Goal: Information Seeking & Learning: Learn about a topic

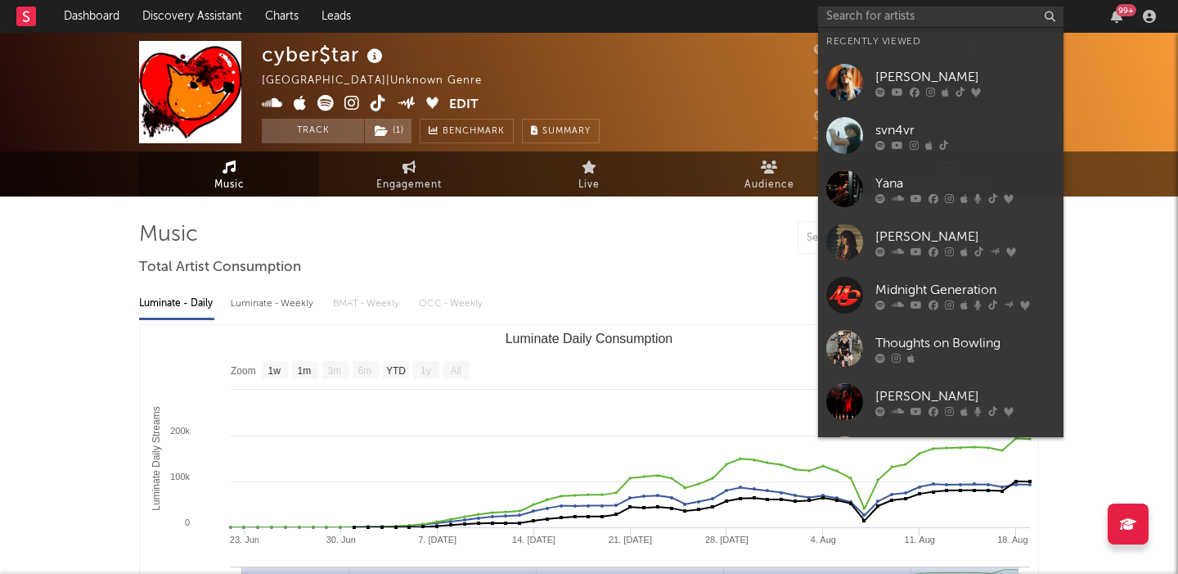
select select "1w"
click at [898, 12] on input "text" at bounding box center [940, 17] width 245 height 20
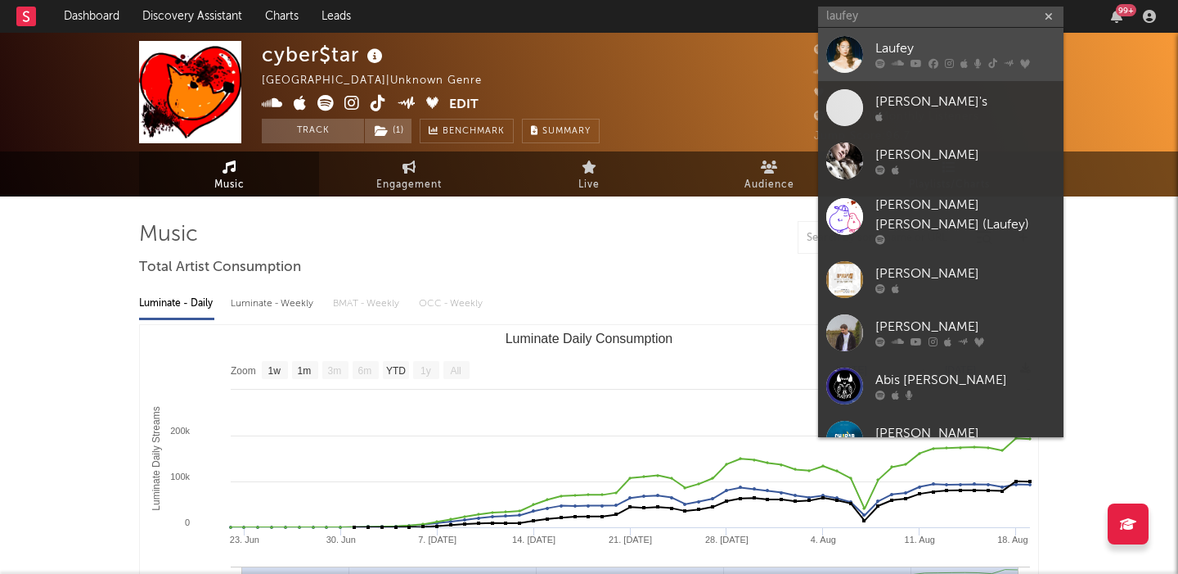
type input "laufey"
click at [959, 48] on div "Laufey" at bounding box center [965, 49] width 180 height 20
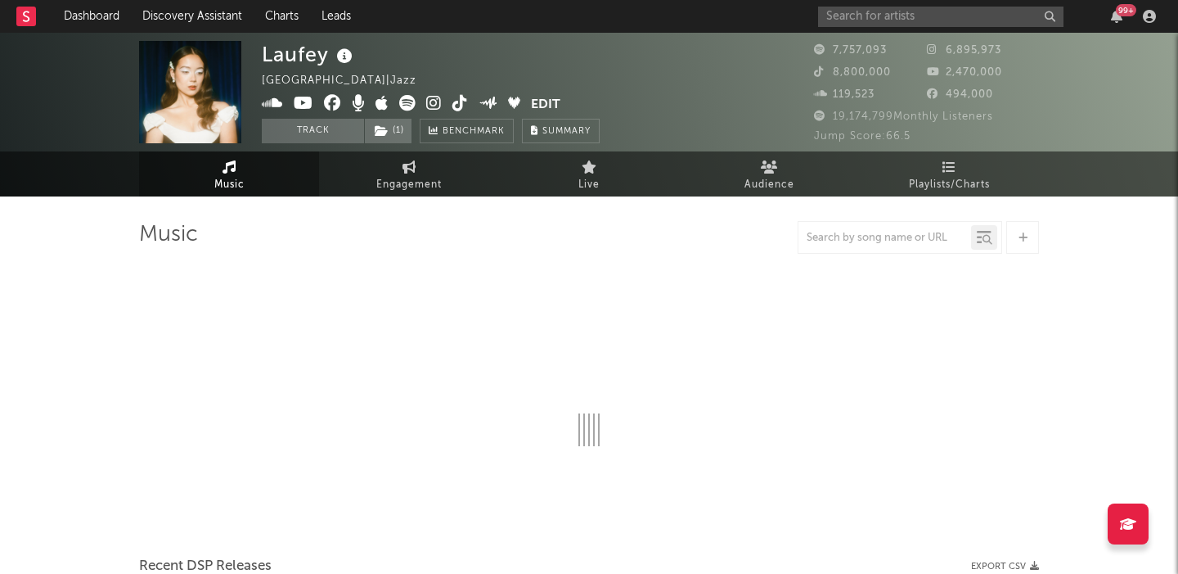
select select "6m"
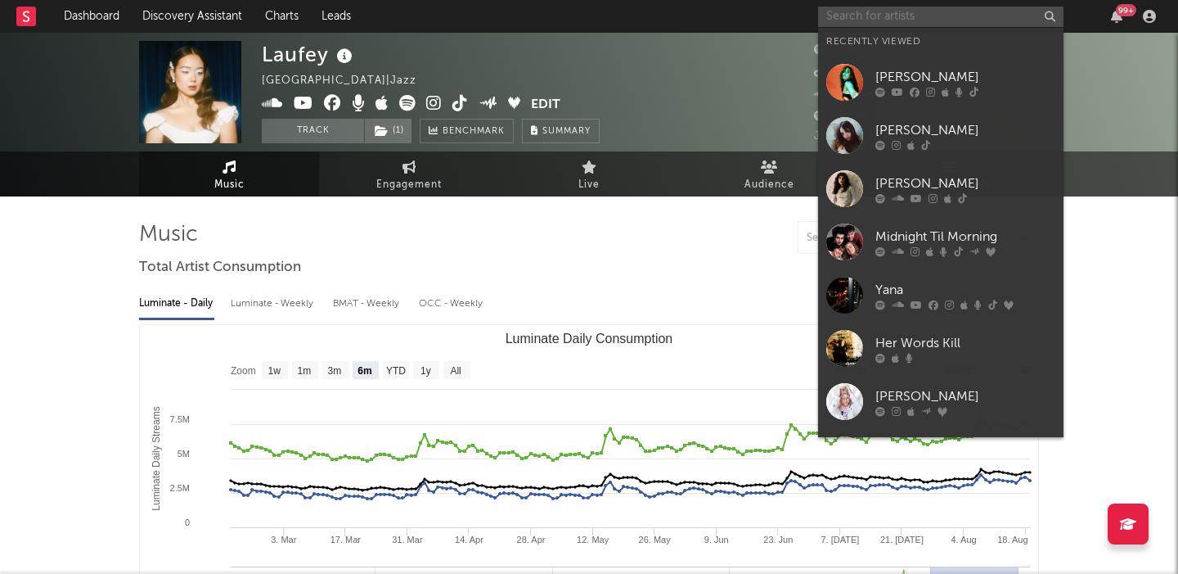
click at [917, 10] on input "text" at bounding box center [940, 17] width 245 height 20
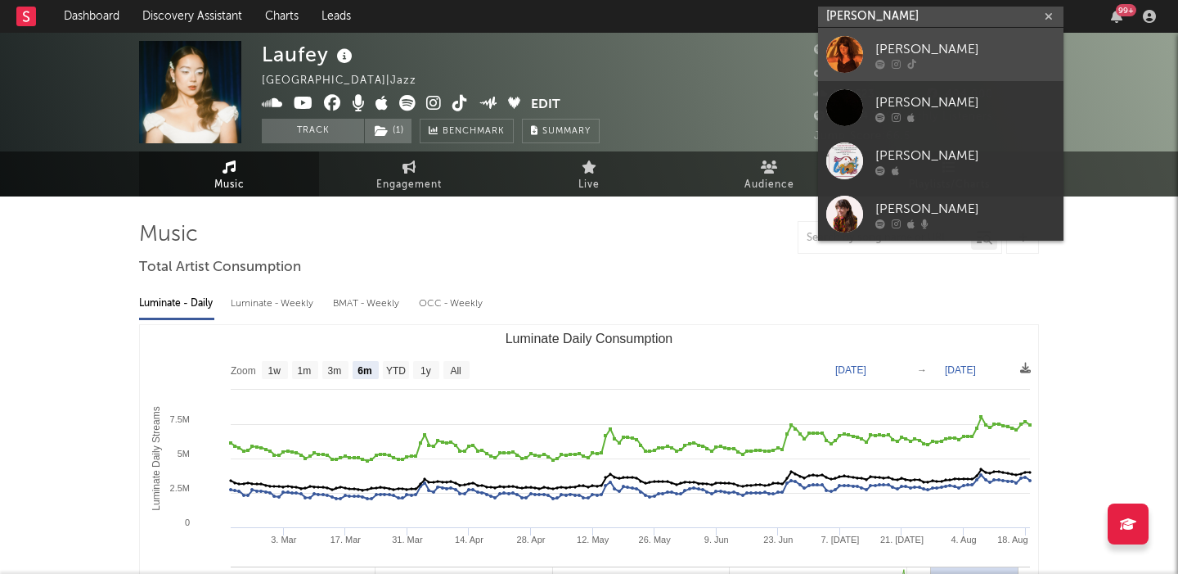
type input "lydia kenn"
click at [940, 48] on div "Lydia Kenny" at bounding box center [965, 49] width 180 height 20
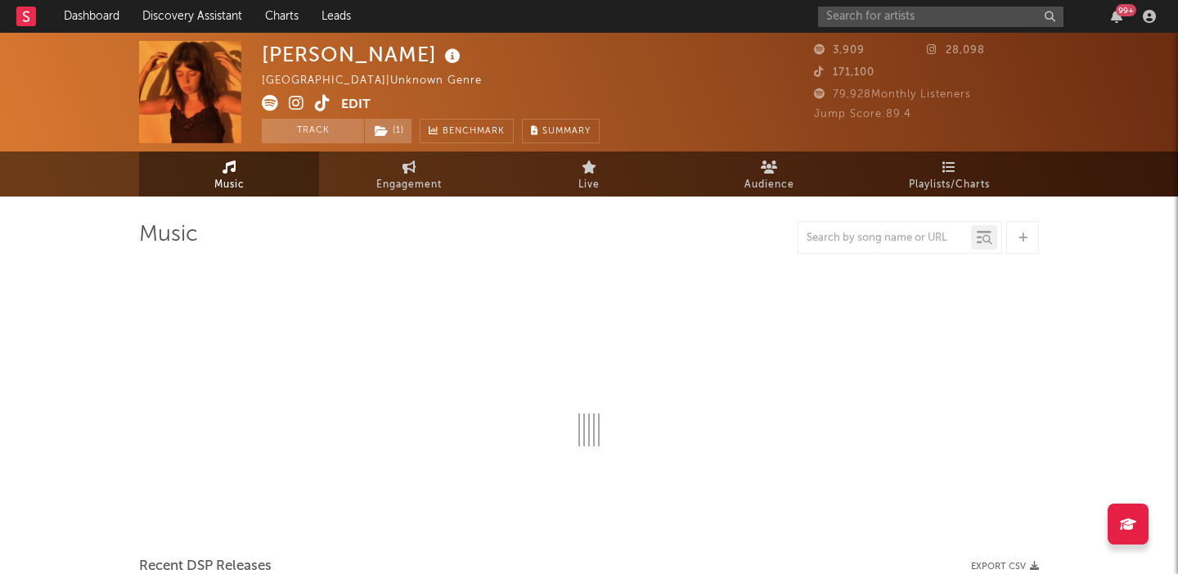
select select "1w"
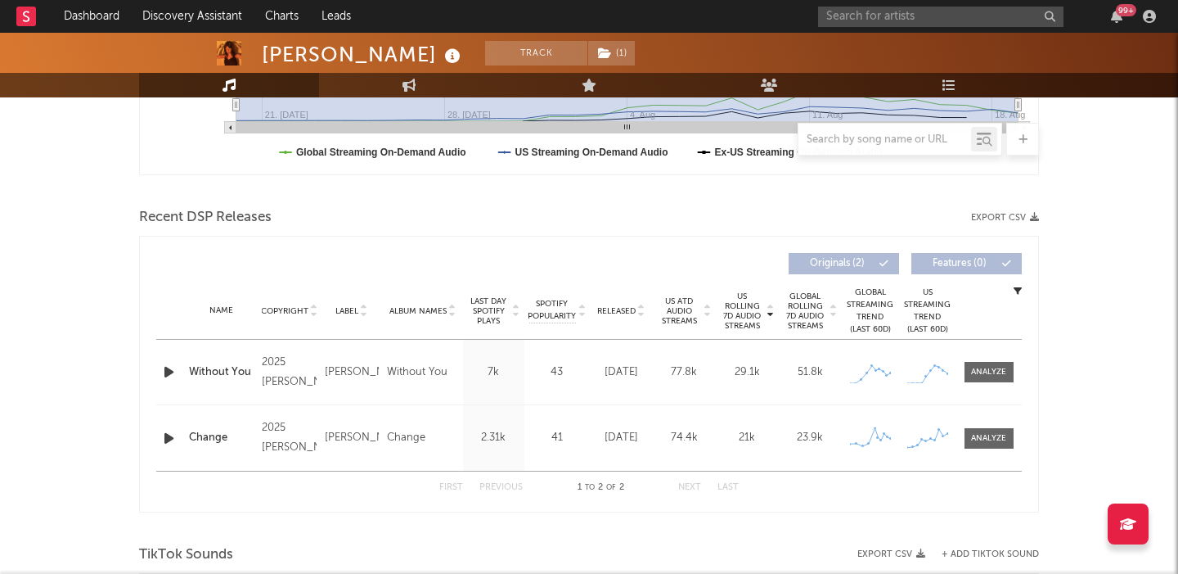
scroll to position [515, 0]
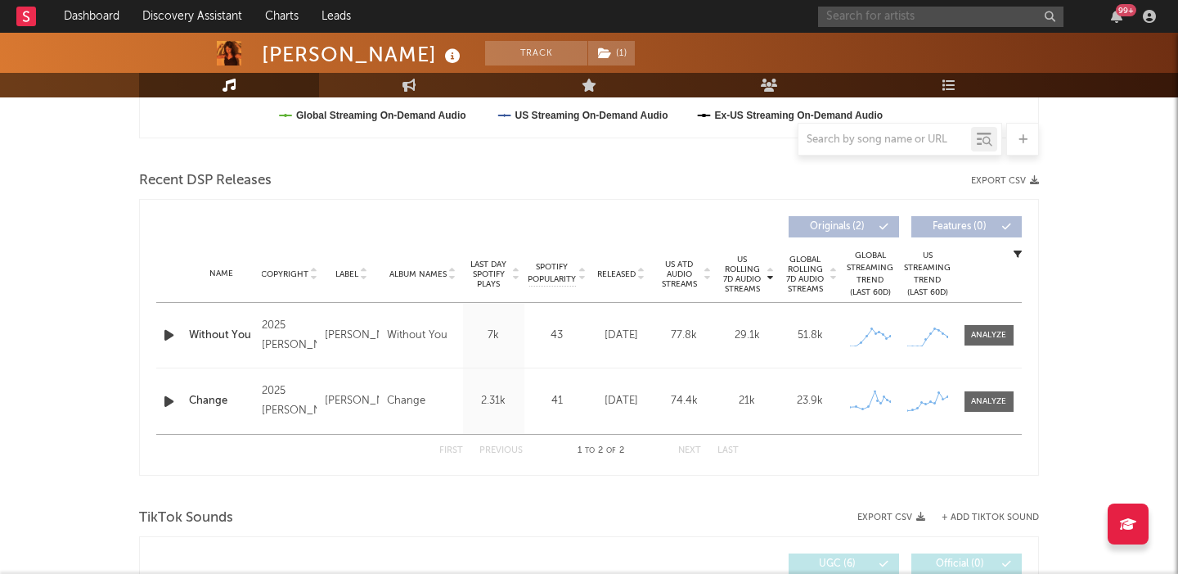
click at [898, 12] on input "text" at bounding box center [940, 17] width 245 height 20
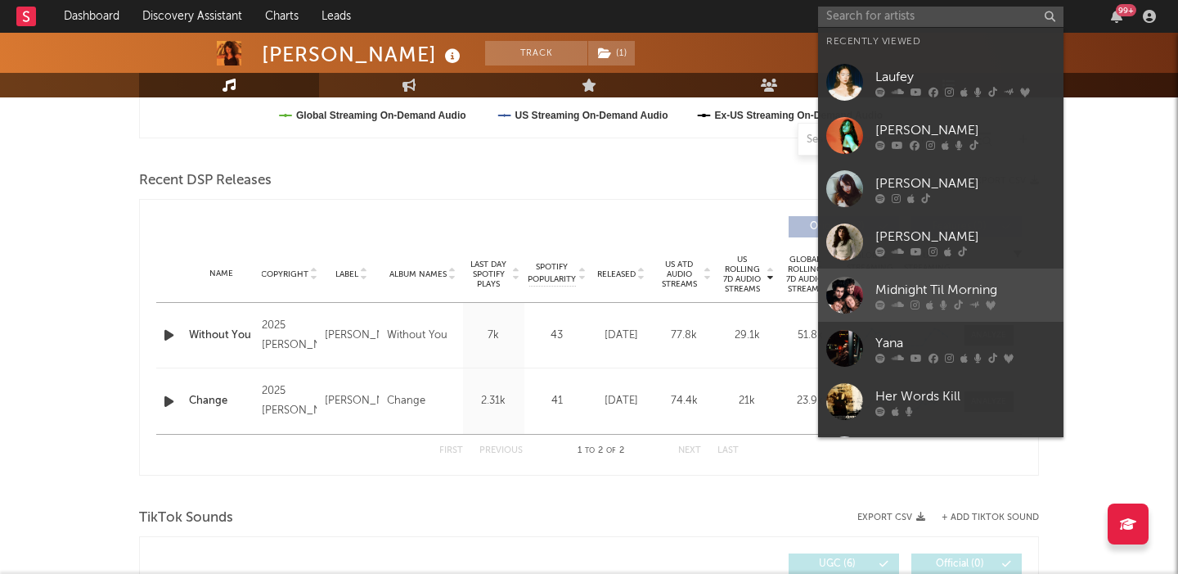
click at [929, 277] on link "Midnight Til Morning" at bounding box center [940, 294] width 245 height 53
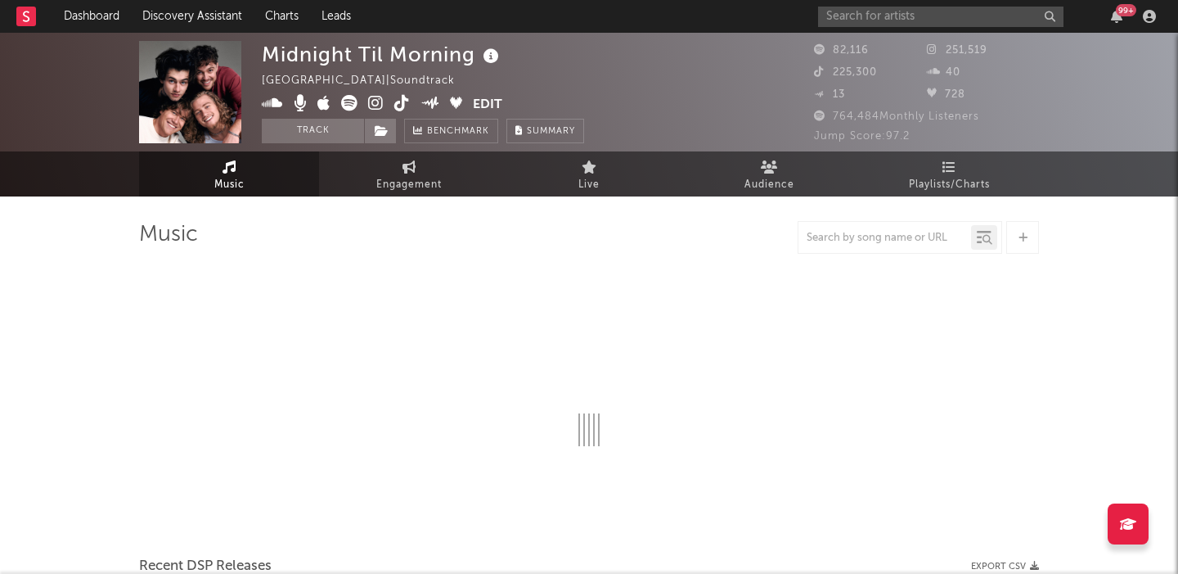
select select "1w"
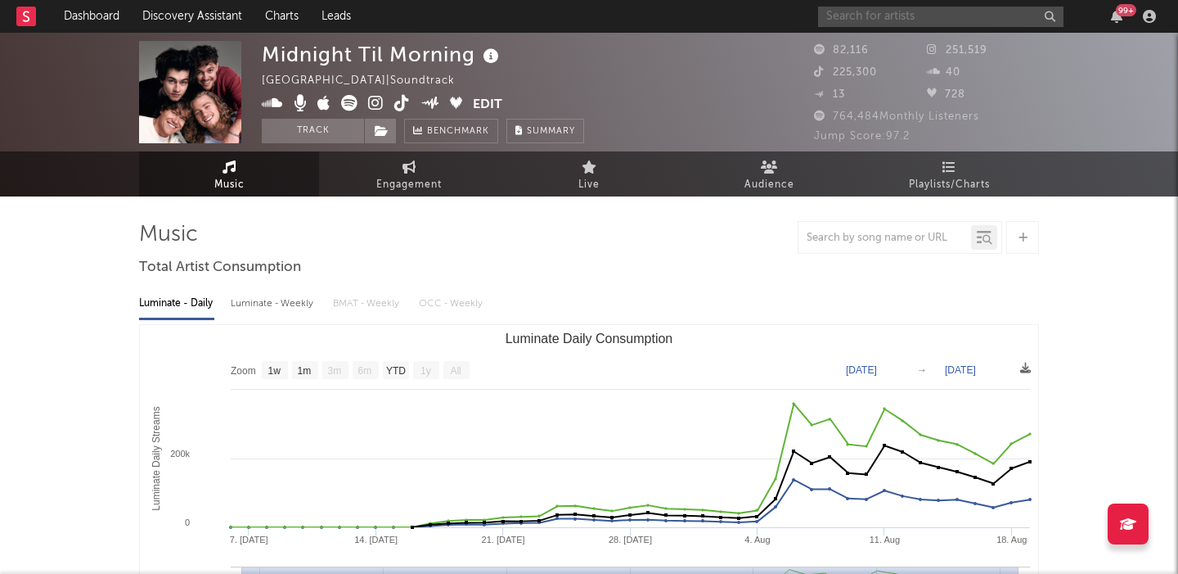
click at [910, 20] on input "text" at bounding box center [940, 17] width 245 height 20
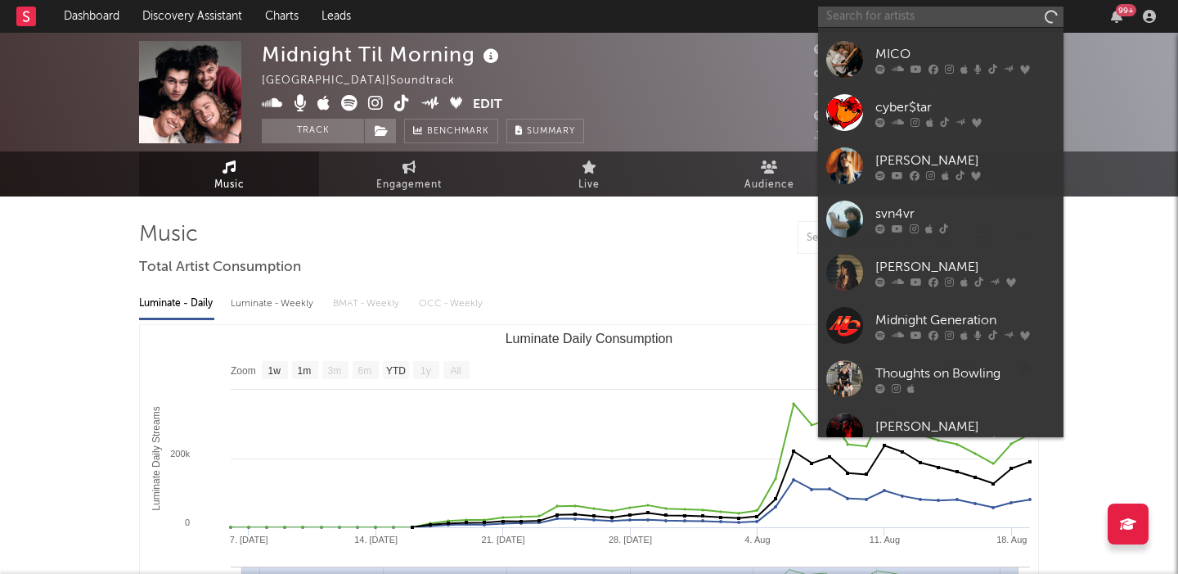
scroll to position [432, 0]
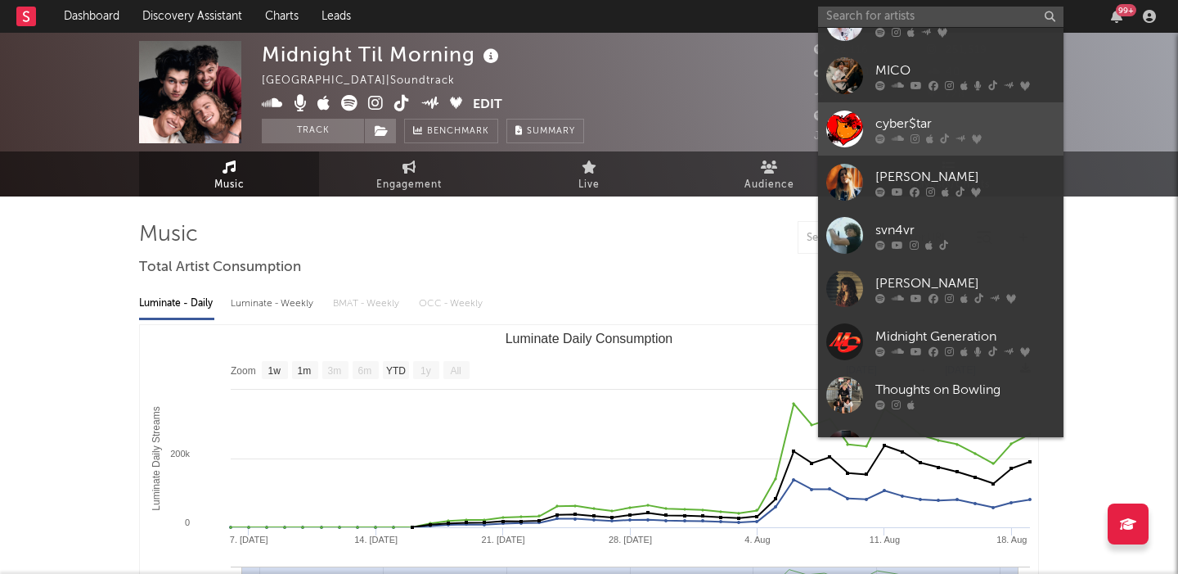
click at [958, 133] on icon at bounding box center [961, 138] width 10 height 10
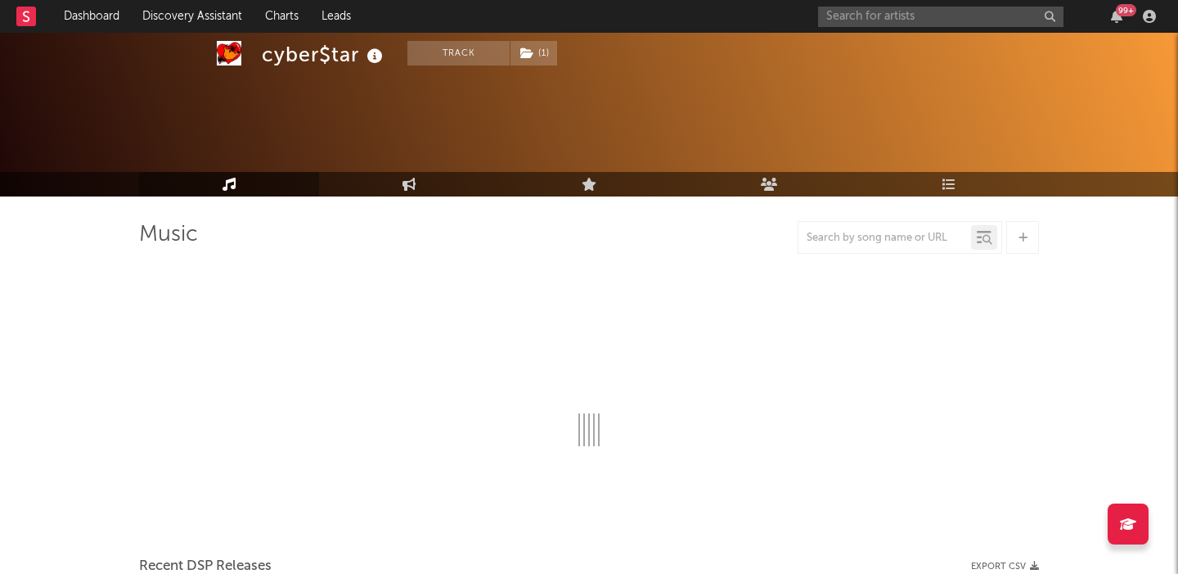
scroll to position [118, 0]
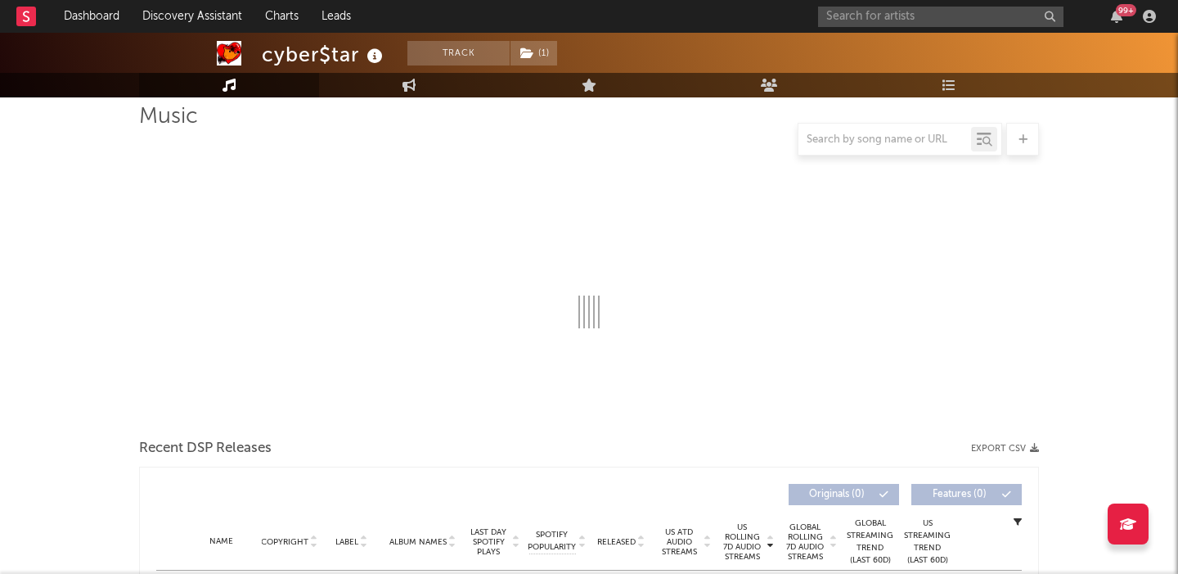
select select "1w"
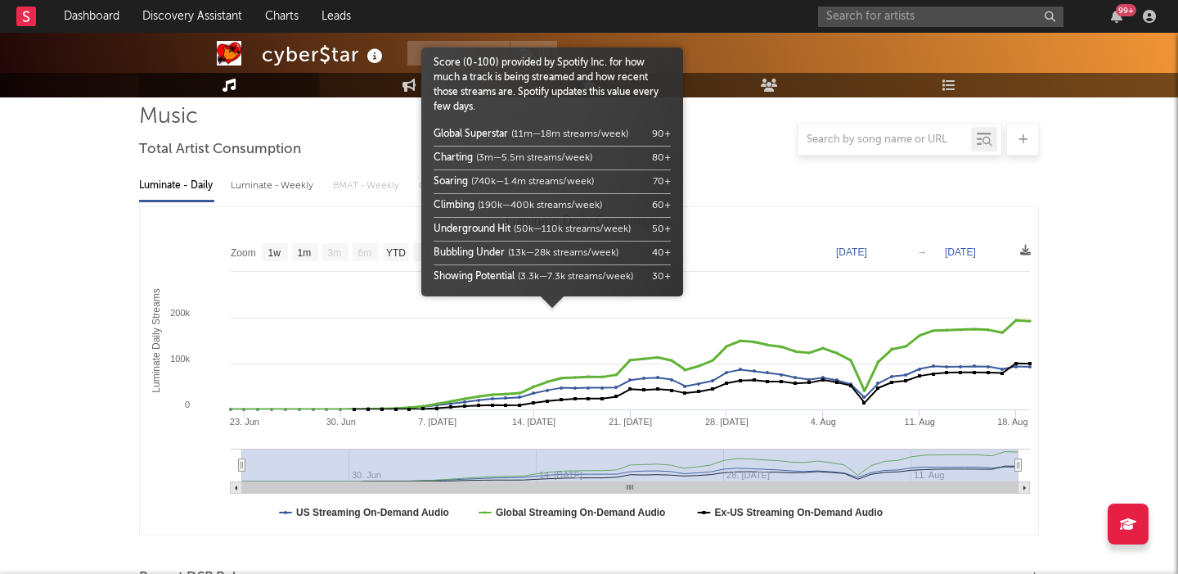
scroll to position [619, 0]
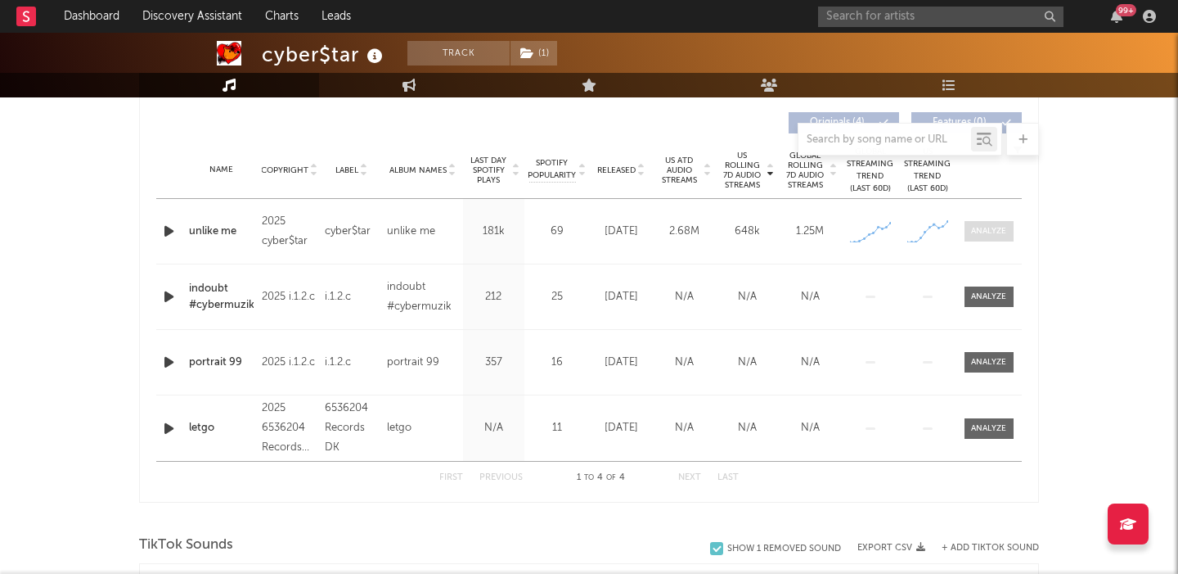
click at [983, 233] on div at bounding box center [988, 231] width 35 height 12
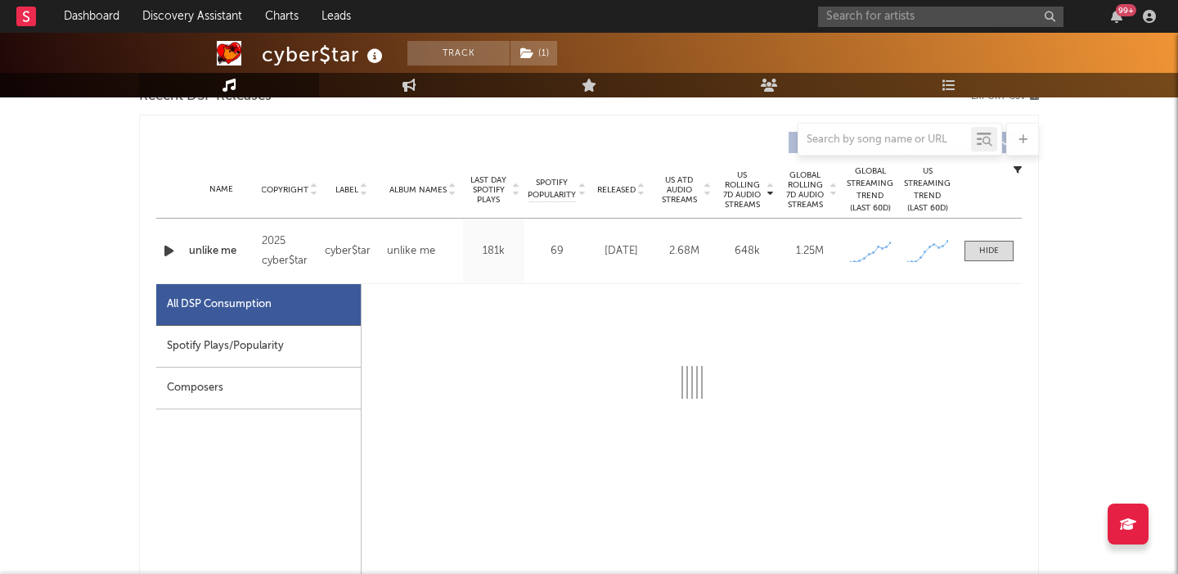
select select "1w"
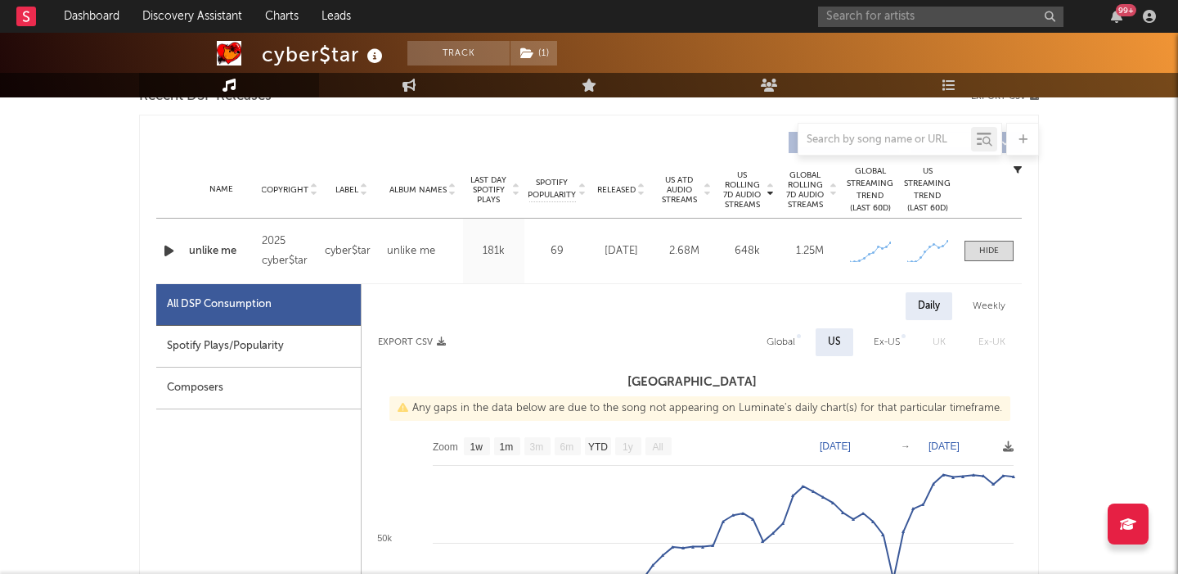
scroll to position [185, 0]
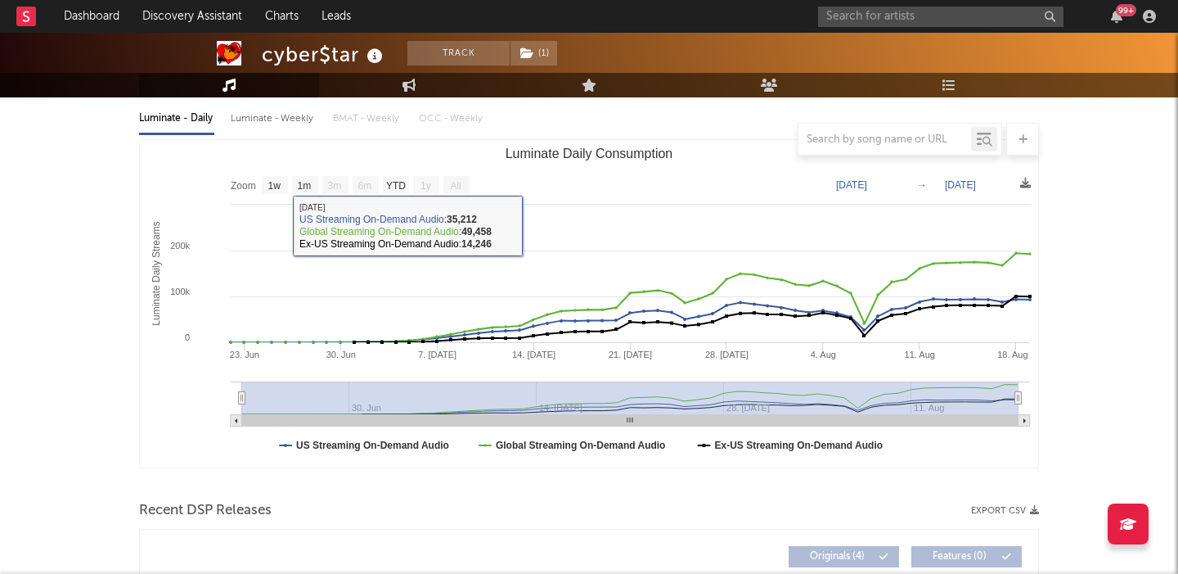
click at [297, 110] on div "Luminate - Weekly" at bounding box center [274, 119] width 86 height 28
select select "1w"
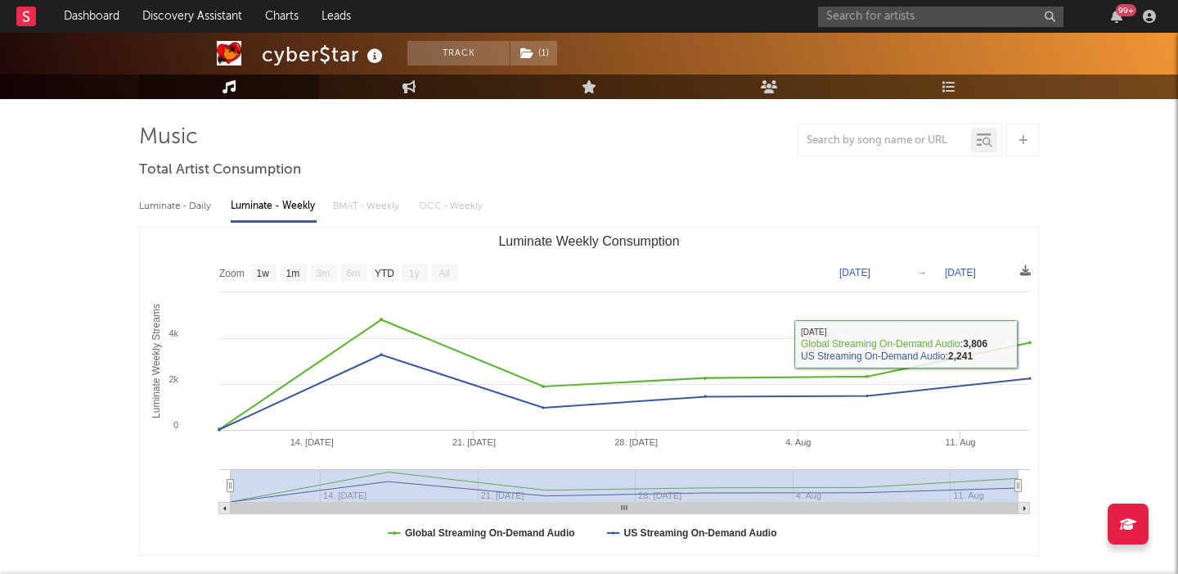
click at [191, 205] on div "Luminate - Daily" at bounding box center [176, 206] width 75 height 28
select select "1w"
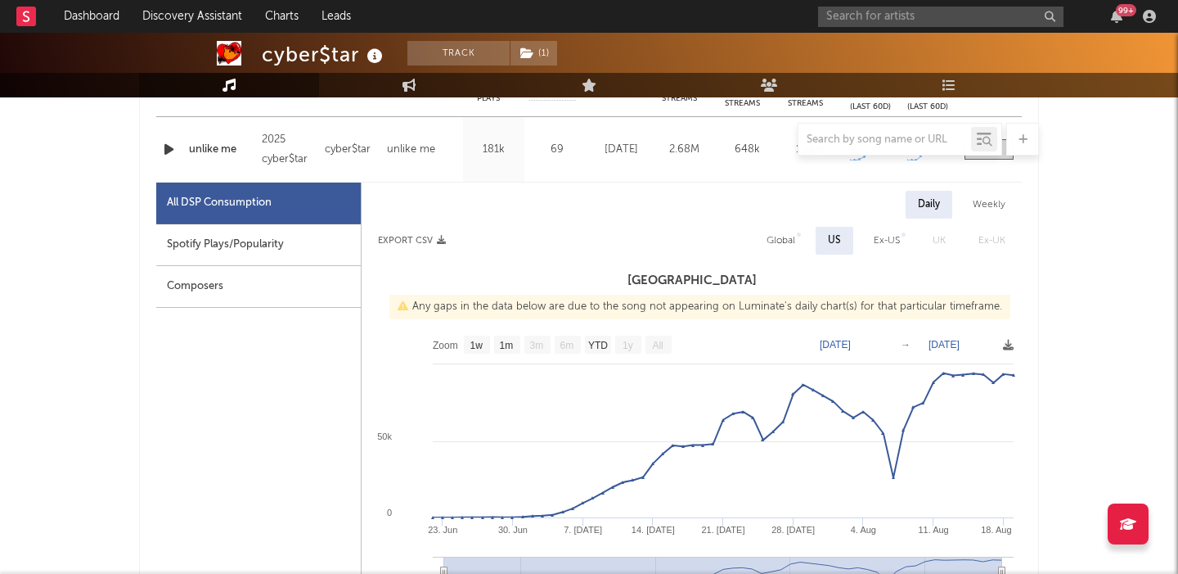
scroll to position [668, 0]
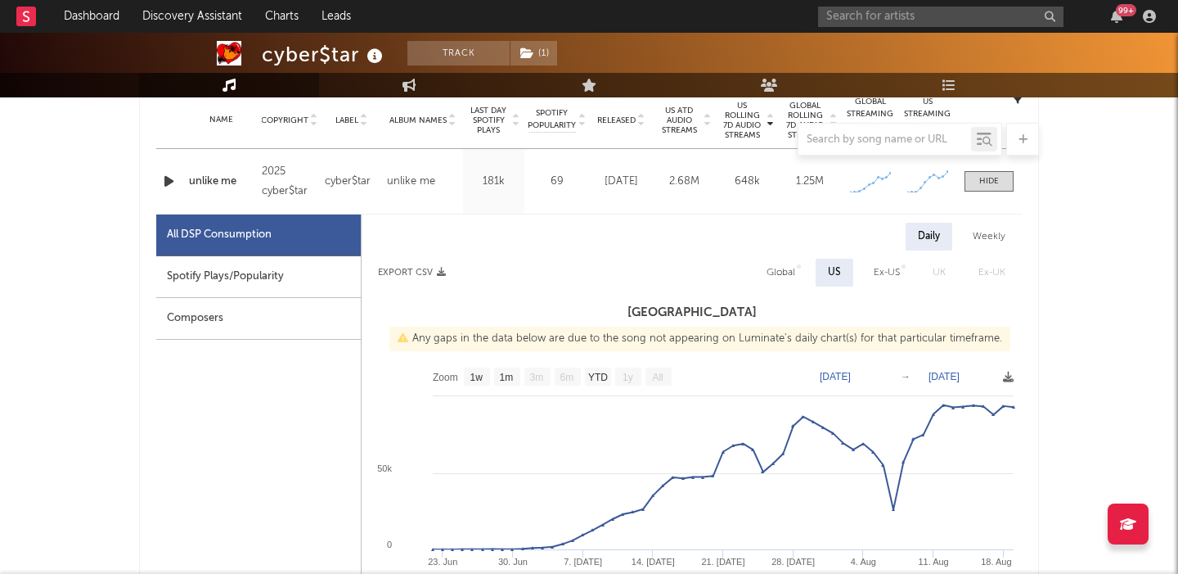
click at [987, 232] on div "Weekly" at bounding box center [989, 237] width 57 height 28
select select "1w"
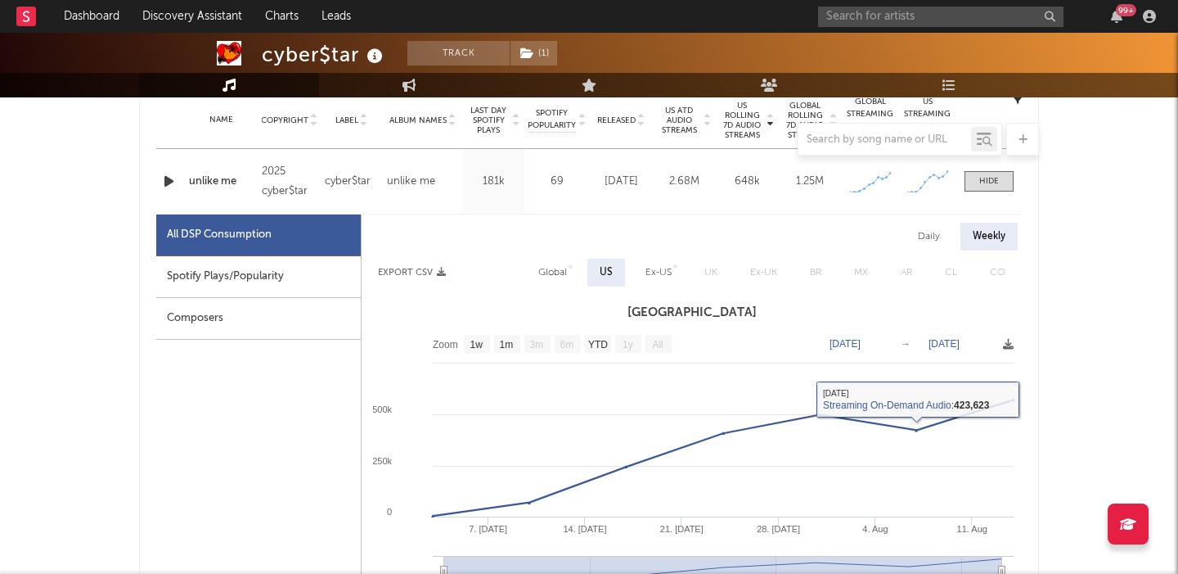
click at [559, 268] on div "Global" at bounding box center [552, 273] width 29 height 20
select select "1w"
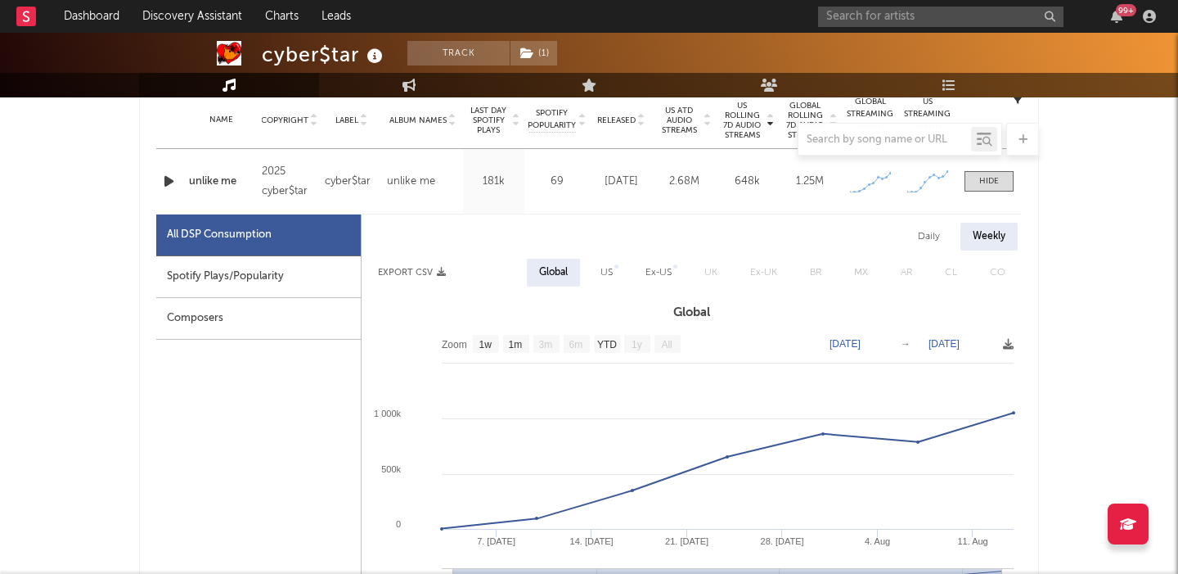
click at [614, 271] on div "US" at bounding box center [606, 273] width 37 height 28
select select "1w"
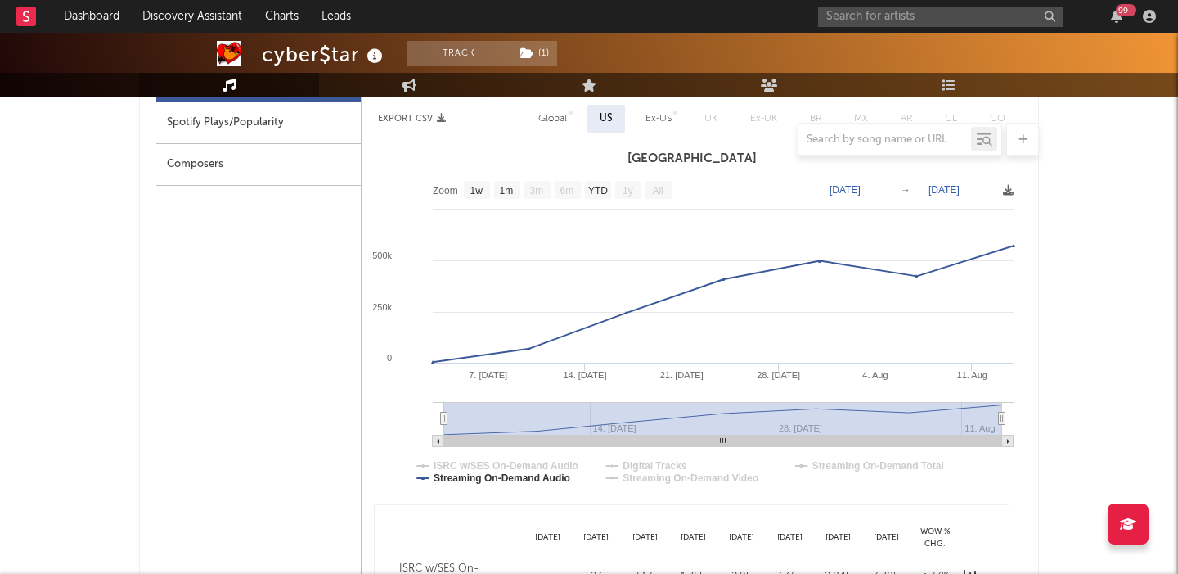
scroll to position [682, 0]
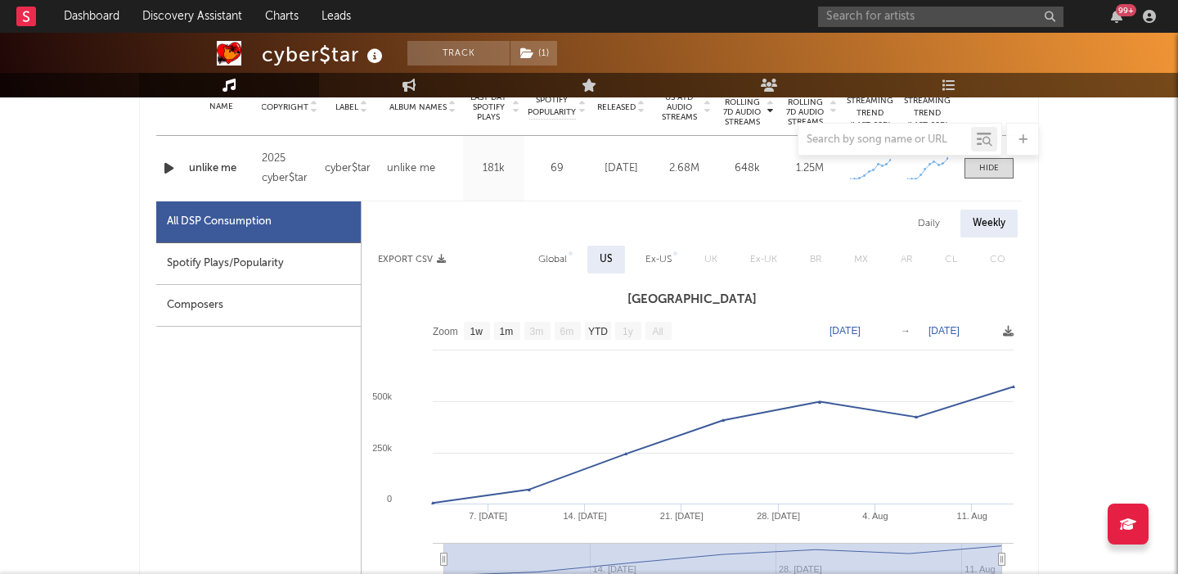
click at [925, 224] on div "Daily" at bounding box center [929, 223] width 47 height 28
select select "1w"
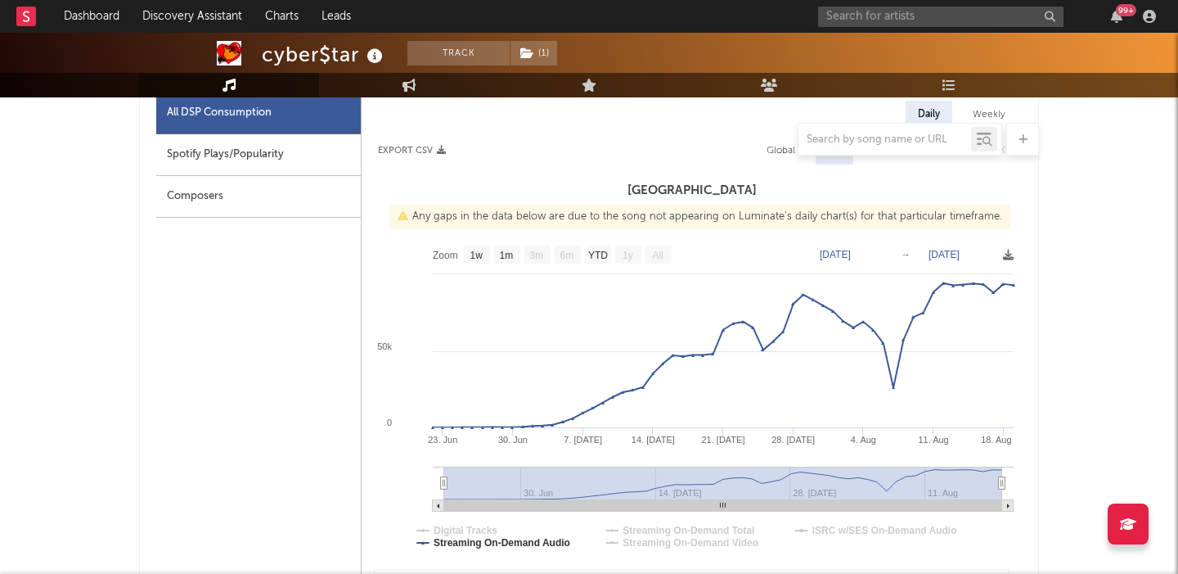
scroll to position [1093, 0]
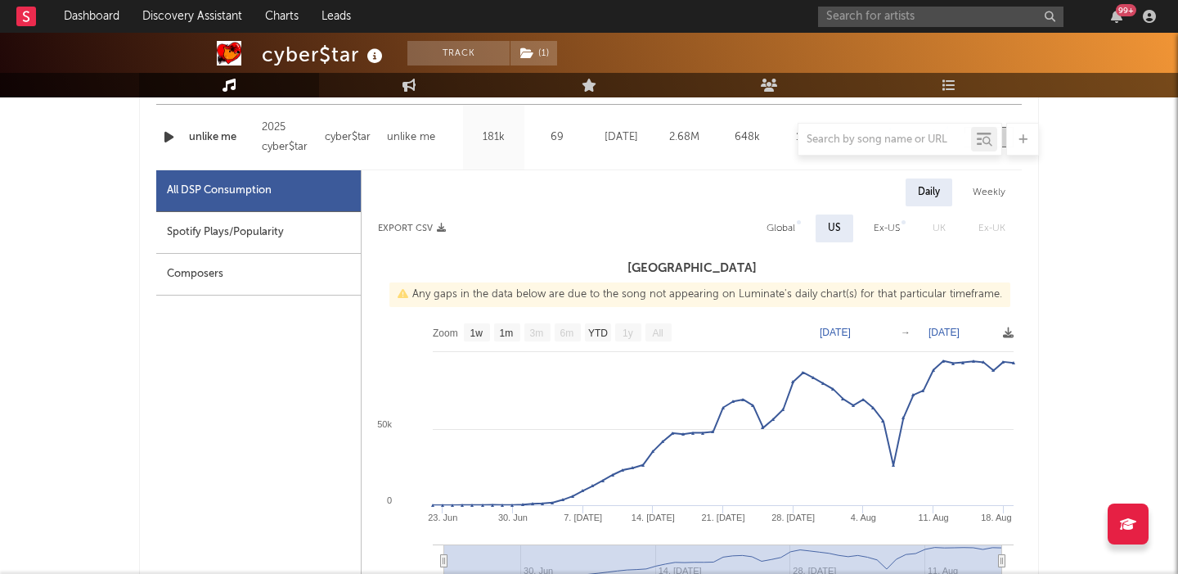
click at [781, 223] on div "Global" at bounding box center [781, 228] width 29 height 20
select select "1w"
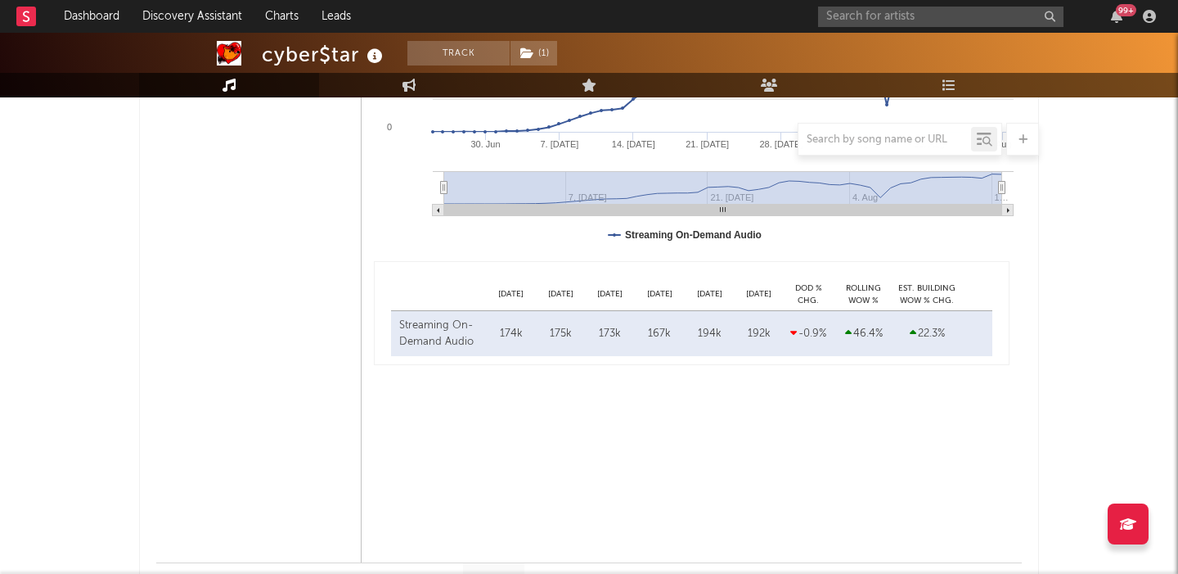
scroll to position [1218, 0]
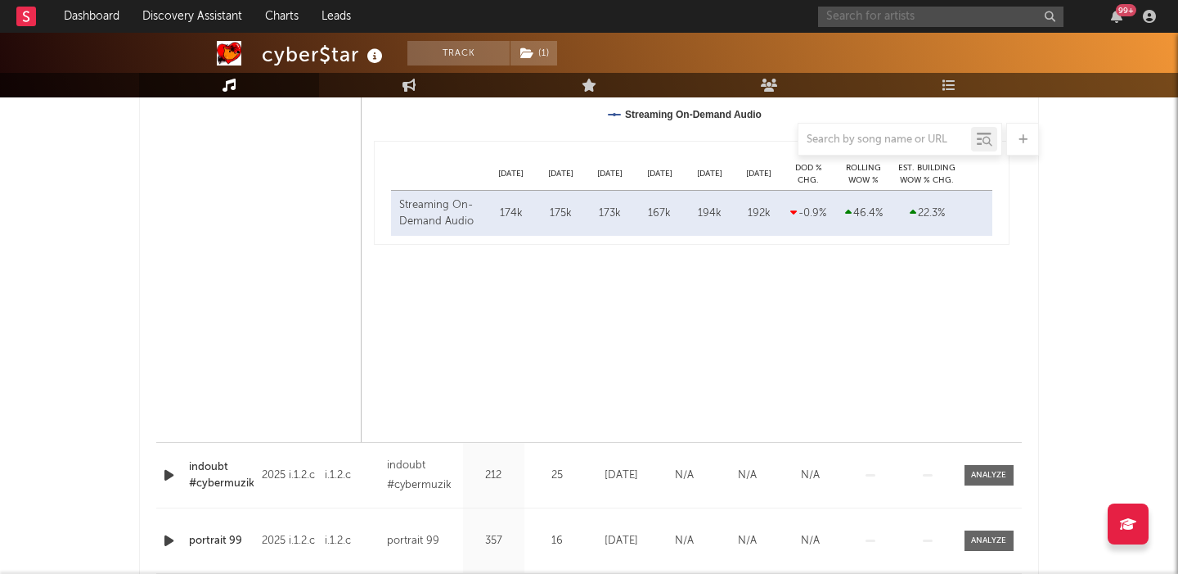
click at [892, 14] on input "text" at bounding box center [940, 17] width 245 height 20
paste input "https://open.spotify.com/artist/4CvDmoy5yE6L4hdBOHg1sz?si=efWkgR0mSfG1UfA-HjpWVw"
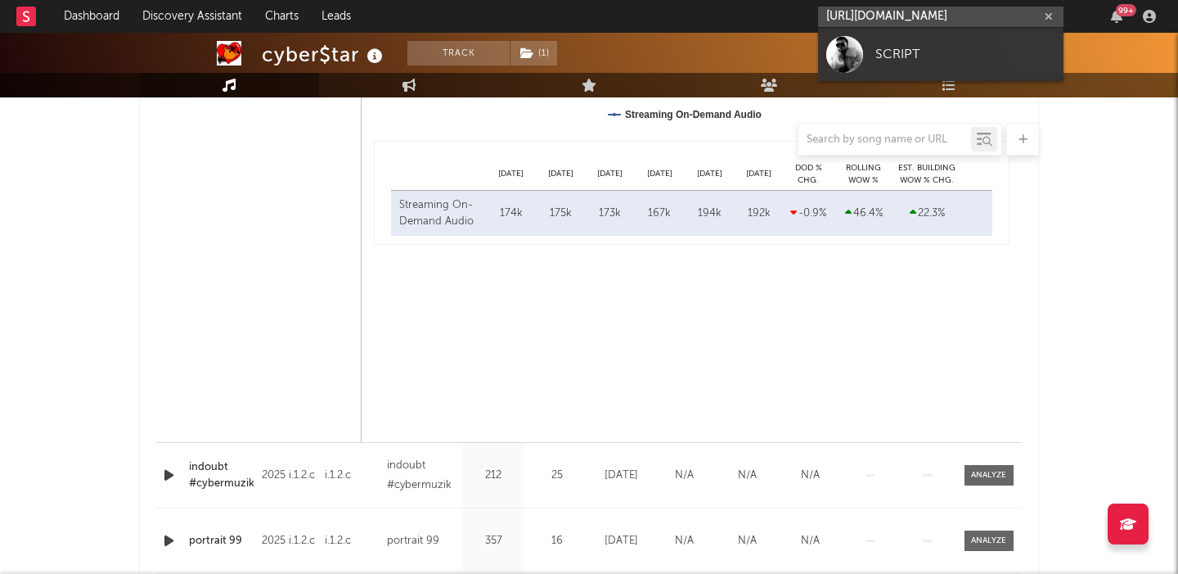
type input "https://open.spotify.com/artist/4CvDmoy5yE6L4hdBOHg1sz?si=efWkgR0mSfG1UfA-HjpWVw"
click at [957, 47] on div "SCRIPT" at bounding box center [965, 54] width 180 height 20
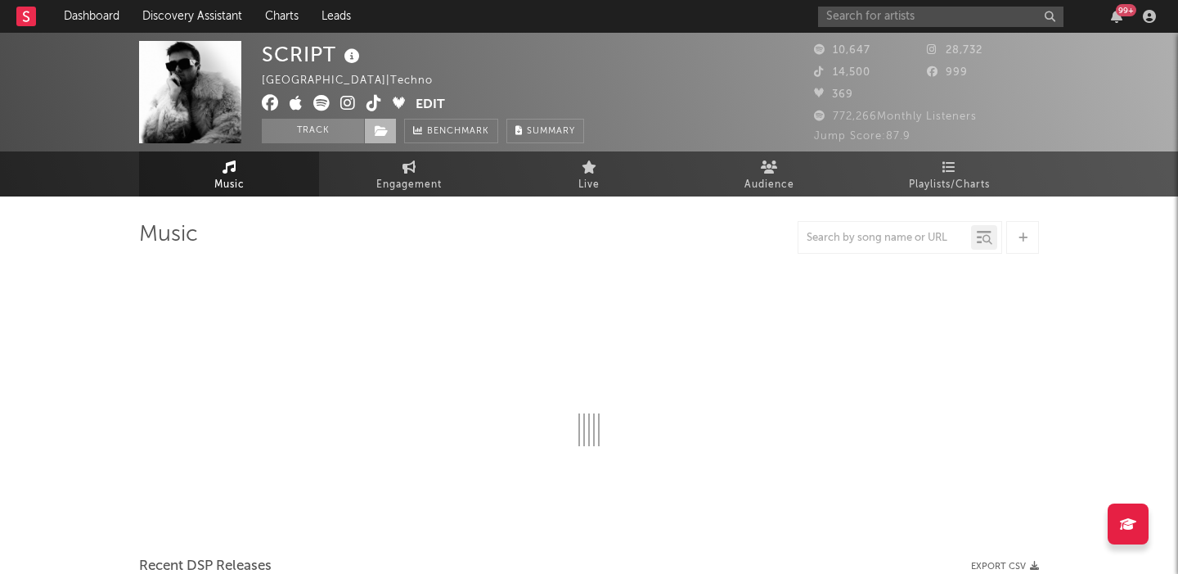
click at [375, 133] on icon at bounding box center [382, 130] width 14 height 11
select select "6m"
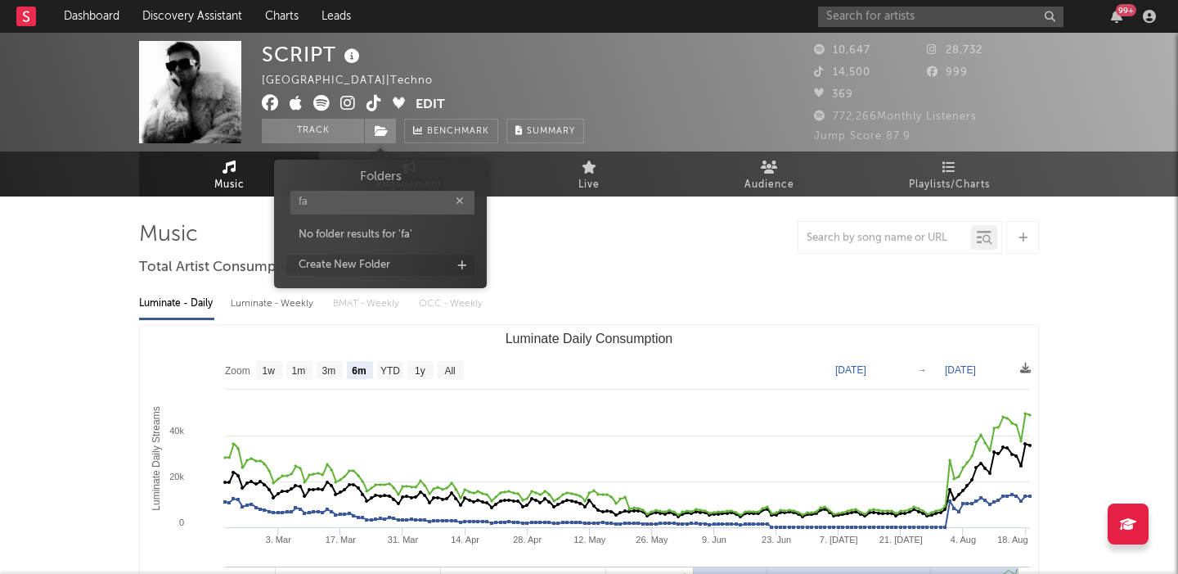
type input "f"
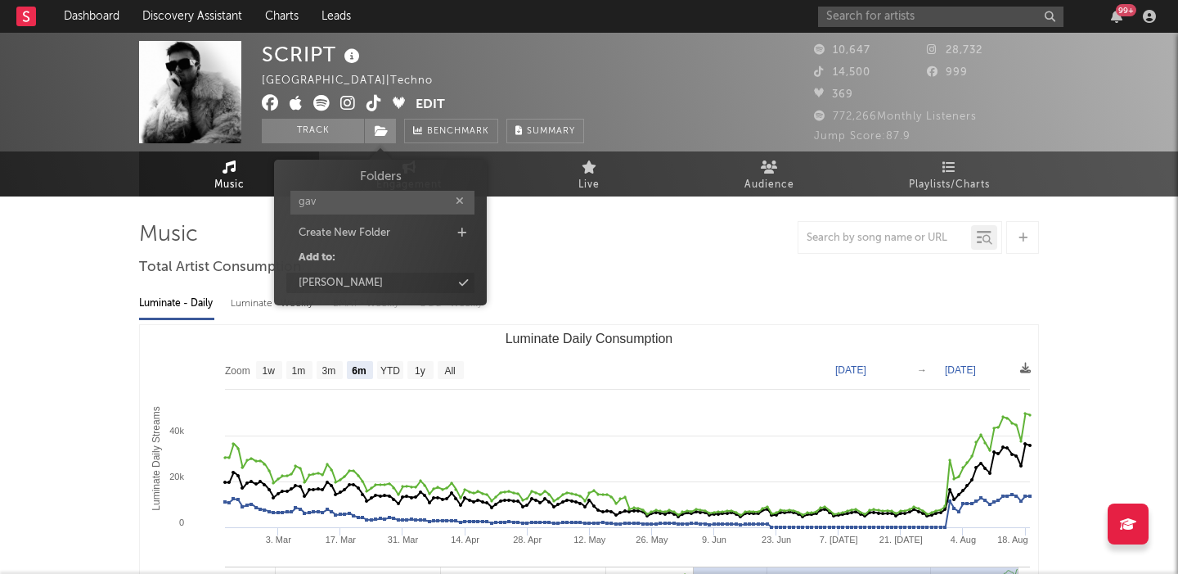
type input "gav"
click at [382, 281] on div "gavin" at bounding box center [380, 282] width 188 height 21
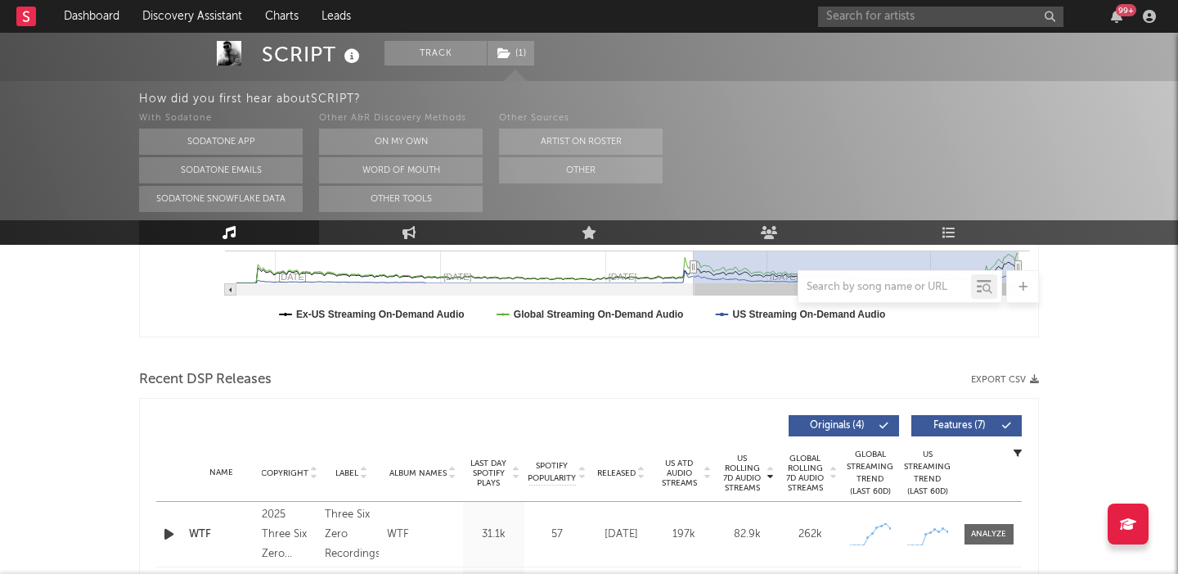
scroll to position [563, 0]
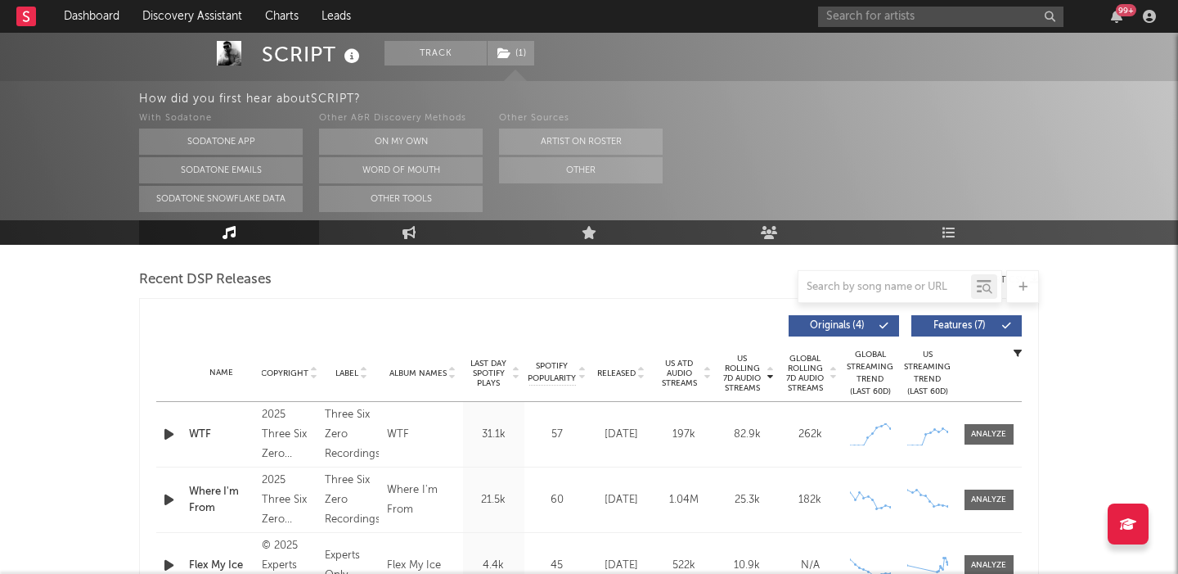
click at [941, 324] on span "Features ( 7 )" at bounding box center [959, 326] width 75 height 10
click at [196, 429] on div "WTF" at bounding box center [221, 434] width 65 height 16
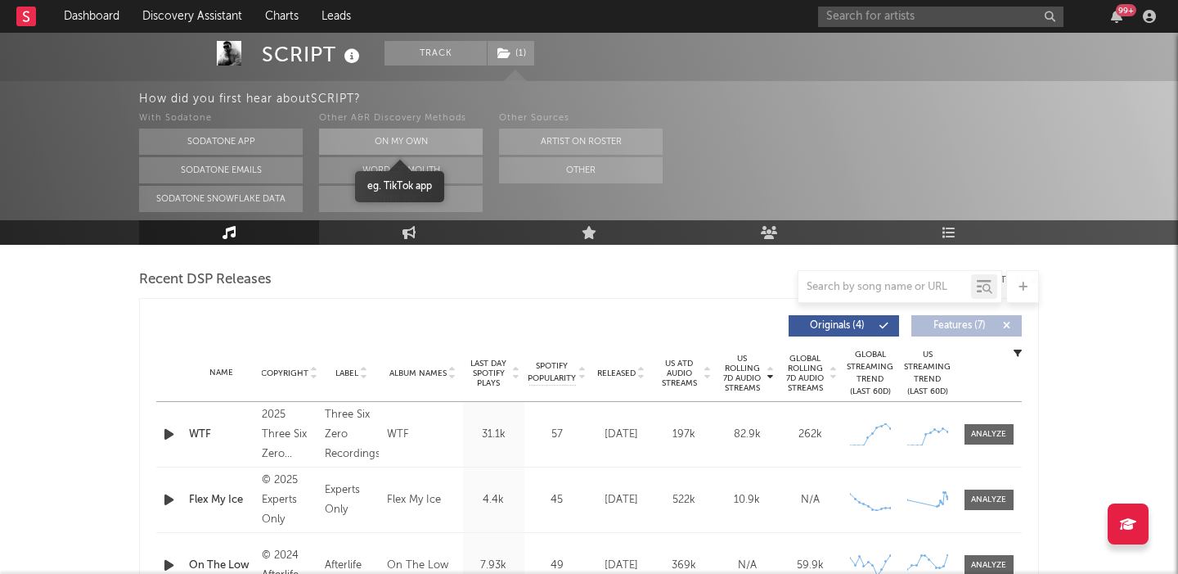
click at [398, 138] on button "On My Own" at bounding box center [401, 141] width 164 height 26
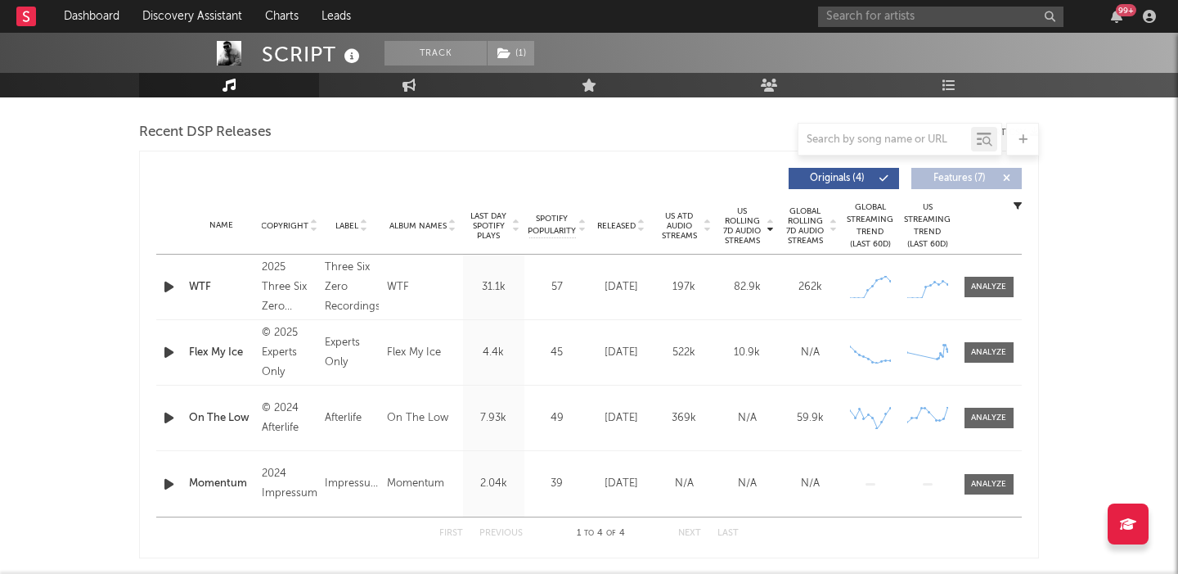
scroll to position [416, 0]
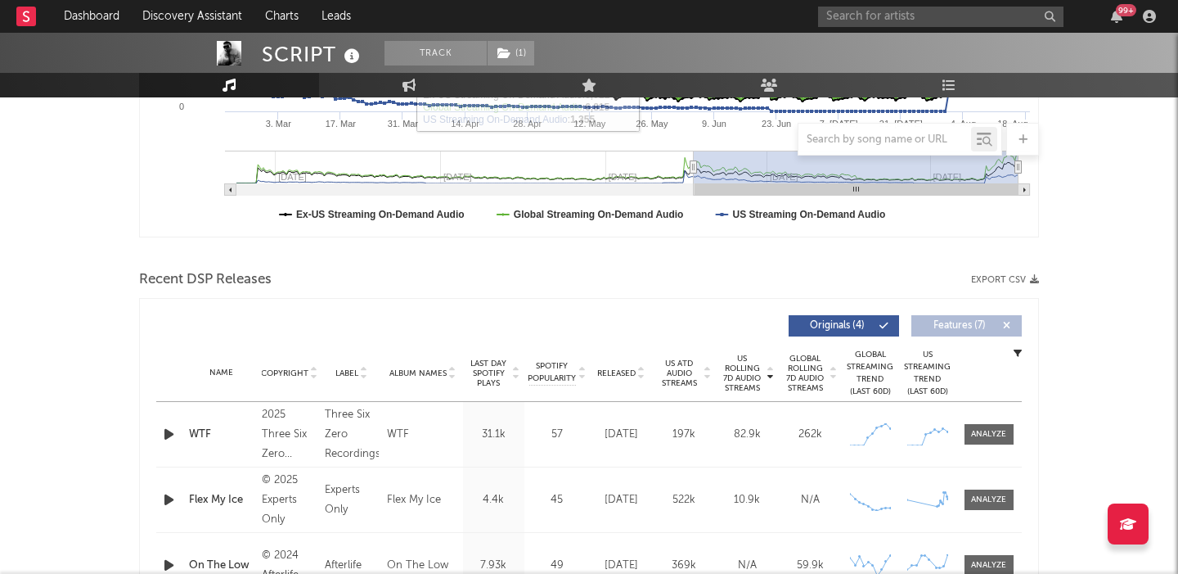
click at [164, 430] on icon "button" at bounding box center [168, 434] width 17 height 20
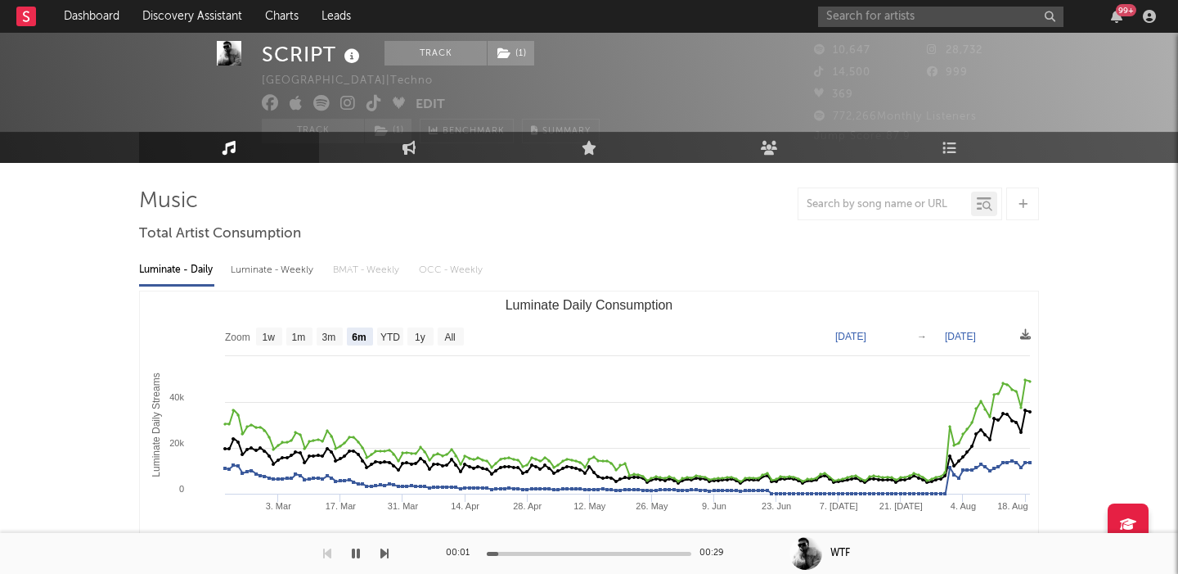
scroll to position [0, 0]
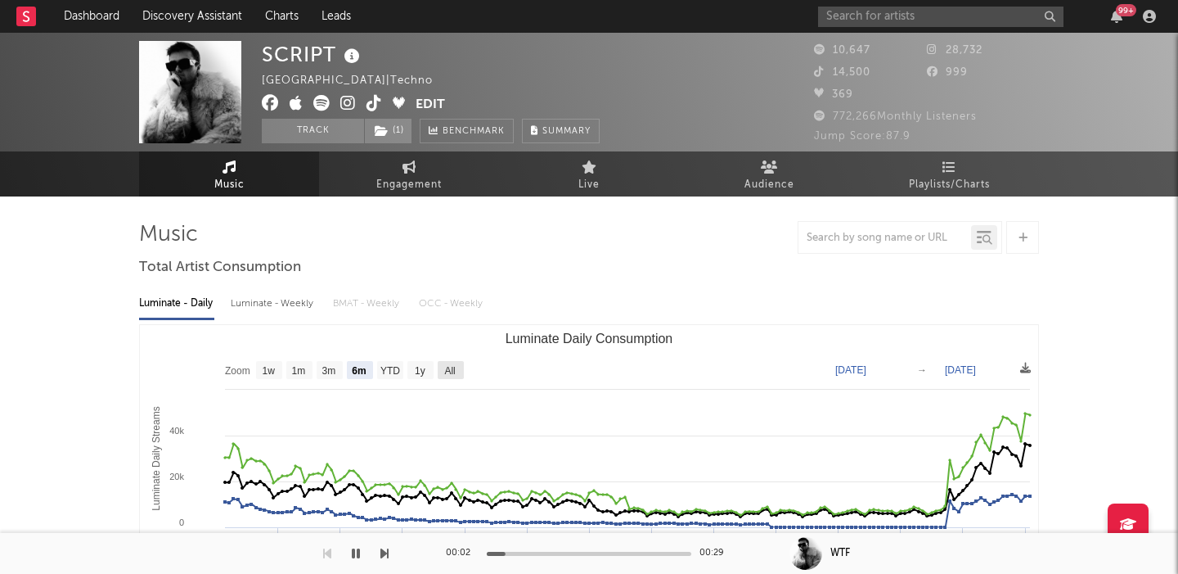
click at [446, 369] on text "All" at bounding box center [449, 370] width 11 height 11
select select "All"
type input "2024-06-09"
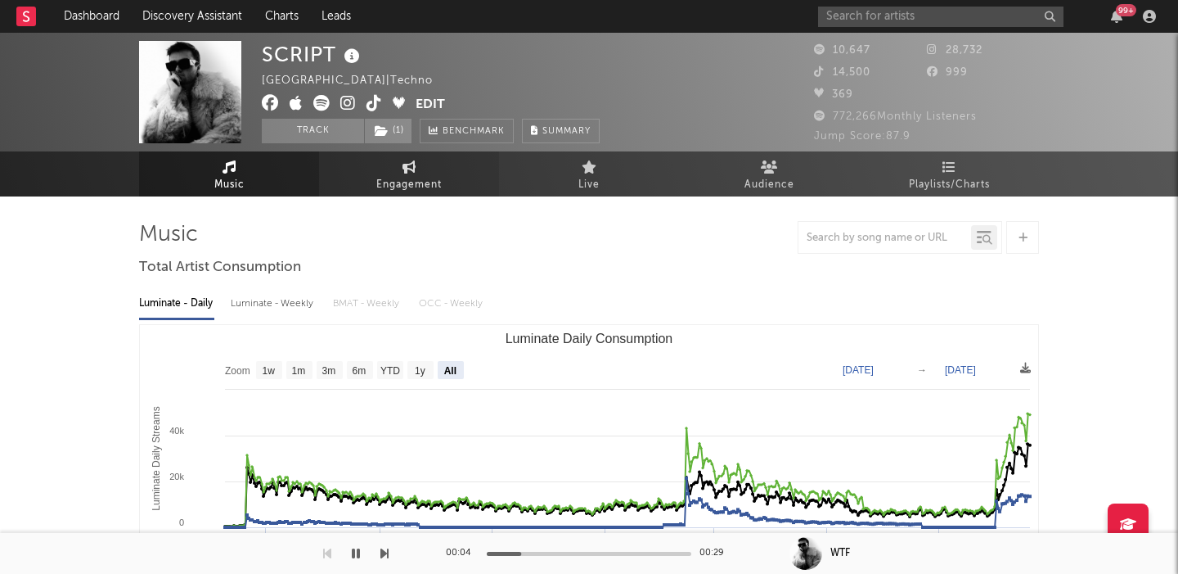
click at [394, 168] on link "Engagement" at bounding box center [409, 173] width 180 height 45
select select "1w"
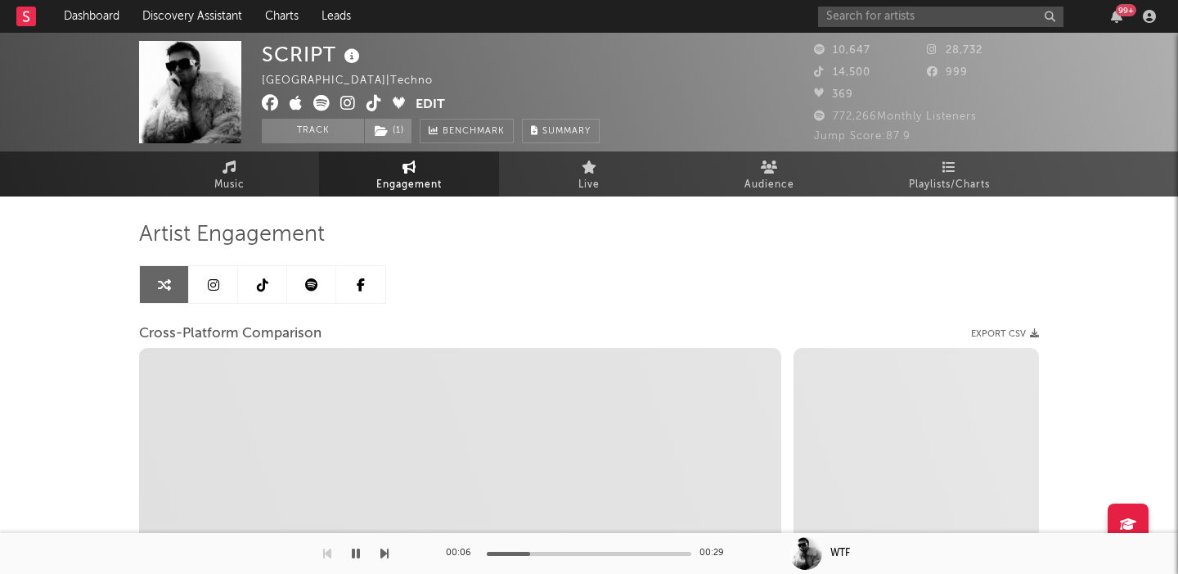
click at [349, 104] on icon at bounding box center [348, 103] width 16 height 16
select select "1m"
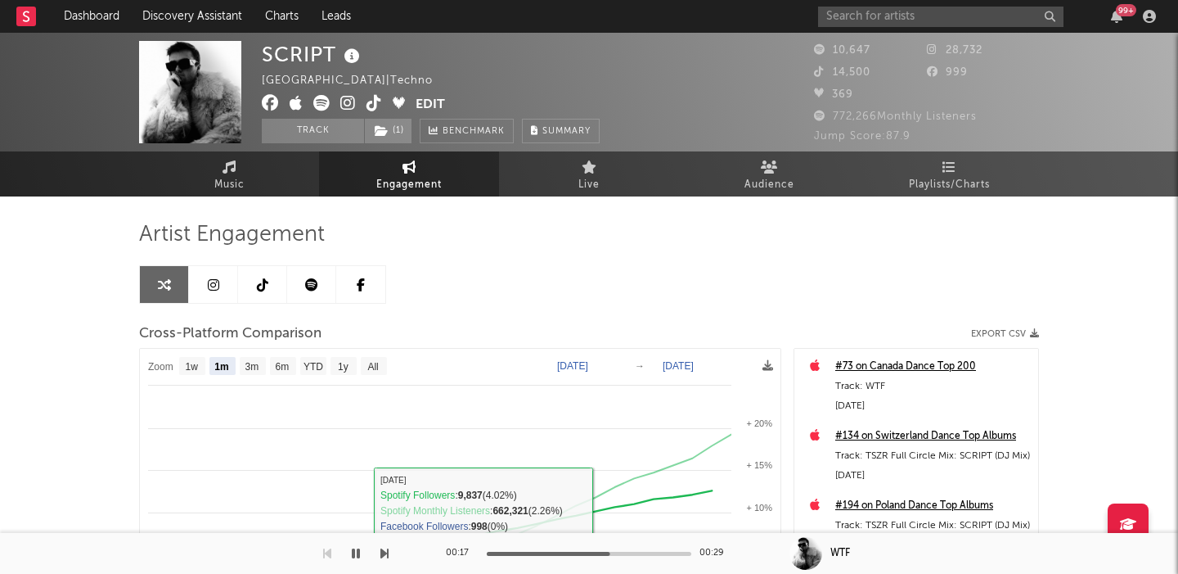
click at [354, 556] on icon "button" at bounding box center [356, 553] width 8 height 13
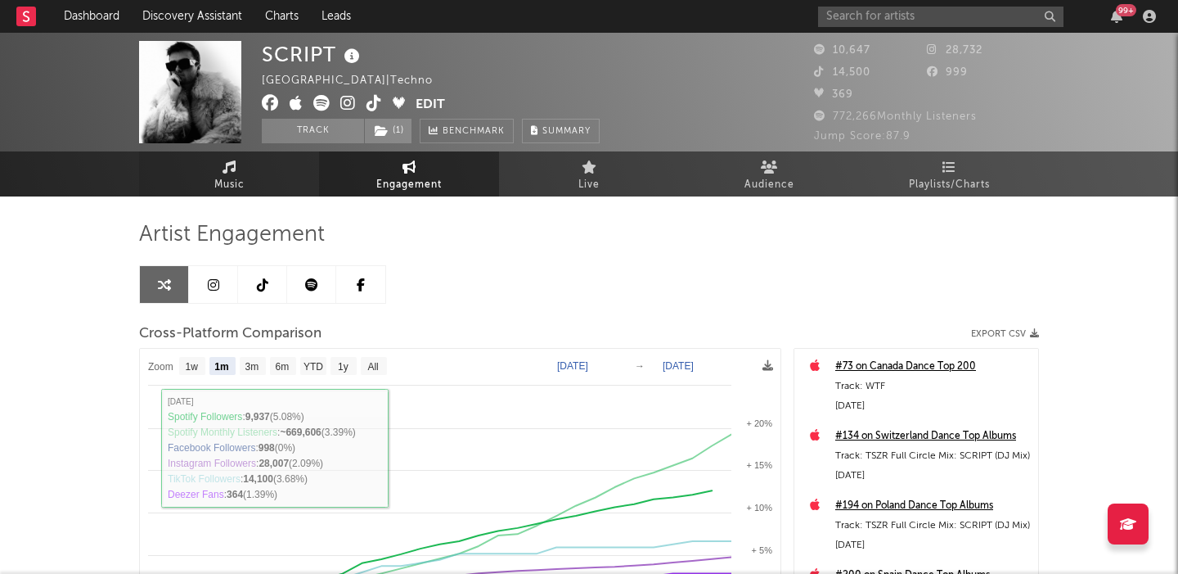
click at [275, 174] on link "Music" at bounding box center [229, 173] width 180 height 45
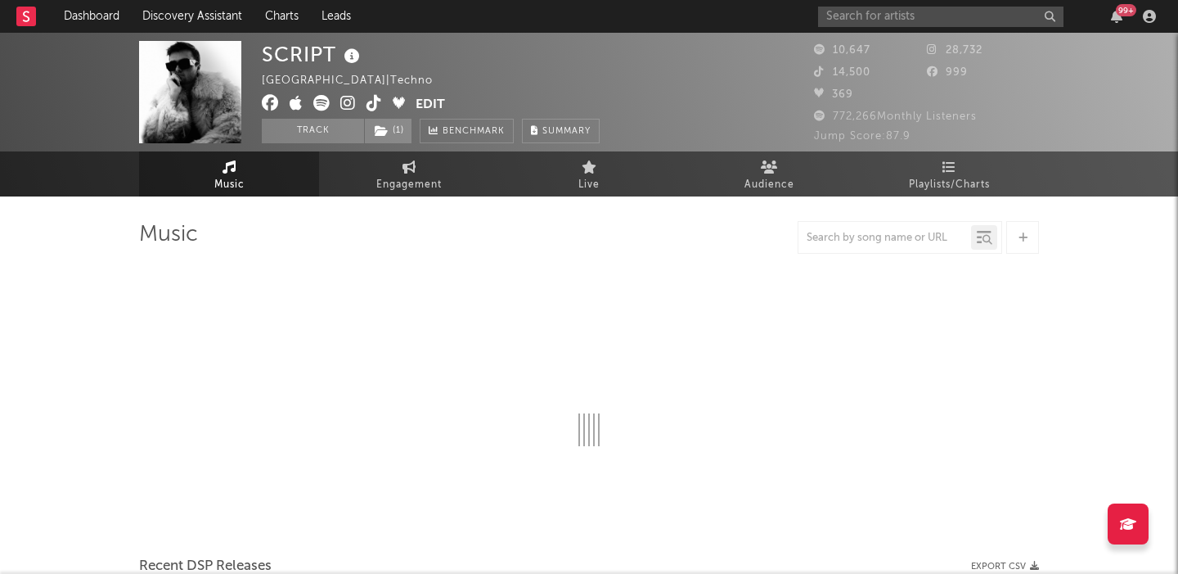
select select "6m"
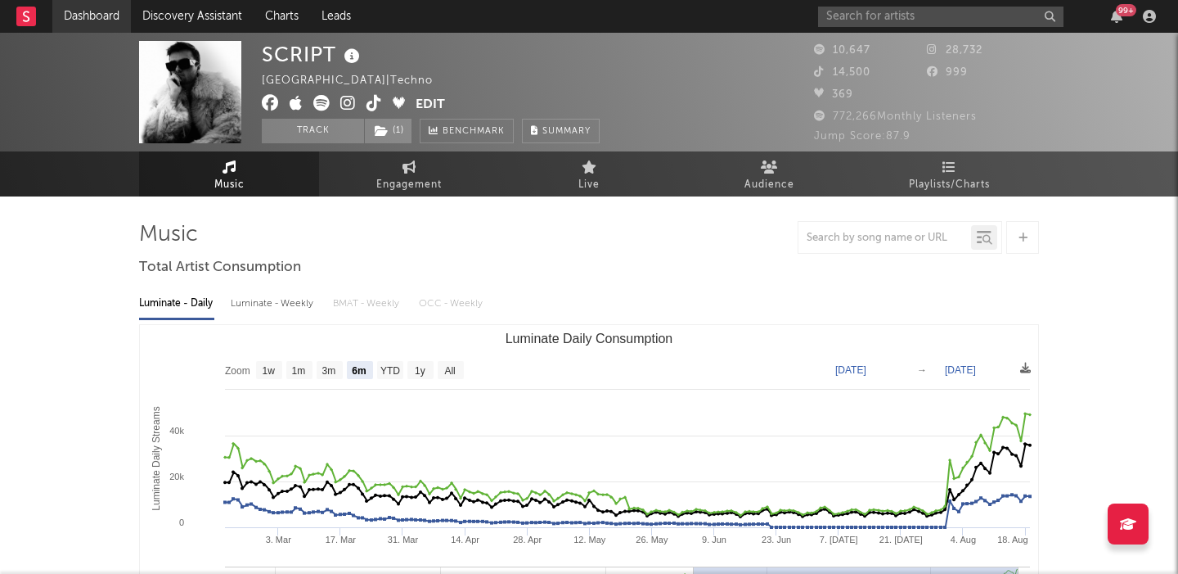
click at [98, 18] on link "Dashboard" at bounding box center [91, 16] width 79 height 33
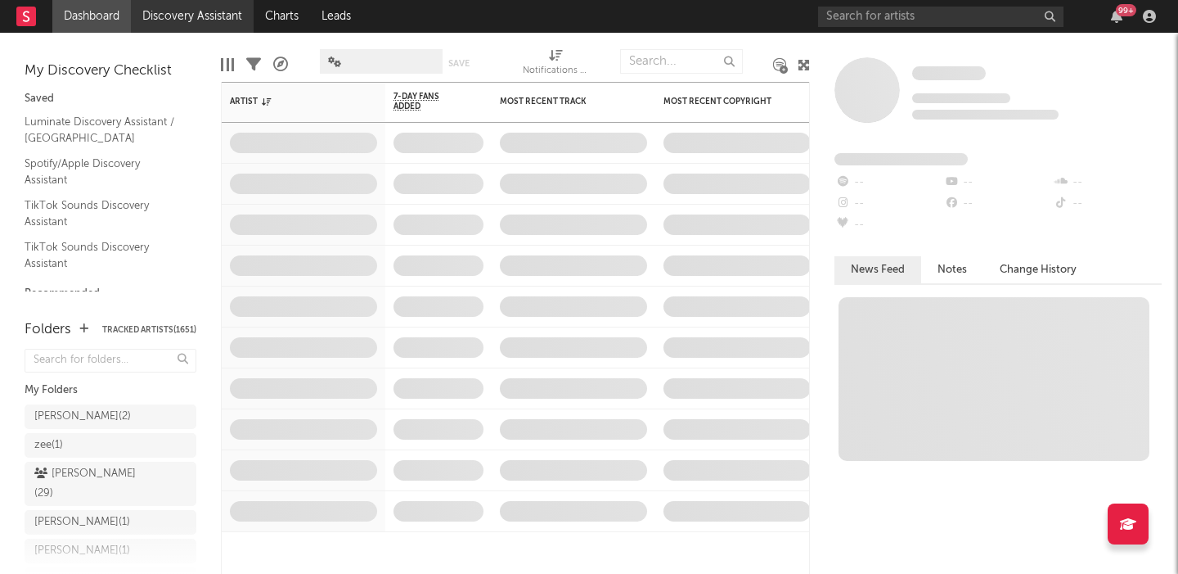
click at [185, 14] on link "Discovery Assistant" at bounding box center [192, 16] width 123 height 33
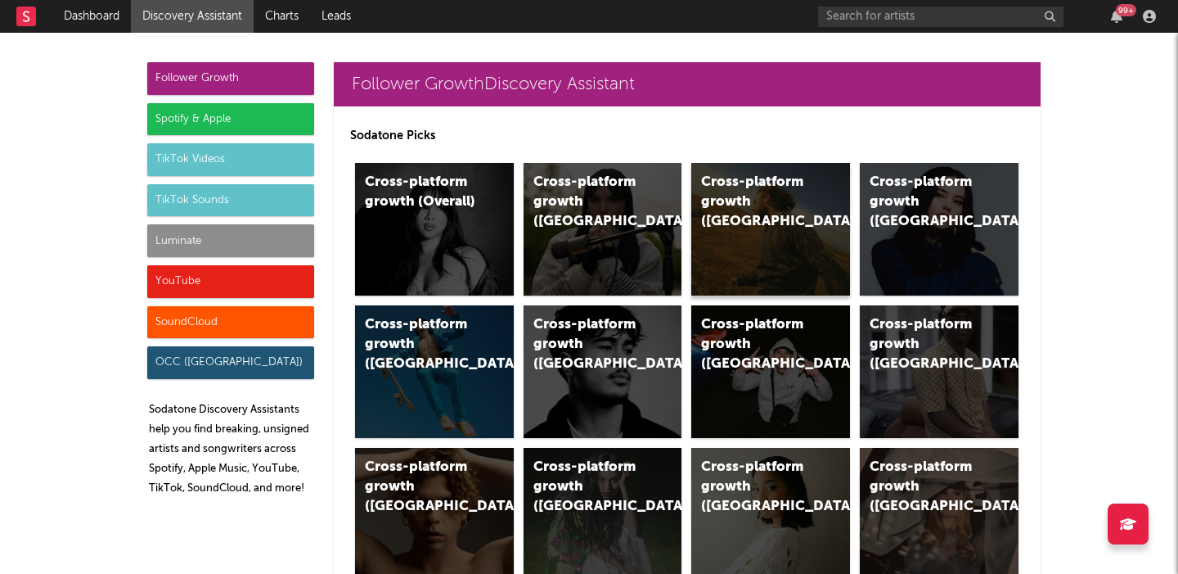
click at [758, 248] on div "Cross-platform growth (US)" at bounding box center [770, 229] width 159 height 133
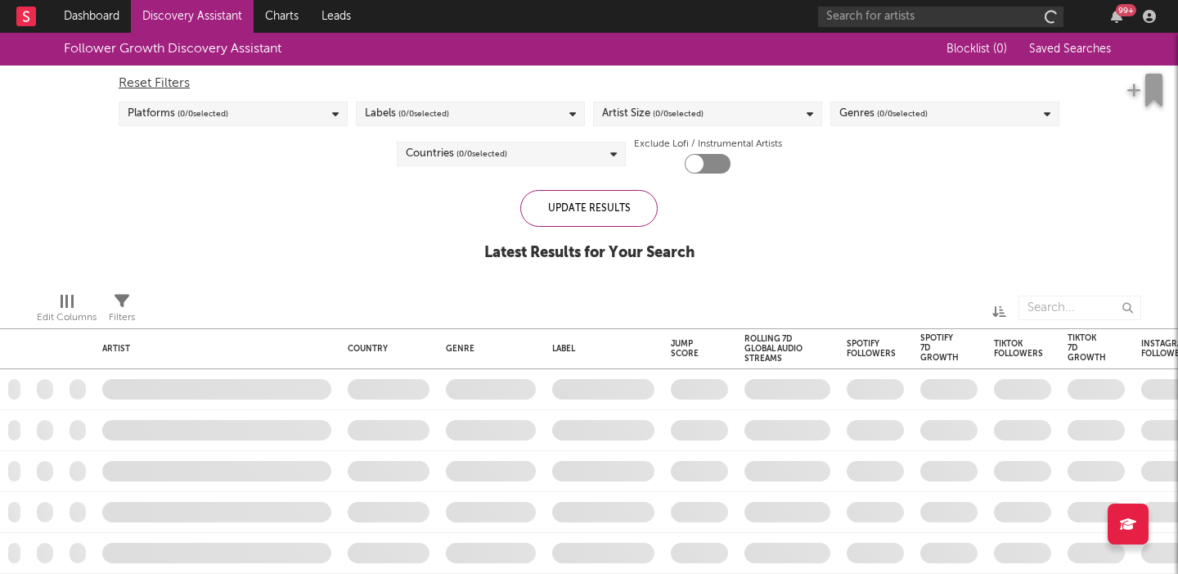
checkbox input "true"
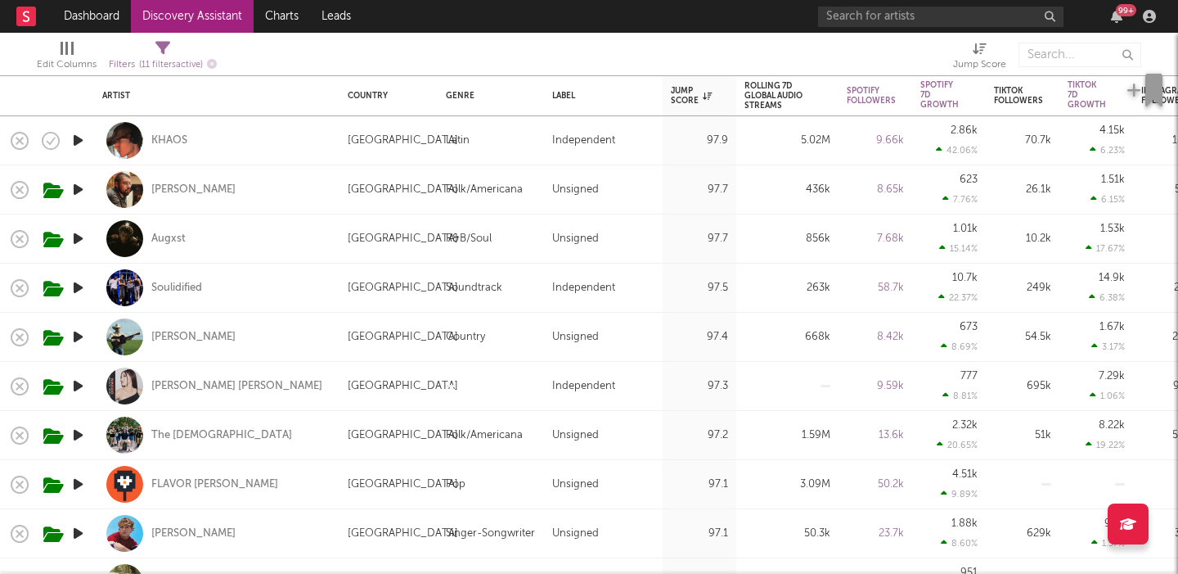
click at [313, 138] on div "KHAOS" at bounding box center [216, 140] width 229 height 48
select select "1w"
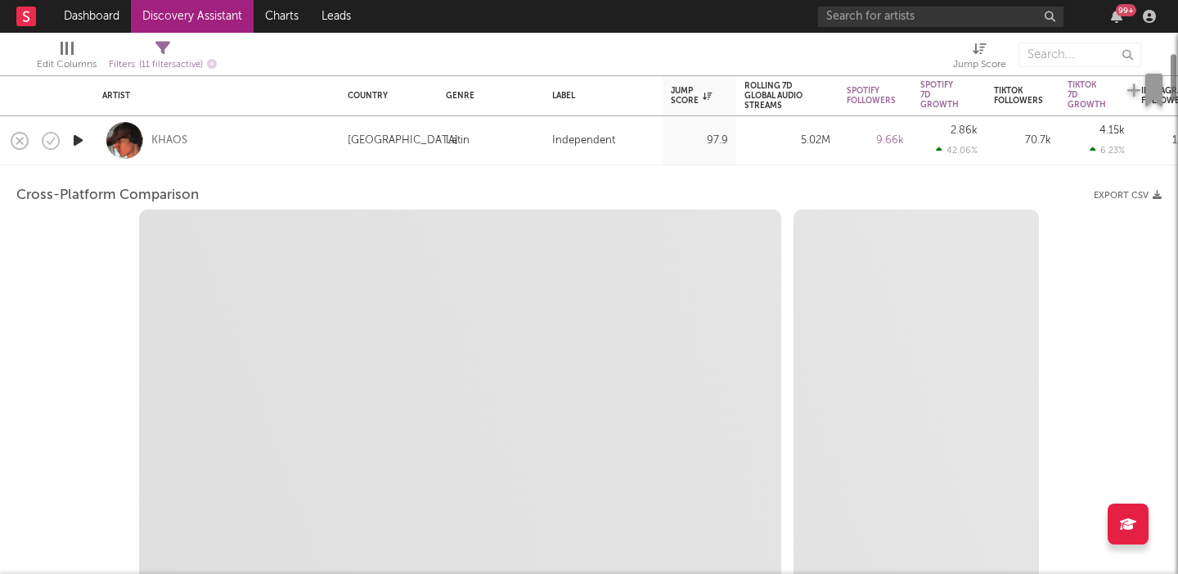
select select "1w"
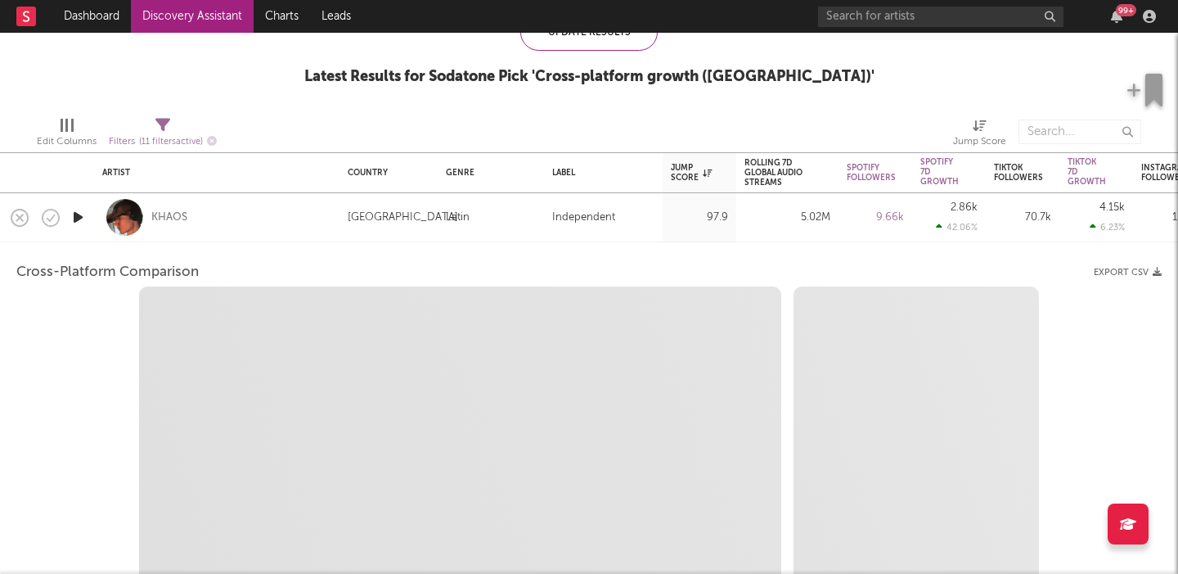
click at [330, 232] on div "KHAOS" at bounding box center [216, 217] width 229 height 48
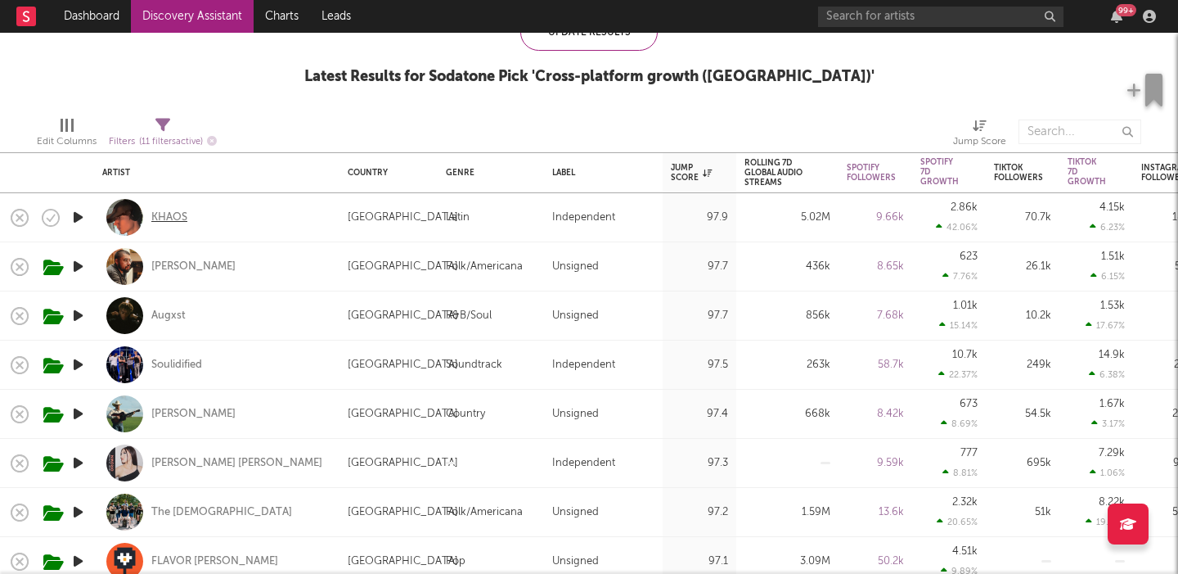
click at [170, 213] on div "KHAOS" at bounding box center [169, 217] width 36 height 15
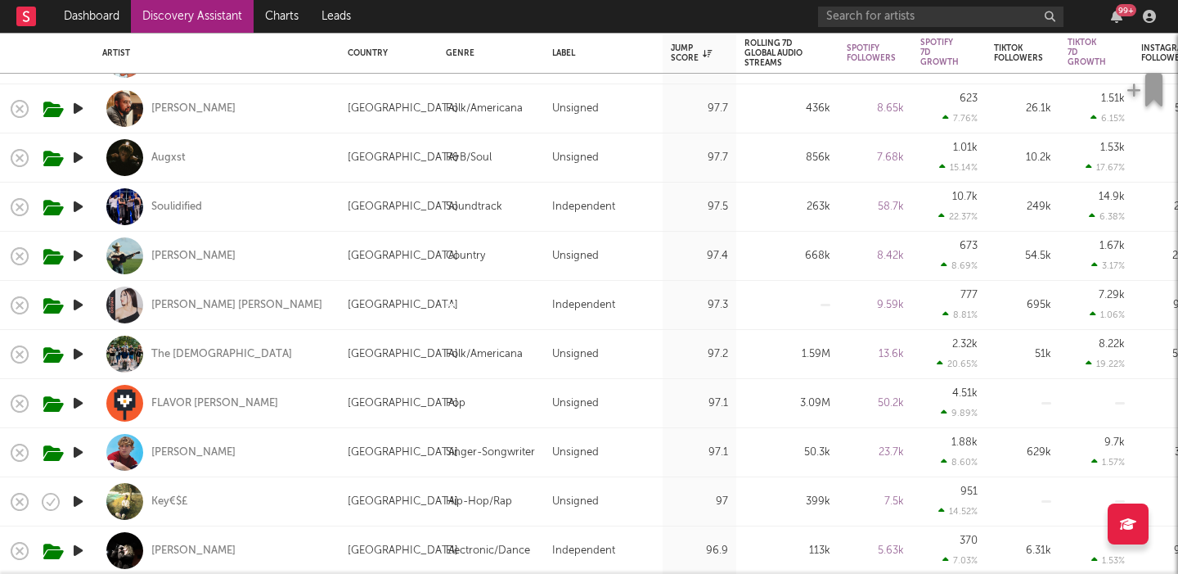
click at [264, 207] on div "Soulidified" at bounding box center [216, 206] width 229 height 48
select select "1w"
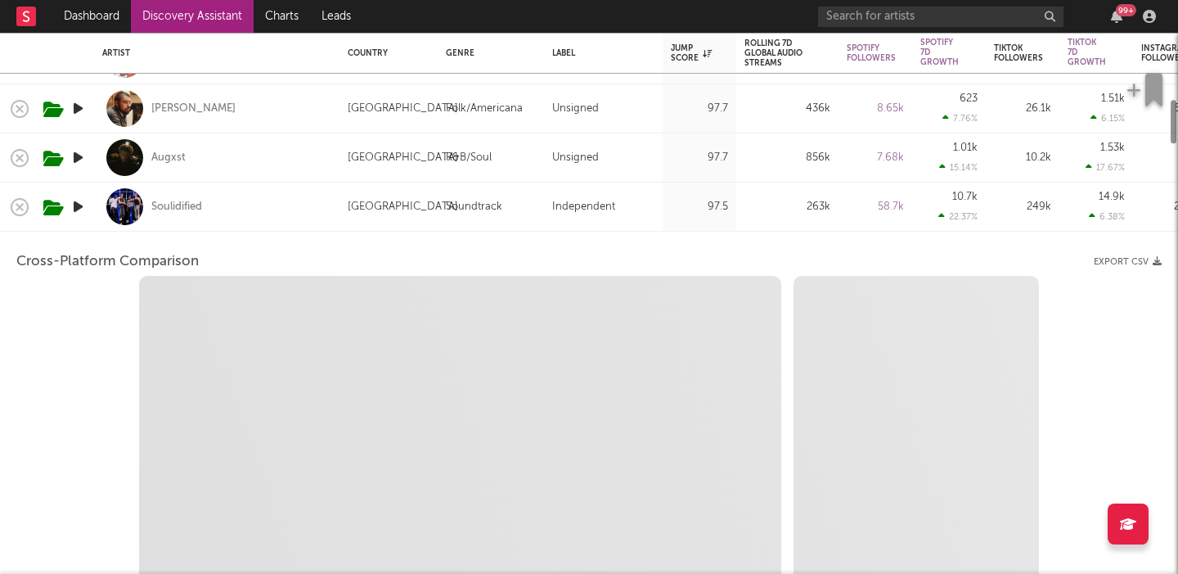
select select "1w"
click at [78, 207] on icon "button" at bounding box center [78, 206] width 17 height 20
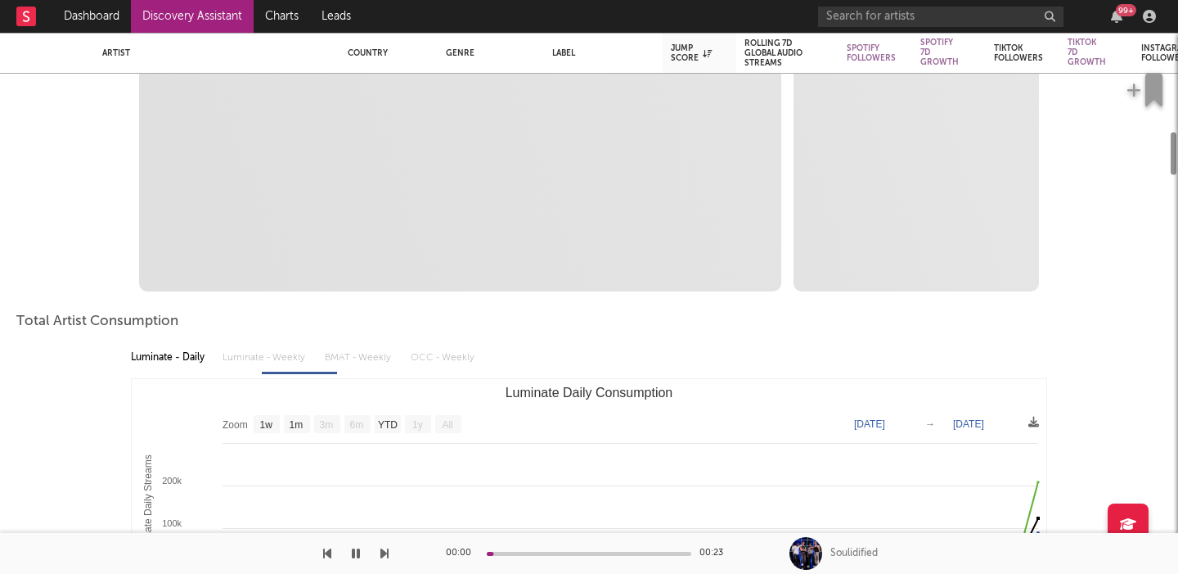
select select "1m"
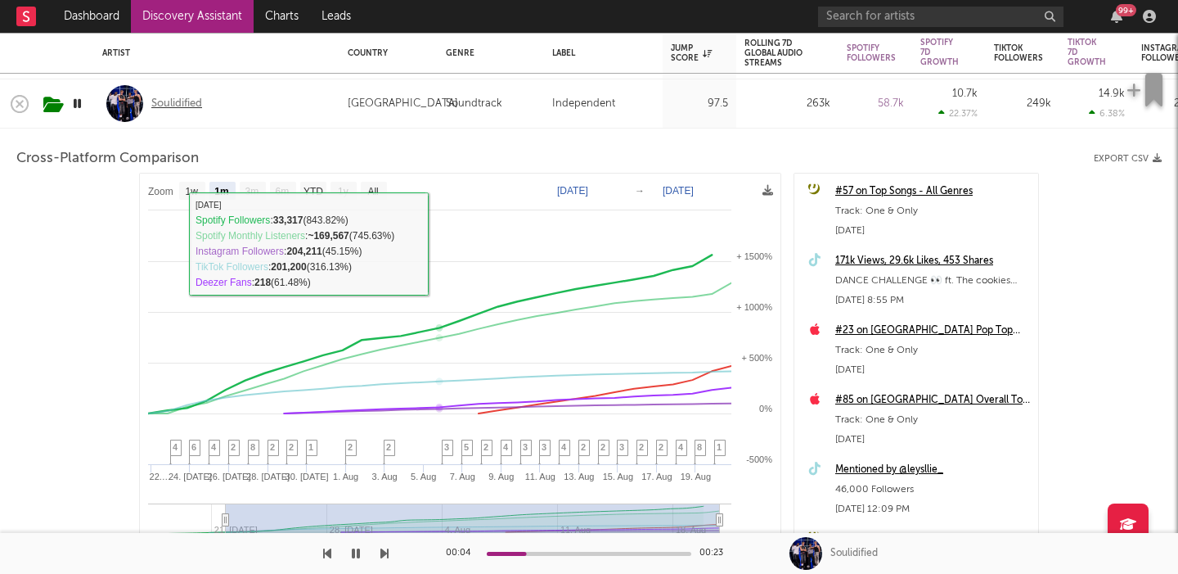
click at [179, 103] on div "Soulidified" at bounding box center [176, 104] width 51 height 15
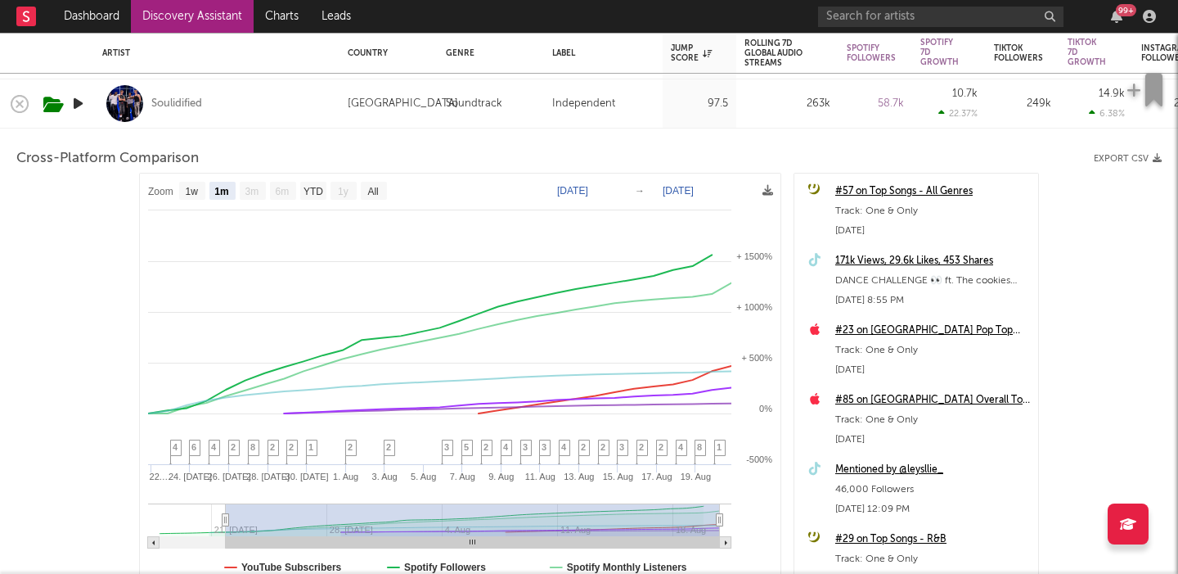
click at [288, 99] on div "Soulidified" at bounding box center [216, 103] width 229 height 48
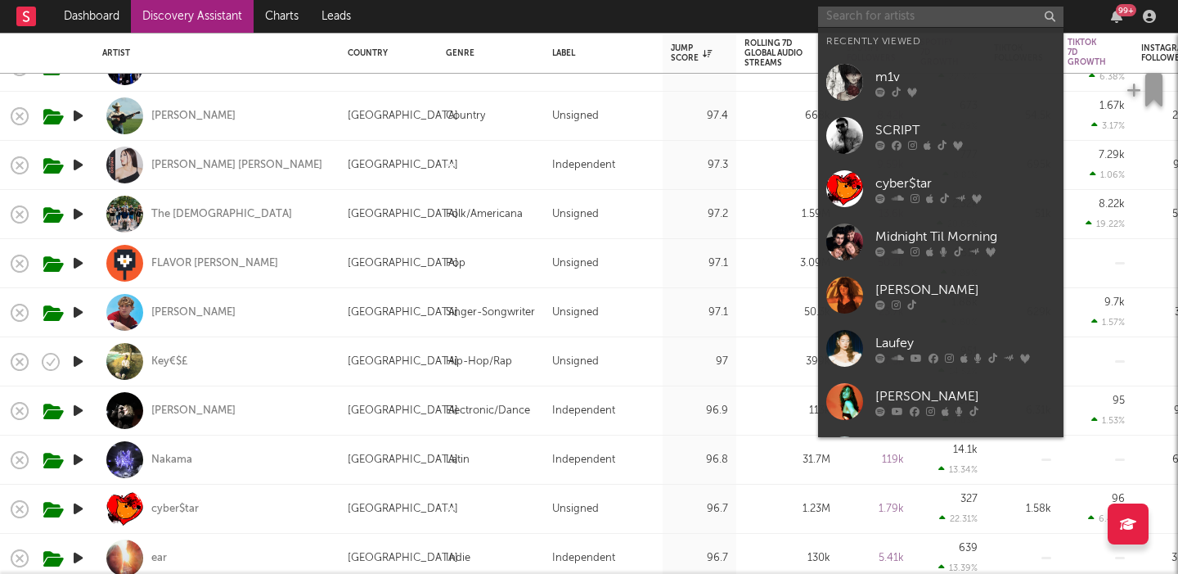
click at [888, 16] on input "text" at bounding box center [940, 17] width 245 height 20
paste input "Naïka"
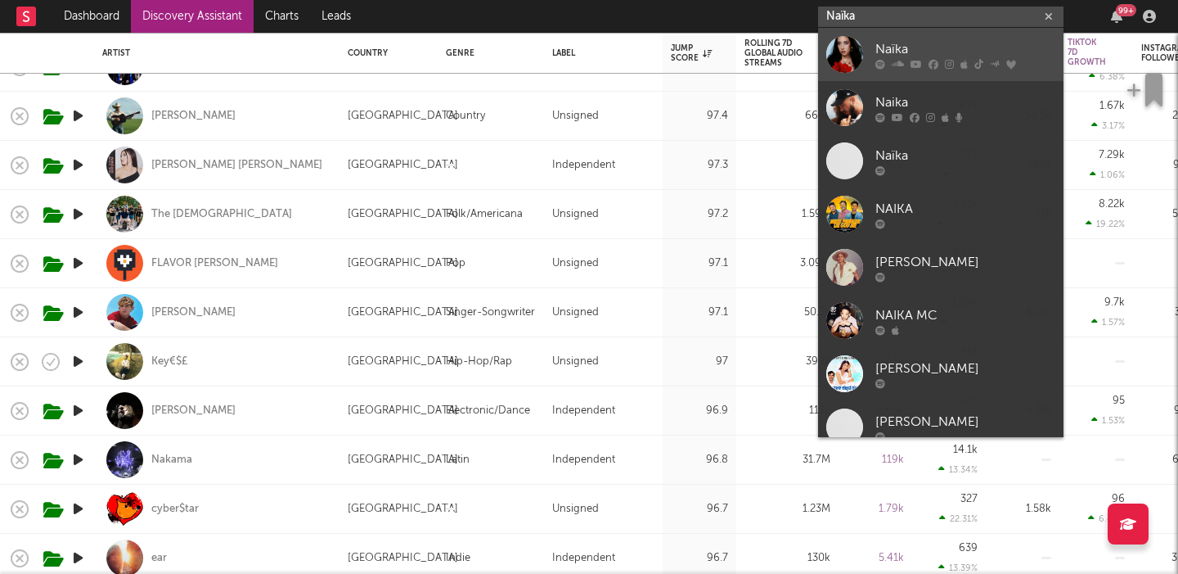
type input "Naïka"
click at [899, 38] on link "Naïka" at bounding box center [940, 54] width 245 height 53
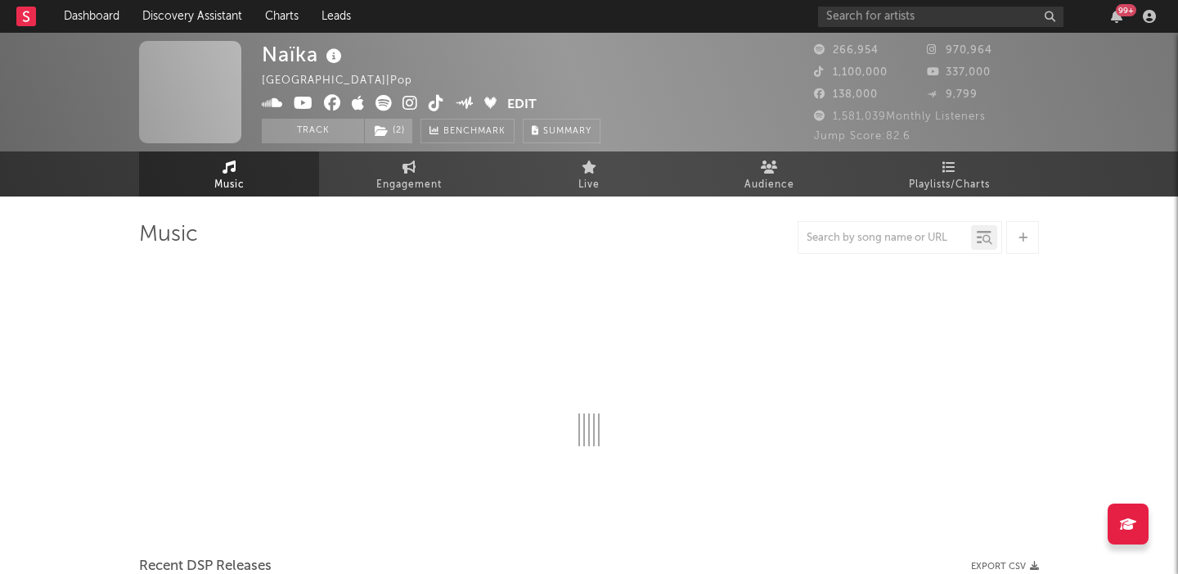
select select "6m"
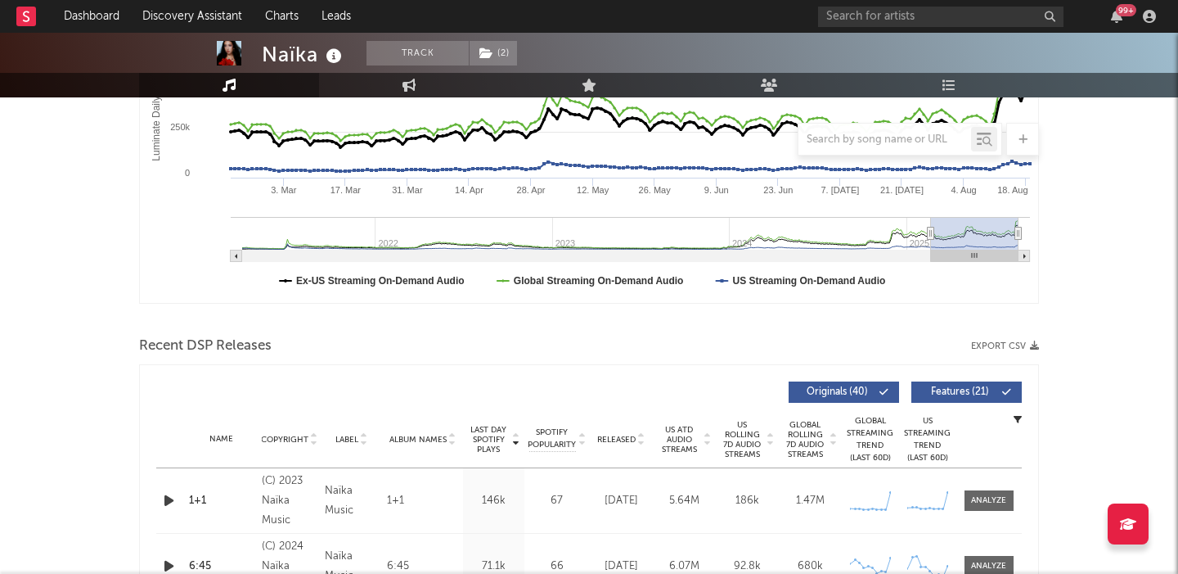
scroll to position [495, 0]
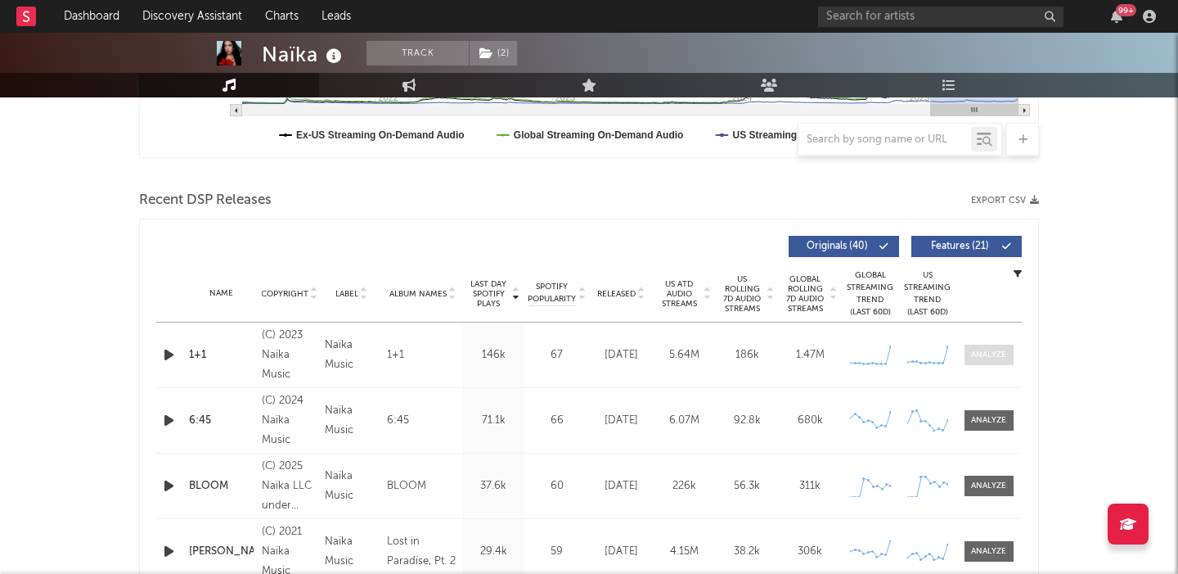
click at [1001, 362] on span at bounding box center [989, 354] width 49 height 20
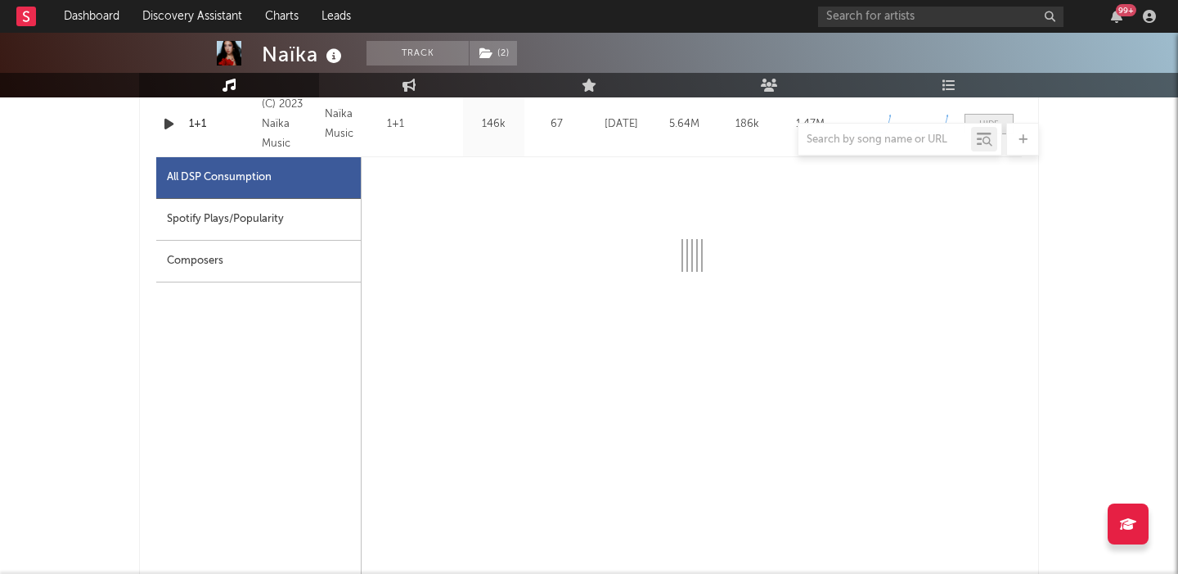
scroll to position [727, 0]
select select "6m"
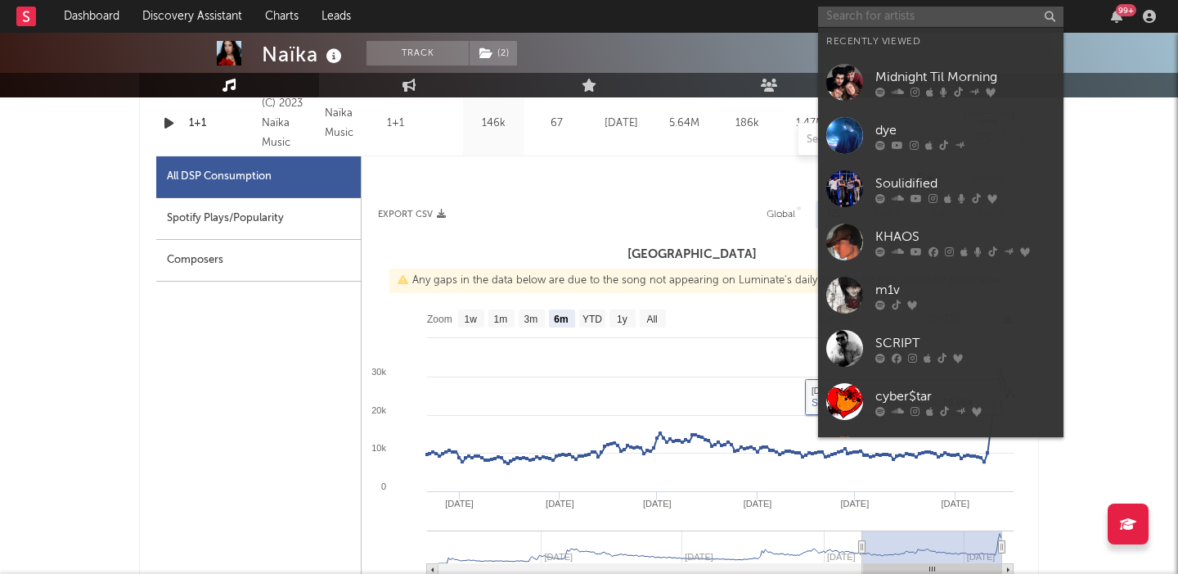
click at [907, 11] on input "text" at bounding box center [940, 17] width 245 height 20
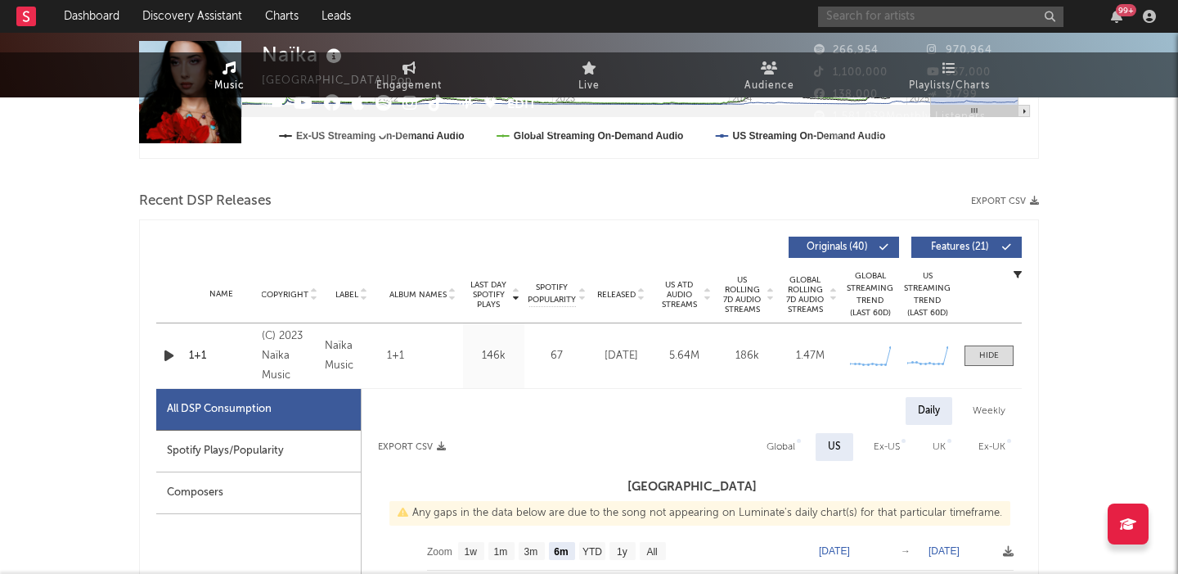
scroll to position [0, 0]
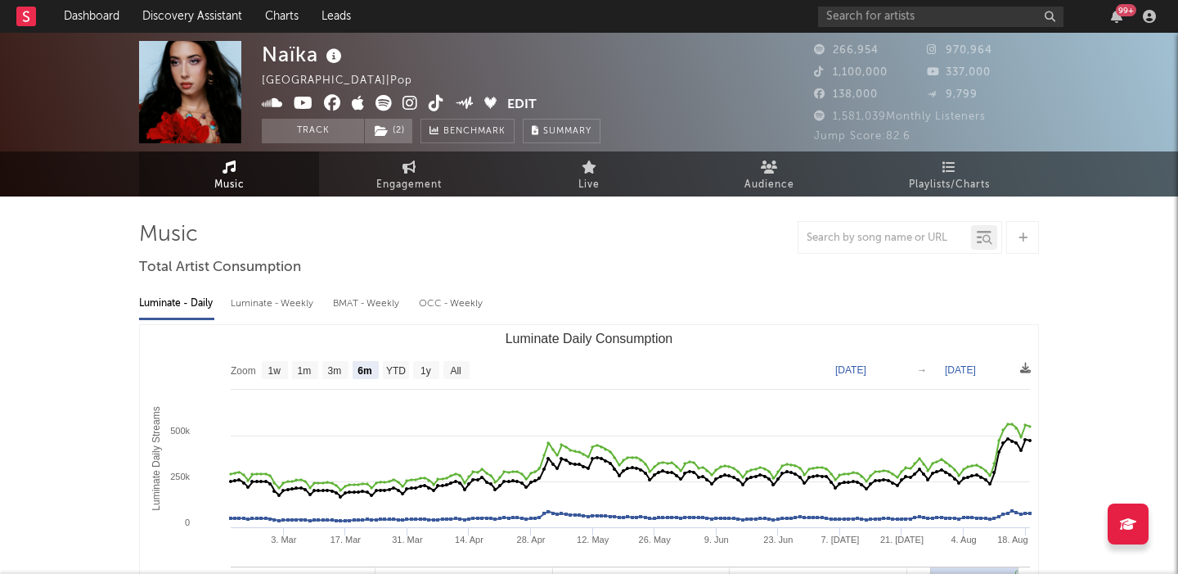
click at [862, 3] on div "99 +" at bounding box center [990, 16] width 344 height 33
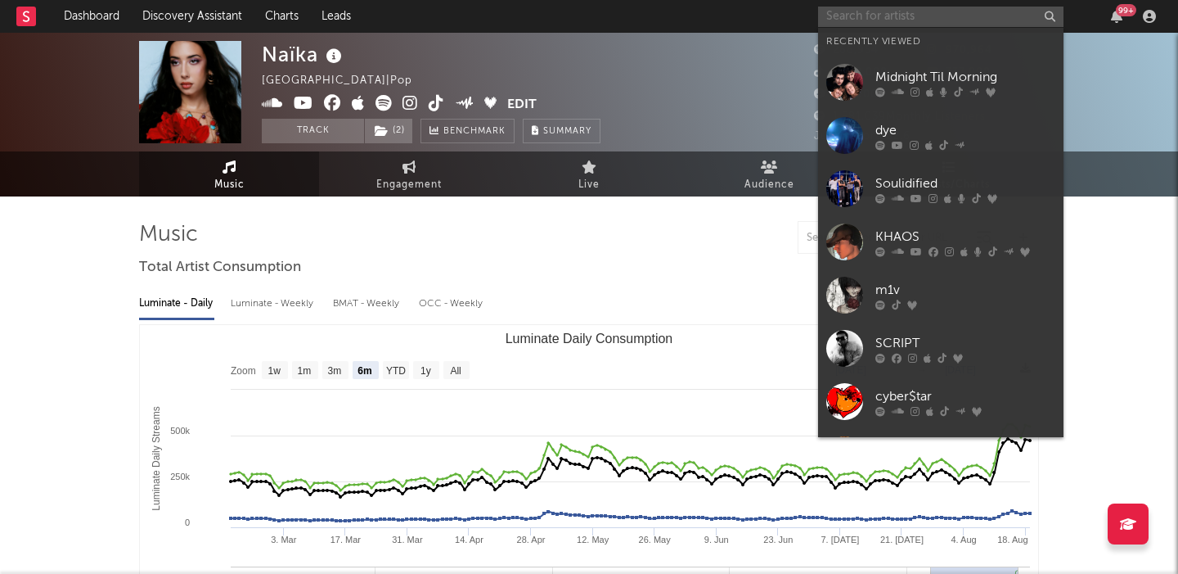
click at [866, 13] on input "text" at bounding box center [940, 17] width 245 height 20
paste input "Twisted n luv"
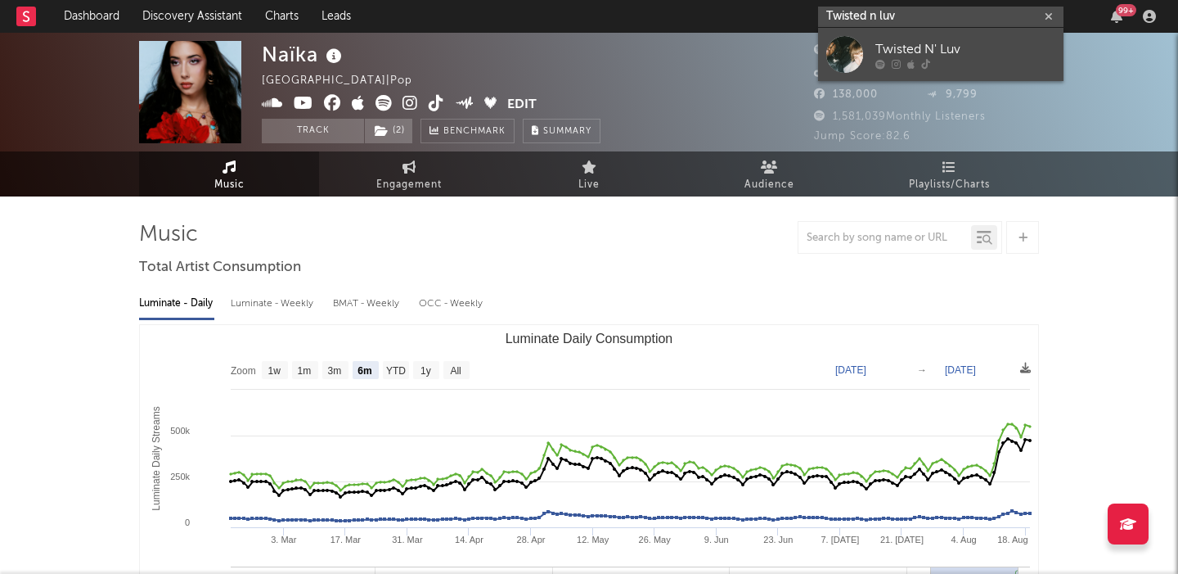
type input "Twisted n luv"
click at [986, 66] on div at bounding box center [965, 64] width 180 height 10
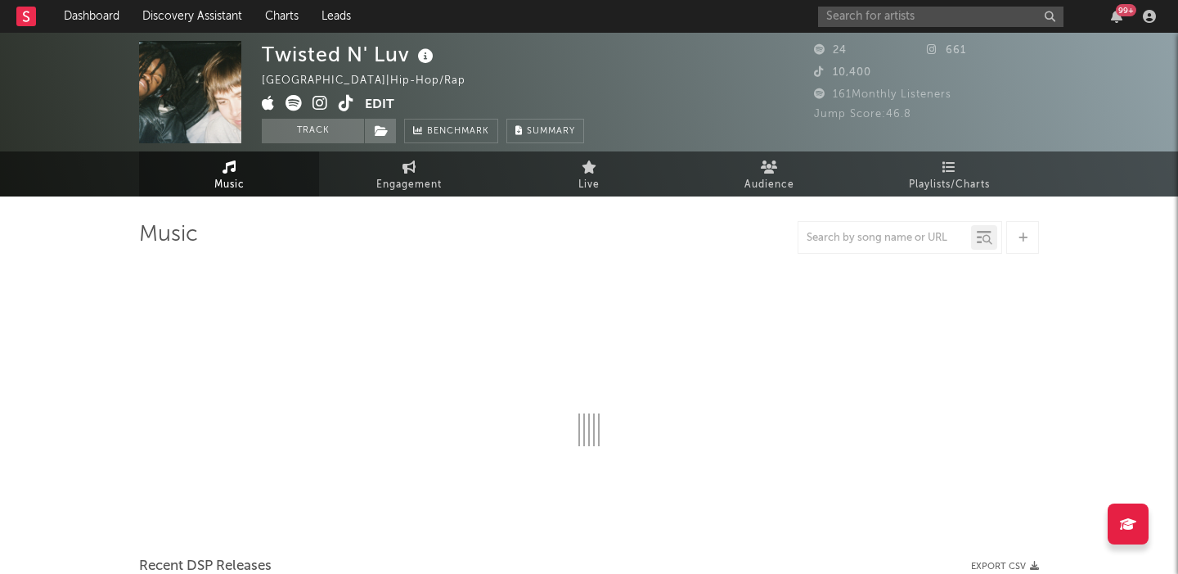
select select "1w"
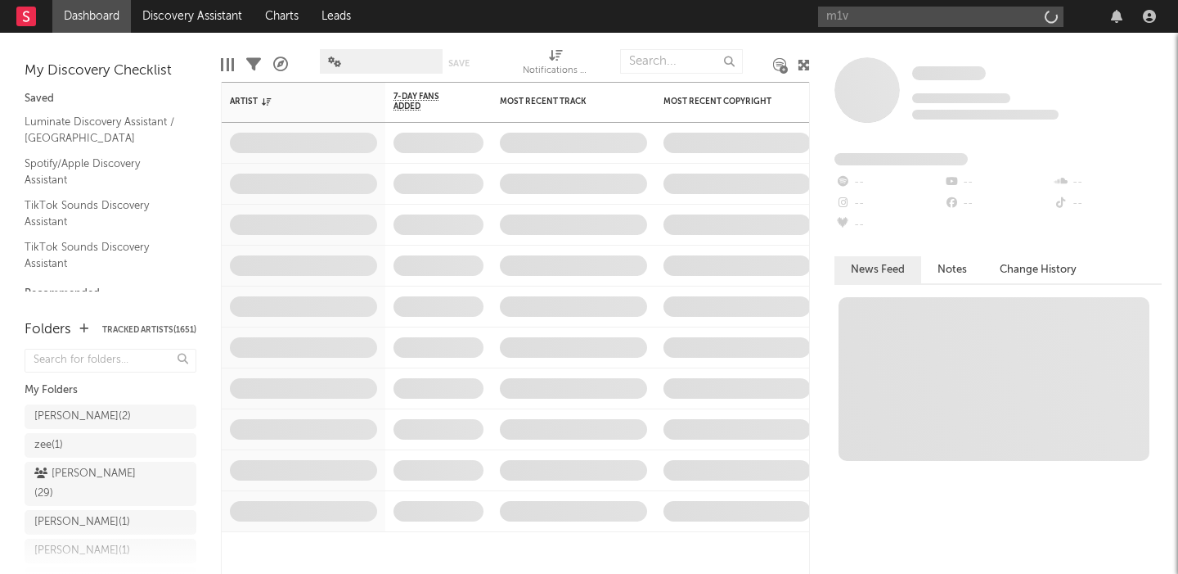
click at [909, 23] on input "m1v" at bounding box center [940, 17] width 245 height 20
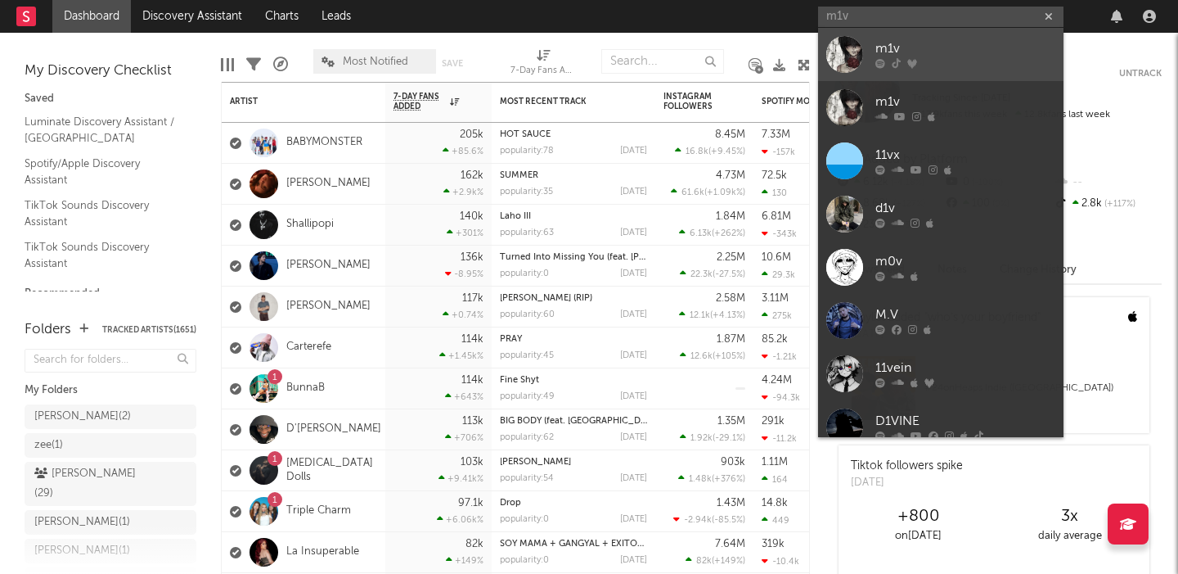
type input "m1v"
click at [973, 71] on link "m1v" at bounding box center [940, 54] width 245 height 53
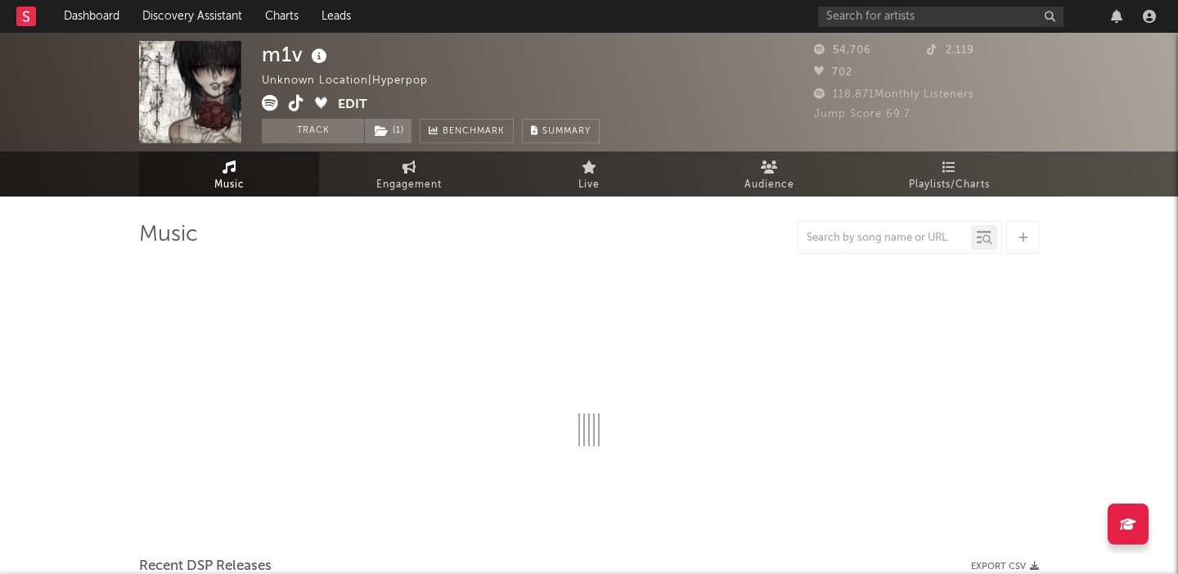
select select "6m"
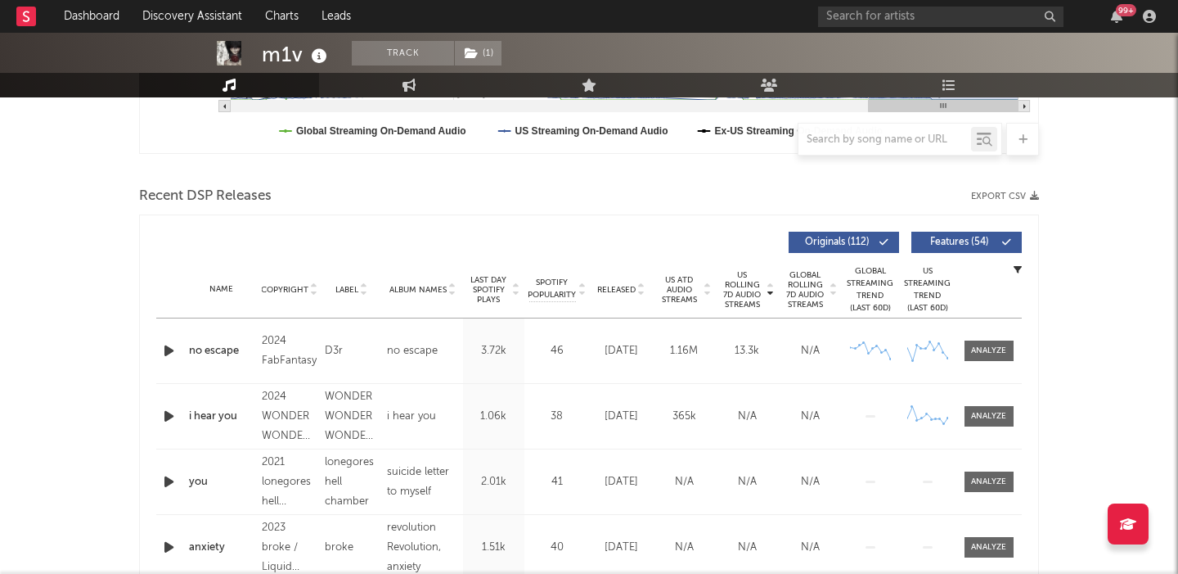
scroll to position [533, 0]
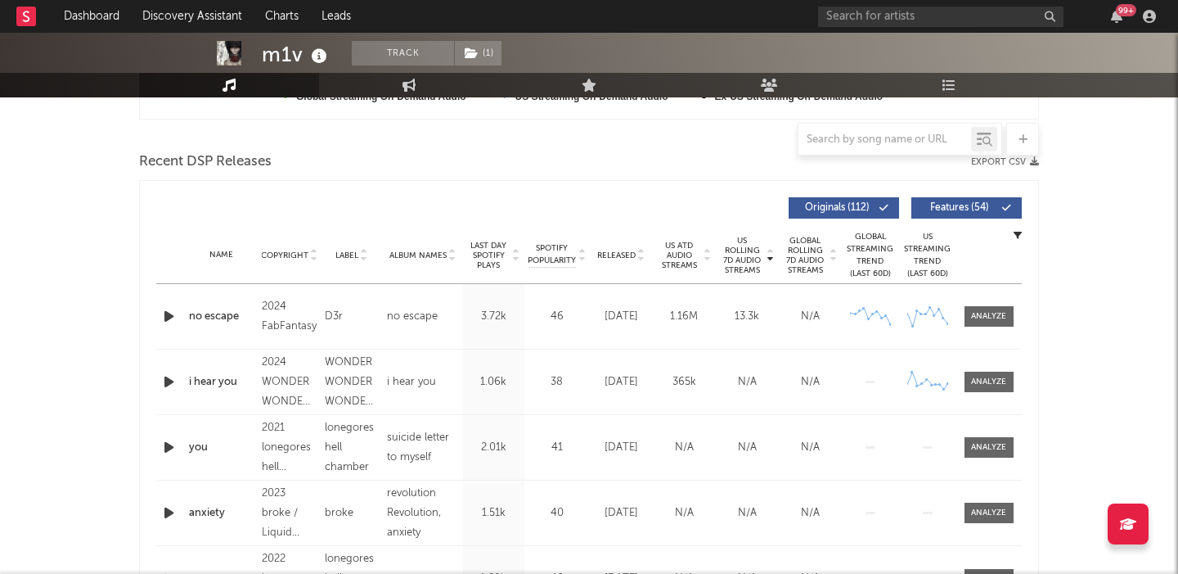
click at [965, 209] on span "Features ( 54 )" at bounding box center [959, 208] width 75 height 10
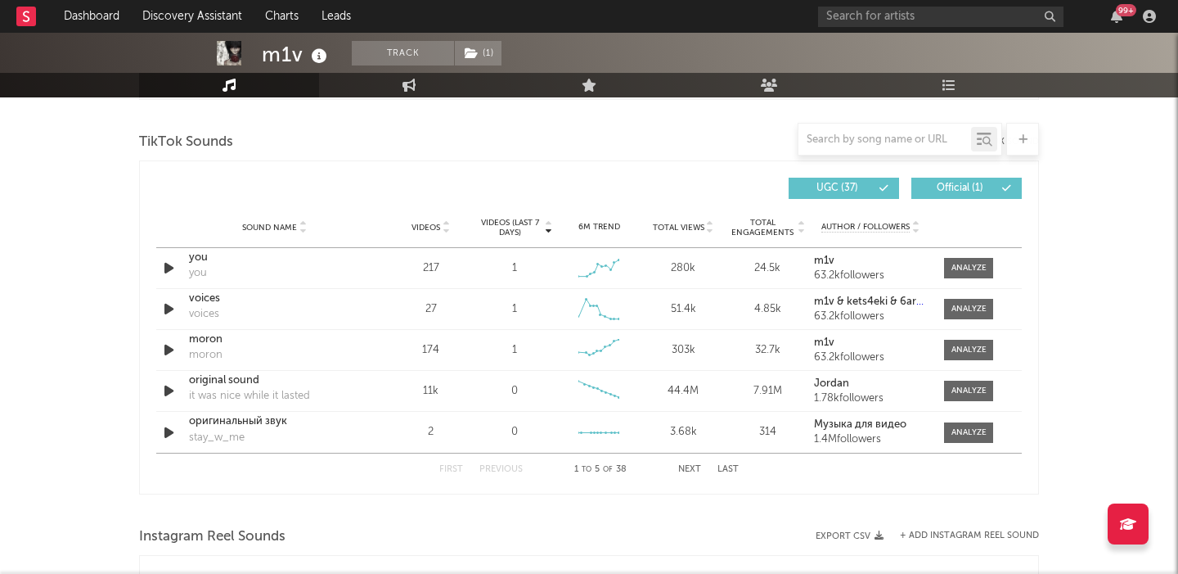
scroll to position [1101, 0]
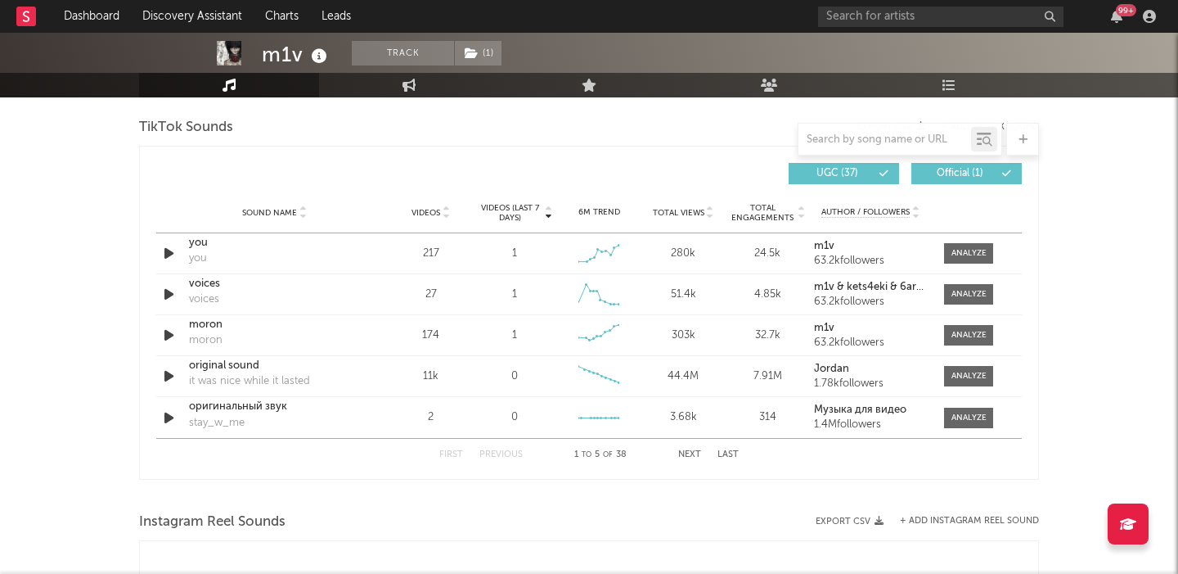
click at [448, 218] on div "Sound Name Videos Videos (last 7 days) Weekly Growth % 6M Trend Total Views Tot…" at bounding box center [589, 212] width 866 height 41
click at [445, 213] on icon at bounding box center [446, 216] width 8 height 7
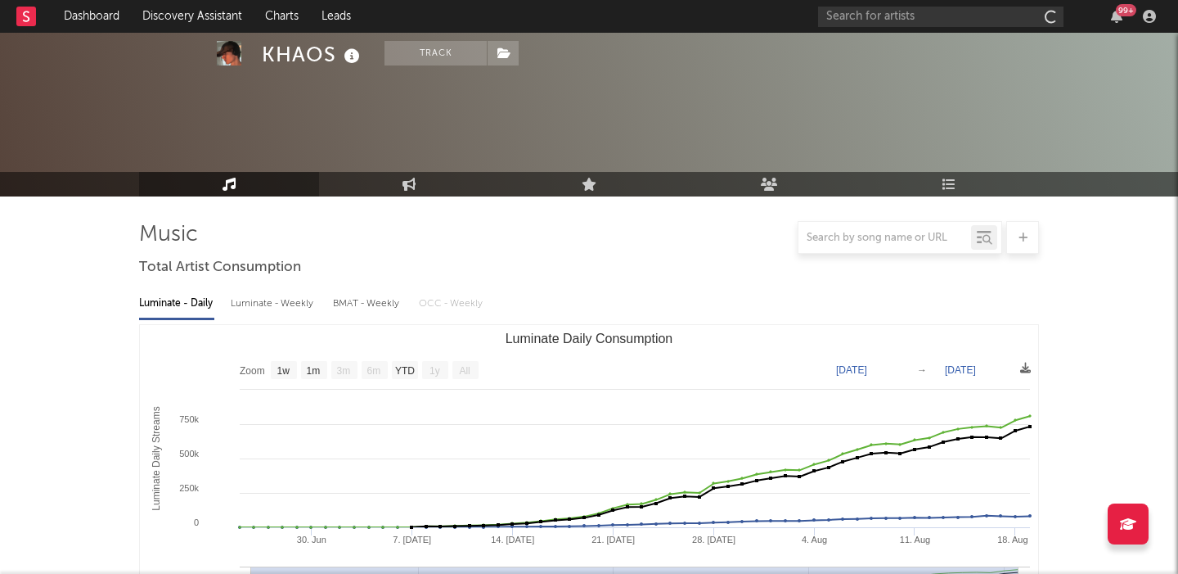
select select "1w"
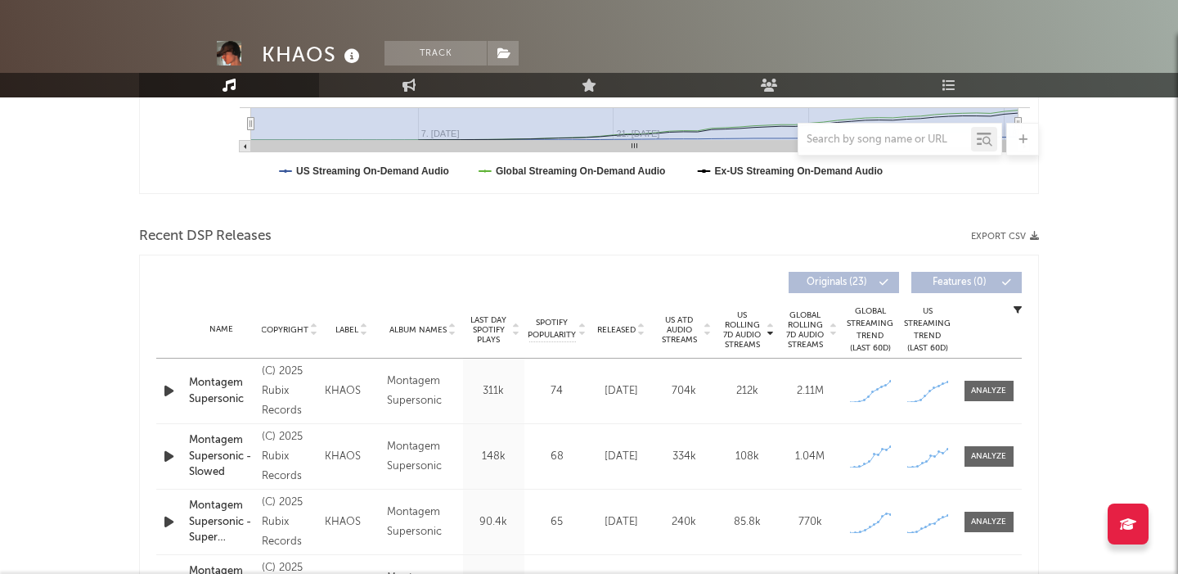
click at [168, 383] on icon "button" at bounding box center [168, 390] width 17 height 20
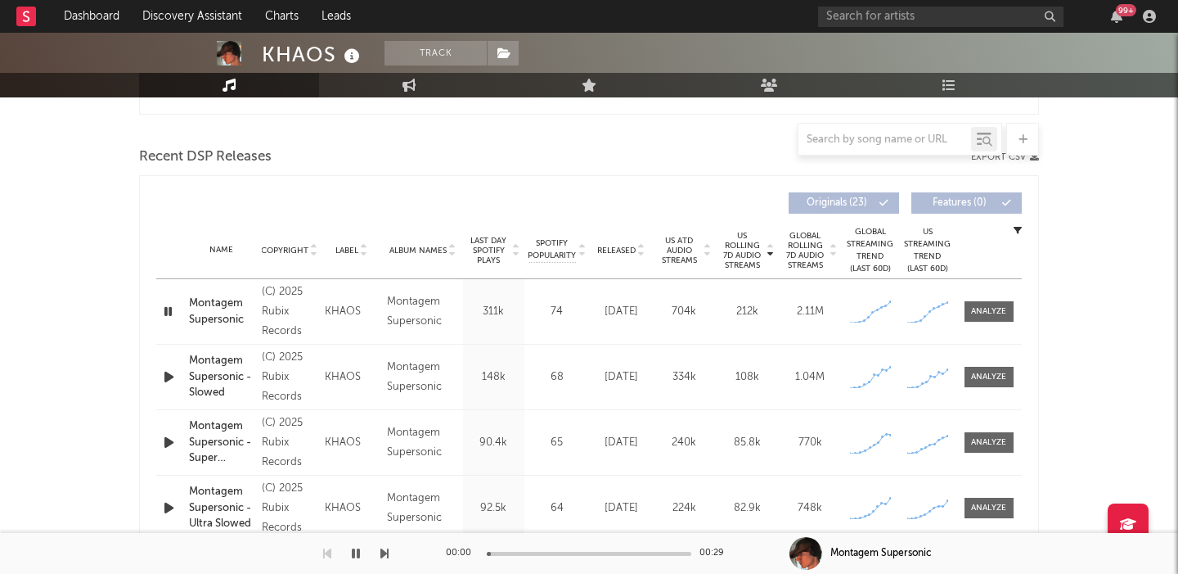
scroll to position [552, 0]
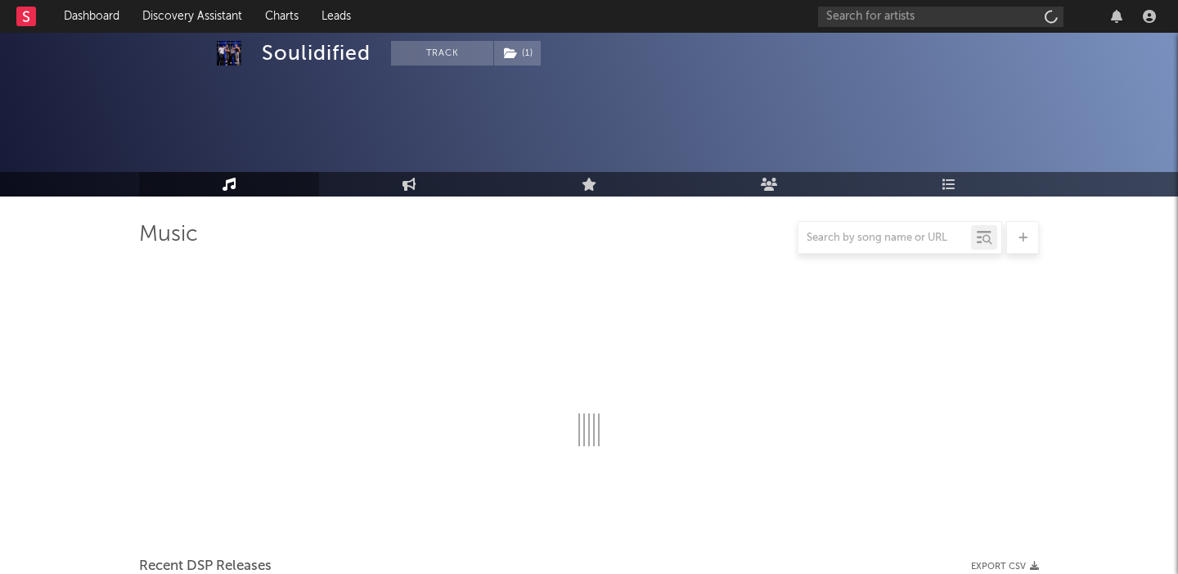
scroll to position [398, 0]
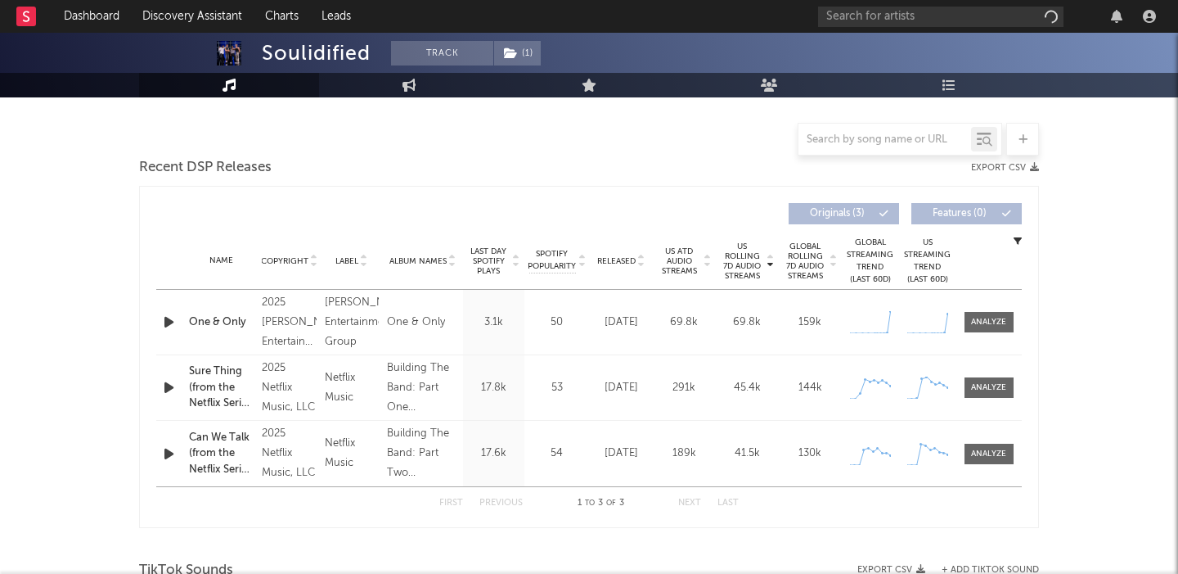
select select "1w"
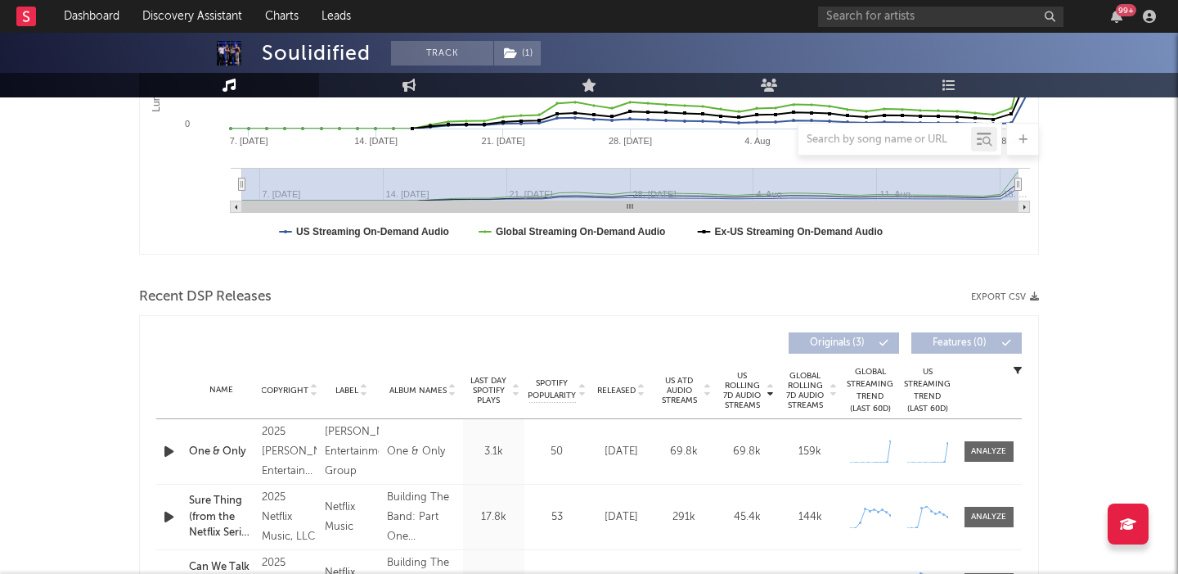
scroll to position [498, 0]
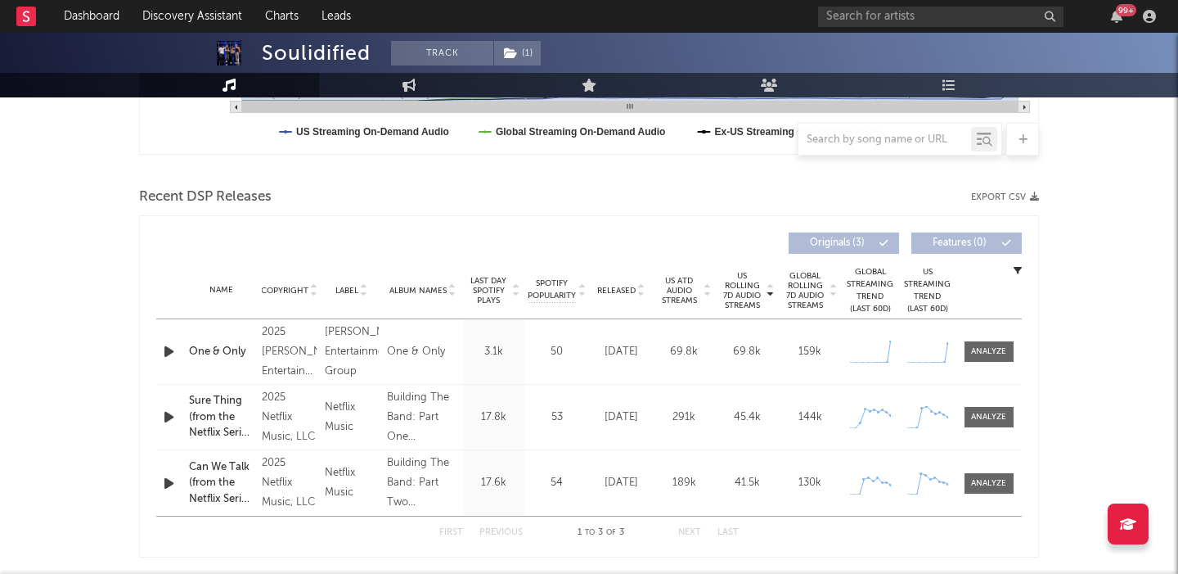
click at [162, 351] on icon "button" at bounding box center [168, 351] width 17 height 20
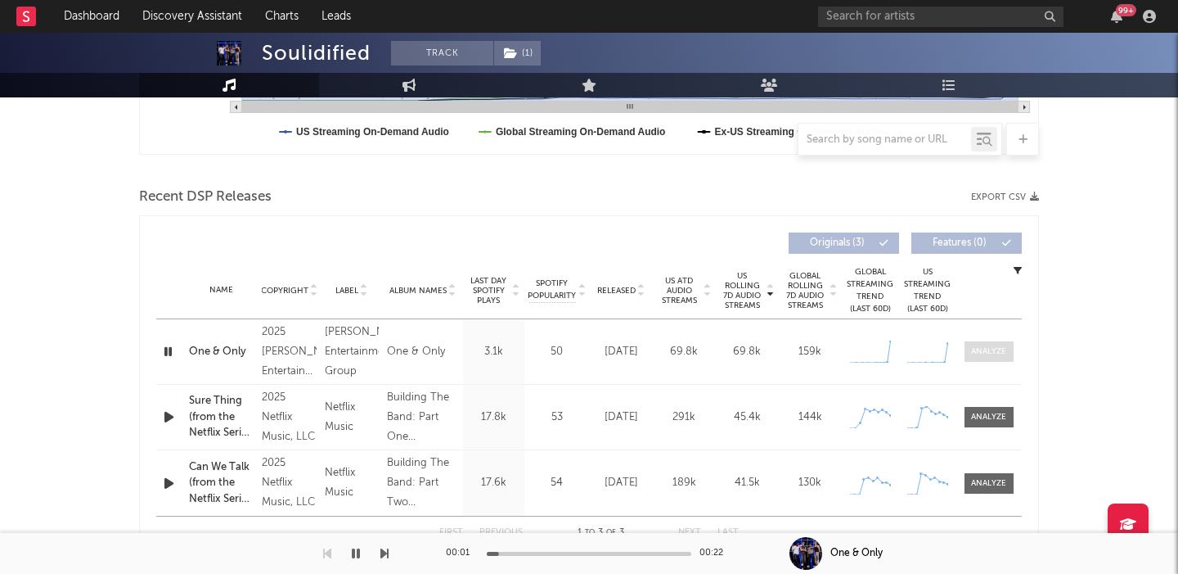
click at [983, 353] on div at bounding box center [988, 351] width 35 height 12
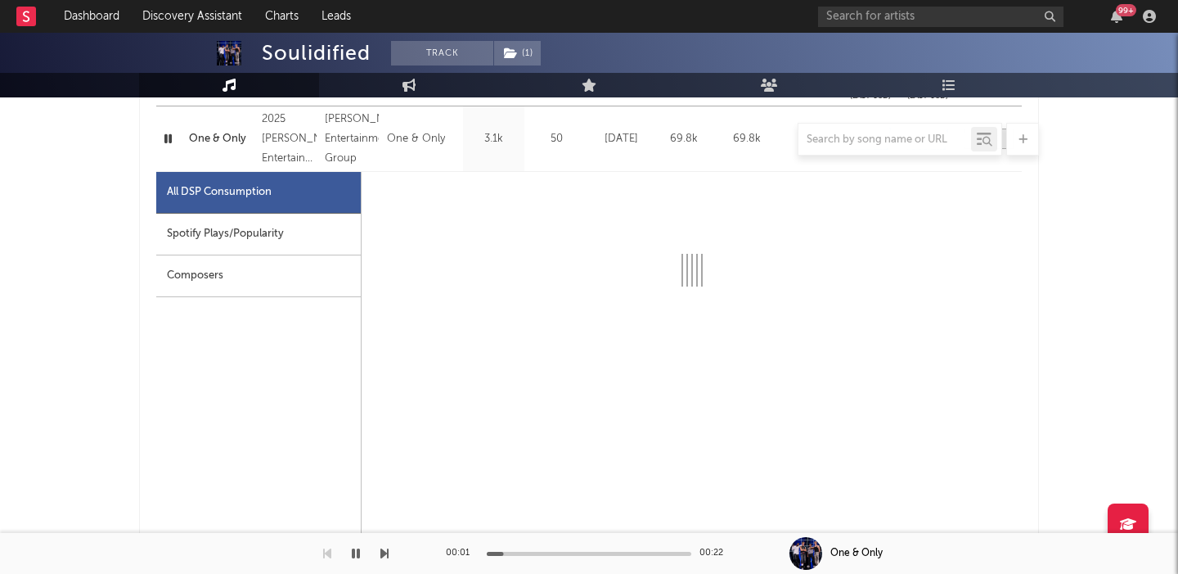
select select "1w"
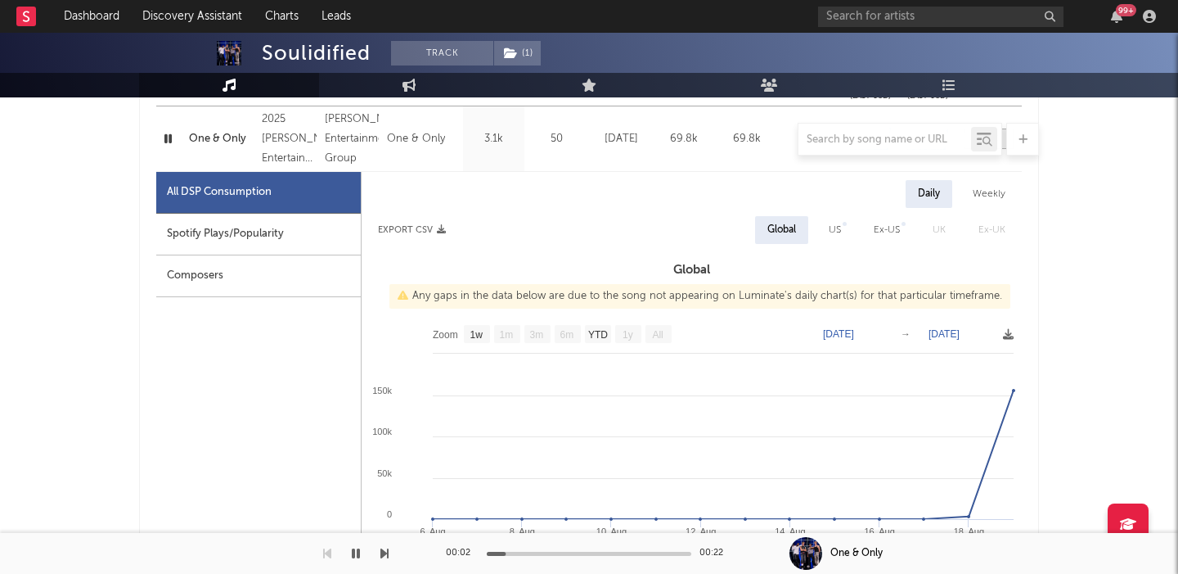
scroll to position [736, 0]
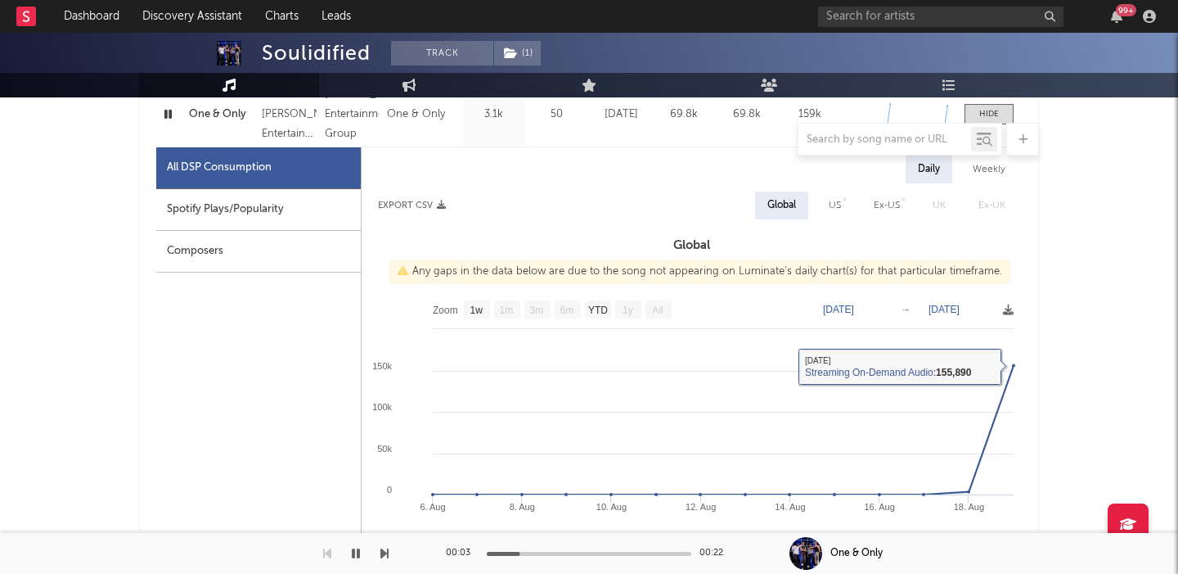
click at [830, 211] on div "US" at bounding box center [835, 206] width 12 height 20
select select "1w"
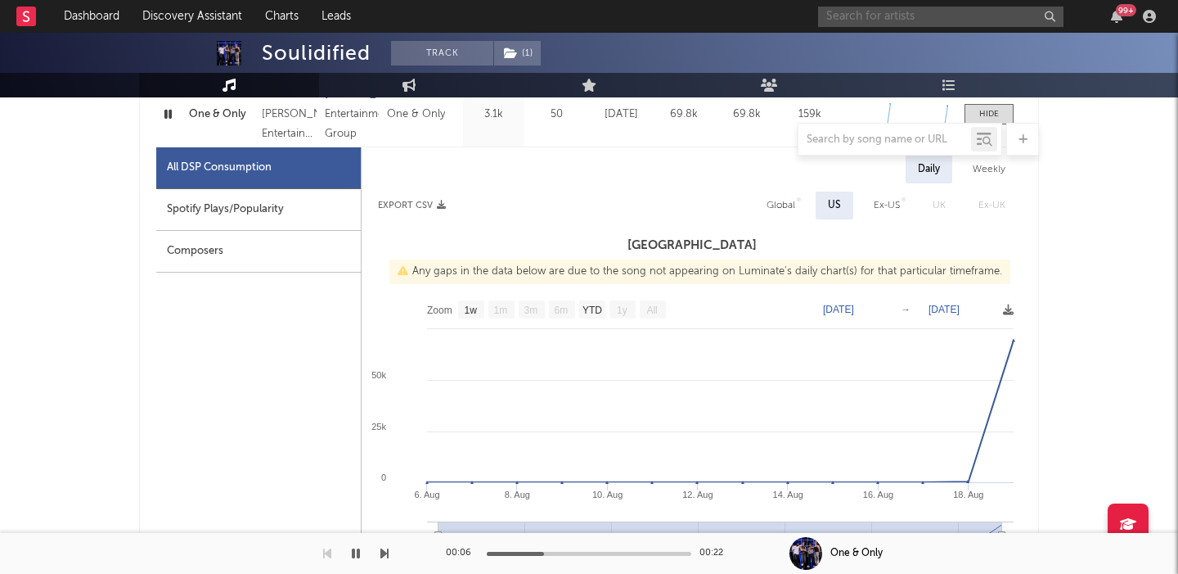
click at [866, 8] on input "text" at bounding box center [940, 17] width 245 height 20
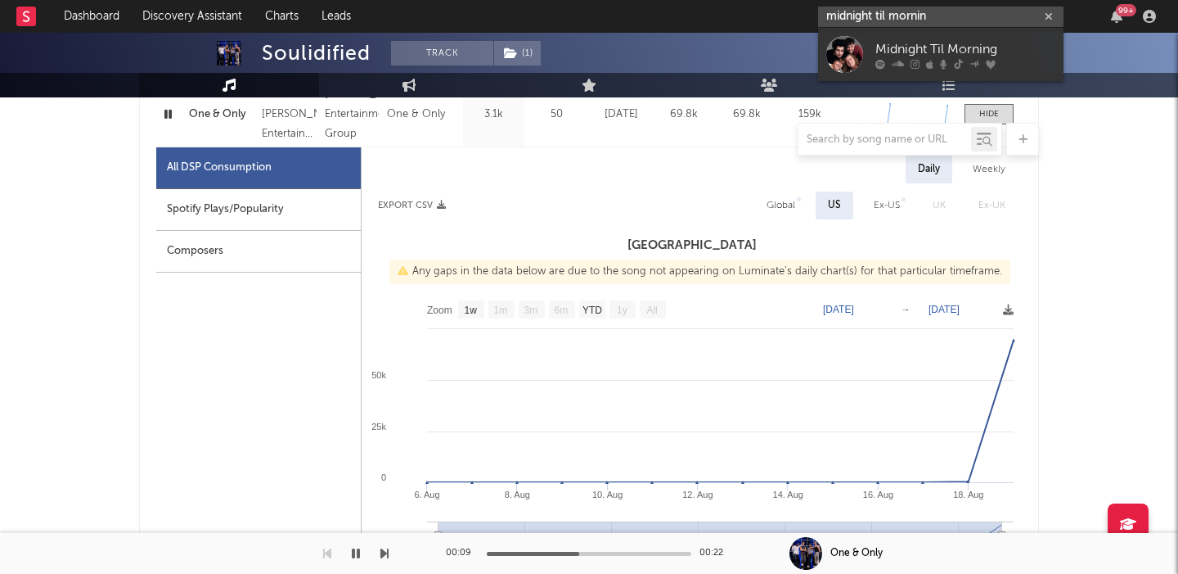
type input "midnight til mornin"
click at [963, 47] on div "Midnight Til Morning" at bounding box center [965, 49] width 180 height 20
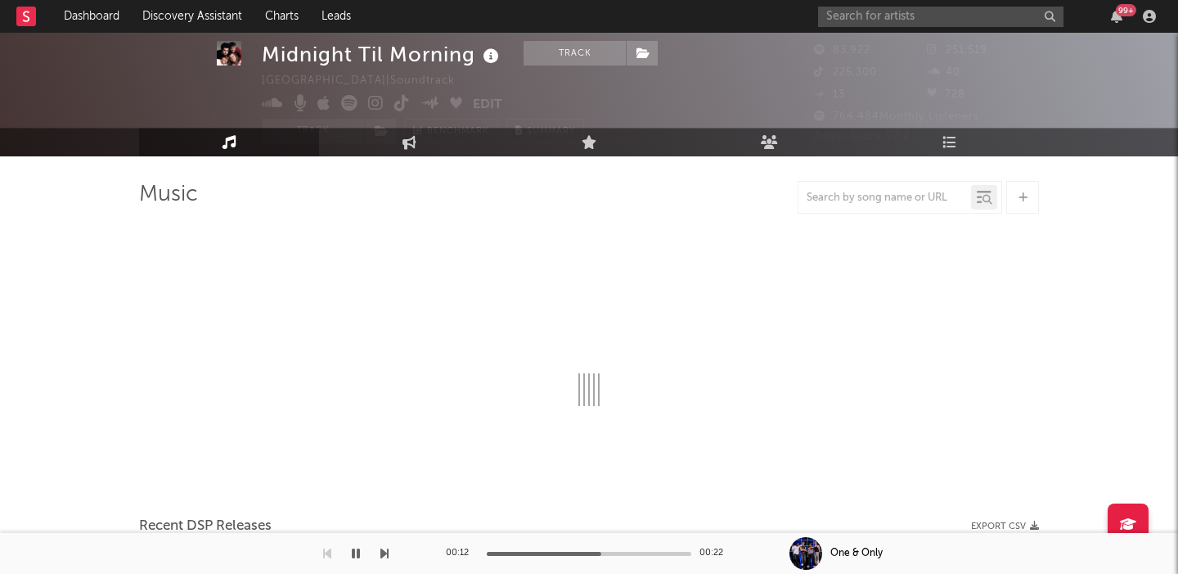
select select "1w"
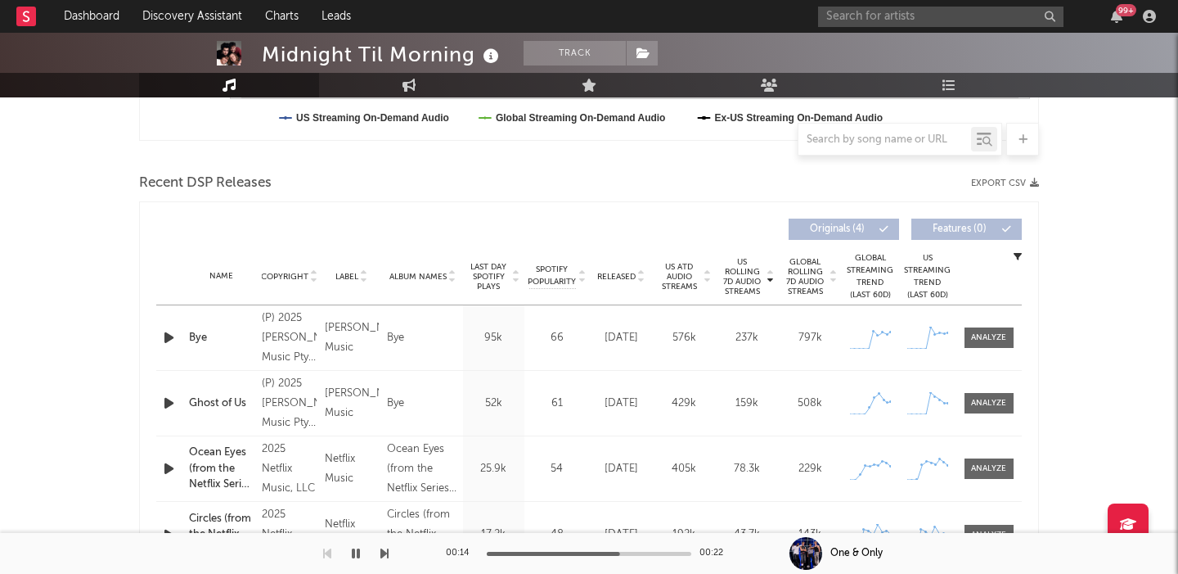
scroll to position [542, 0]
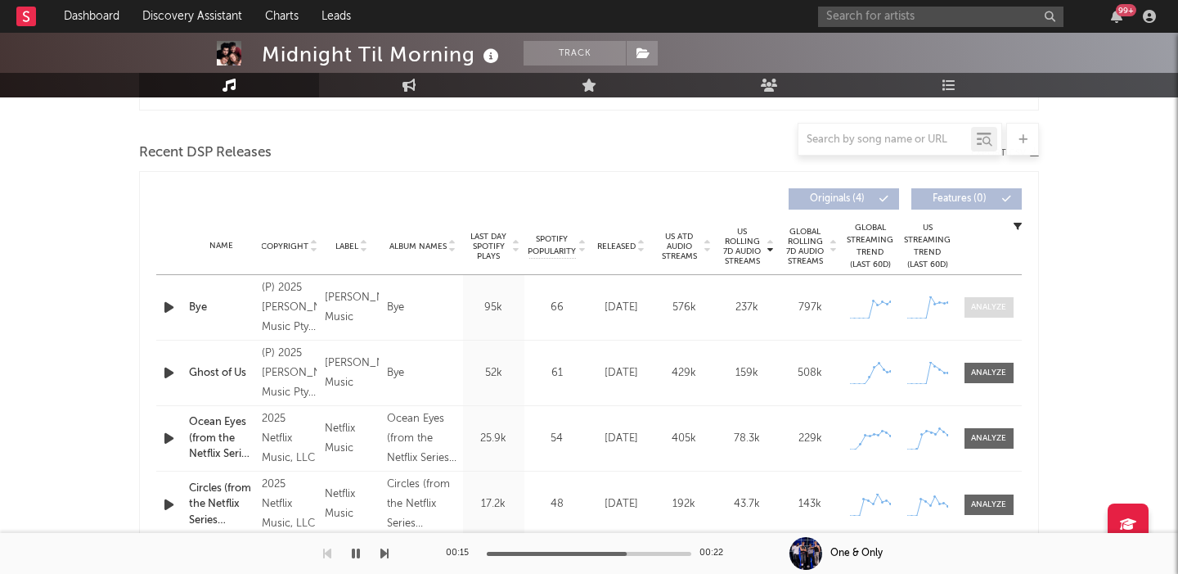
click at [995, 311] on div at bounding box center [988, 307] width 35 height 12
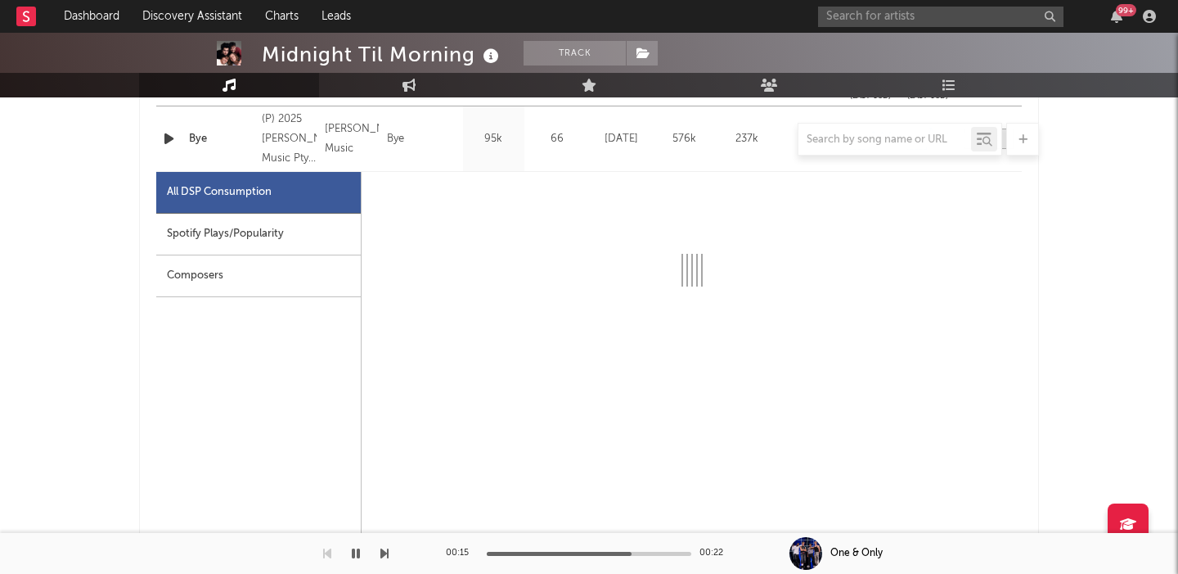
select select "1w"
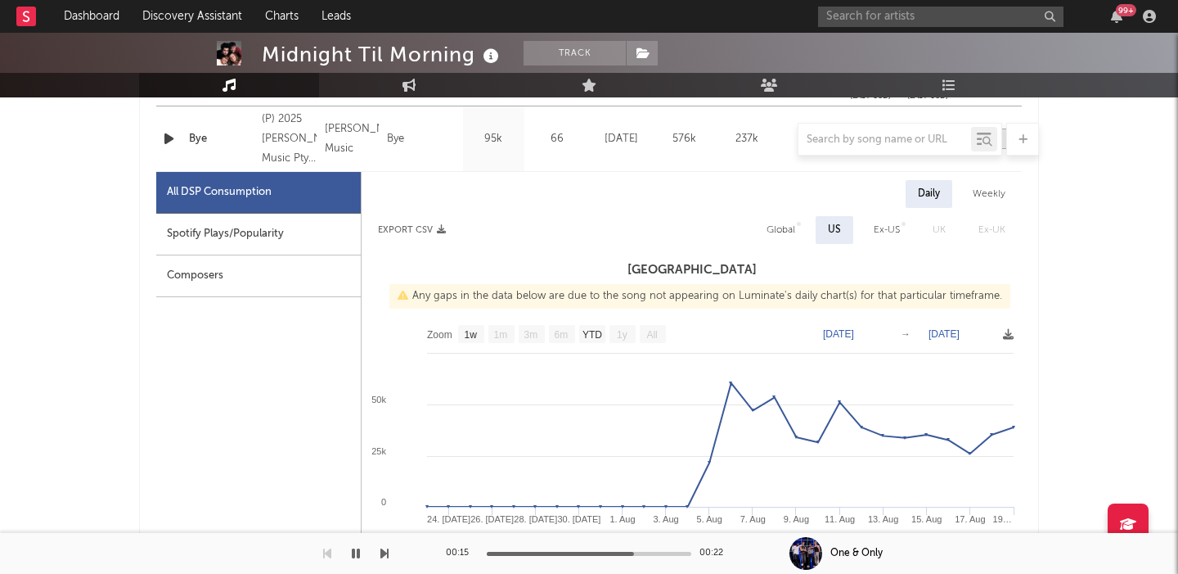
scroll to position [727, 0]
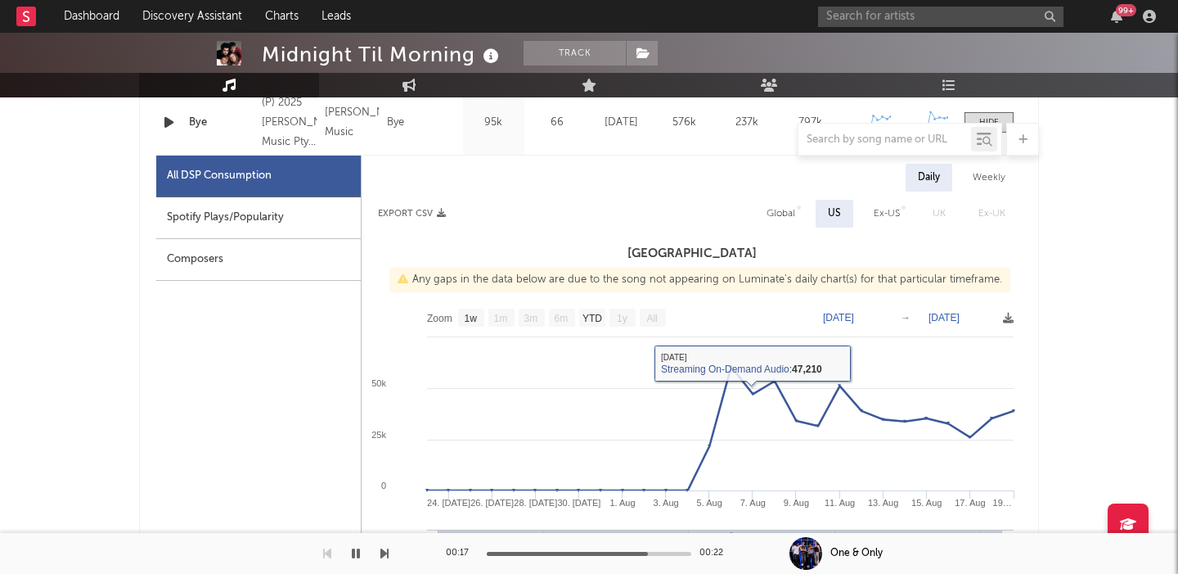
click at [797, 215] on div "Global" at bounding box center [780, 214] width 53 height 28
select select "1w"
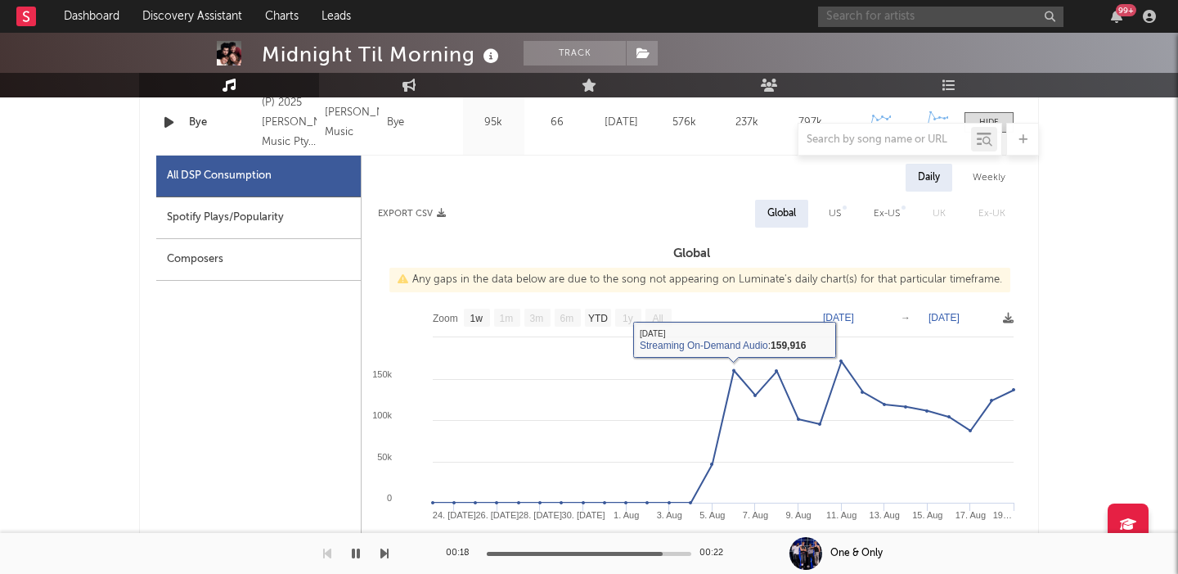
click at [925, 20] on input "text" at bounding box center [940, 17] width 245 height 20
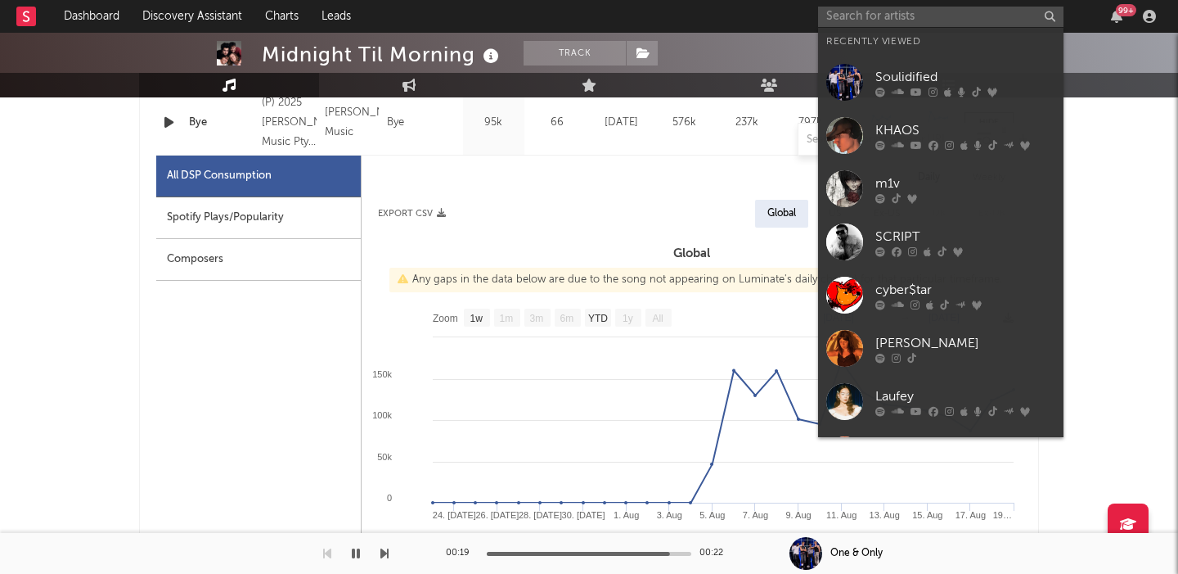
click at [932, 61] on link "Soulidified" at bounding box center [940, 82] width 245 height 53
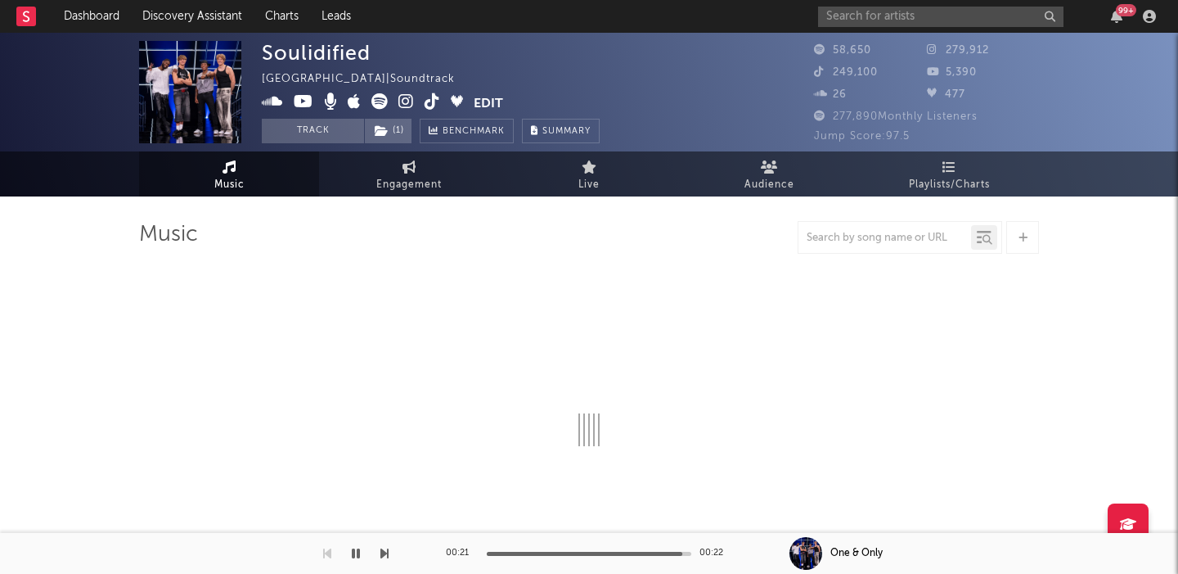
scroll to position [55, 0]
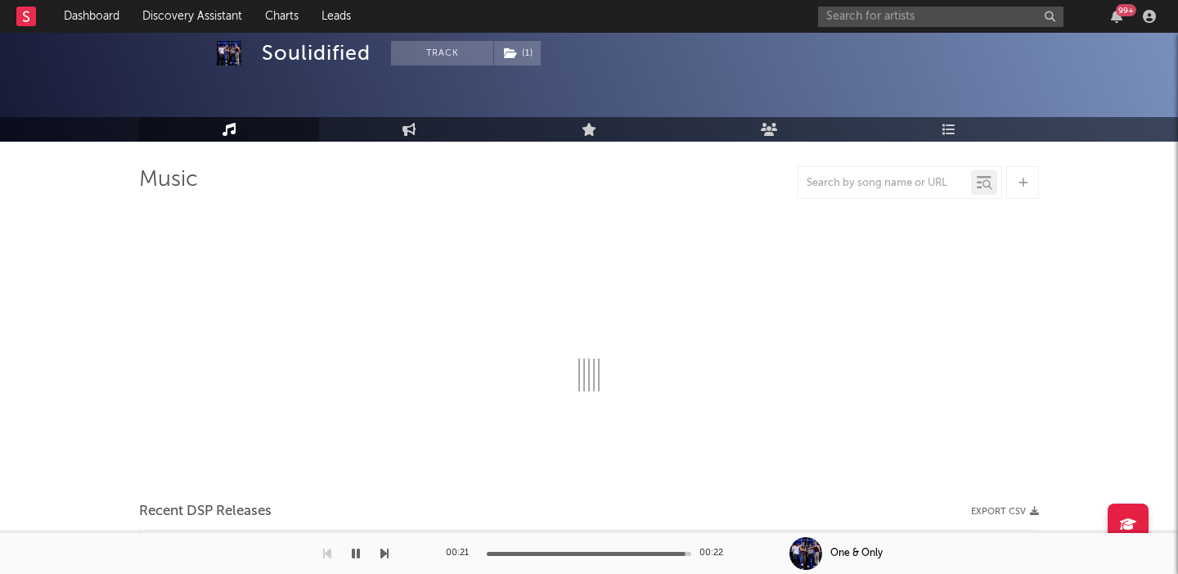
select select "1w"
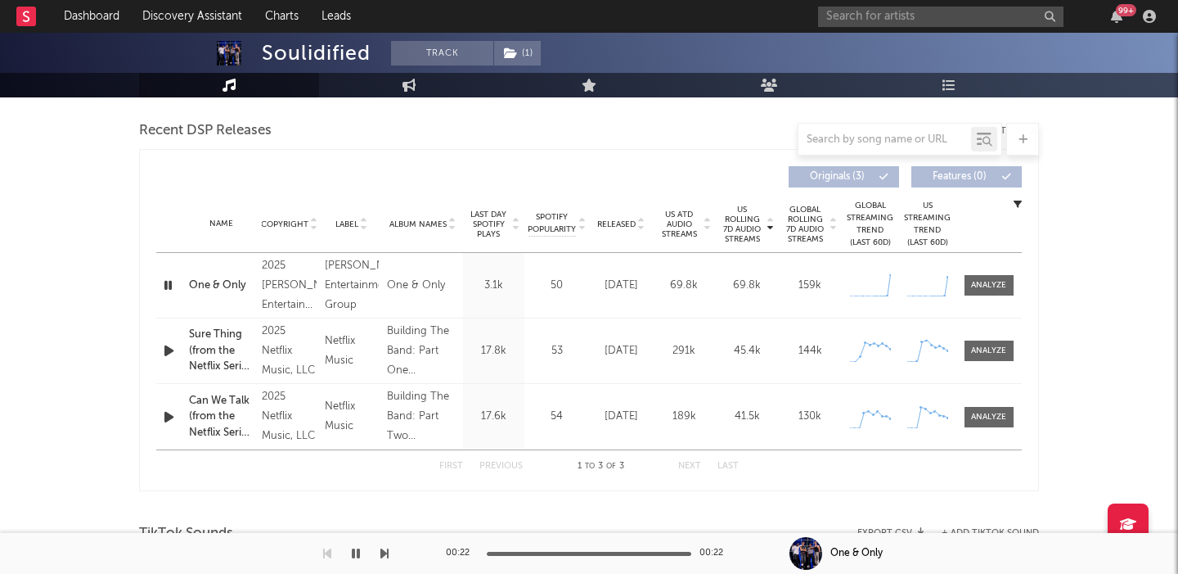
scroll to position [564, 0]
click at [992, 288] on div at bounding box center [988, 286] width 35 height 12
select select "1w"
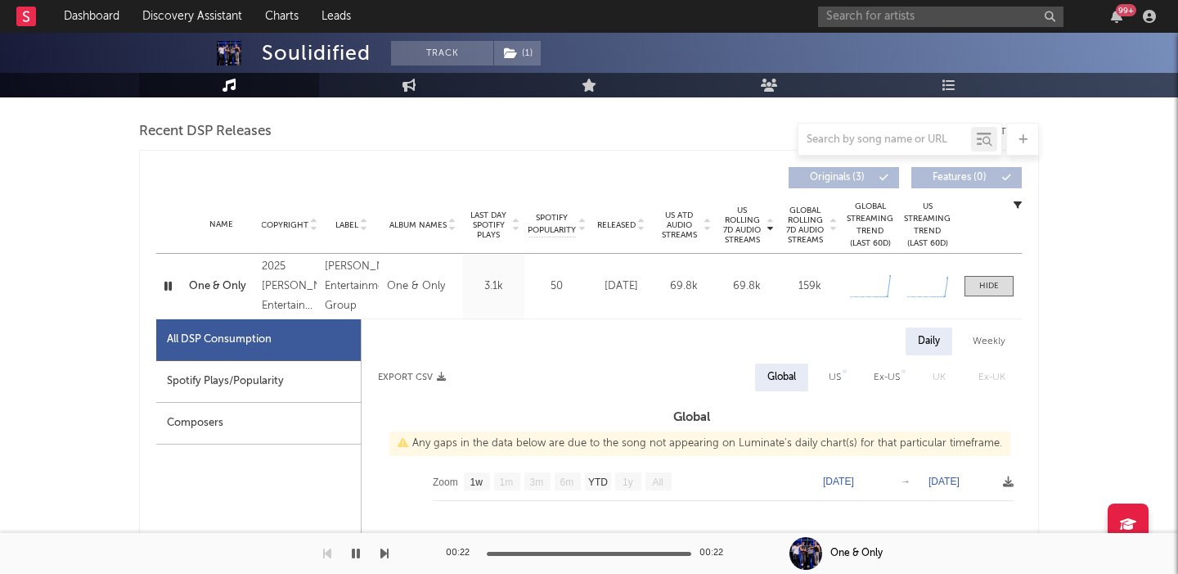
click at [220, 287] on div "One & Only" at bounding box center [221, 286] width 65 height 16
click at [835, 387] on div "US" at bounding box center [835, 377] width 37 height 28
select select "1w"
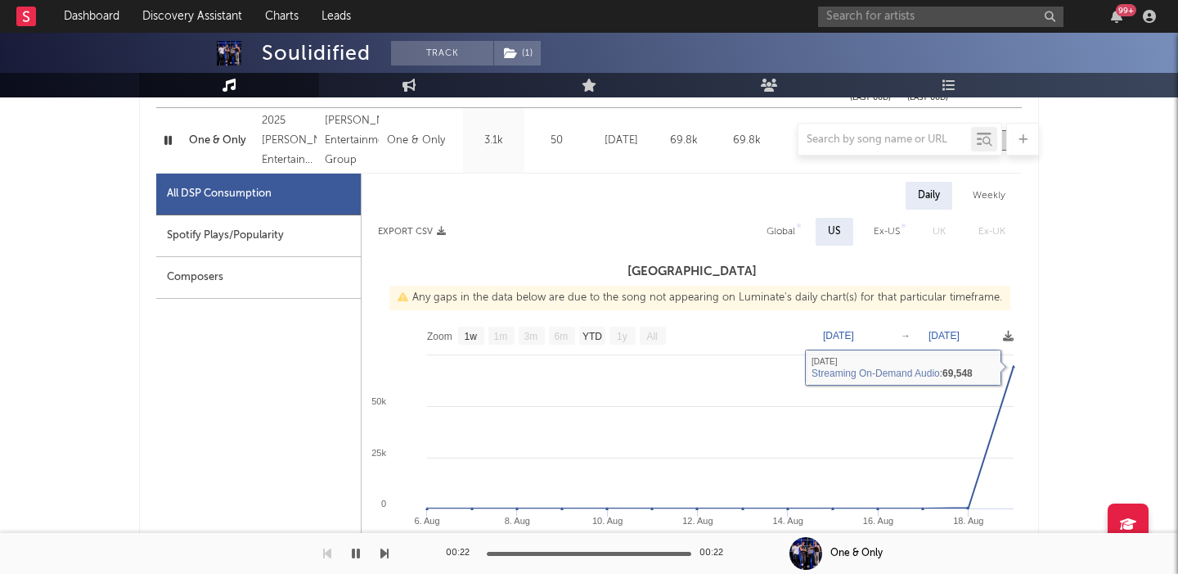
scroll to position [695, 0]
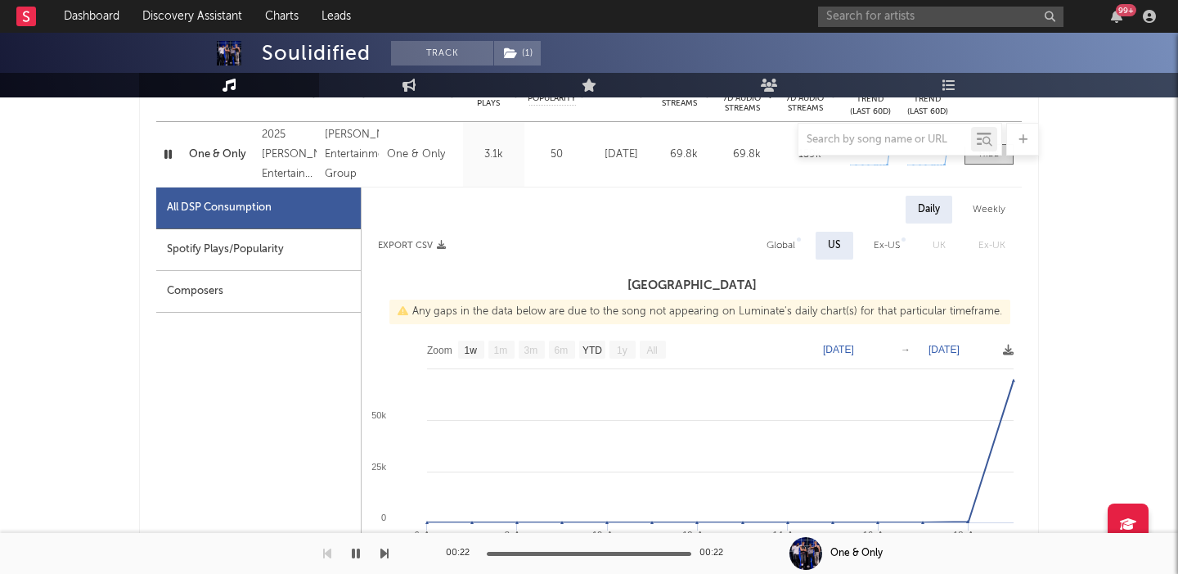
click at [780, 230] on div "Daily Weekly Export CSV Global US Ex-US UK Ex-UK United States Any gaps in the …" at bounding box center [692, 549] width 660 height 707
click at [783, 243] on div "Global" at bounding box center [781, 246] width 29 height 20
select select "1w"
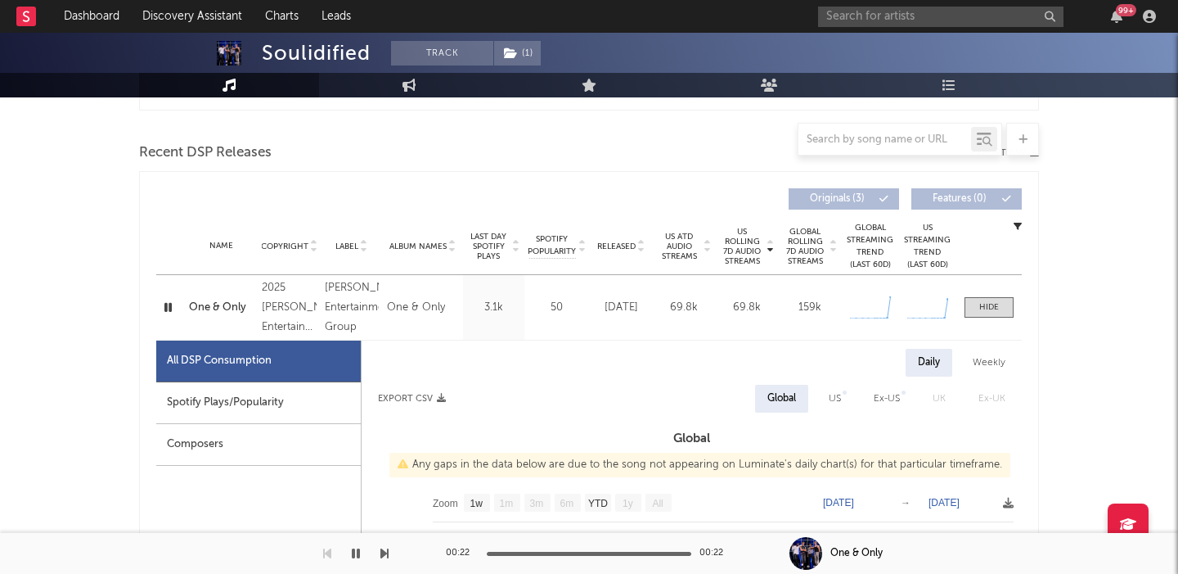
scroll to position [516, 0]
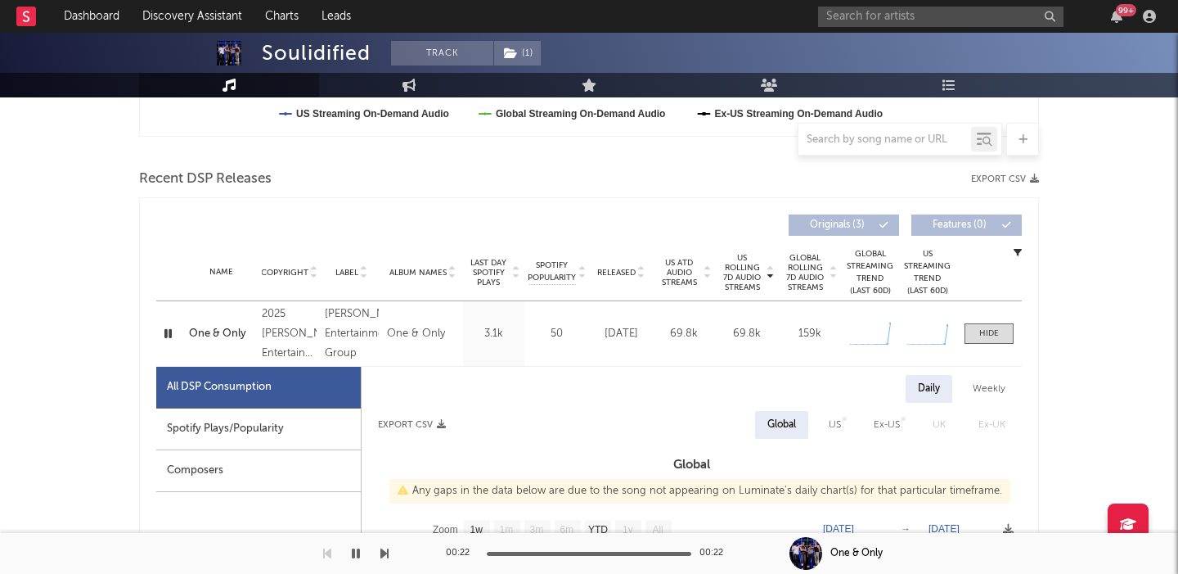
click at [844, 431] on div "US" at bounding box center [835, 425] width 37 height 28
select select "1w"
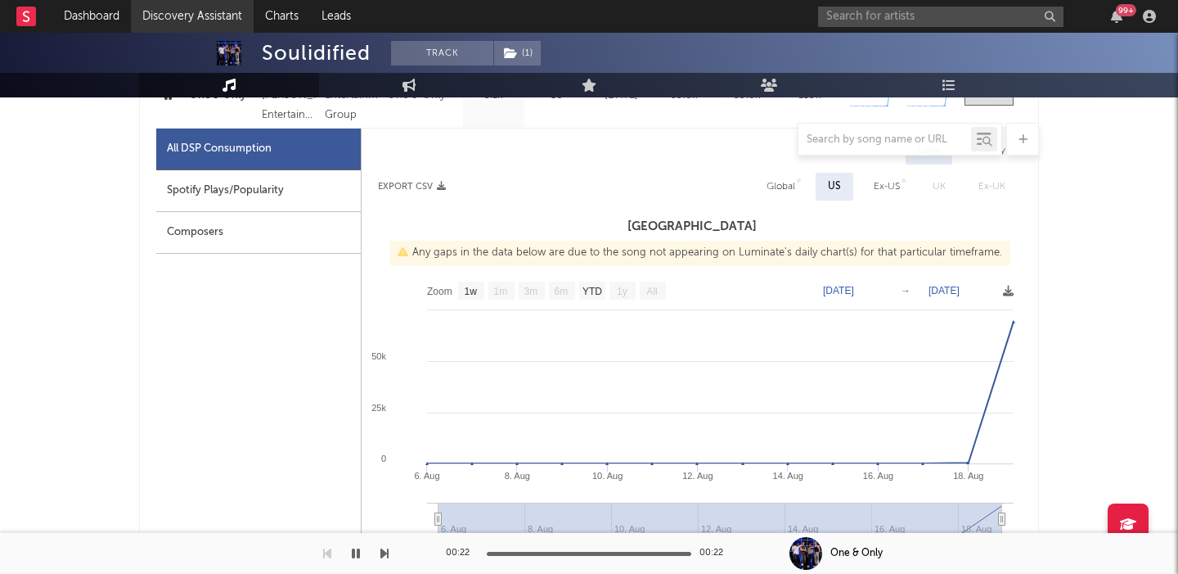
click at [195, 11] on link "Discovery Assistant" at bounding box center [192, 16] width 123 height 33
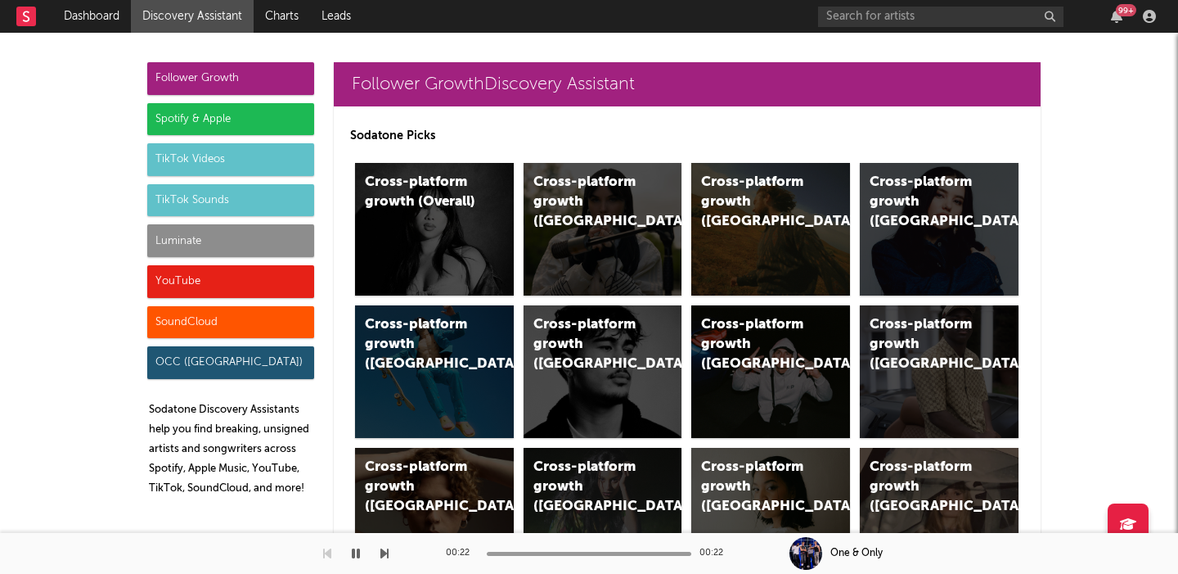
click at [182, 249] on div "Luminate" at bounding box center [230, 240] width 167 height 33
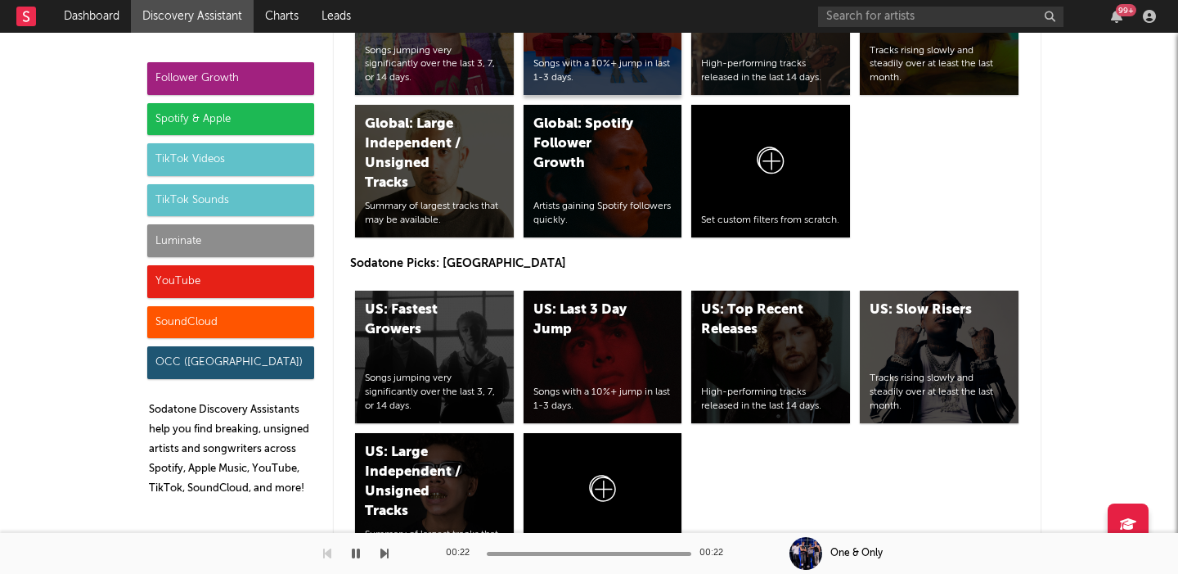
scroll to position [8037, 0]
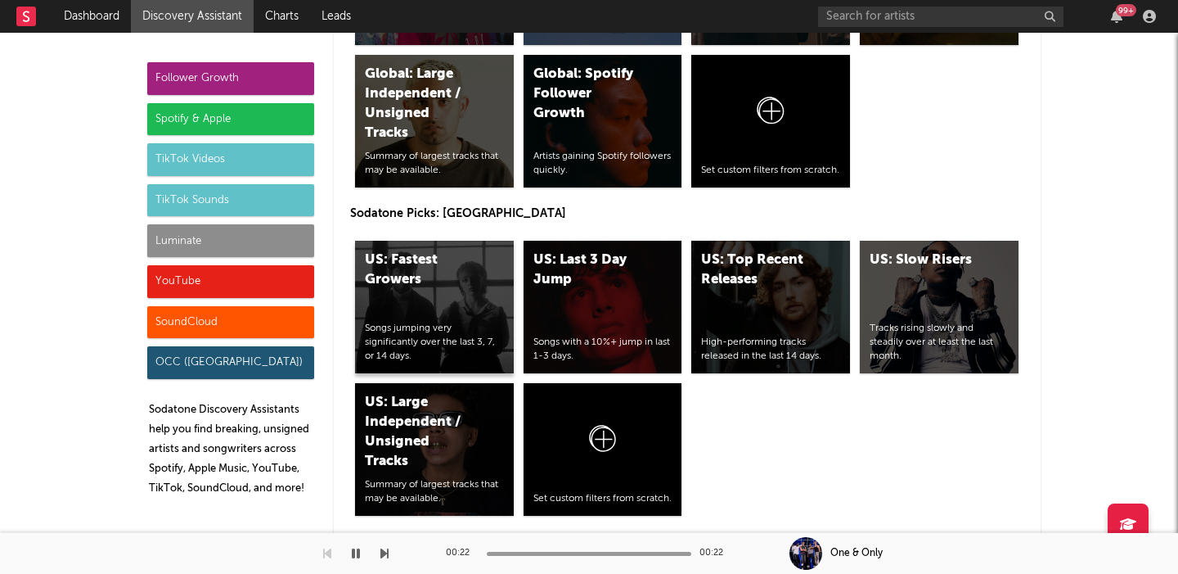
click at [474, 321] on div "US: Fastest Growers Songs jumping very significantly over the last 3, 7, or 14 …" at bounding box center [434, 307] width 159 height 133
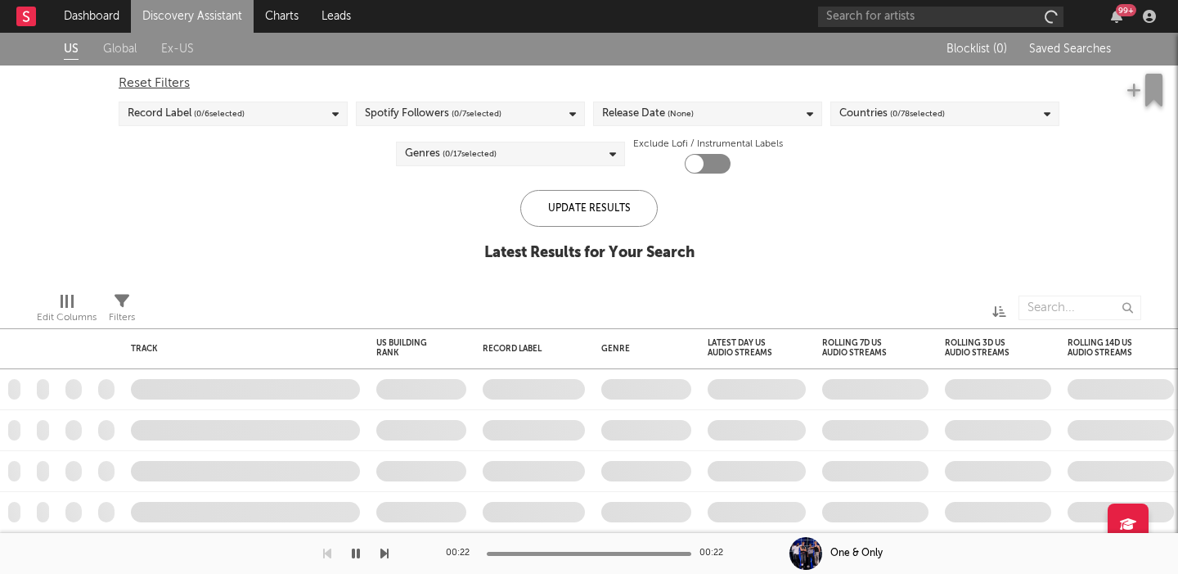
checkbox input "true"
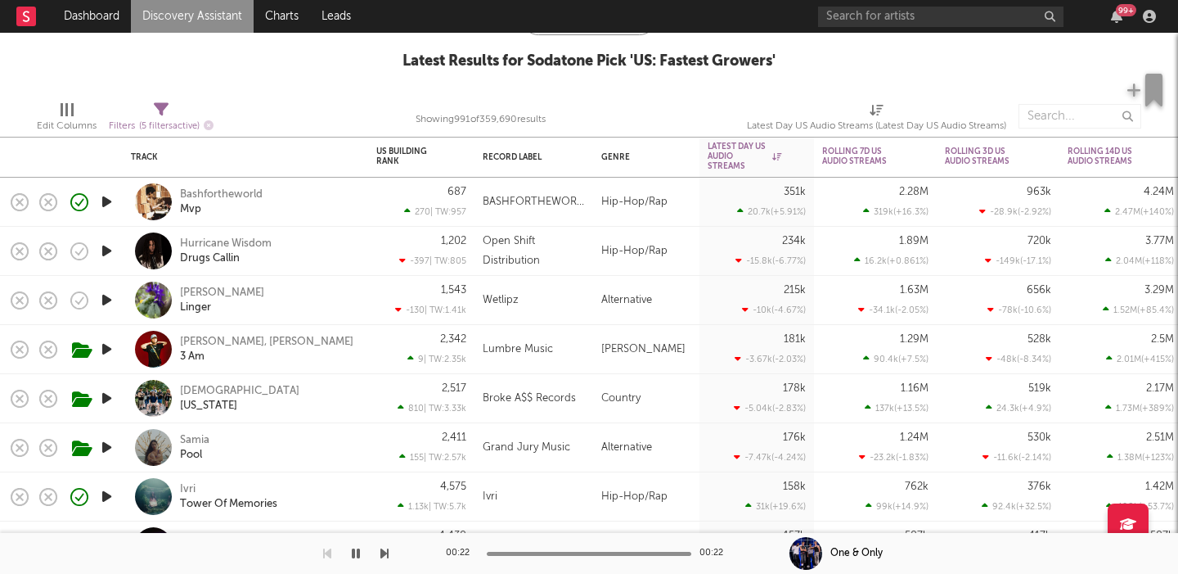
click at [368, 208] on div "687 270 | TW: 957" at bounding box center [421, 202] width 106 height 49
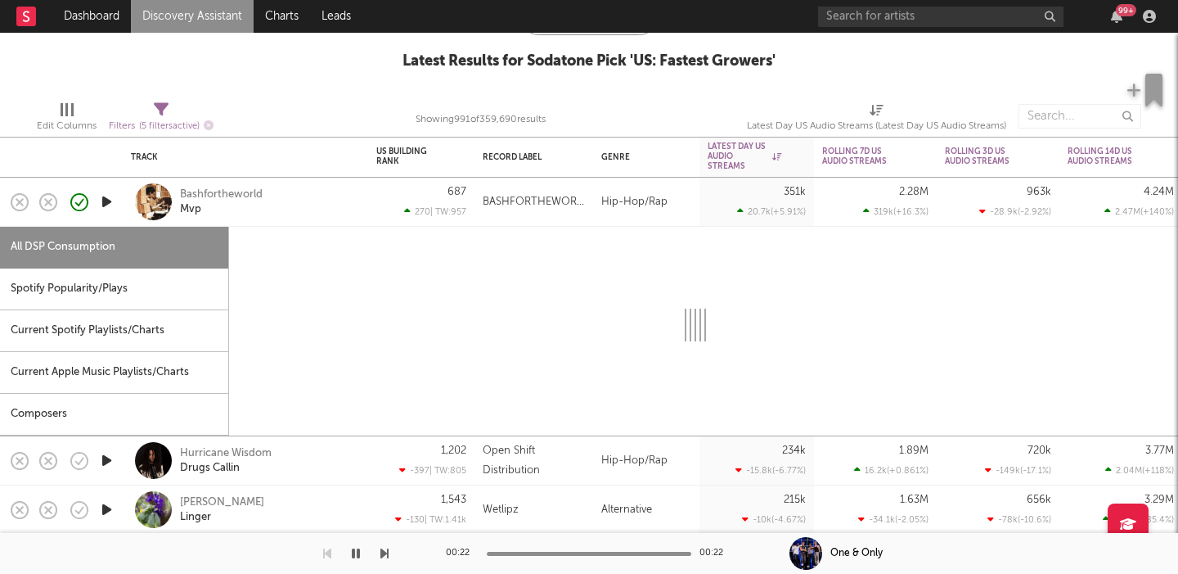
select select "1w"
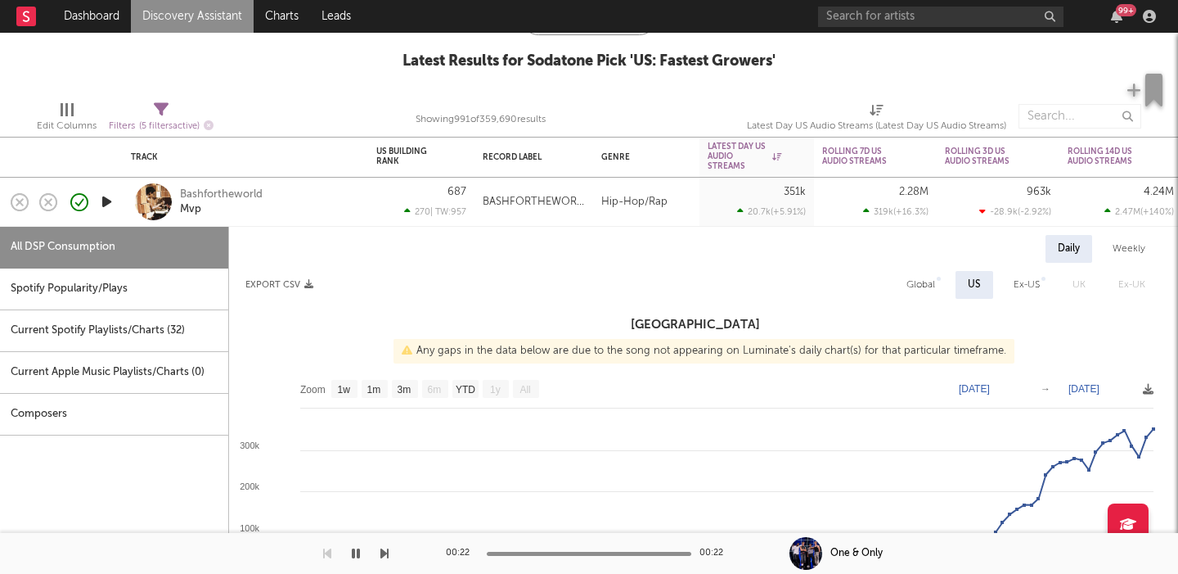
click at [368, 207] on div "687 270 | TW: 957" at bounding box center [421, 202] width 106 height 49
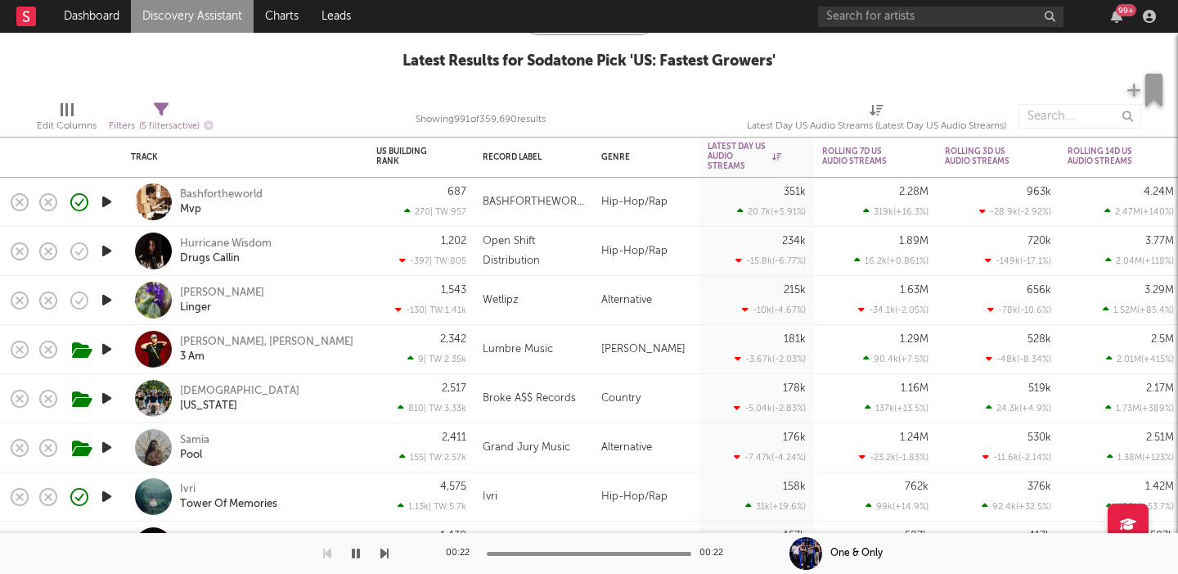
click at [340, 309] on div "Royel Otis Linger" at bounding box center [268, 300] width 176 height 29
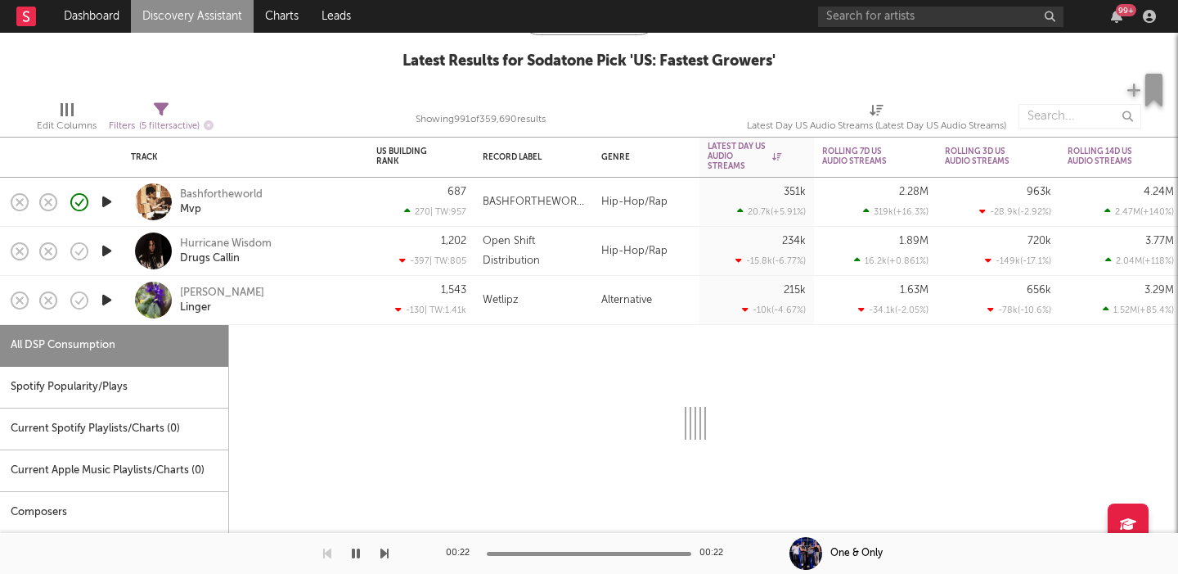
select select "6m"
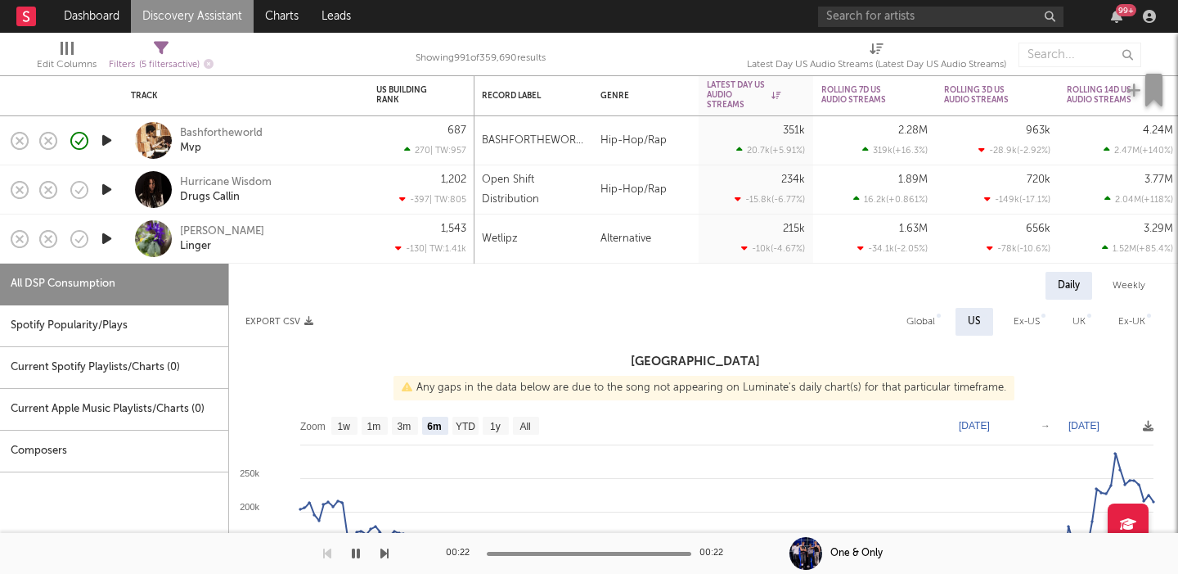
click at [322, 227] on div "Royel Otis Linger" at bounding box center [268, 238] width 176 height 29
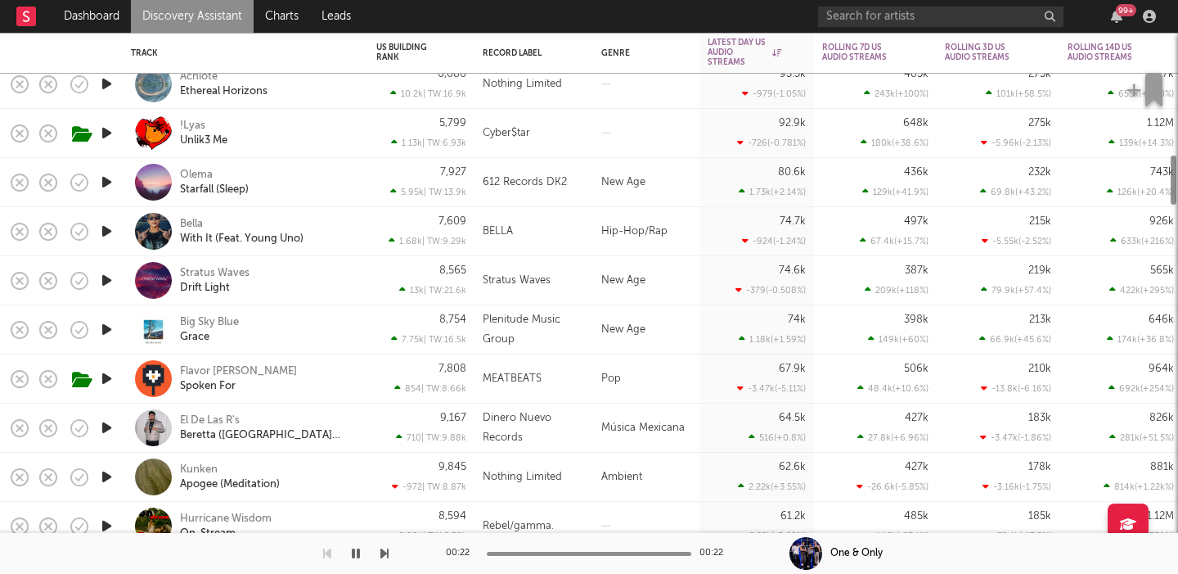
click at [300, 382] on div "Flavor Foley Spoken For" at bounding box center [268, 378] width 176 height 29
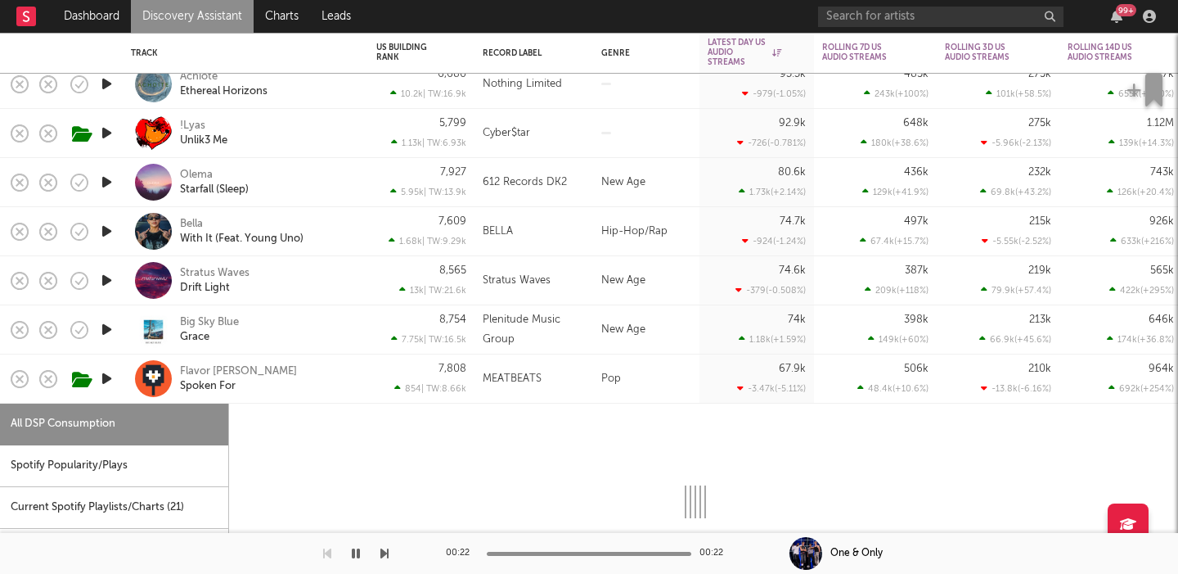
select select "1w"
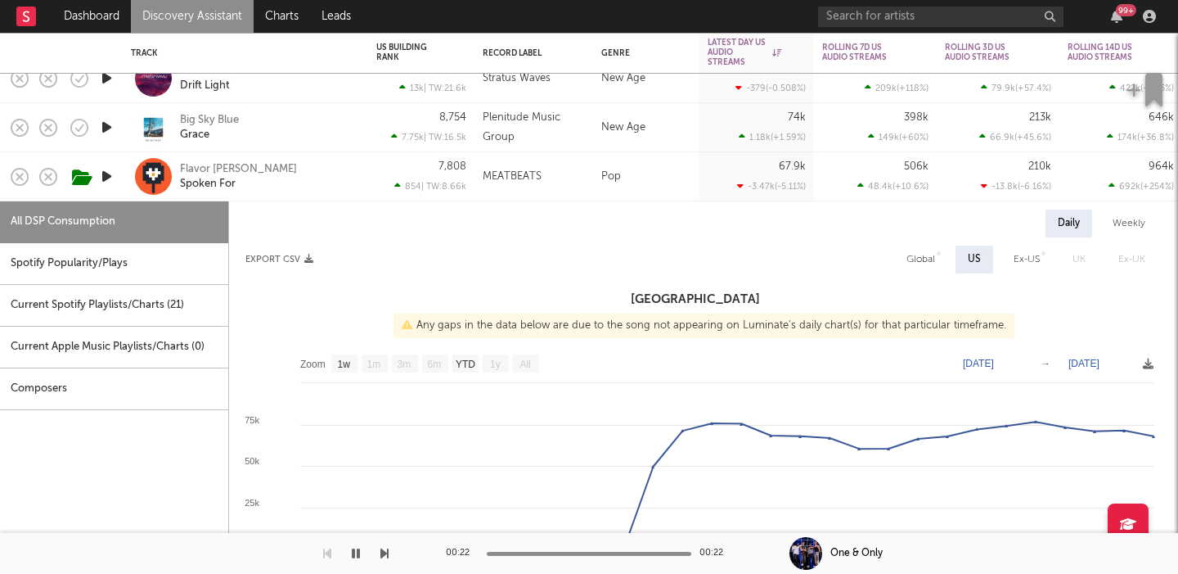
click at [296, 173] on div "Flavor Foley Spoken For" at bounding box center [268, 176] width 176 height 29
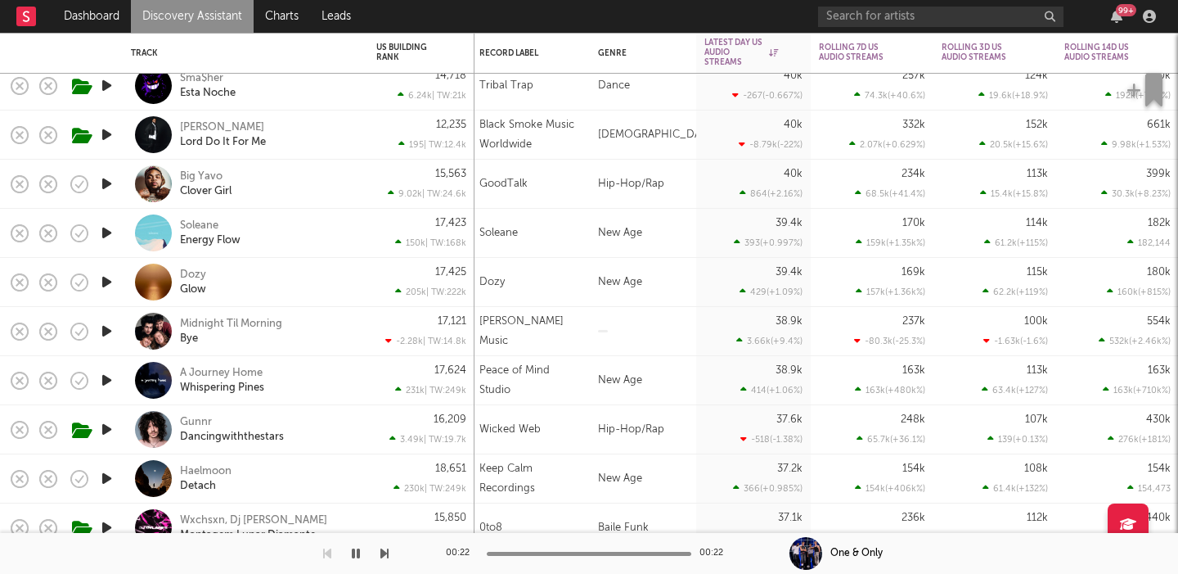
click at [310, 326] on div "Midnight Til Morning Bye" at bounding box center [268, 331] width 176 height 29
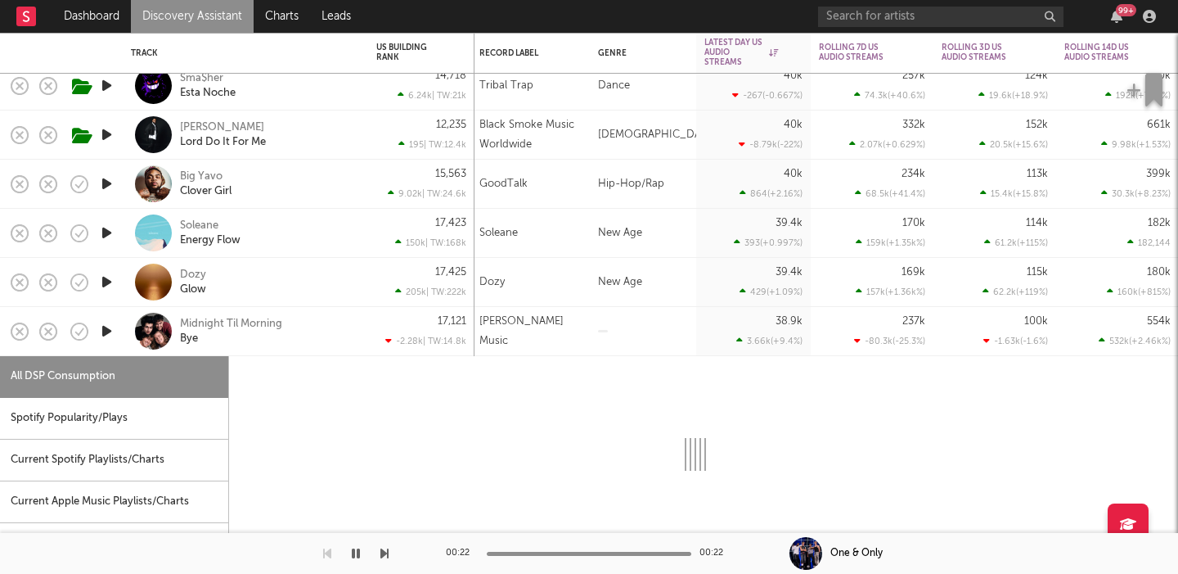
select select "1w"
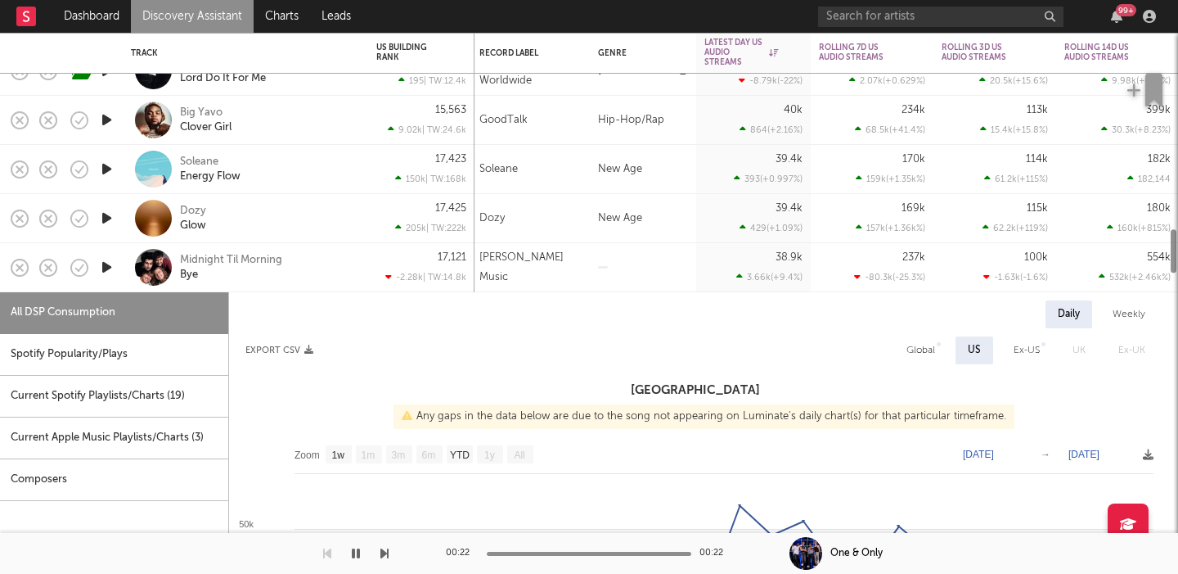
click at [301, 277] on div "Midnight Til Morning Bye" at bounding box center [268, 267] width 176 height 29
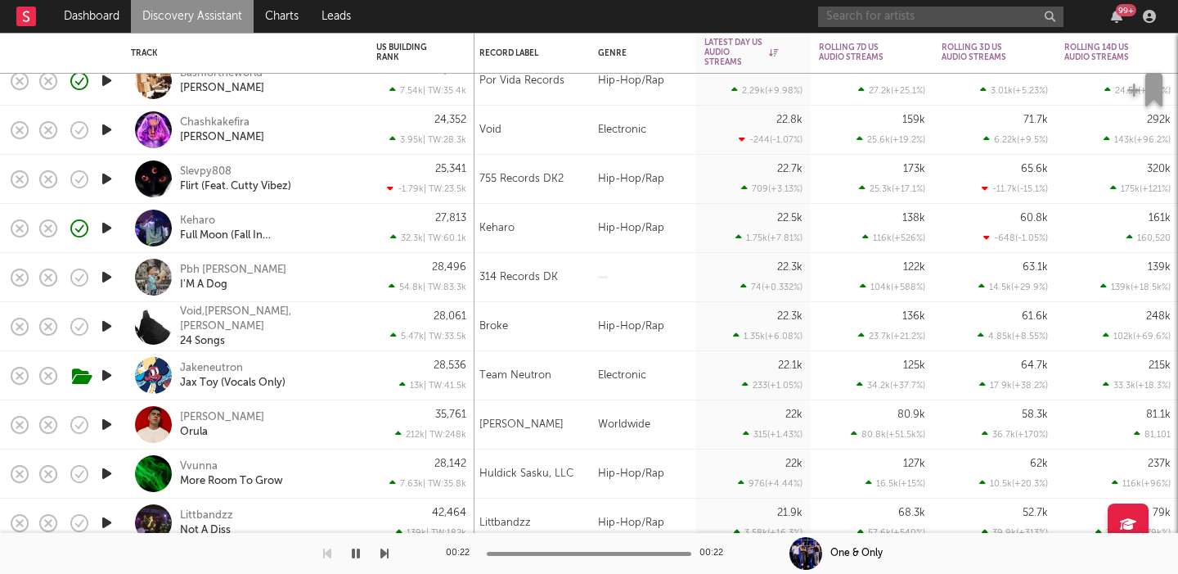
click at [875, 12] on input "text" at bounding box center [940, 17] width 245 height 20
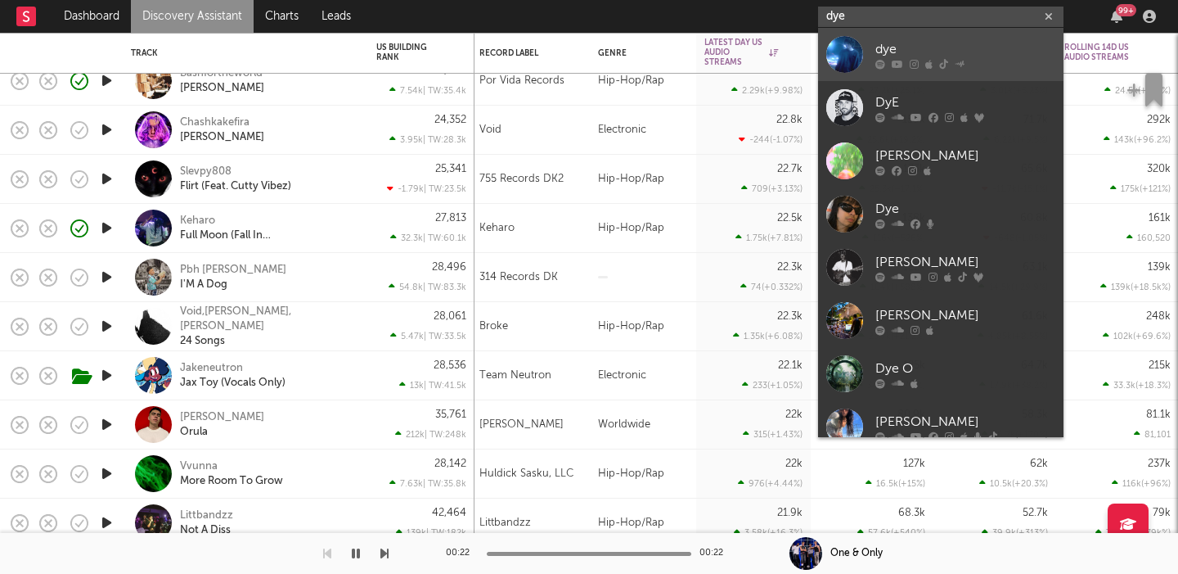
type input "dye"
click at [911, 32] on link "dye" at bounding box center [940, 54] width 245 height 53
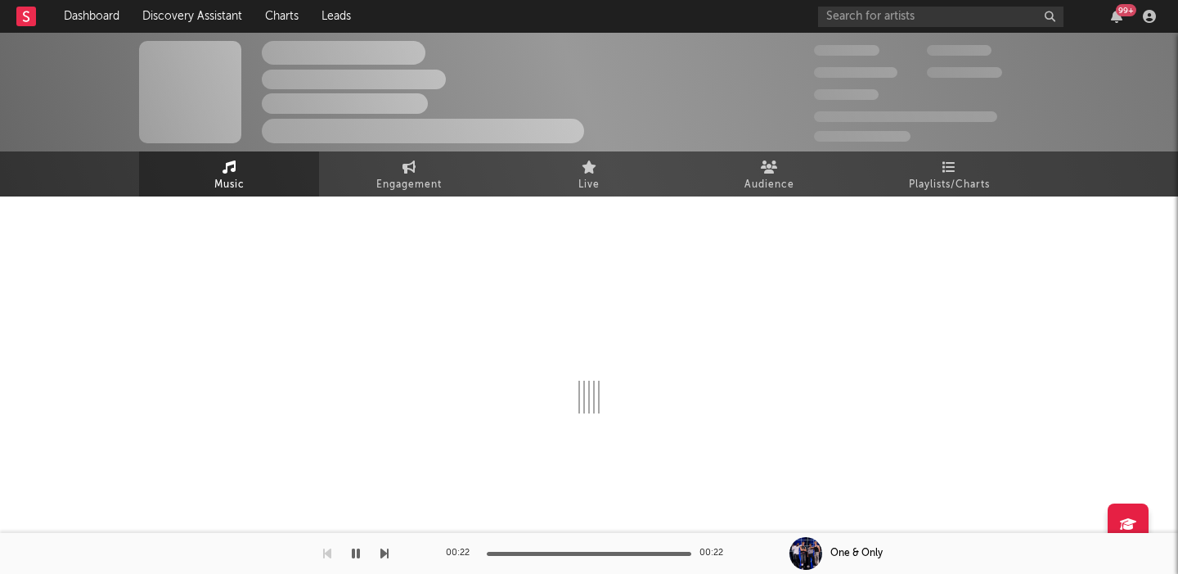
select select "6m"
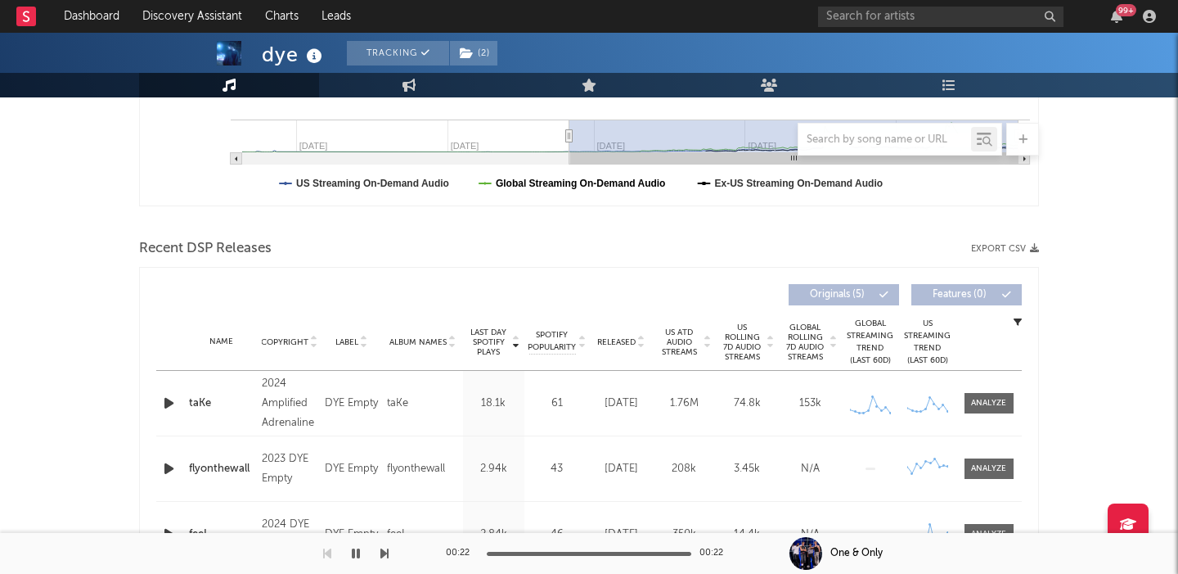
scroll to position [552, 0]
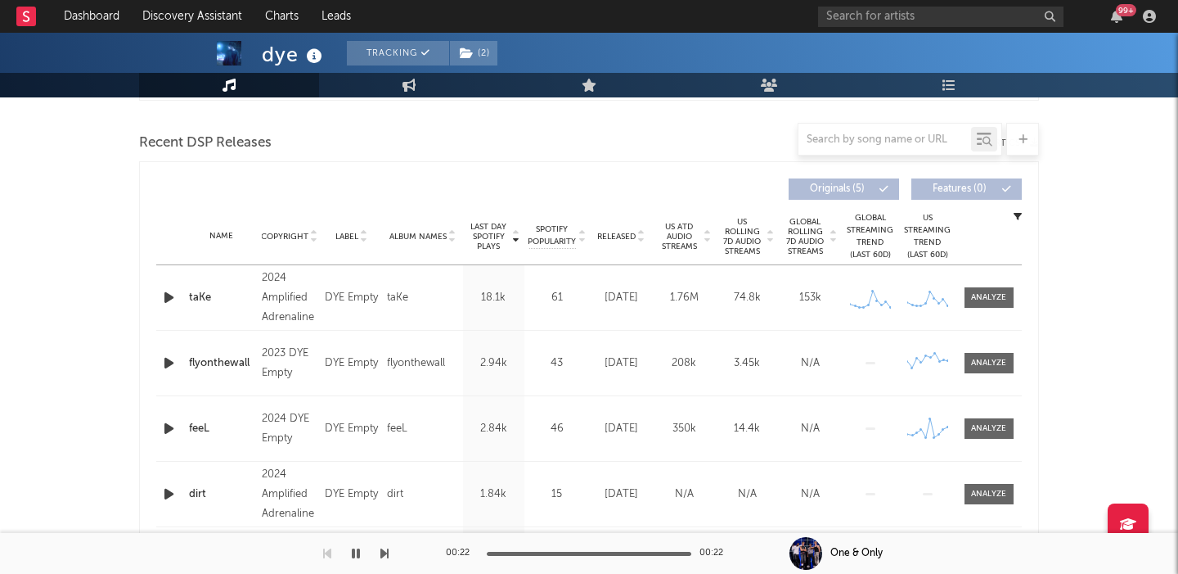
click at [733, 246] on span "US Rolling 7D Audio Streams" at bounding box center [742, 236] width 45 height 39
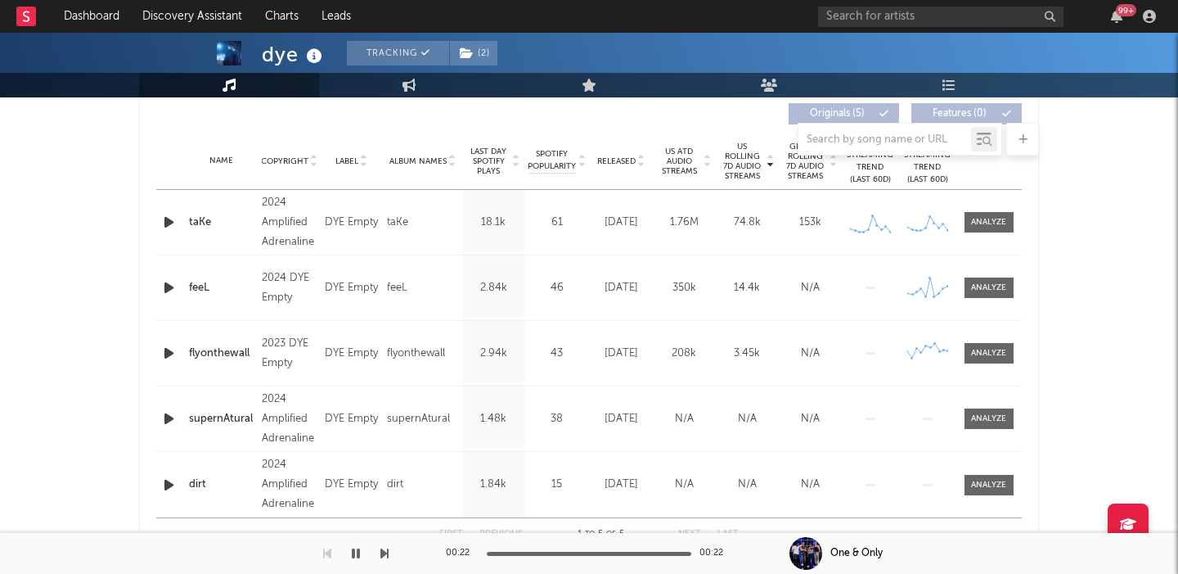
scroll to position [626, 0]
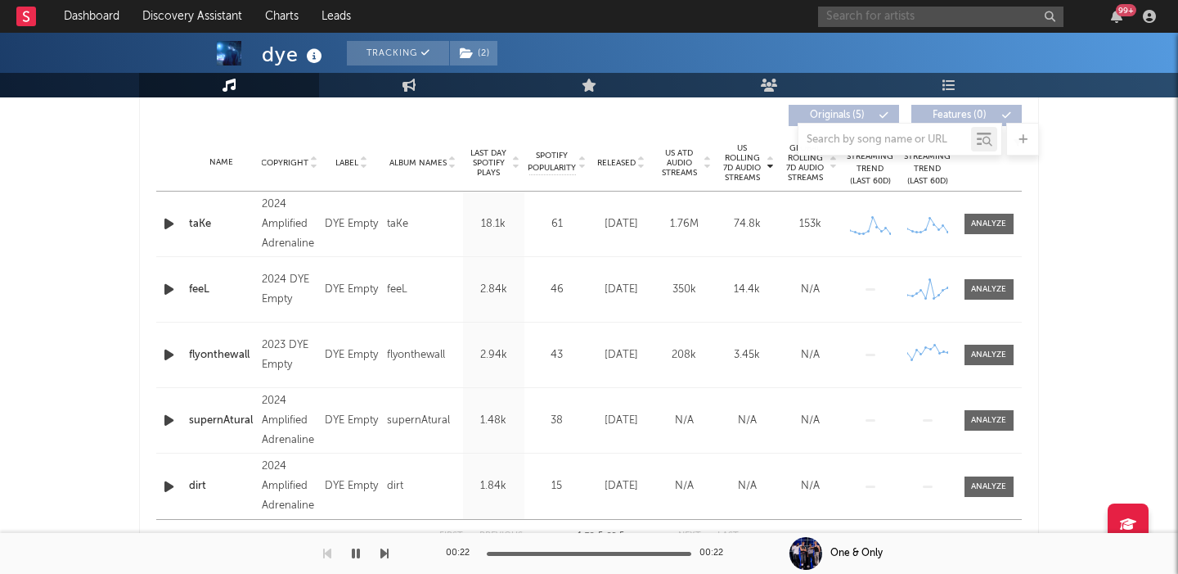
click at [870, 19] on input "text" at bounding box center [940, 17] width 245 height 20
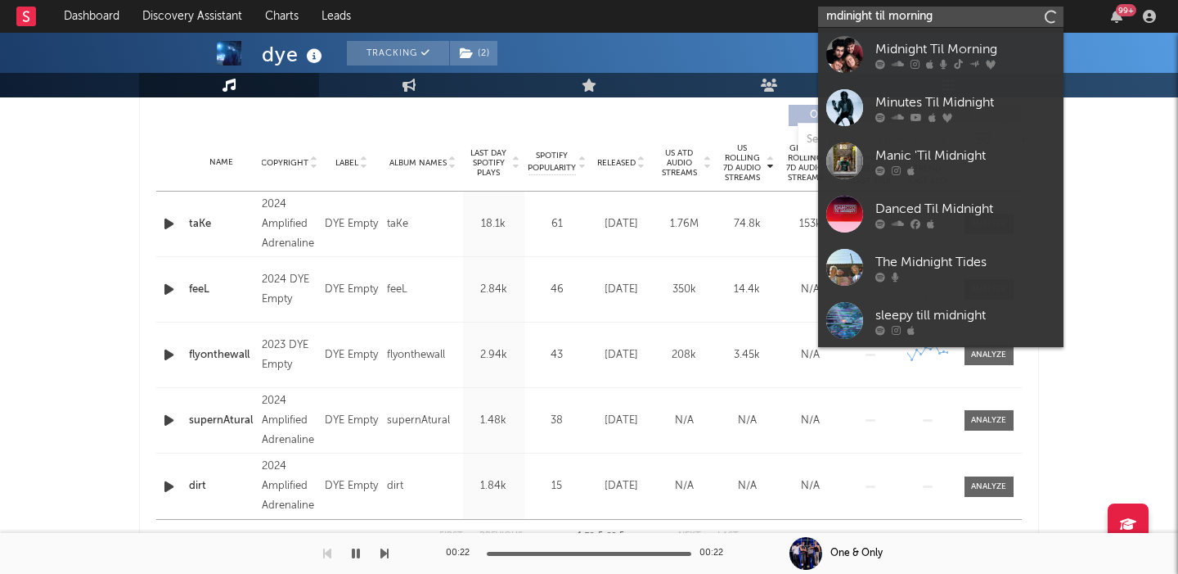
type input "mdinight til morning"
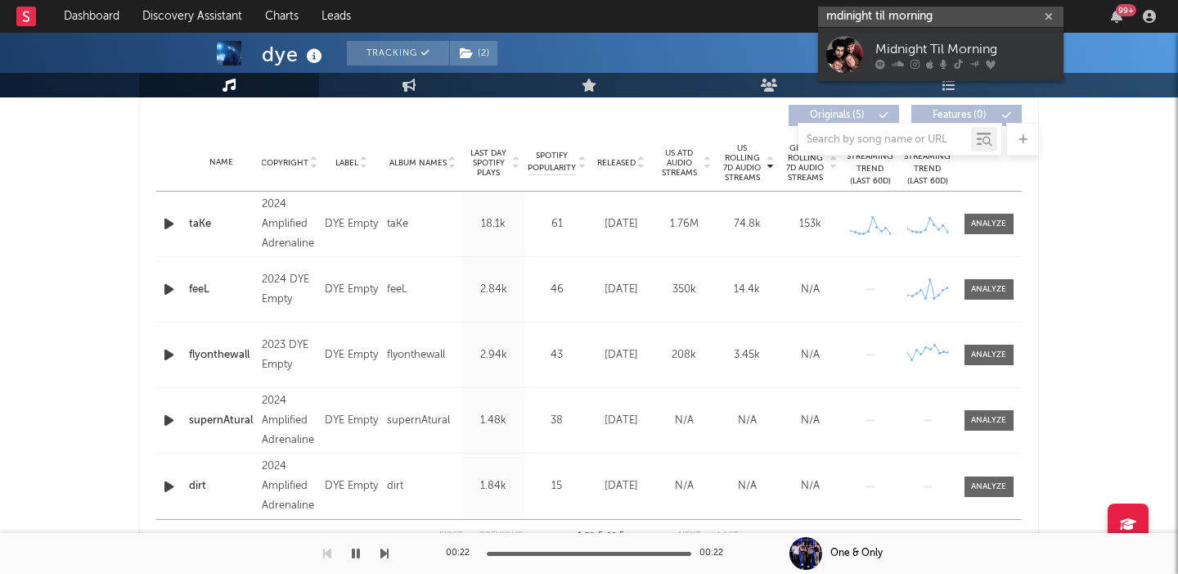
click at [870, 19] on input "mdinight til morning" at bounding box center [940, 17] width 245 height 20
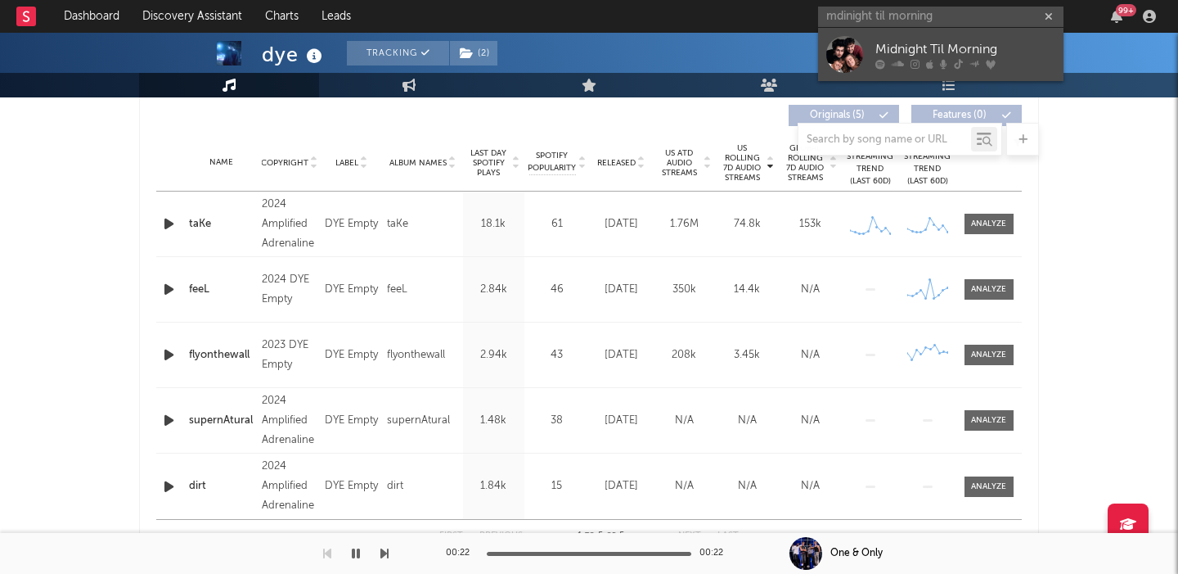
click at [898, 65] on icon at bounding box center [898, 64] width 12 height 10
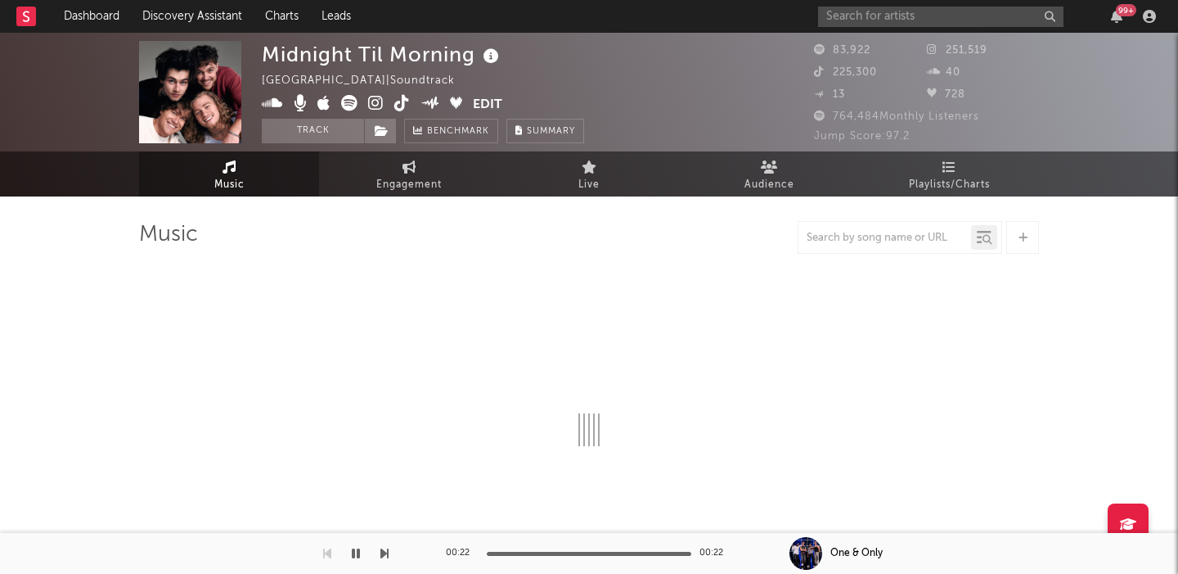
select select "1w"
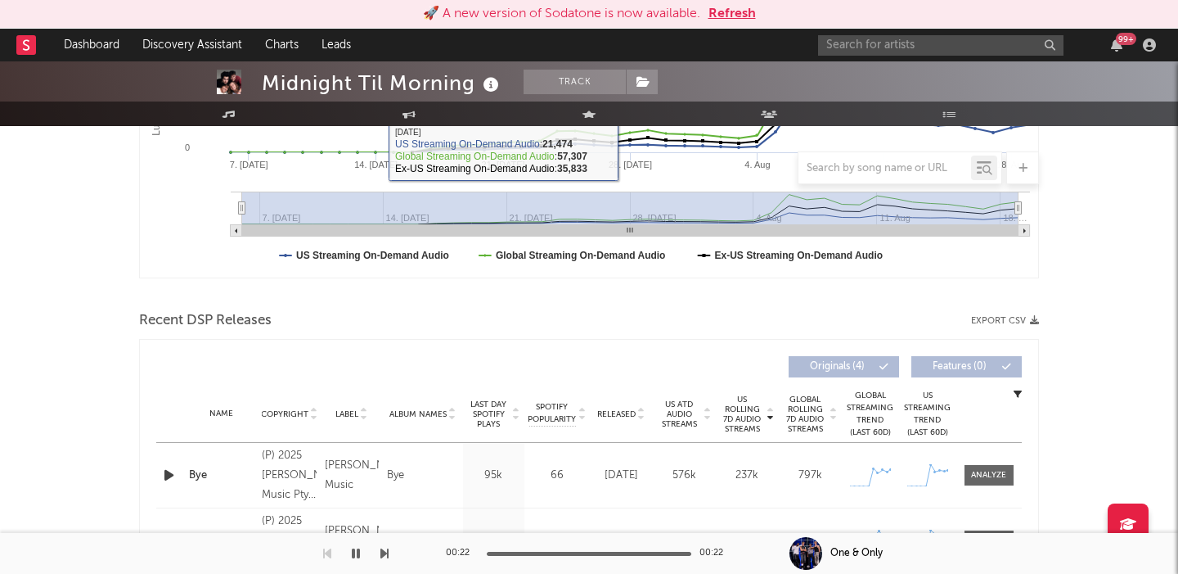
scroll to position [159, 0]
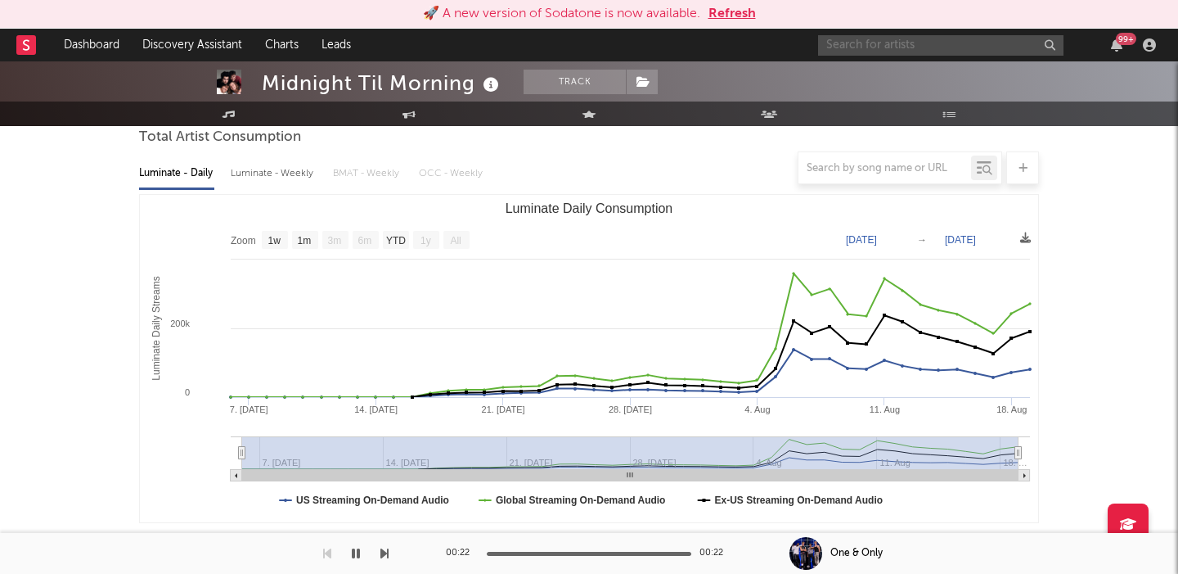
click at [893, 40] on input "text" at bounding box center [940, 45] width 245 height 20
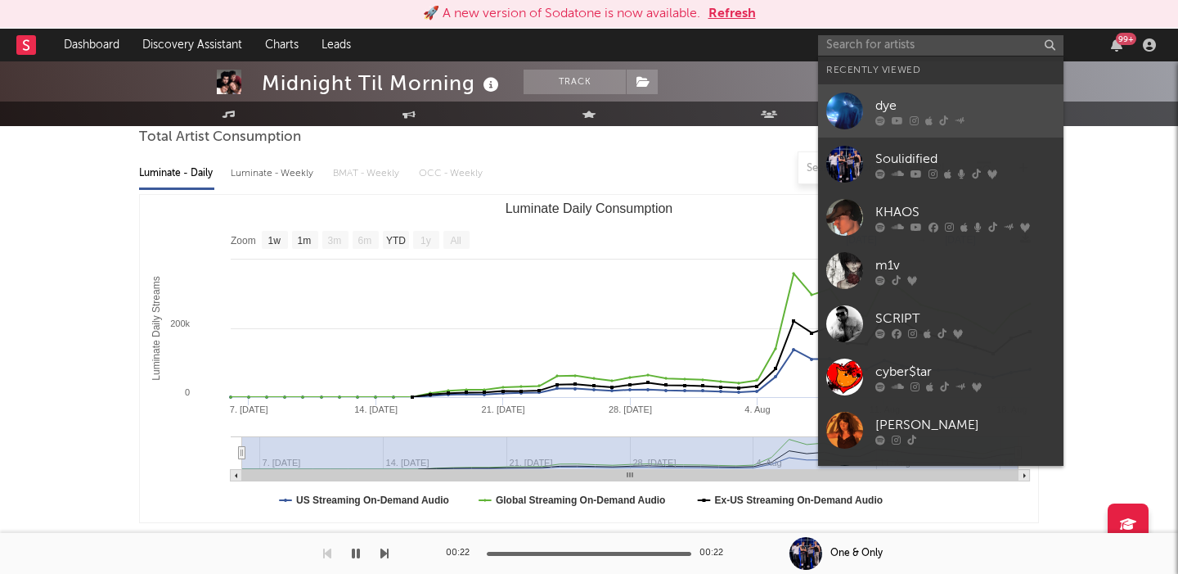
click at [907, 130] on link "dye" at bounding box center [940, 110] width 245 height 53
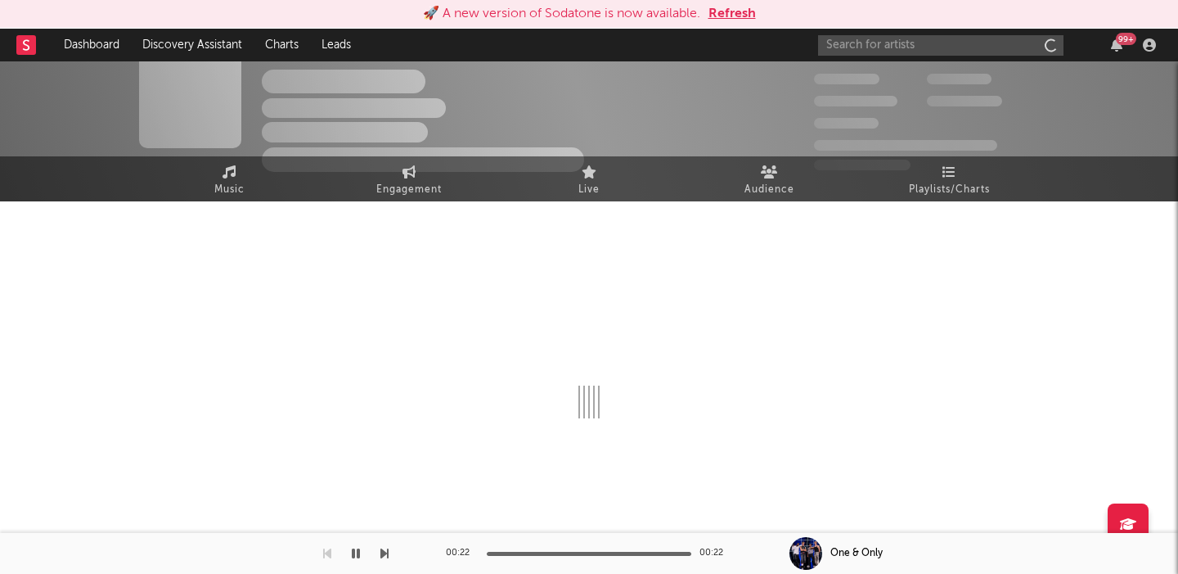
scroll to position [160, 0]
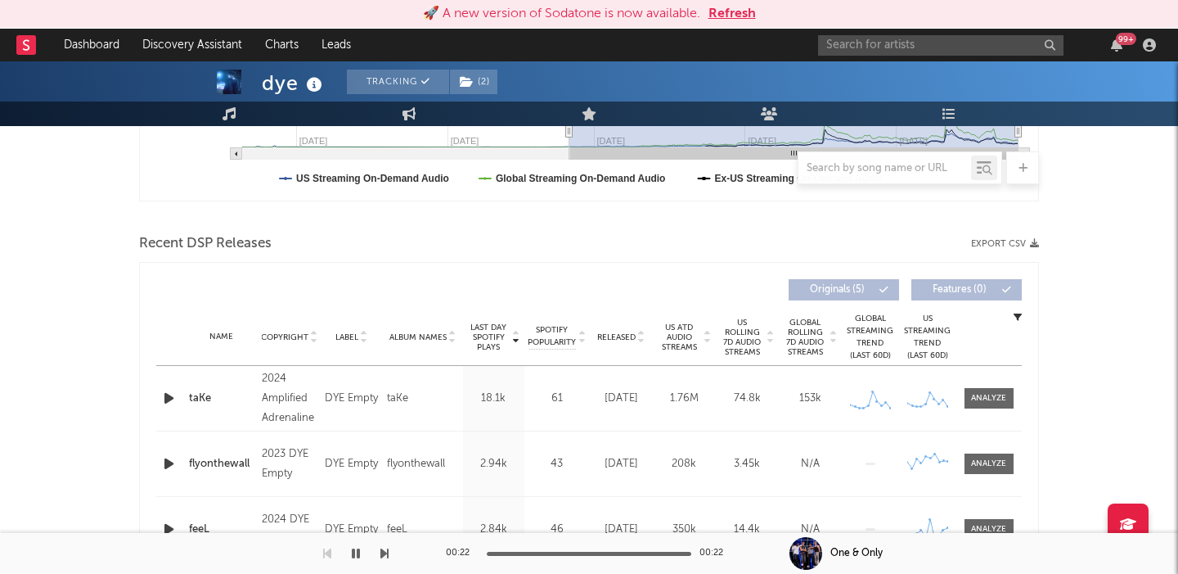
click at [740, 343] on span "US Rolling 7D Audio Streams" at bounding box center [742, 336] width 45 height 39
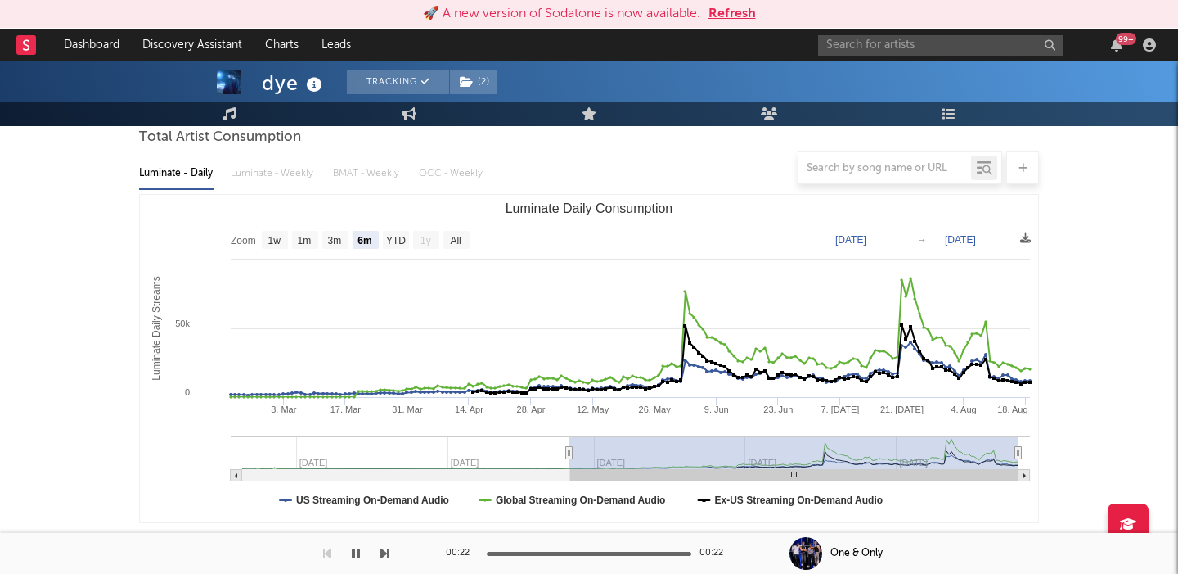
scroll to position [158, 0]
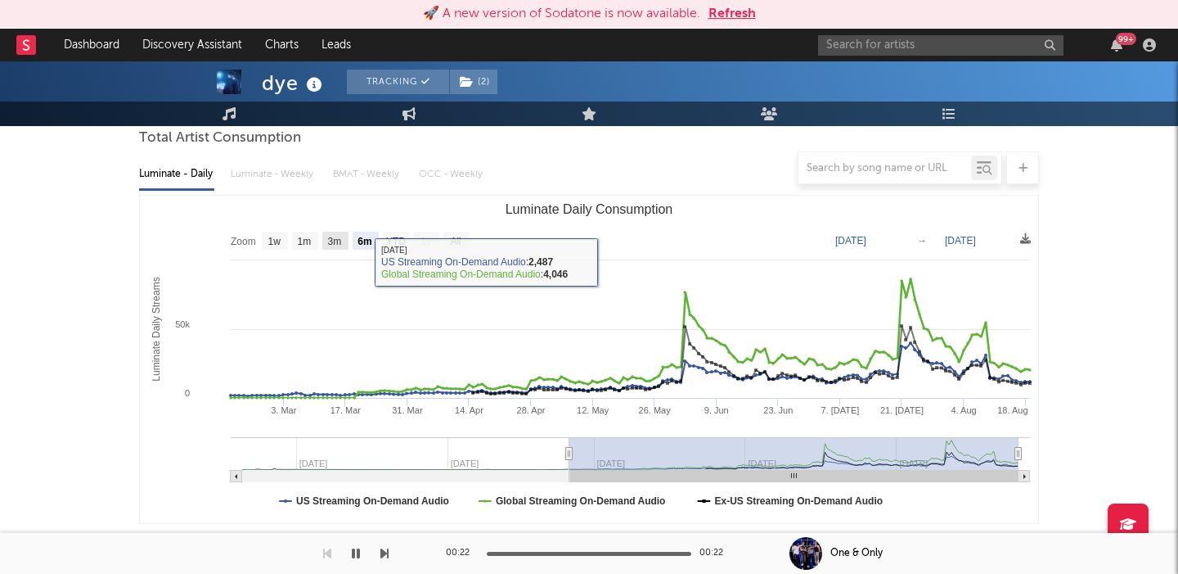
click at [344, 244] on rect "Luminate Daily Consumption" at bounding box center [335, 241] width 26 height 18
select select "3m"
type input "2025-05-19"
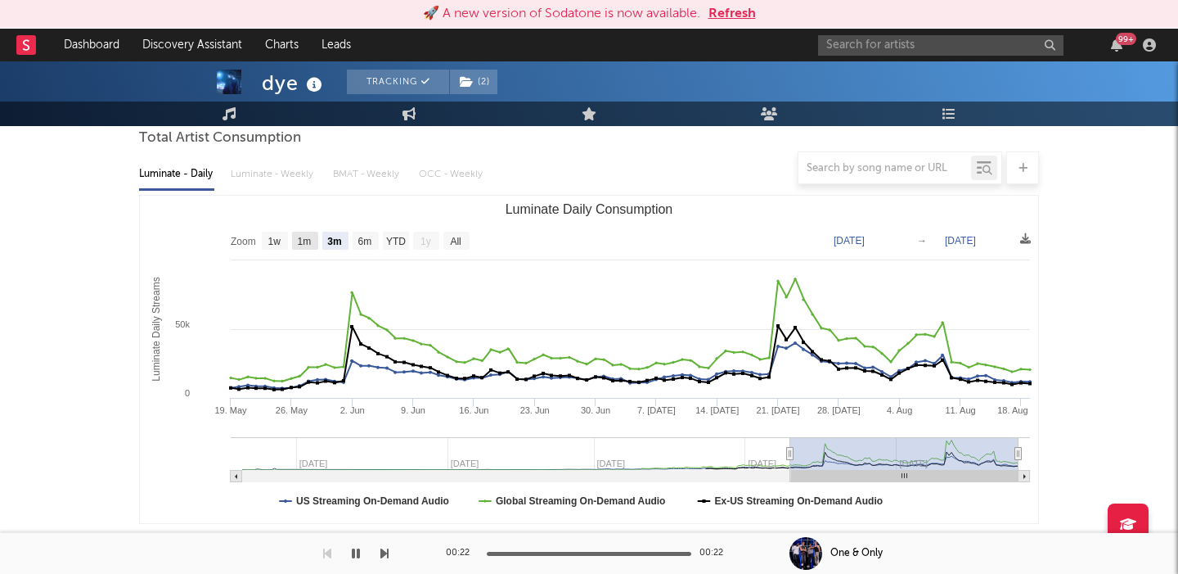
click at [314, 241] on rect "Luminate Daily Consumption" at bounding box center [305, 241] width 26 height 18
select select "1m"
type input "2025-07-19"
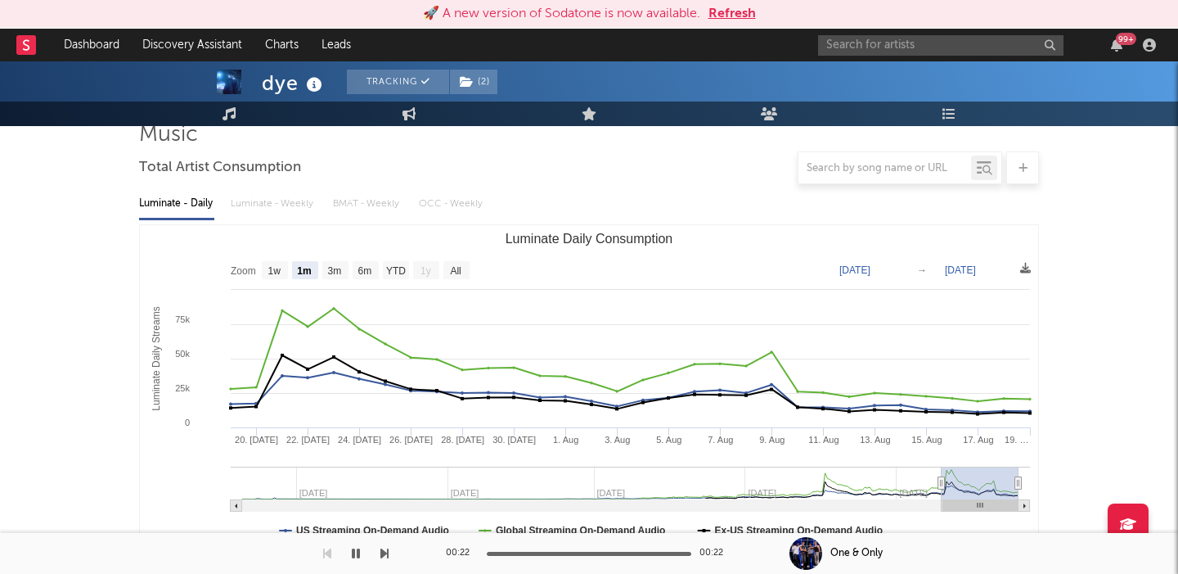
scroll to position [161, 0]
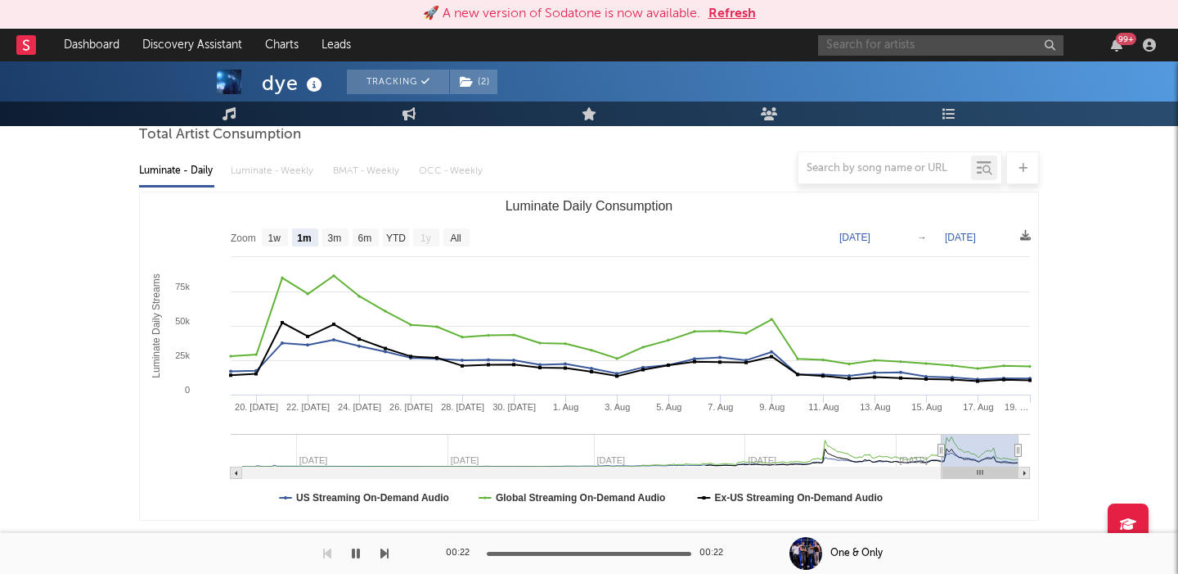
click at [874, 43] on input "text" at bounding box center [940, 45] width 245 height 20
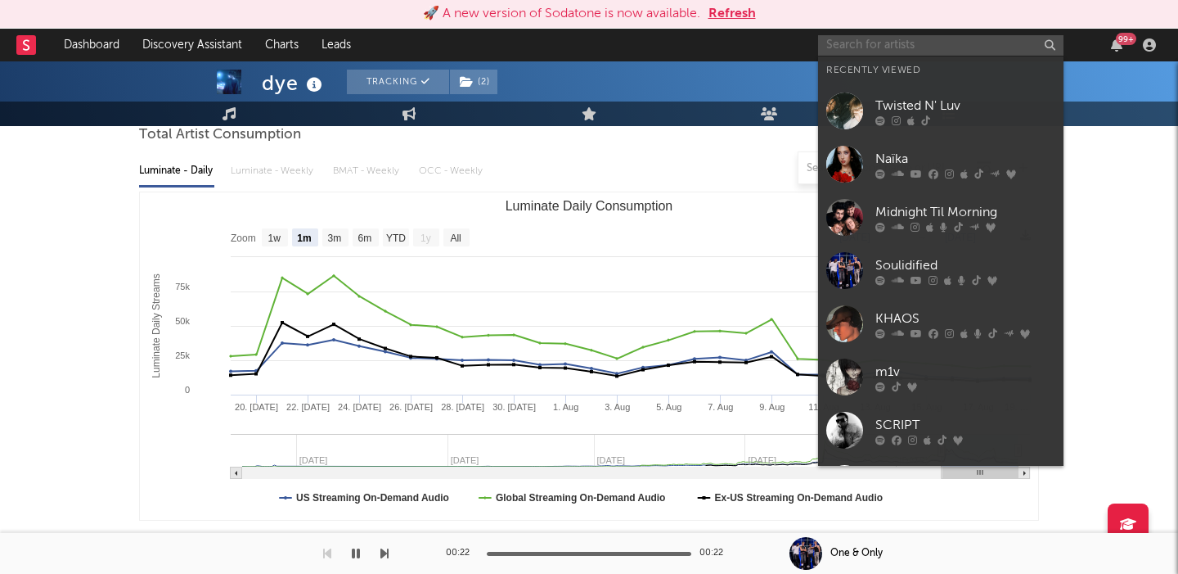
paste input "https://open.spotify.com/artist/3BLx7avD36sNpMNA1nZ7Dj?si=yZCBV_tISBuUkGjYHiw0h…"
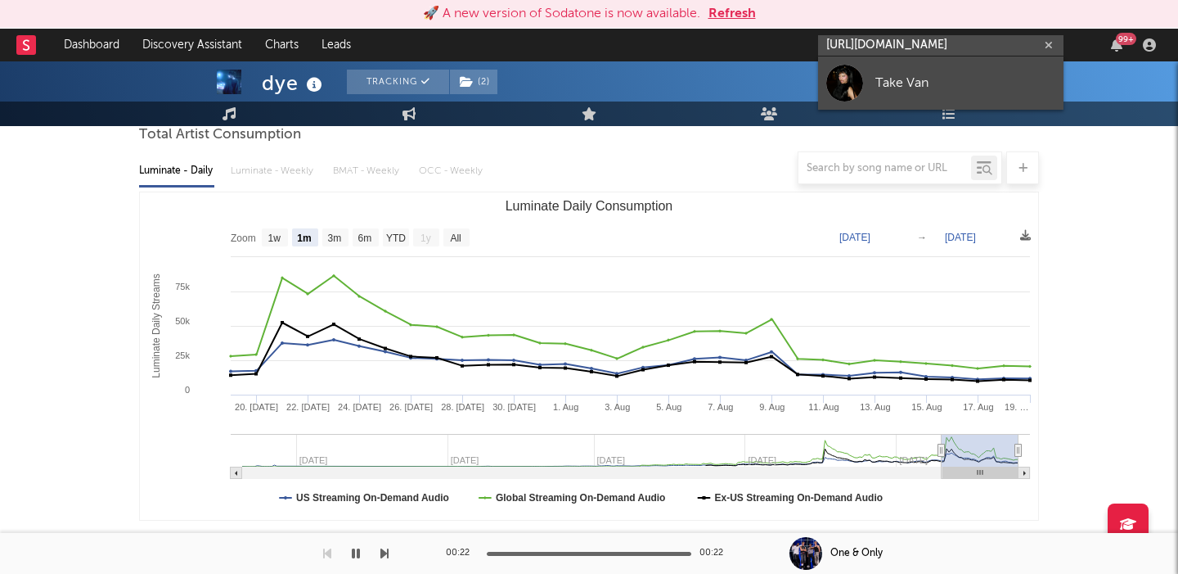
type input "https://open.spotify.com/artist/3BLx7avD36sNpMNA1nZ7Dj?si=yZCBV_tISBuUkGjYHiw0h…"
click at [942, 66] on link "Take Van" at bounding box center [940, 82] width 245 height 53
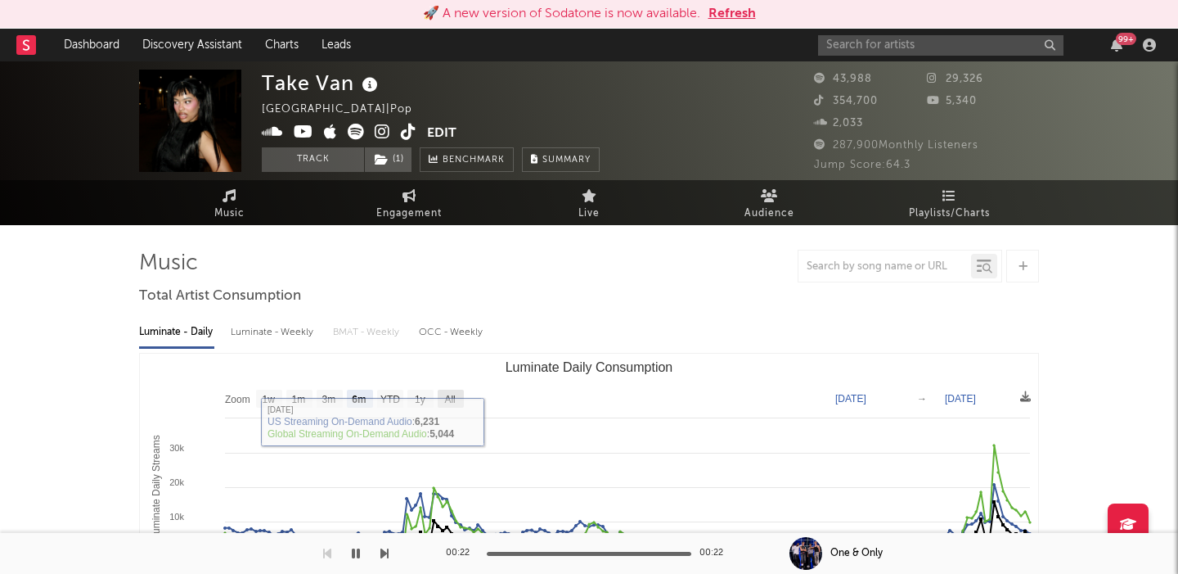
click at [454, 389] on icon "Created with Highcharts 10.3.3 Luminate Daily Streams Luminate Daily Consumptio…" at bounding box center [589, 516] width 898 height 327
click at [451, 400] on text "All" at bounding box center [449, 399] width 11 height 11
select select "All"
type input "2021-04-18"
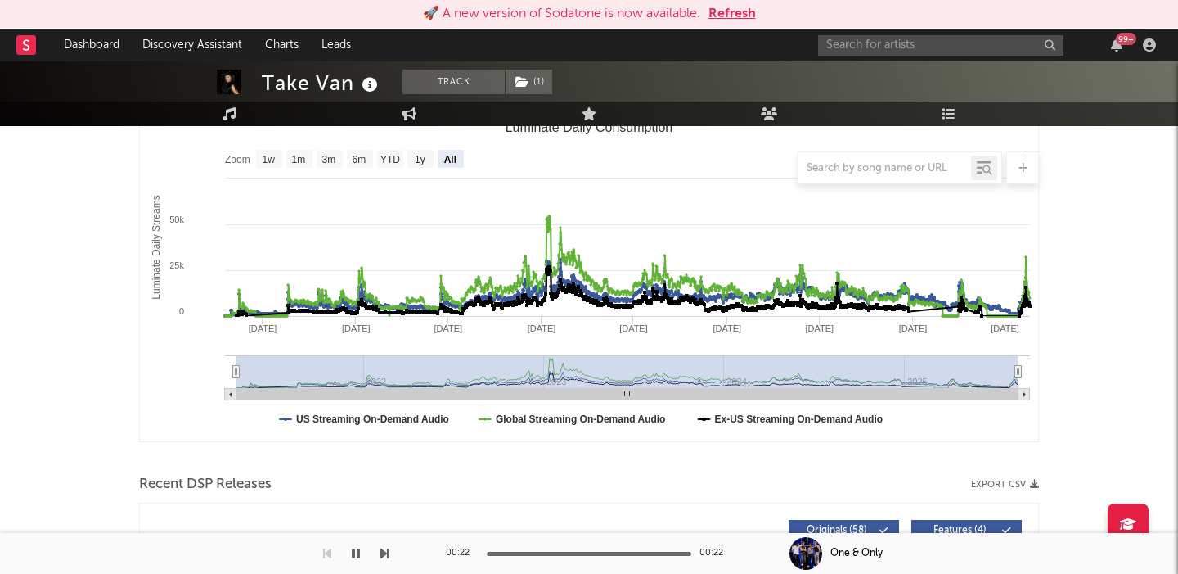
scroll to position [274, 0]
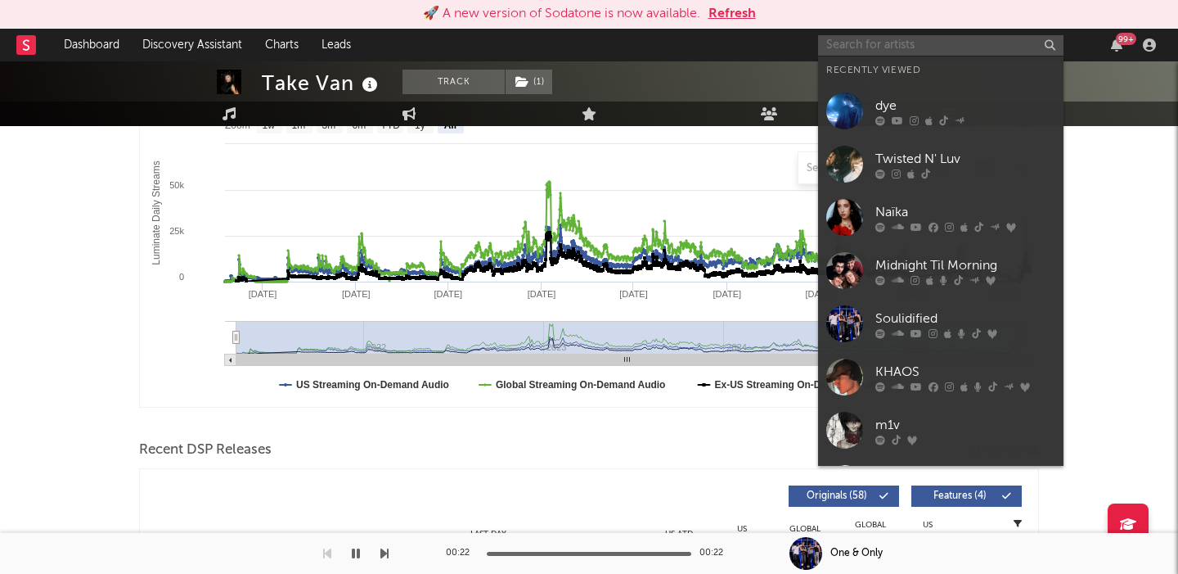
click at [939, 39] on input "text" at bounding box center [940, 45] width 245 height 20
paste input "Maxime."
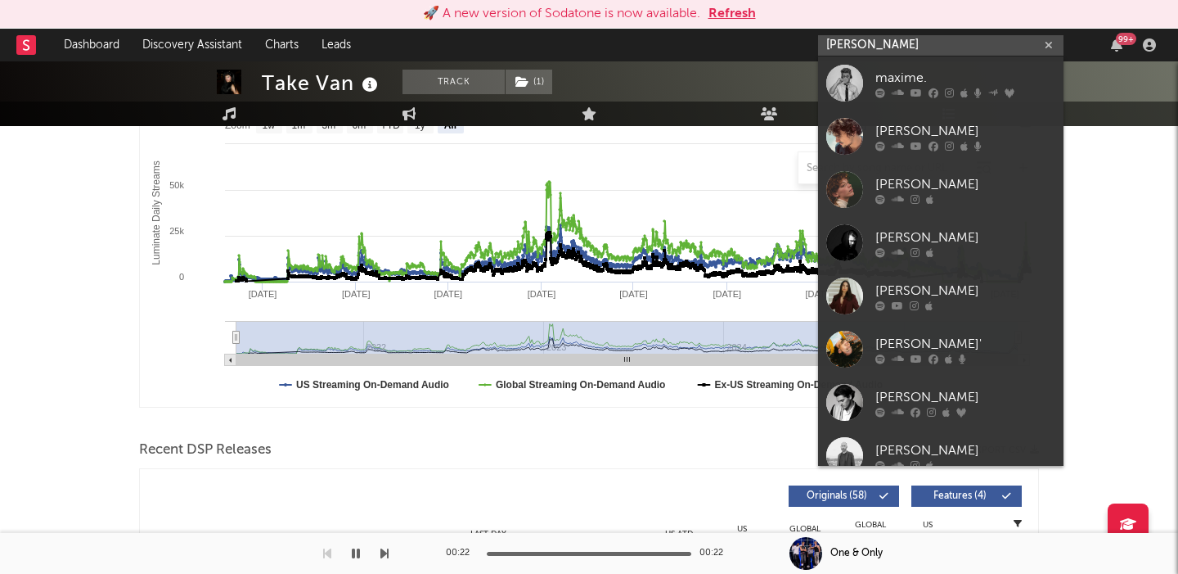
click at [859, 37] on input "Maxime" at bounding box center [940, 45] width 245 height 20
paste input "https://open.spotify.com/artist/4jd8Wp3Os5tXFV0NYm1570"
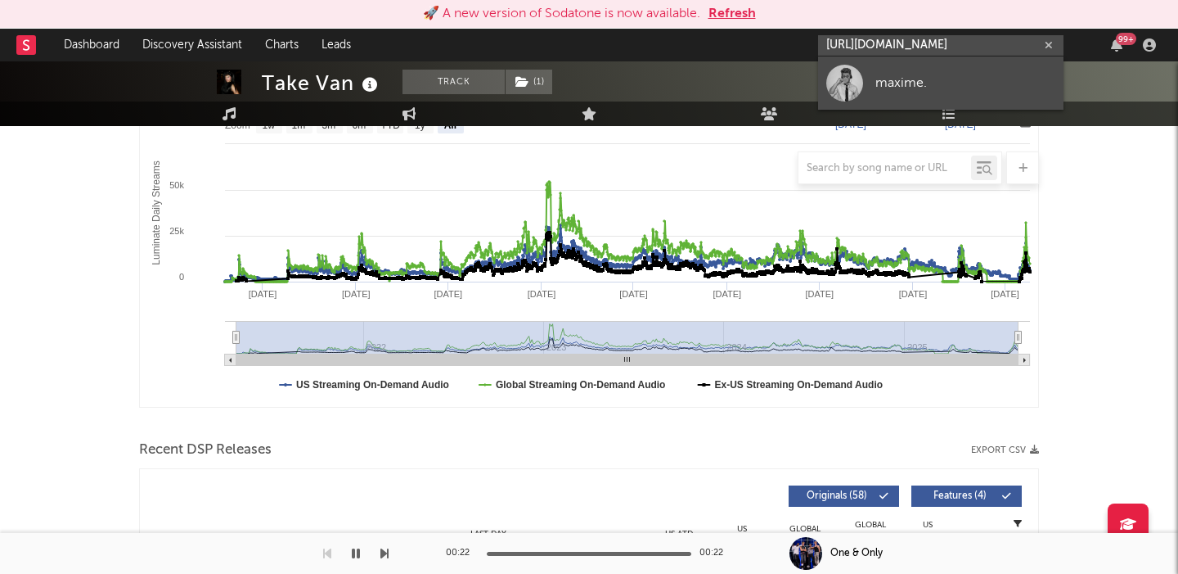
type input "https://open.spotify.com/artist/4jd8Wp3Os5tXFV0NYm1570"
click at [898, 76] on div "maxime." at bounding box center [965, 83] width 180 height 20
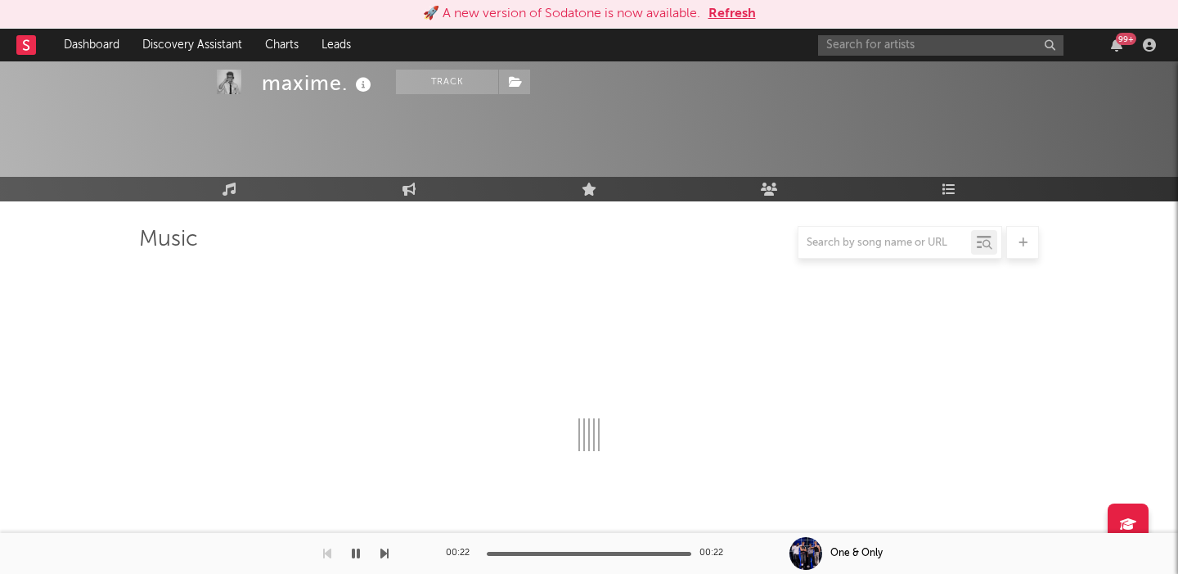
scroll to position [274, 0]
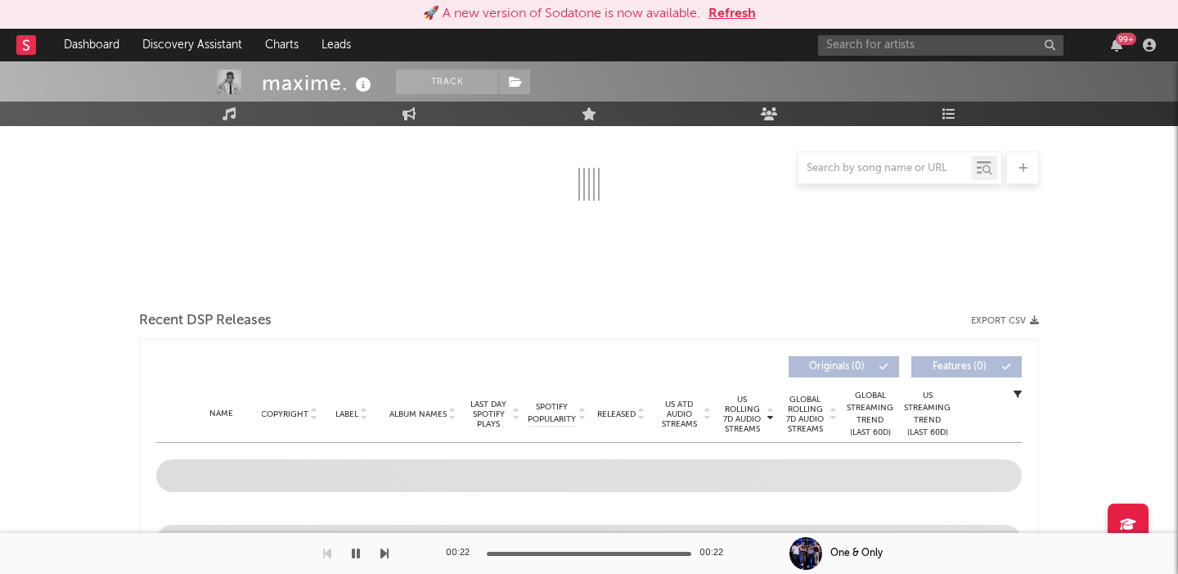
select select "6m"
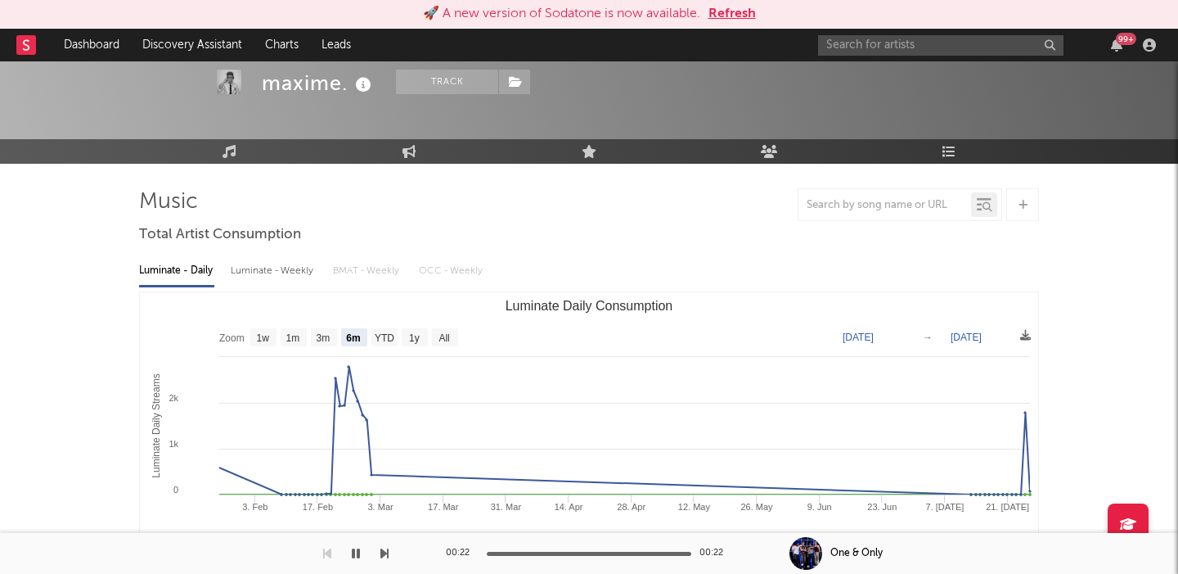
scroll to position [0, 0]
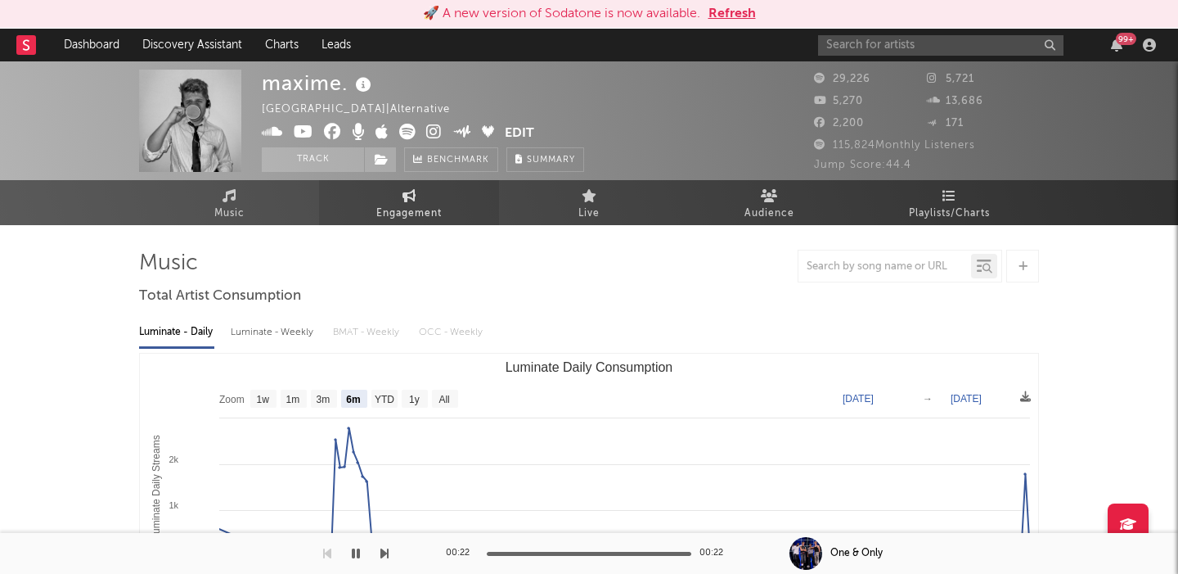
click at [388, 191] on link "Engagement" at bounding box center [409, 202] width 180 height 45
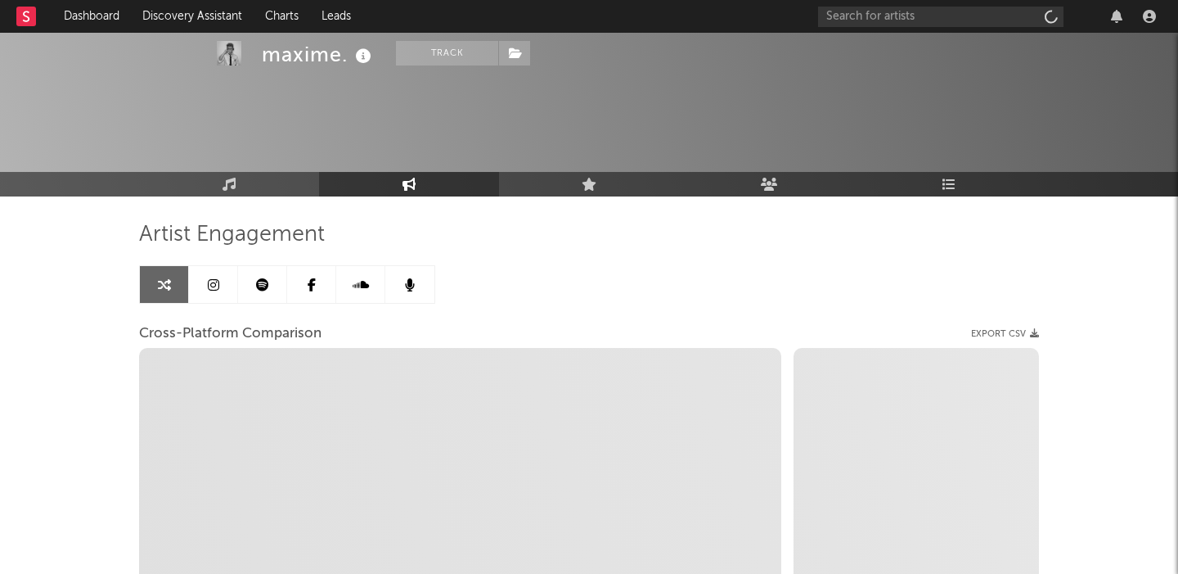
select select "1w"
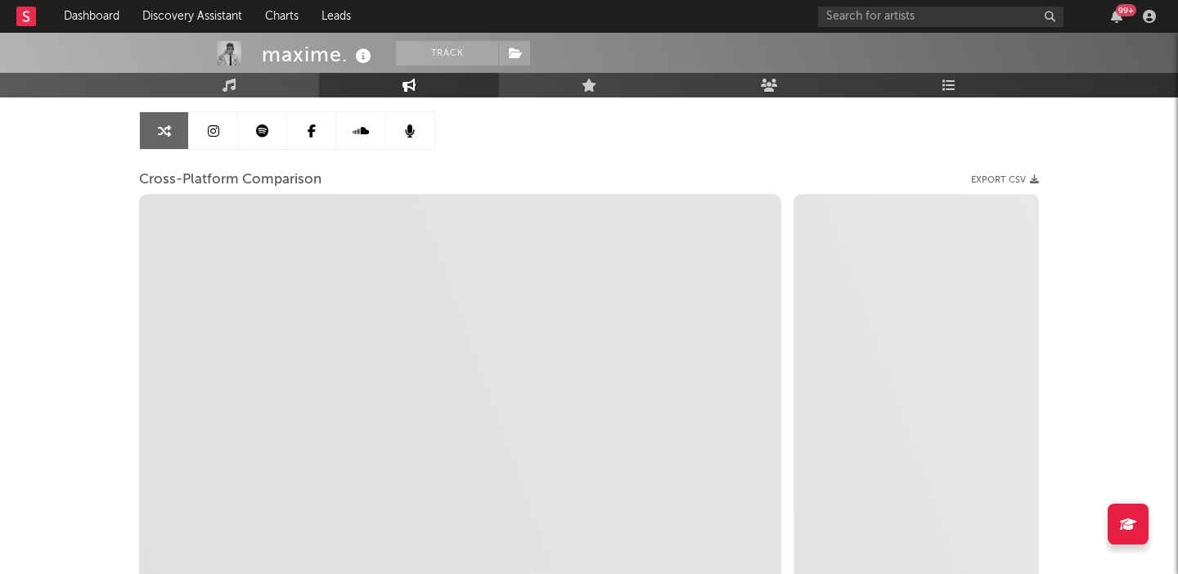
click at [214, 133] on icon at bounding box center [213, 130] width 11 height 13
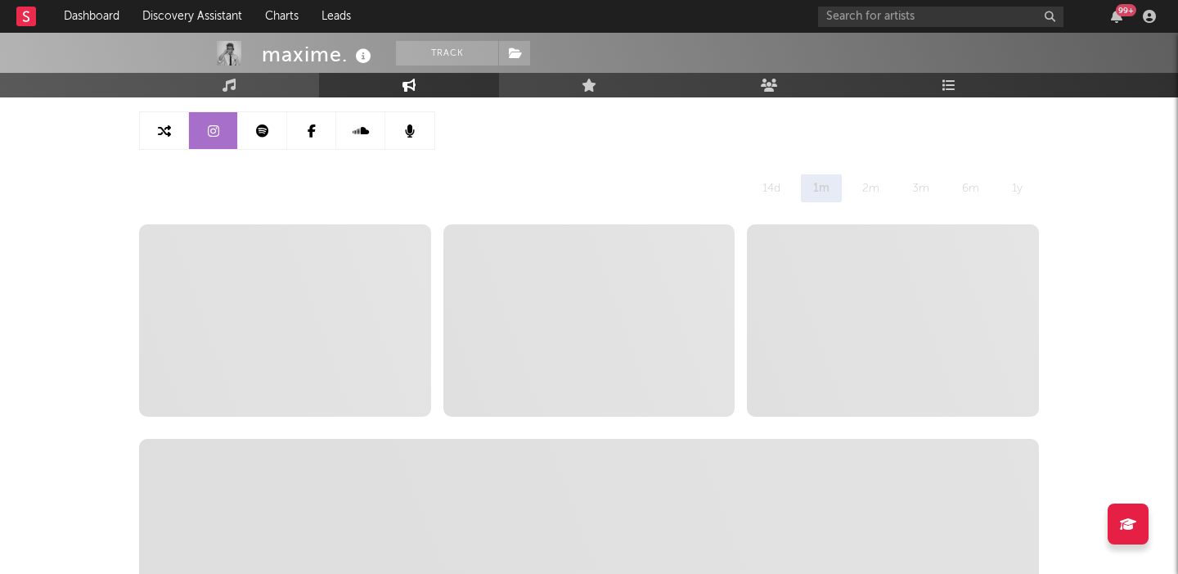
click at [176, 133] on link at bounding box center [164, 130] width 49 height 37
select select "1w"
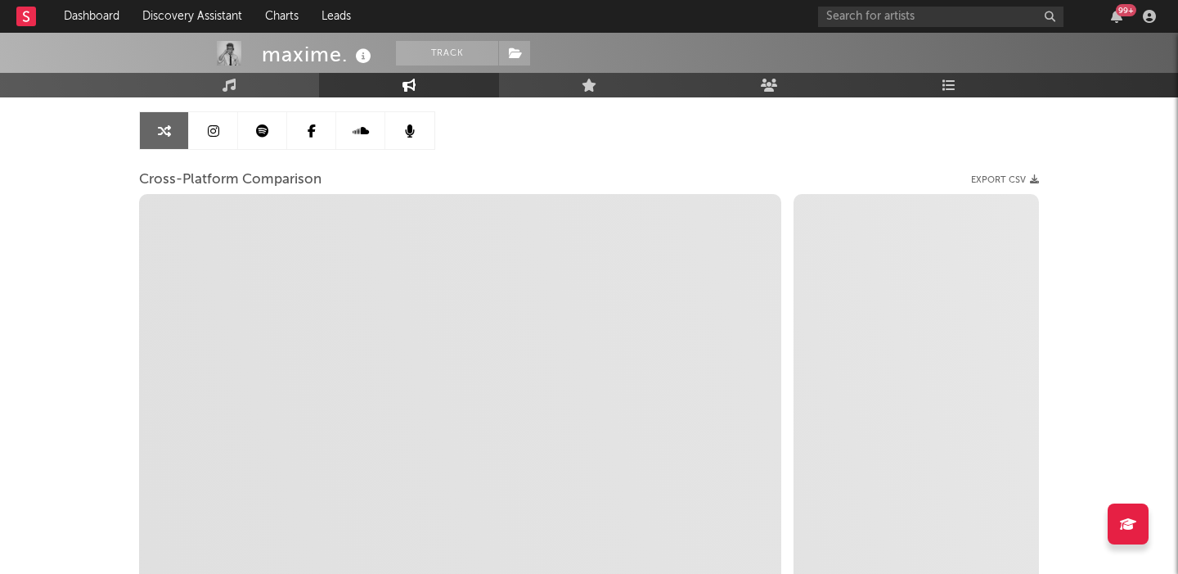
select select "1m"
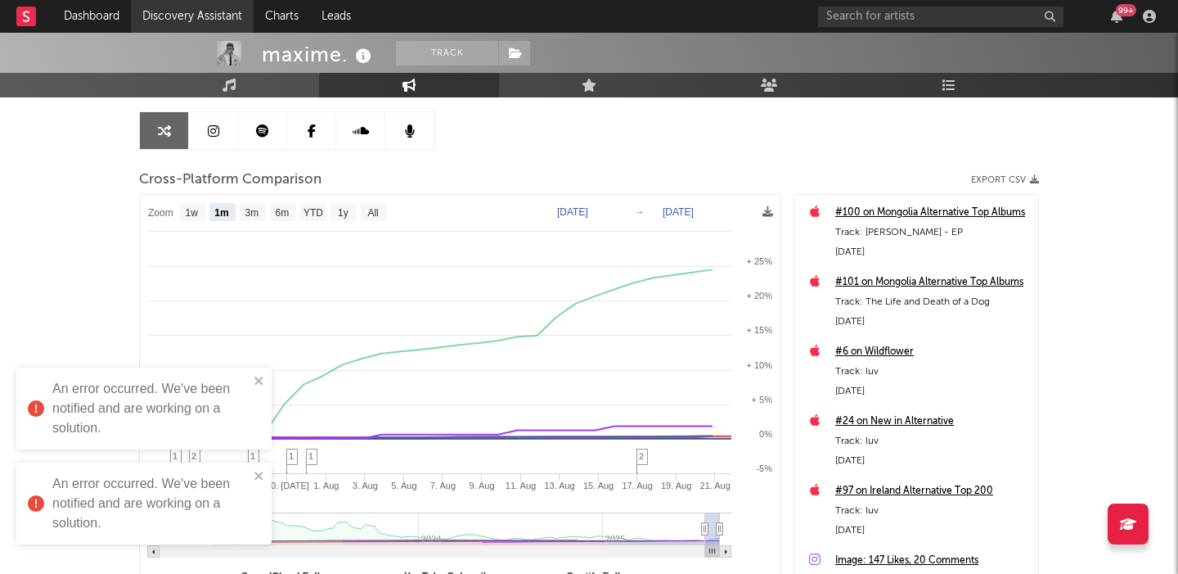
click at [203, 9] on link "Discovery Assistant" at bounding box center [192, 16] width 123 height 33
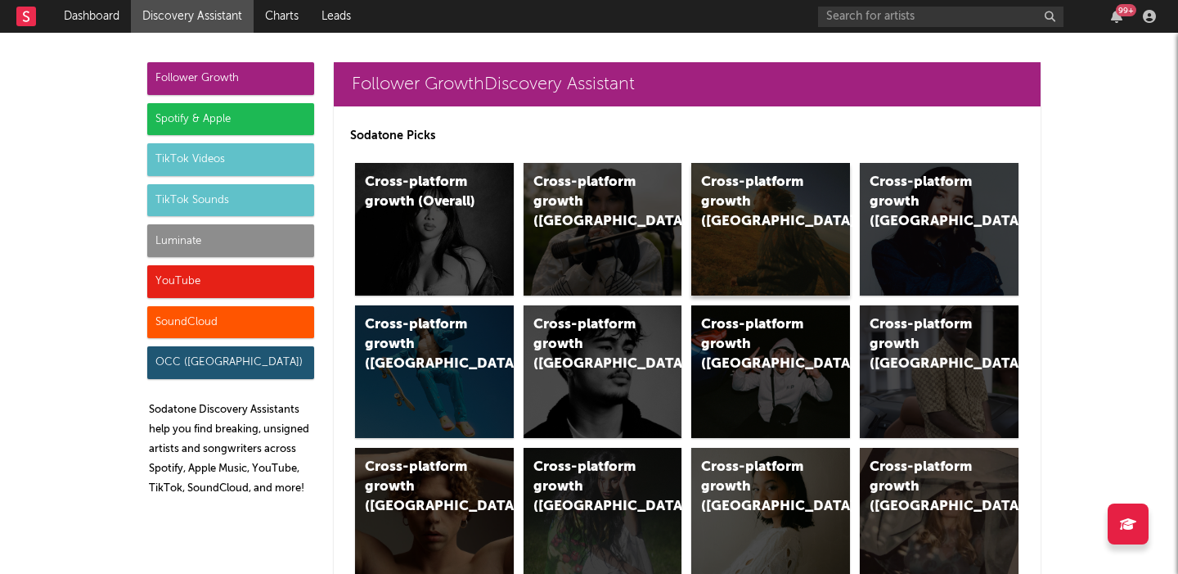
click at [763, 204] on div "Cross-platform growth ([GEOGRAPHIC_DATA])" at bounding box center [756, 202] width 111 height 59
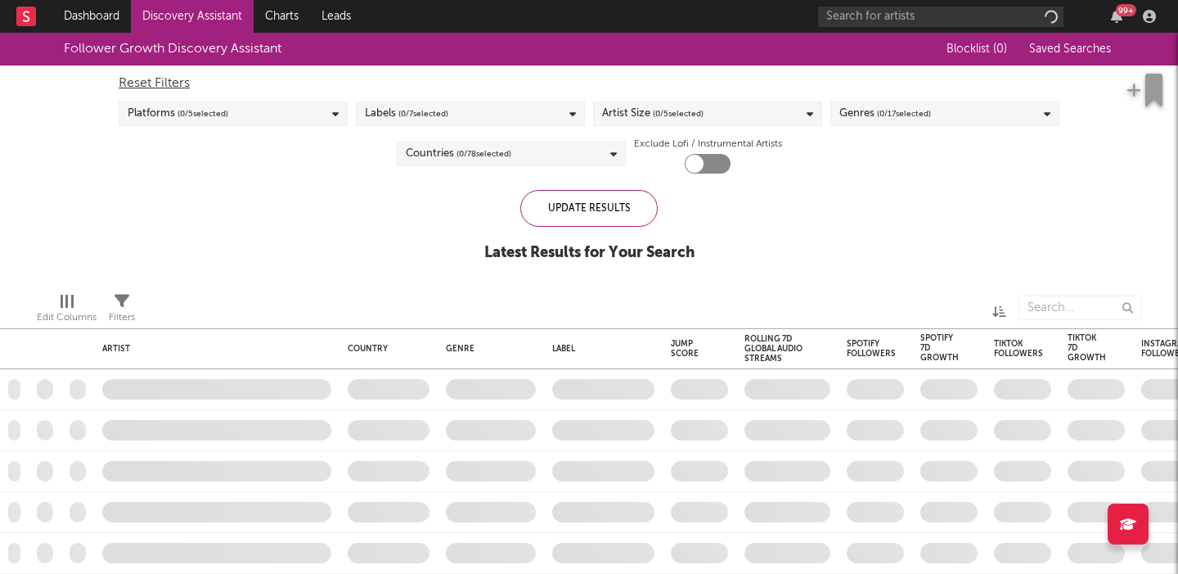
checkbox input "true"
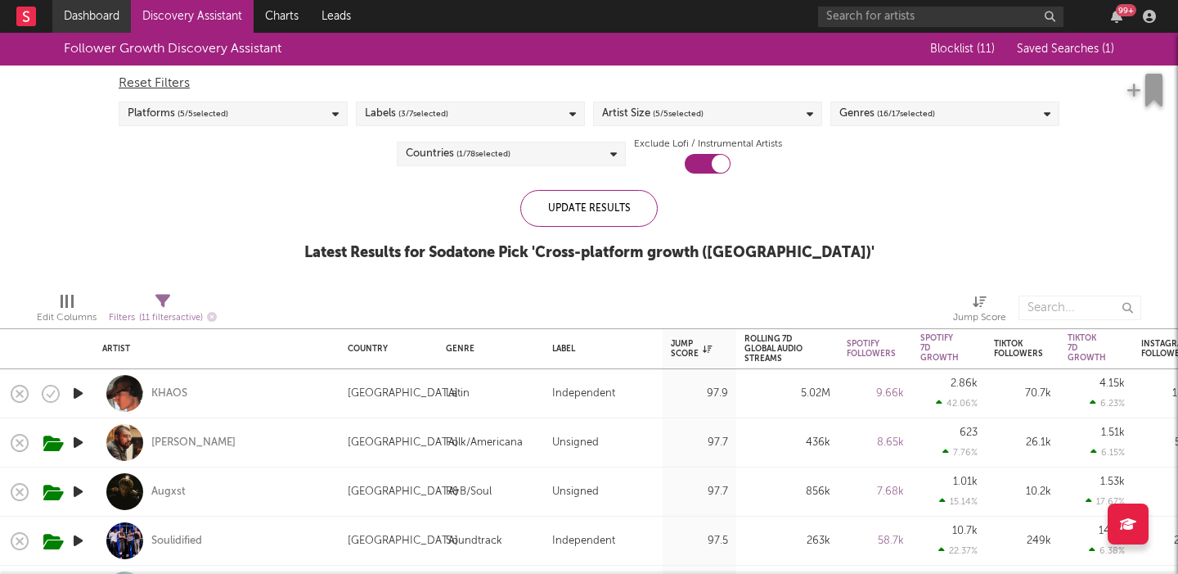
click at [104, 26] on link "Dashboard" at bounding box center [91, 16] width 79 height 33
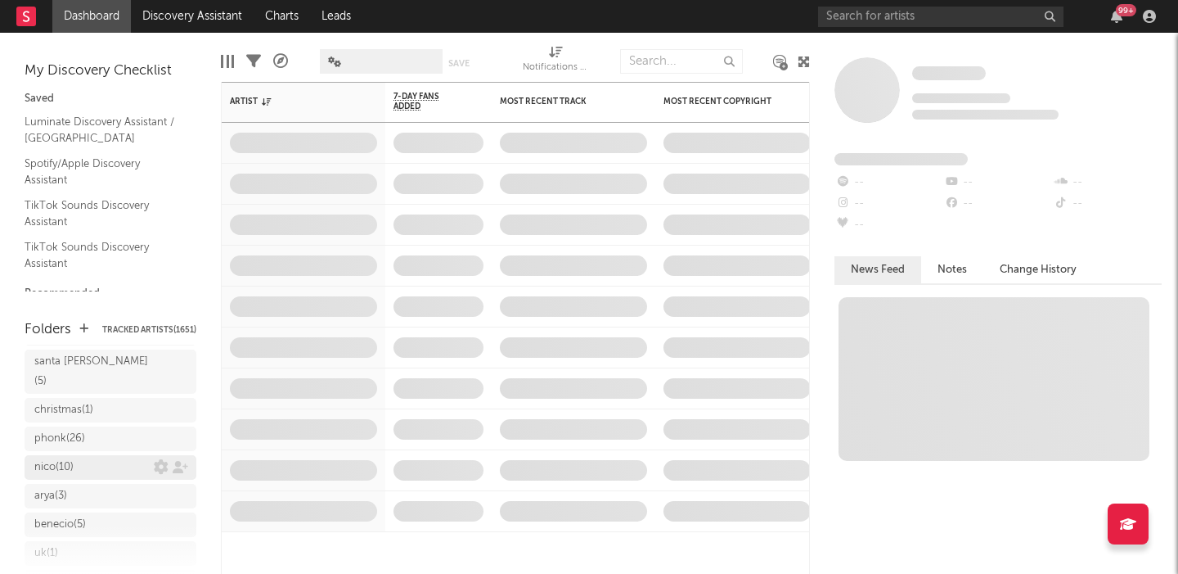
scroll to position [555, 0]
click at [86, 484] on div "arya ( 3 )" at bounding box center [93, 494] width 119 height 20
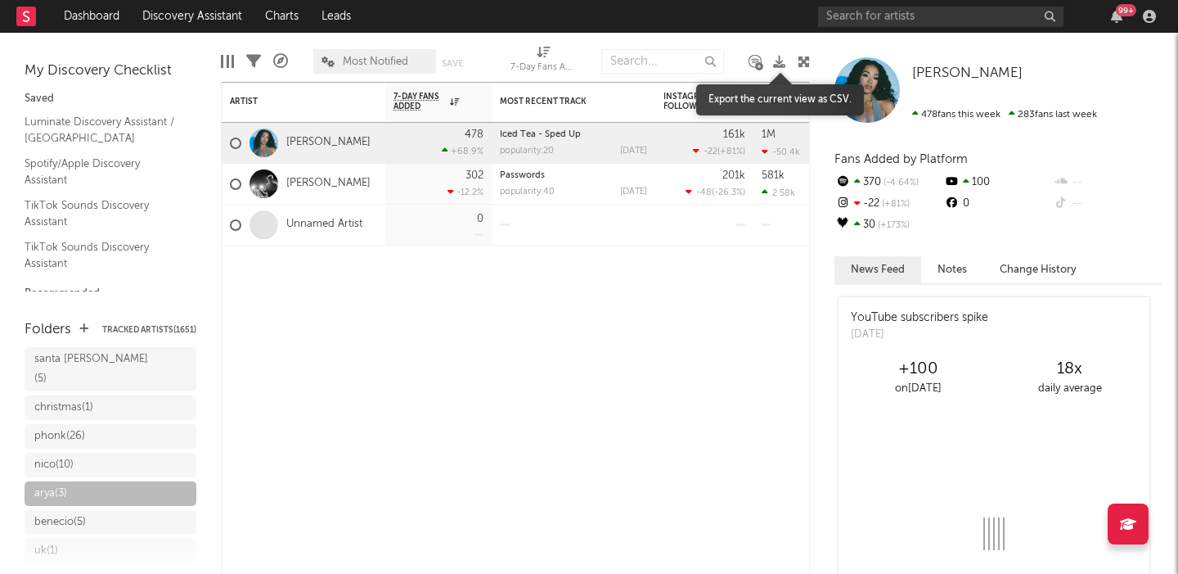
click at [783, 61] on icon at bounding box center [779, 62] width 12 height 12
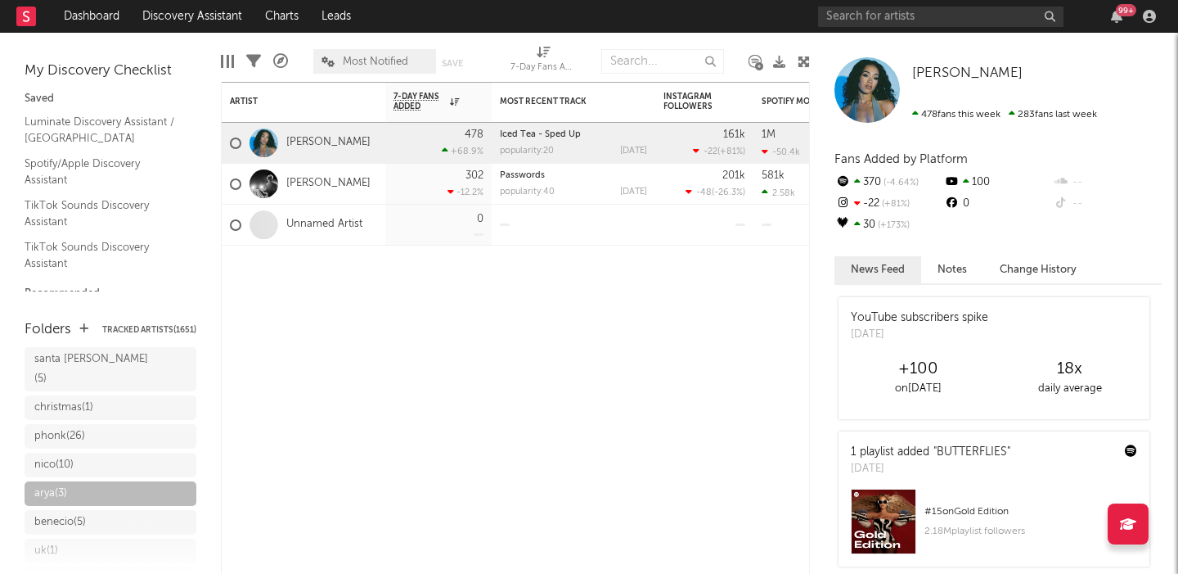
click at [371, 68] on span "Most Notified" at bounding box center [374, 61] width 123 height 25
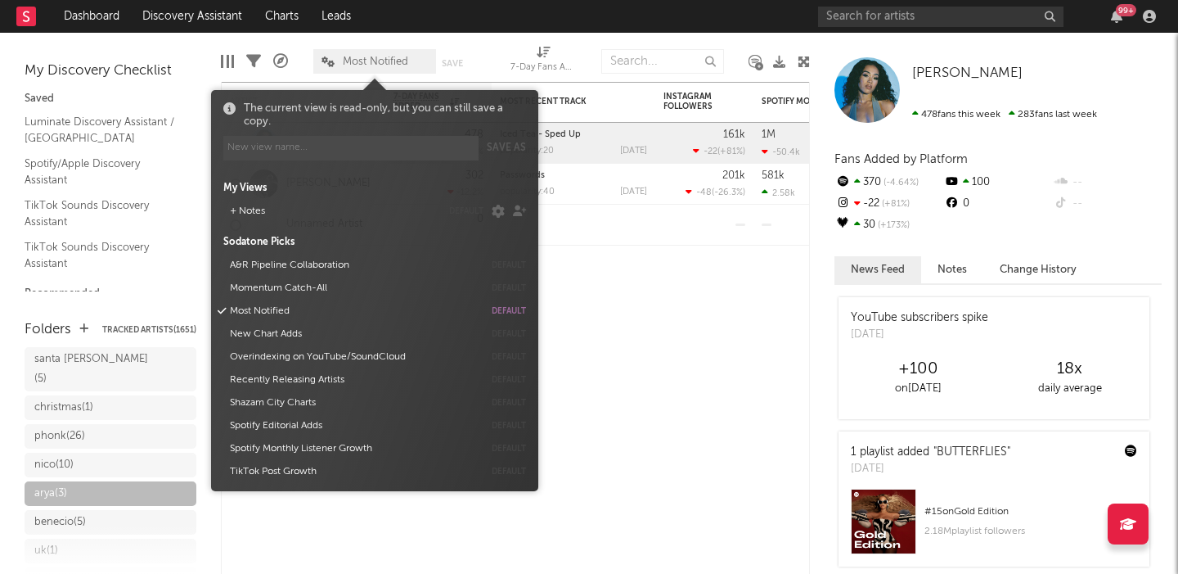
click at [358, 60] on span "Most Notified" at bounding box center [375, 61] width 65 height 11
click at [632, 303] on div "Artist Notifications 7-Day Fans Added WoW % Change Most Recent Track Popularity…" at bounding box center [515, 328] width 589 height 492
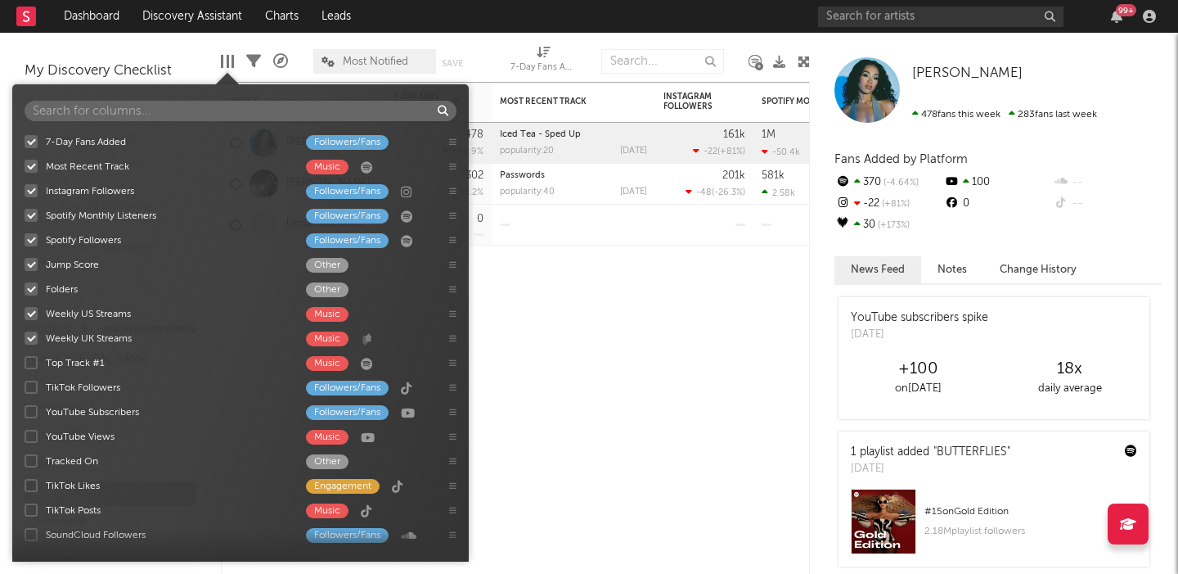
click at [227, 66] on div at bounding box center [228, 61] width 2 height 13
click at [34, 145] on div at bounding box center [31, 141] width 13 height 13
click at [25, 145] on input "7-Day Fans Added Followers/Fans" at bounding box center [25, 141] width 0 height 16
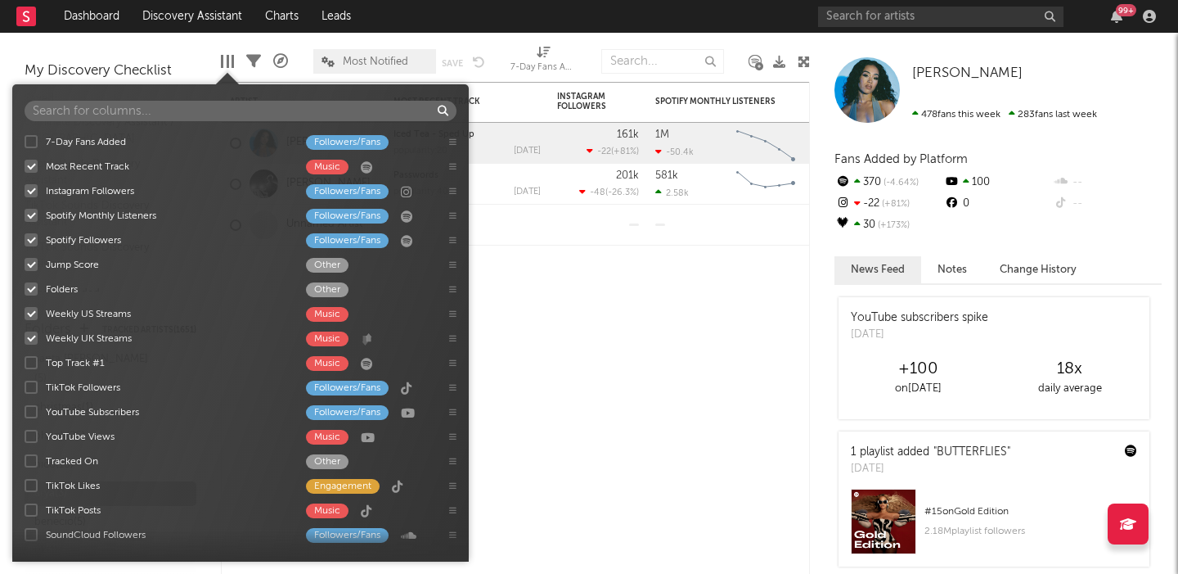
click at [34, 168] on div at bounding box center [31, 166] width 13 height 13
click at [25, 168] on input "Most Recent Track Music" at bounding box center [25, 166] width 0 height 16
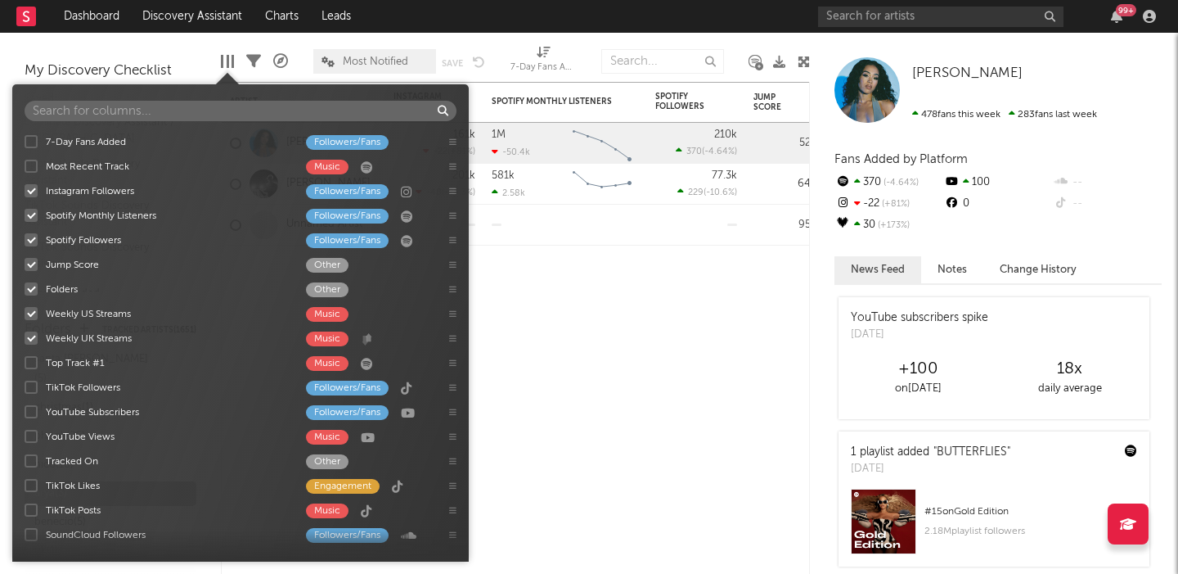
click at [32, 196] on div "7-Day Fans Added Followers/Fans Most Recent Track Music Instagram Followers Fol…" at bounding box center [240, 339] width 457 height 420
click at [31, 219] on div at bounding box center [31, 215] width 13 height 13
click at [25, 219] on input "Spotify Monthly Listeners Followers/Fans" at bounding box center [25, 215] width 0 height 16
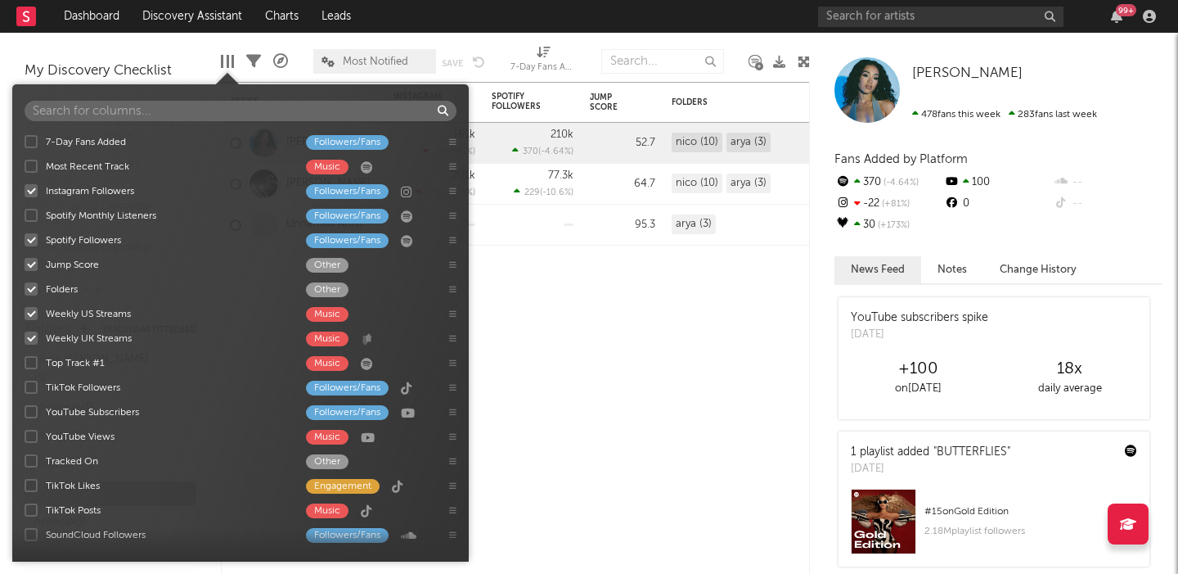
click at [31, 192] on div at bounding box center [31, 190] width 13 height 13
click at [25, 192] on input "Instagram Followers Followers/Fans" at bounding box center [25, 190] width 0 height 16
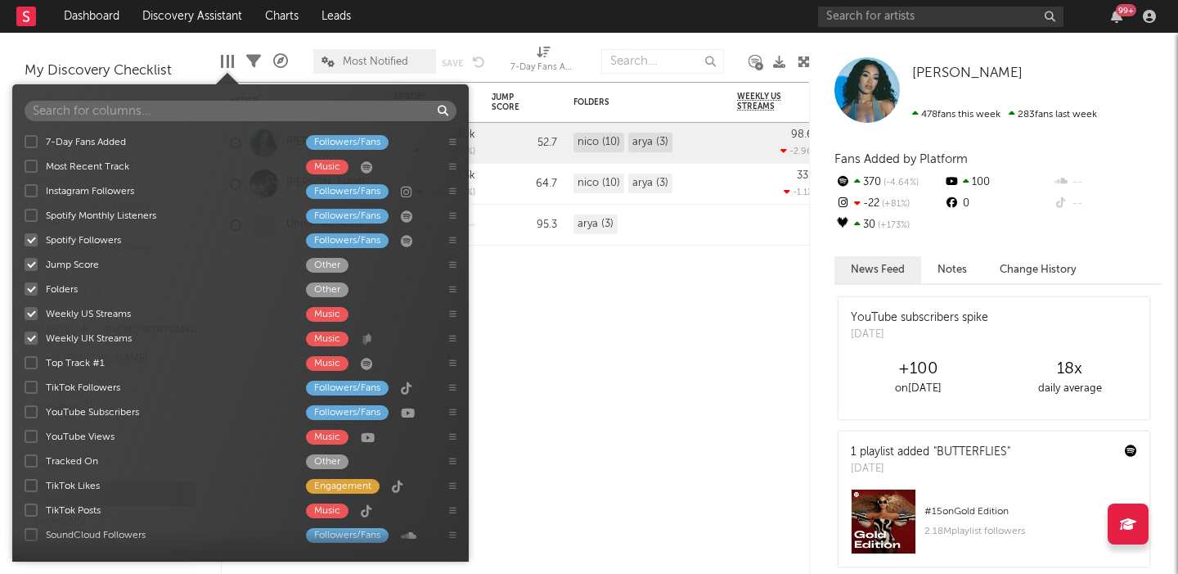
click at [31, 243] on div at bounding box center [31, 239] width 13 height 13
click at [25, 243] on input "Spotify Followers Followers/Fans" at bounding box center [25, 240] width 0 height 16
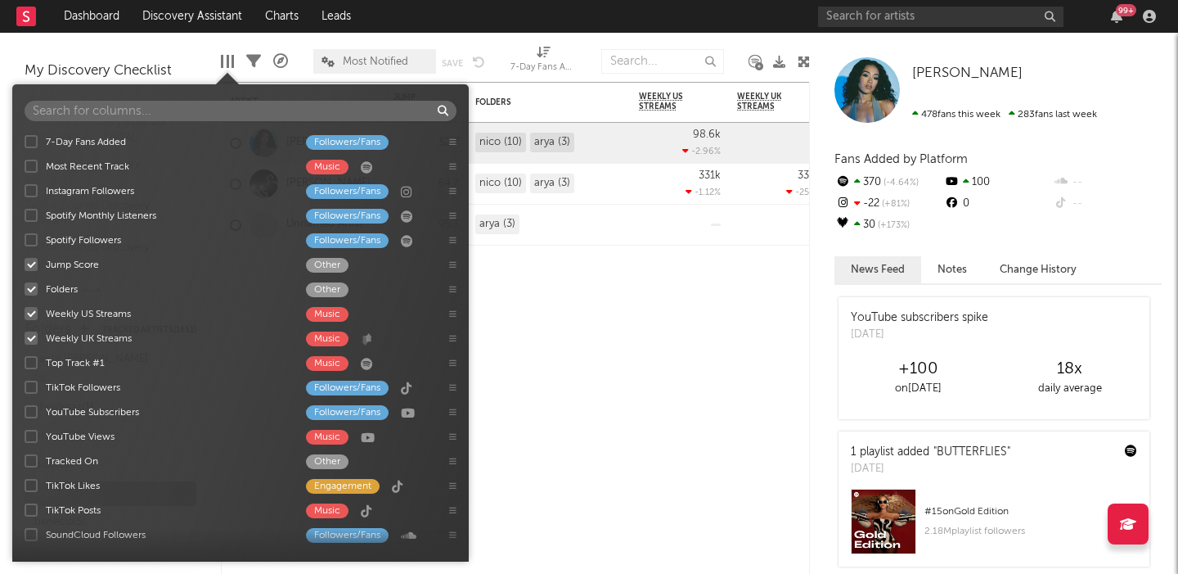
click at [31, 267] on div at bounding box center [31, 264] width 13 height 13
click at [25, 267] on input "Jump Score Other" at bounding box center [25, 264] width 0 height 16
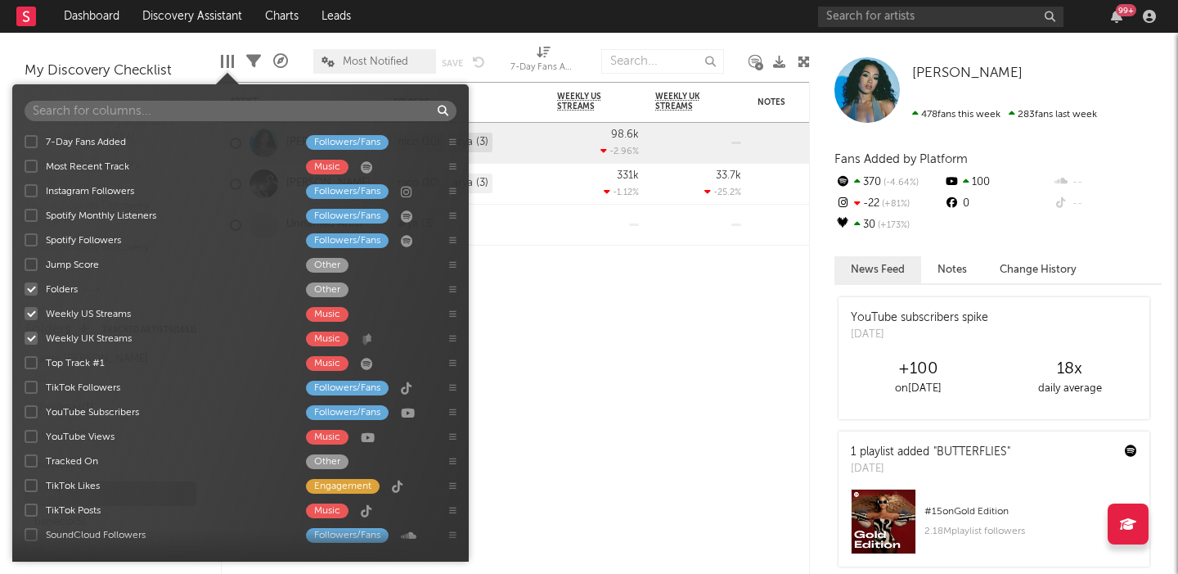
click at [28, 312] on div at bounding box center [31, 313] width 13 height 13
click at [25, 312] on input "Weekly US Streams Music" at bounding box center [25, 313] width 0 height 16
click at [28, 329] on div "Weekly UK Streams Music" at bounding box center [240, 338] width 457 height 25
click at [29, 336] on div at bounding box center [31, 337] width 13 height 13
click at [25, 336] on input "Weekly UK Streams Music" at bounding box center [25, 338] width 0 height 16
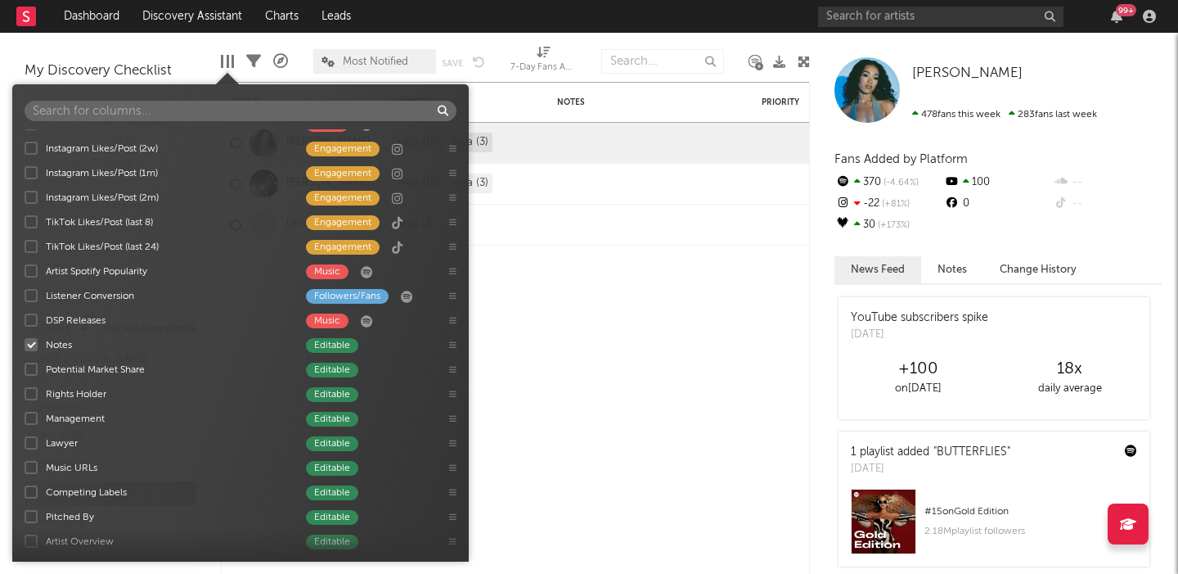
scroll to position [520, 0]
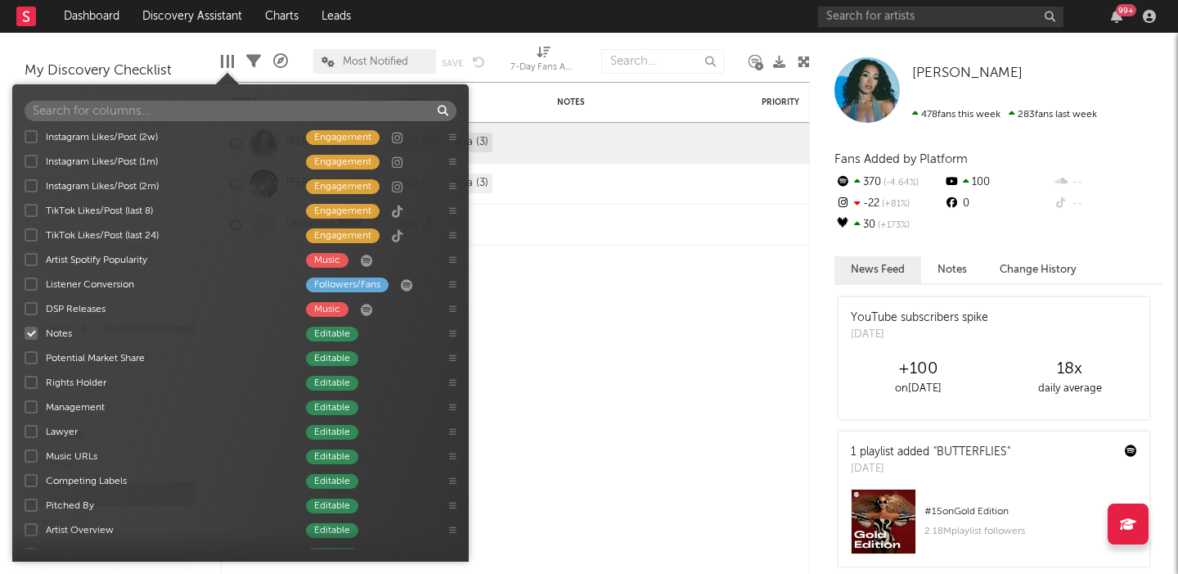
click at [31, 334] on div at bounding box center [31, 332] width 13 height 13
click at [25, 334] on input "Notes Editable" at bounding box center [25, 333] width 0 height 16
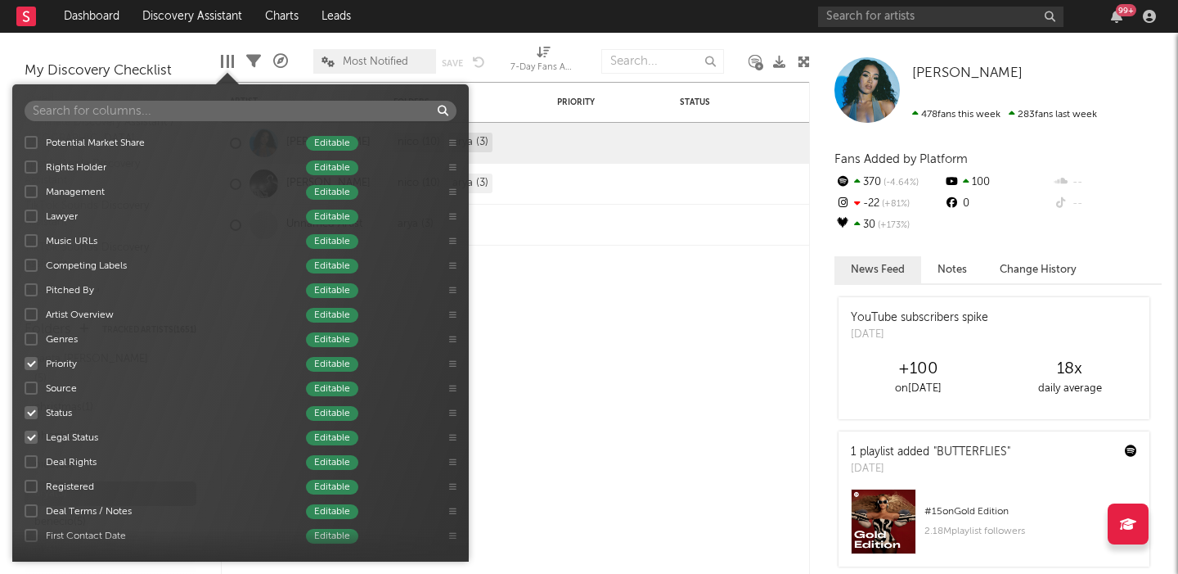
scroll to position [737, 0]
click at [31, 360] on div at bounding box center [31, 361] width 13 height 13
click at [25, 360] on input "Priority Editable" at bounding box center [25, 361] width 0 height 16
click at [33, 407] on div at bounding box center [31, 410] width 13 height 13
click at [25, 407] on input "Status Editable" at bounding box center [25, 411] width 0 height 16
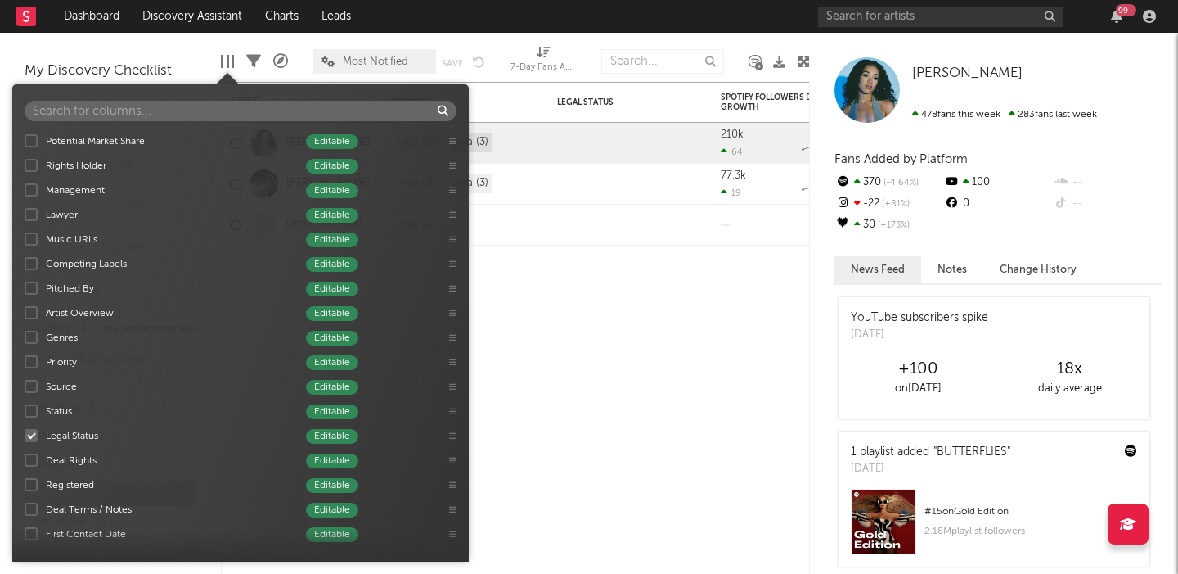
click at [30, 438] on div at bounding box center [31, 435] width 13 height 13
click at [25, 438] on input "Legal Status Editable" at bounding box center [25, 435] width 0 height 16
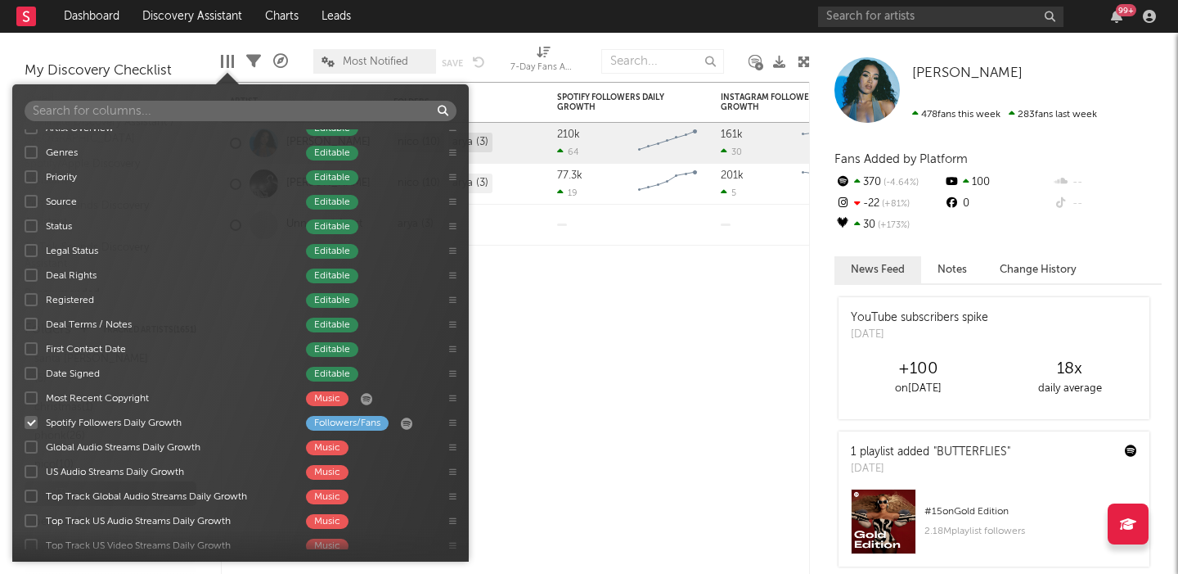
scroll to position [941, 0]
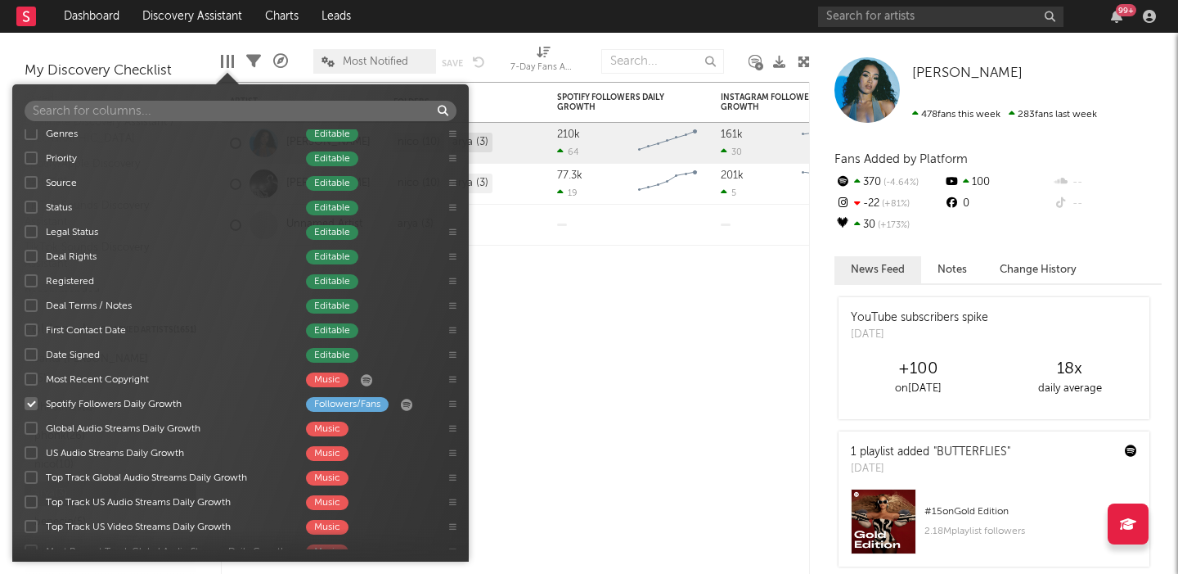
click at [32, 408] on div "7-Day Fans Added Followers/Fans Most Recent Track Music Instagram Followers Fol…" at bounding box center [240, 339] width 457 height 420
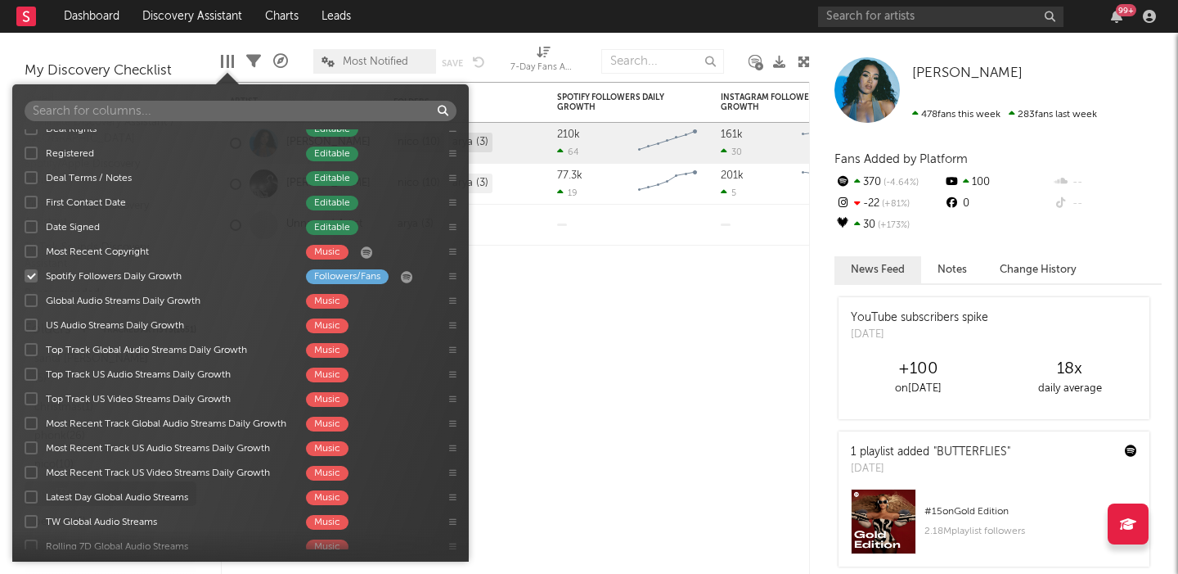
click at [29, 280] on div at bounding box center [31, 275] width 13 height 13
click at [25, 280] on input "Spotify Followers Daily Growth Followers/Fans" at bounding box center [25, 276] width 0 height 16
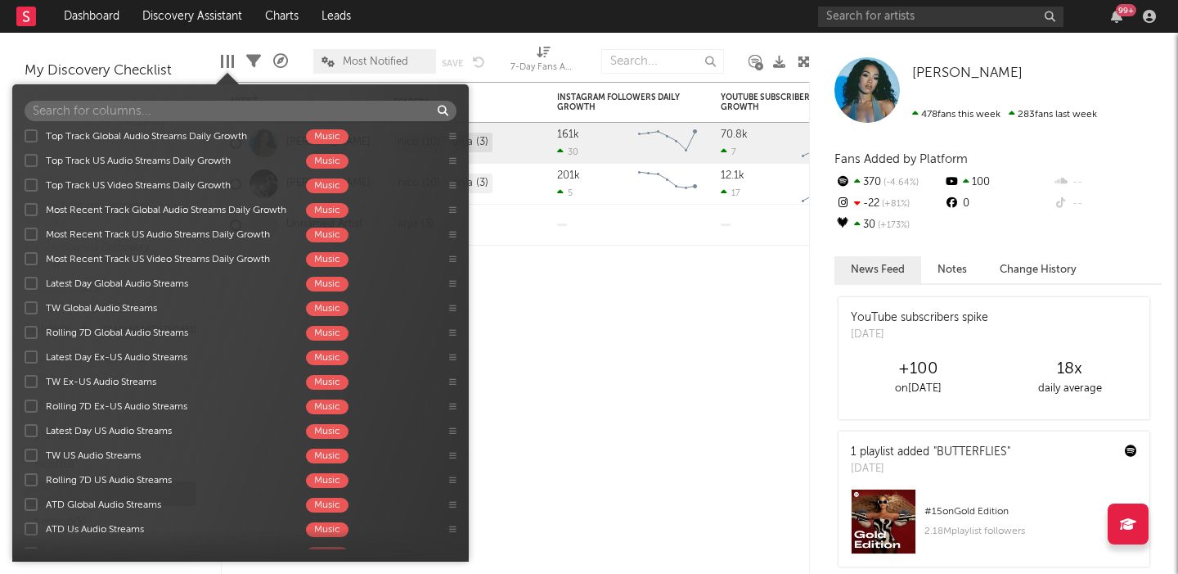
scroll to position [1522, 0]
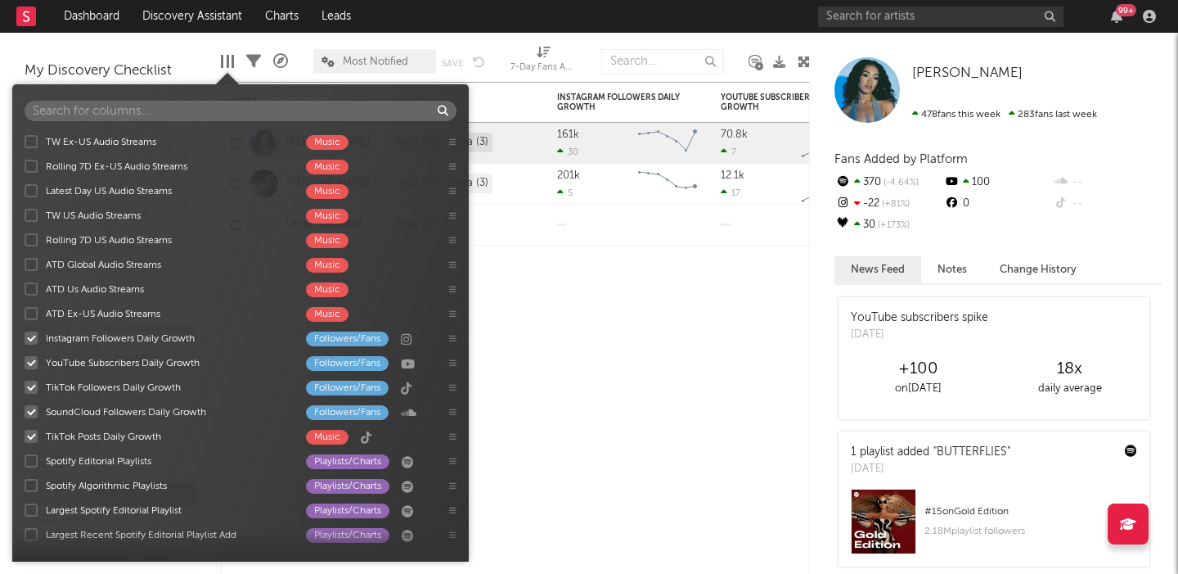
click at [28, 336] on div at bounding box center [31, 337] width 13 height 13
click at [25, 336] on input "Instagram Followers Daily Growth Followers/Fans" at bounding box center [25, 338] width 0 height 16
click at [31, 360] on div at bounding box center [31, 362] width 13 height 13
click at [25, 360] on input "YouTube Subscribers Daily Growth Followers/Fans" at bounding box center [25, 362] width 0 height 16
click at [30, 384] on div at bounding box center [31, 386] width 13 height 13
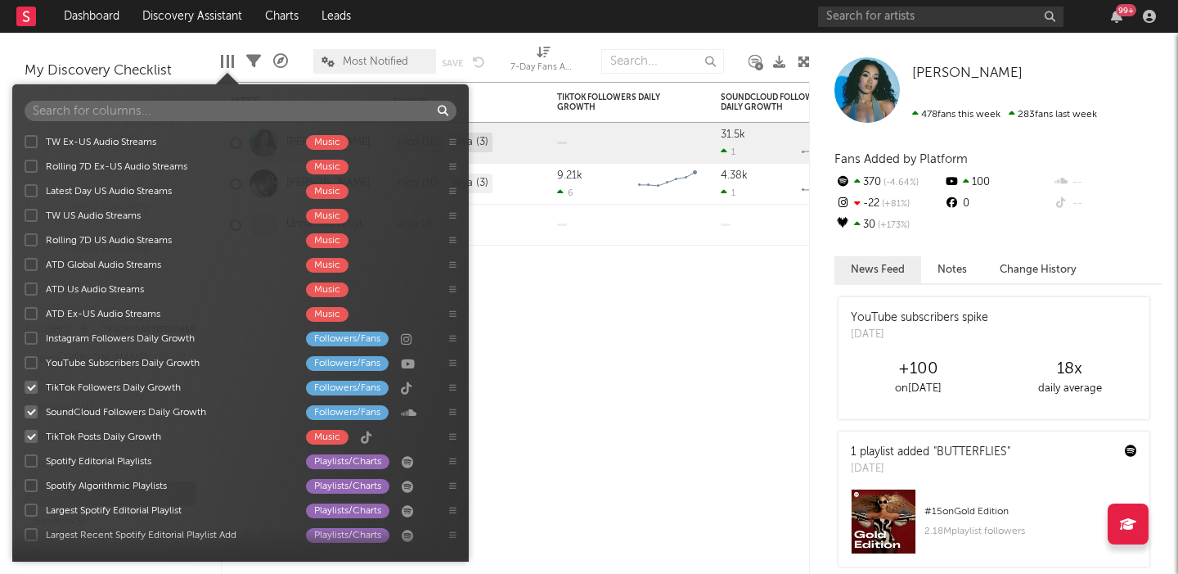
click at [25, 384] on input "TikTok Followers Daily Growth Followers/Fans" at bounding box center [25, 387] width 0 height 16
click at [30, 413] on div at bounding box center [31, 411] width 13 height 13
click at [25, 413] on input "SoundCloud Followers Daily Growth Followers/Fans" at bounding box center [25, 411] width 0 height 16
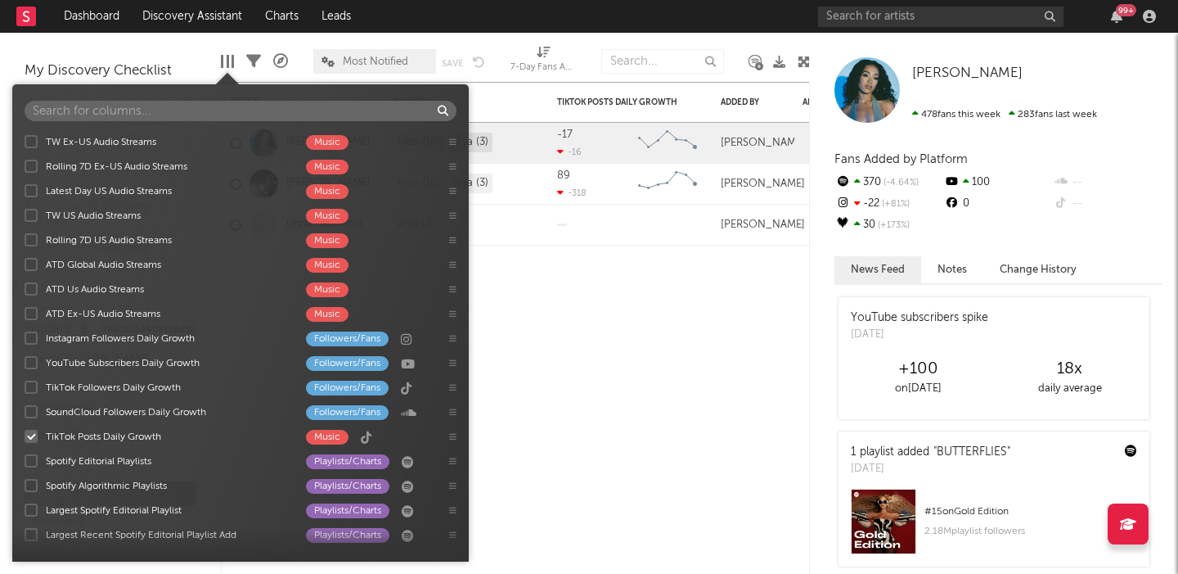
click at [31, 434] on div at bounding box center [31, 436] width 13 height 13
click at [25, 434] on input "TikTok Posts Daily Growth Music" at bounding box center [25, 436] width 0 height 16
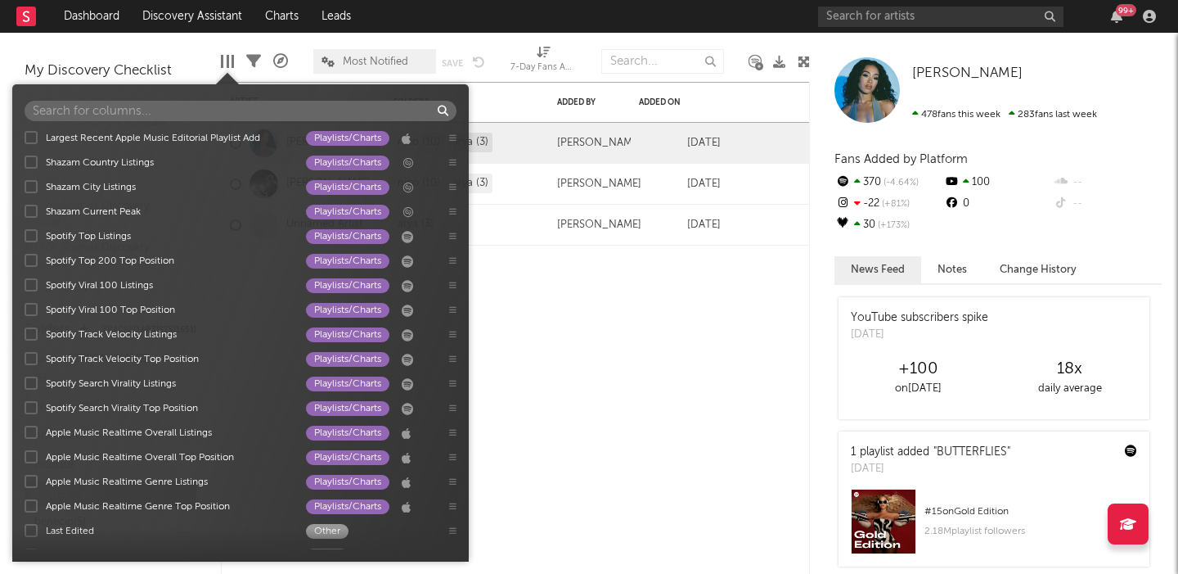
scroll to position [2068, 0]
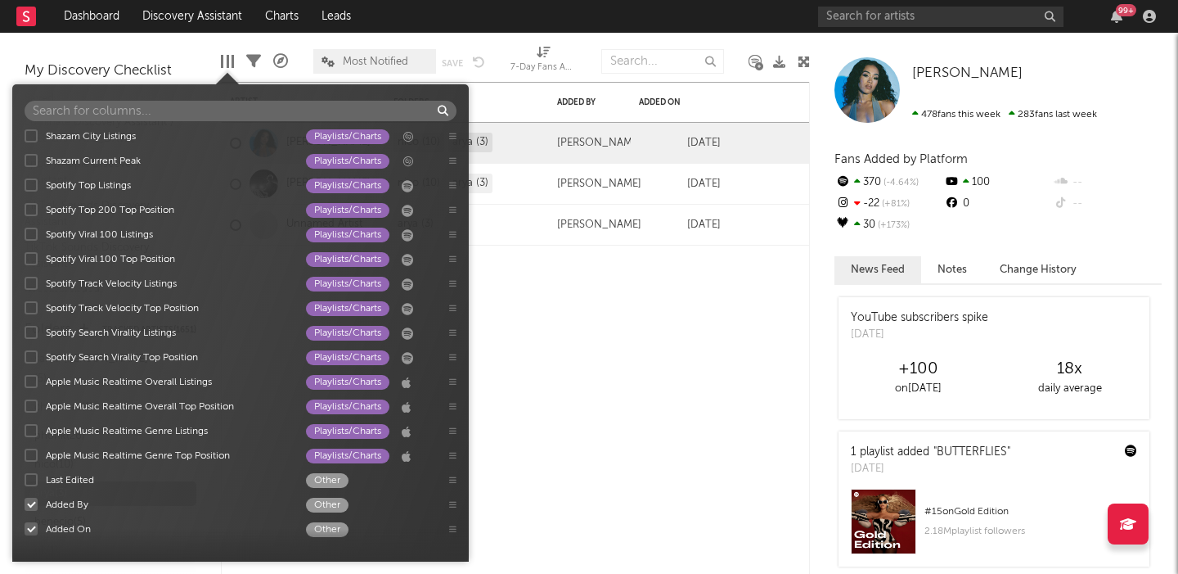
click at [32, 502] on div at bounding box center [31, 503] width 13 height 13
click at [25, 502] on input "Added By Other" at bounding box center [25, 504] width 0 height 16
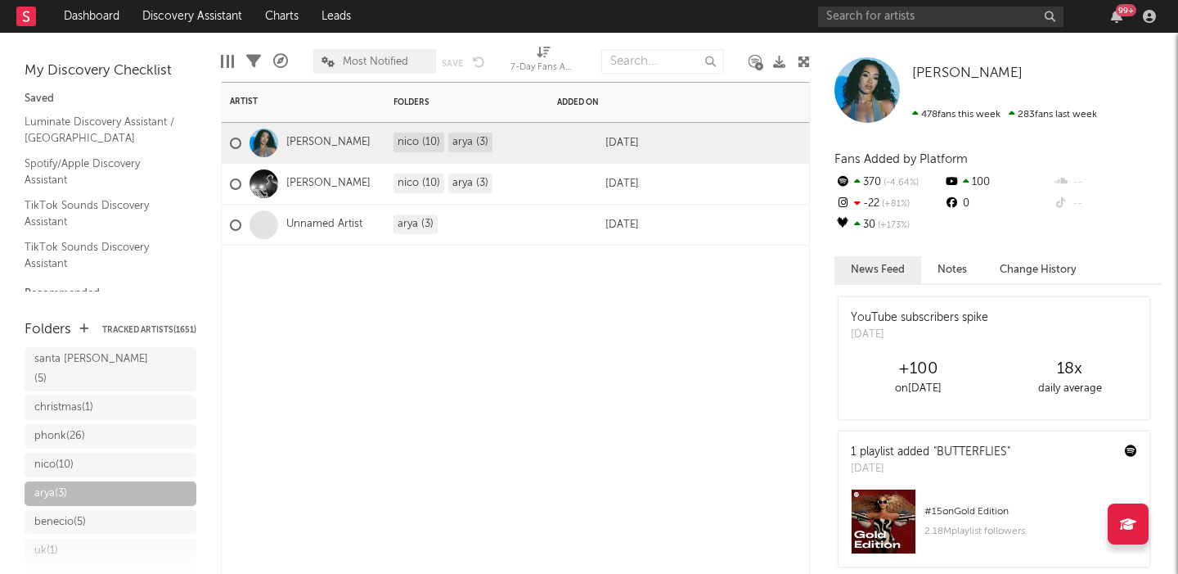
click at [659, 353] on div "Artist Notifications Folders Added On Joyce Wrice nico (10) arya (3) Dec 4, 202…" at bounding box center [515, 328] width 589 height 492
click at [781, 63] on icon at bounding box center [779, 62] width 12 height 12
click at [362, 61] on span "Most Notified" at bounding box center [375, 61] width 65 height 11
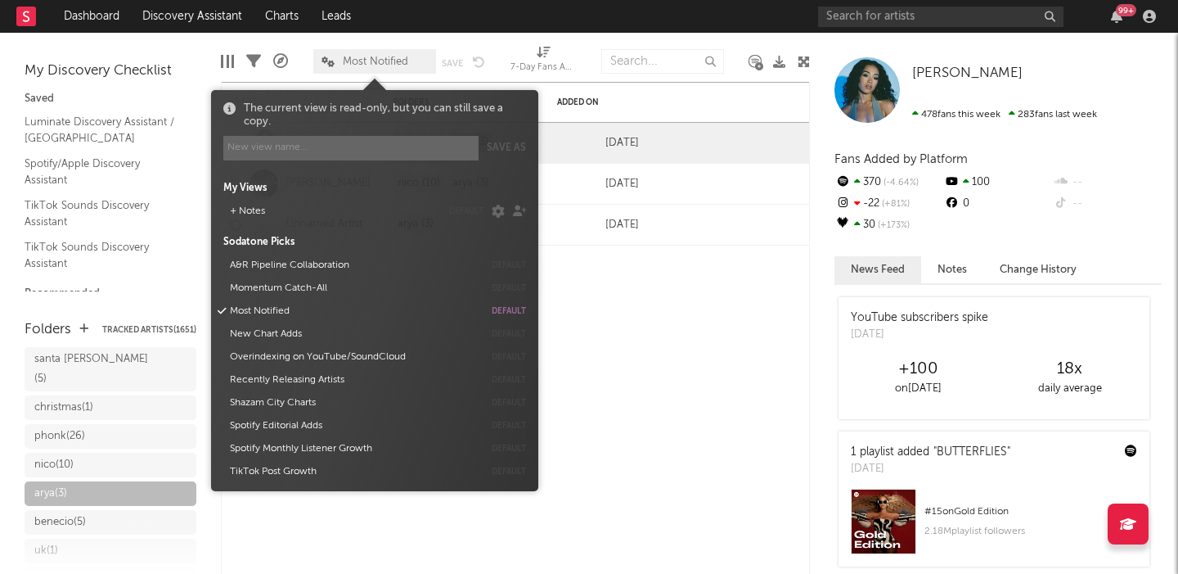
click at [317, 144] on input at bounding box center [350, 148] width 255 height 25
click at [513, 145] on button "Save as" at bounding box center [506, 148] width 39 height 25
type input "export data"
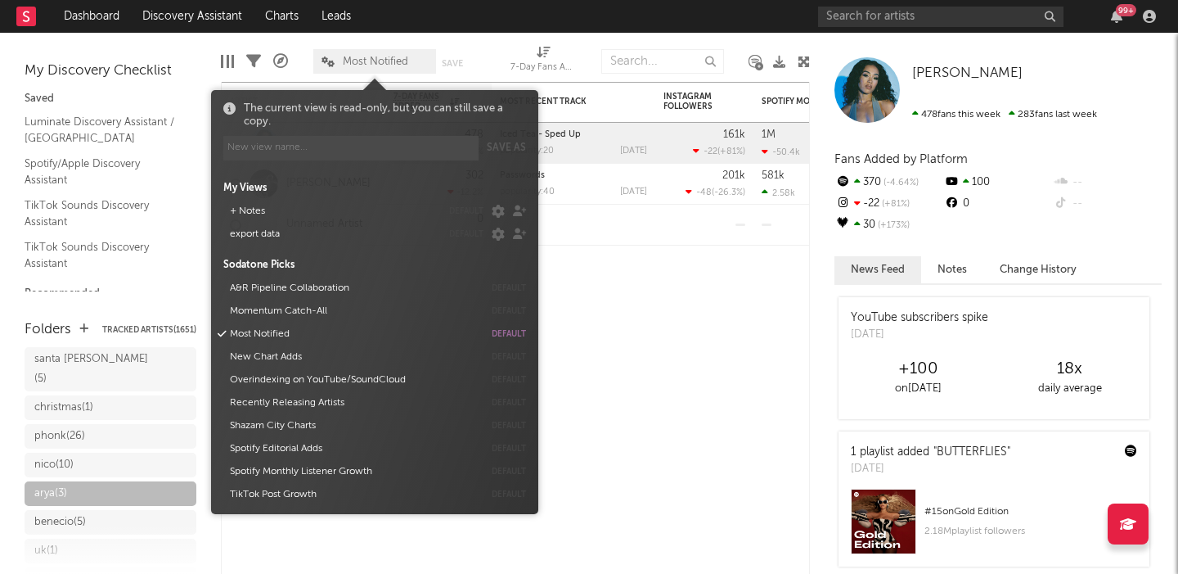
click at [339, 230] on button "export data" at bounding box center [332, 234] width 217 height 23
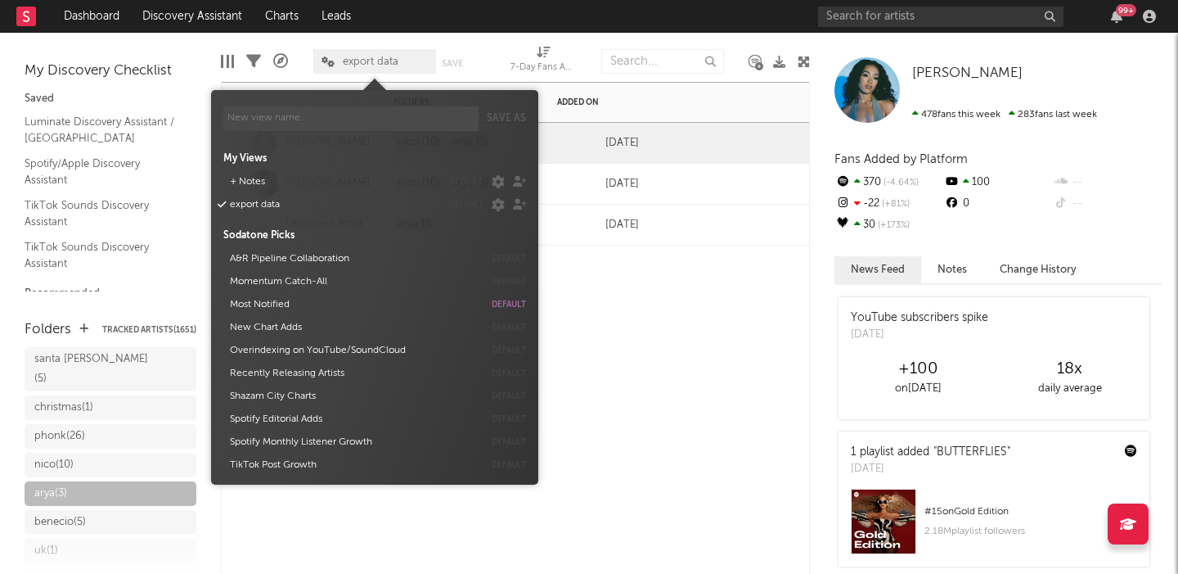
click at [647, 306] on div "Artist Notifications Folders Added On Joyce Wrice nico (10) arya (3) Dec 4, 202…" at bounding box center [515, 328] width 589 height 492
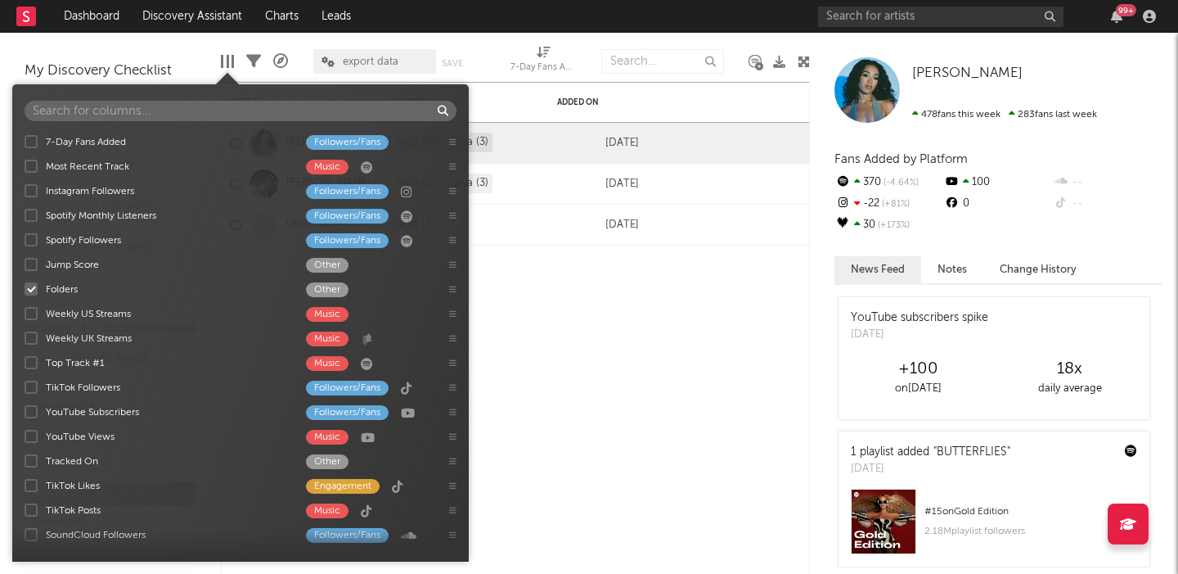
click at [227, 59] on div at bounding box center [228, 61] width 2 height 13
click at [746, 363] on div "Artist Notifications Folders Added On Joyce Wrice nico (10) arya (3) Dec 4, 202…" at bounding box center [515, 328] width 589 height 492
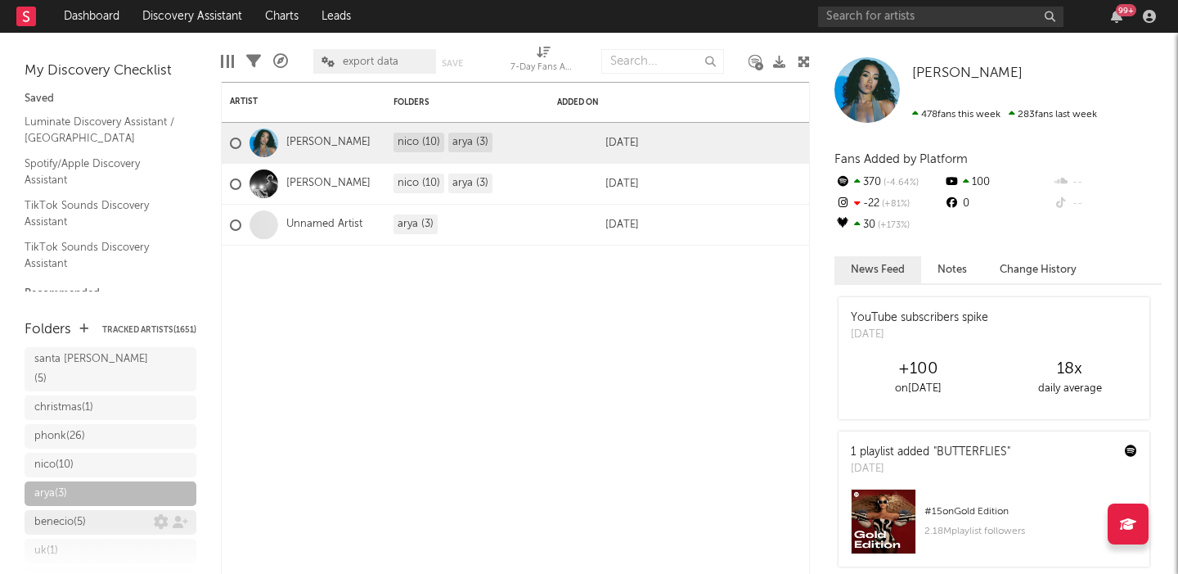
click at [72, 512] on div "benecio ( 5 )" at bounding box center [60, 522] width 52 height 20
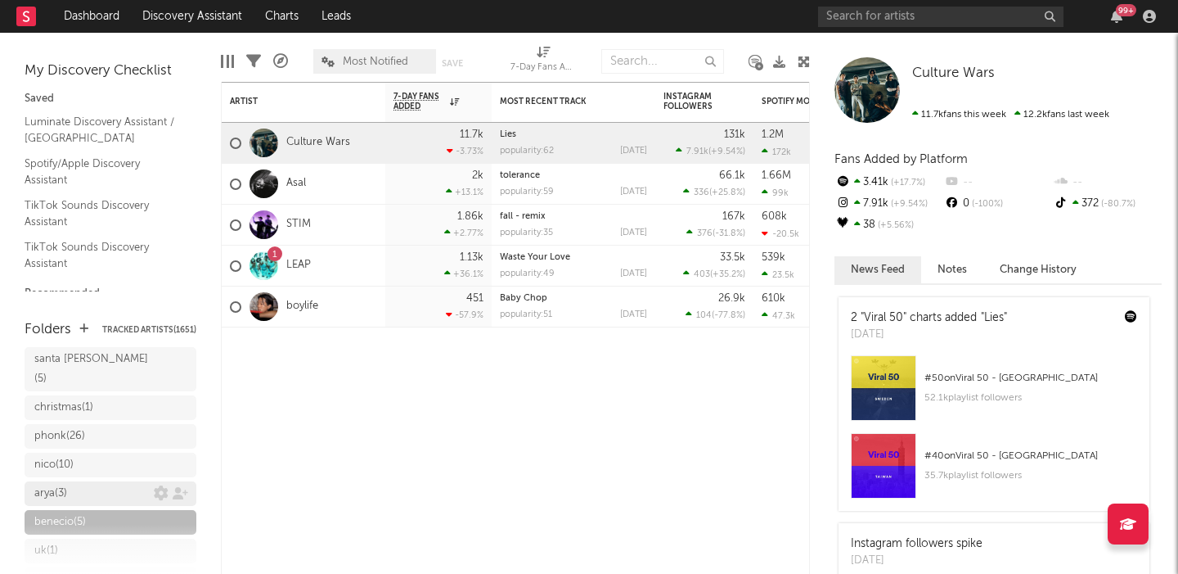
click at [72, 484] on div "arya ( 3 )" at bounding box center [93, 494] width 119 height 20
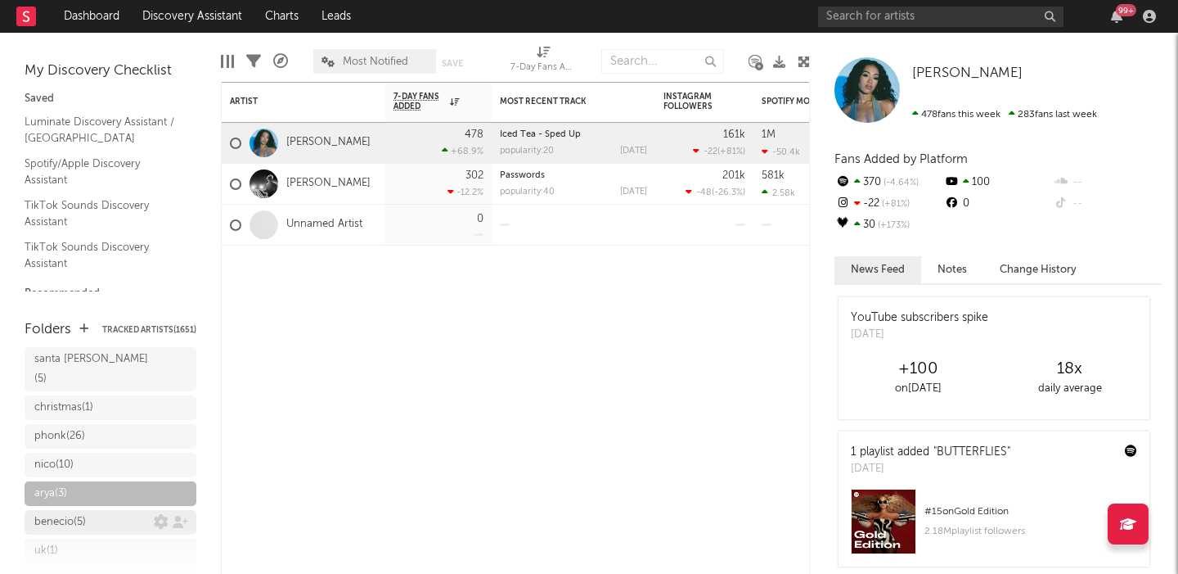
scroll to position [552, 0]
click at [161, 517] on icon at bounding box center [161, 524] width 15 height 15
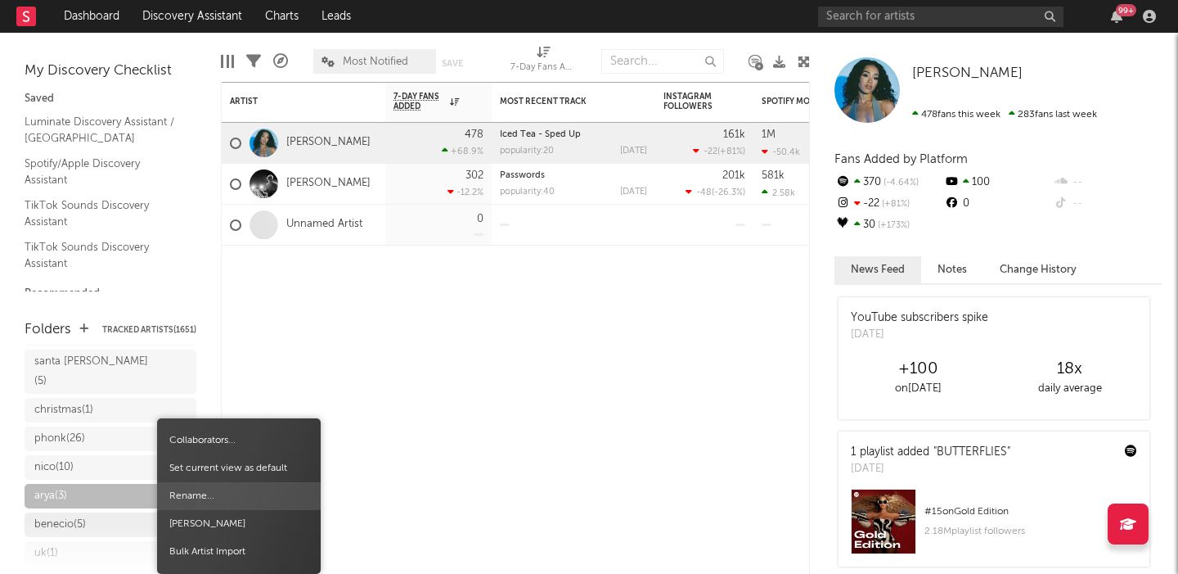
click at [182, 496] on span "Rename..." at bounding box center [239, 496] width 164 height 28
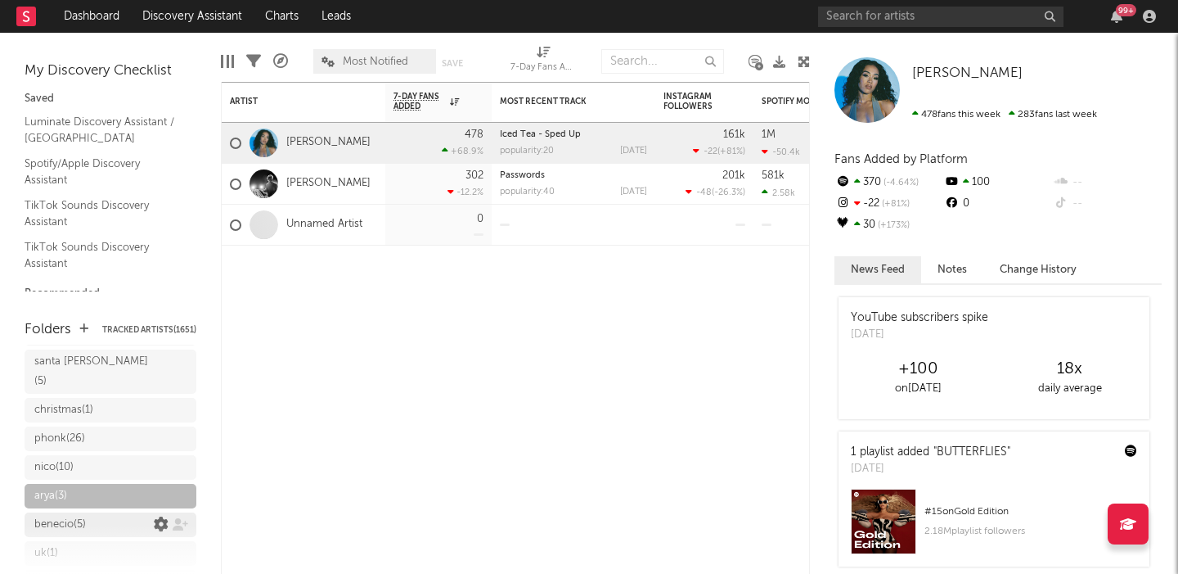
click at [161, 517] on icon at bounding box center [161, 524] width 15 height 15
click at [160, 517] on icon at bounding box center [161, 524] width 15 height 15
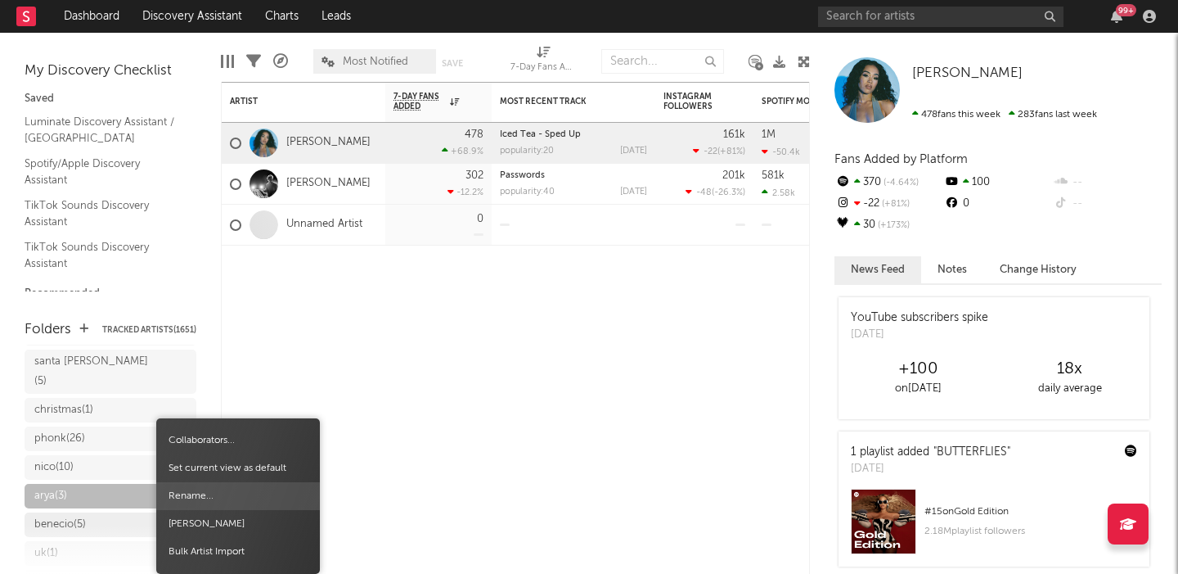
click at [187, 498] on span "Rename..." at bounding box center [238, 496] width 164 height 28
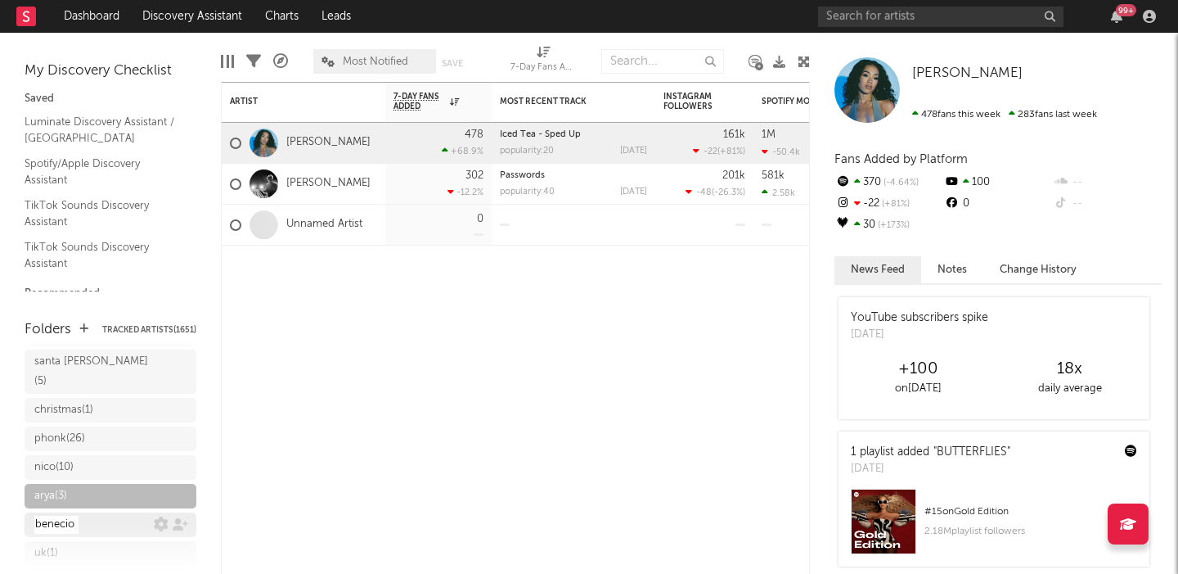
click at [61, 515] on input "benecio" at bounding box center [56, 524] width 44 height 18
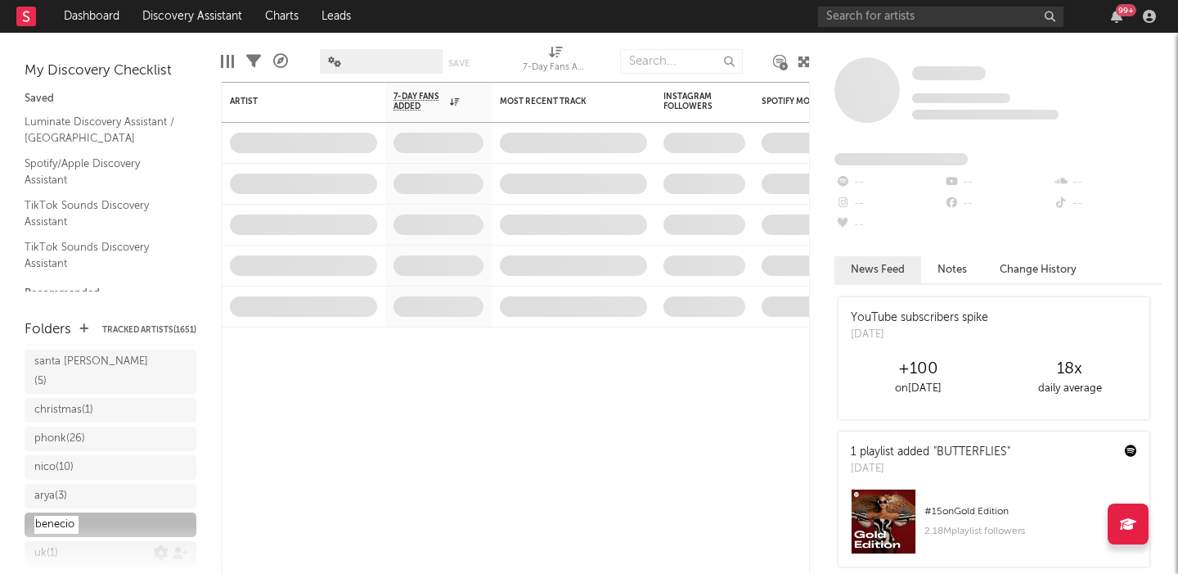
type input "bencio"
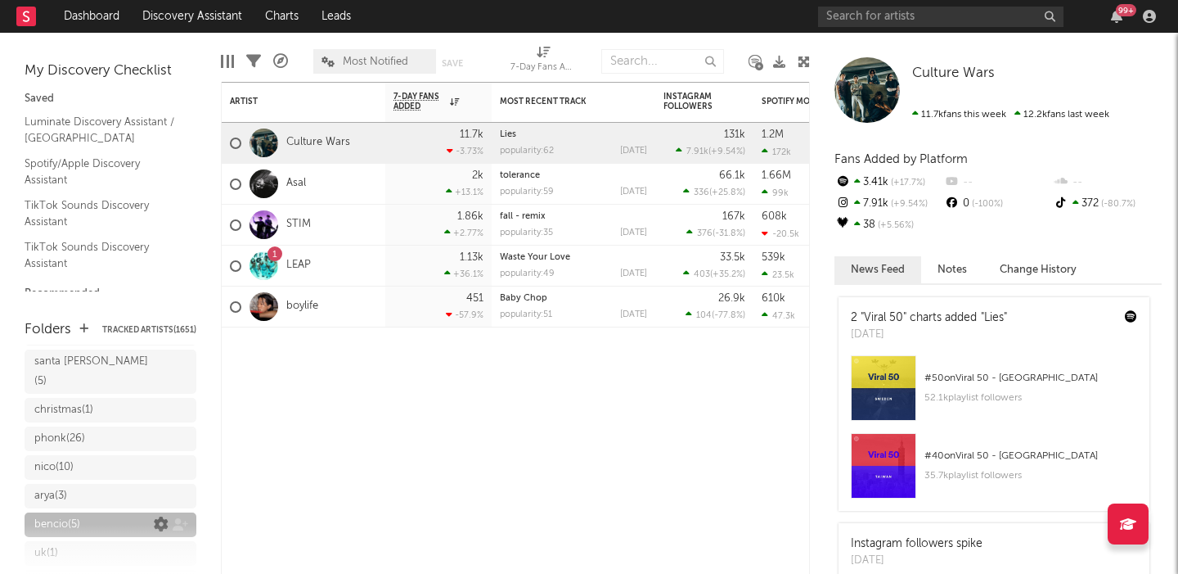
click at [159, 517] on icon at bounding box center [161, 524] width 15 height 15
click at [164, 517] on icon at bounding box center [161, 524] width 15 height 15
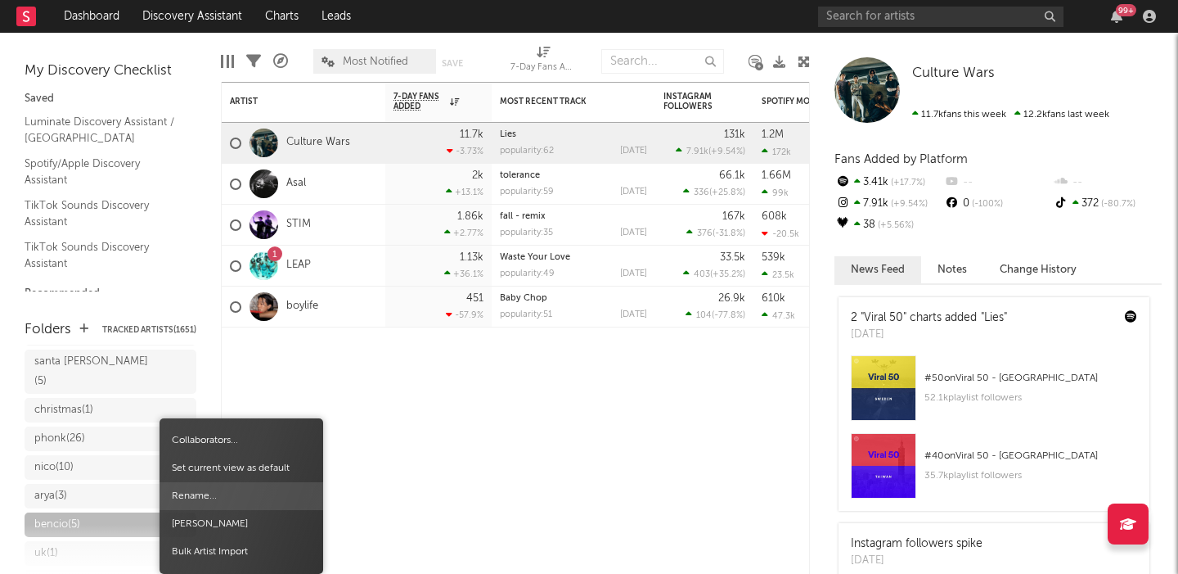
click at [182, 498] on span "Rename..." at bounding box center [242, 496] width 164 height 28
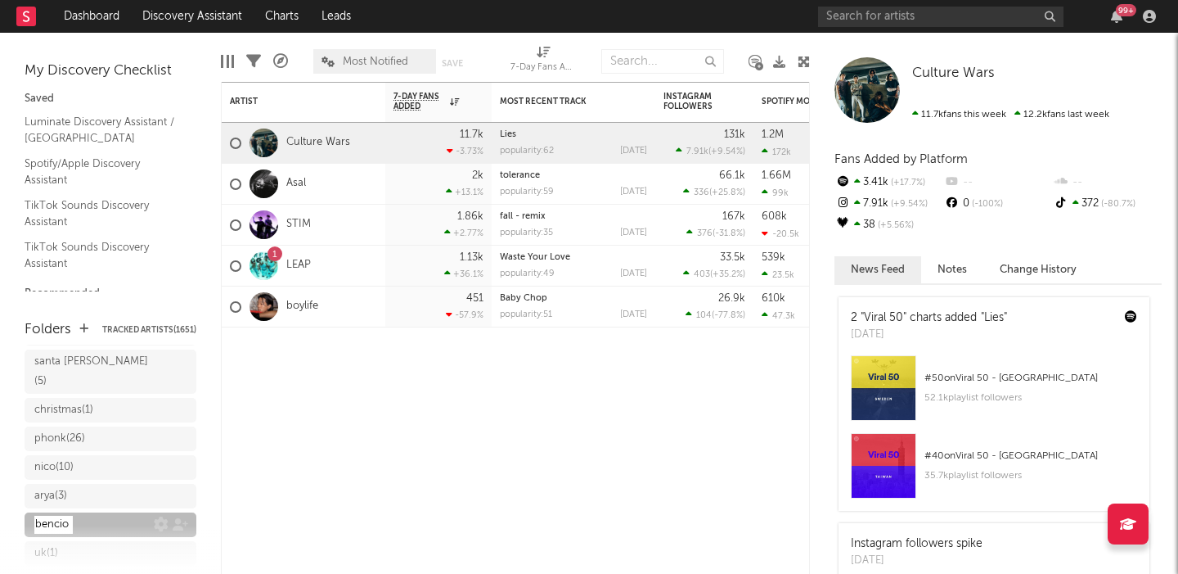
click at [56, 515] on input "bencio" at bounding box center [53, 524] width 38 height 18
type input "benicio"
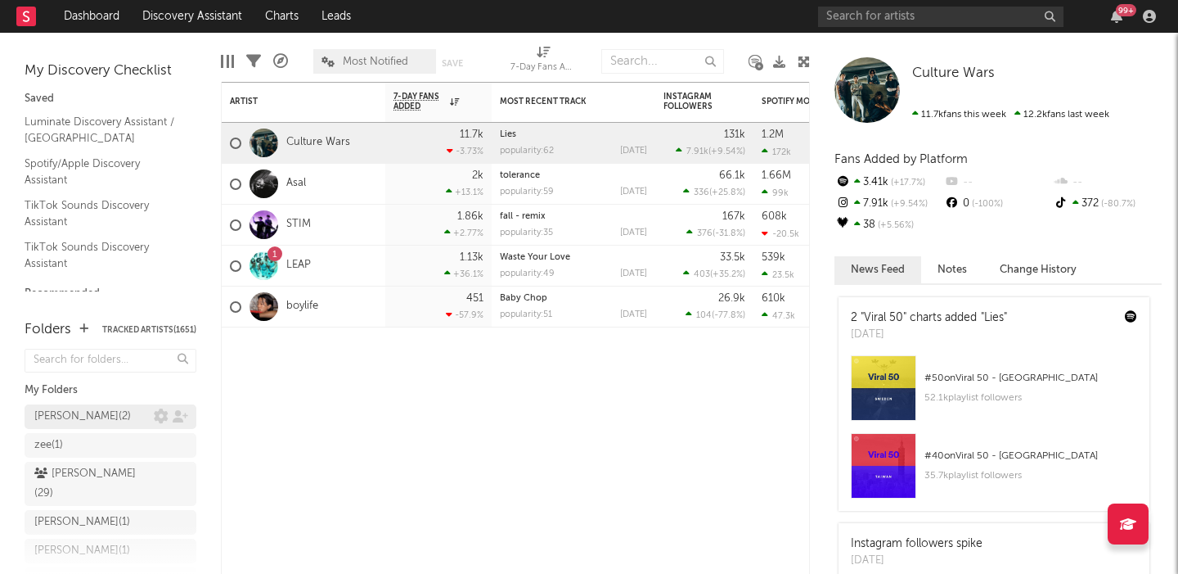
click at [102, 410] on div "gavin ( 2 )" at bounding box center [93, 417] width 119 height 20
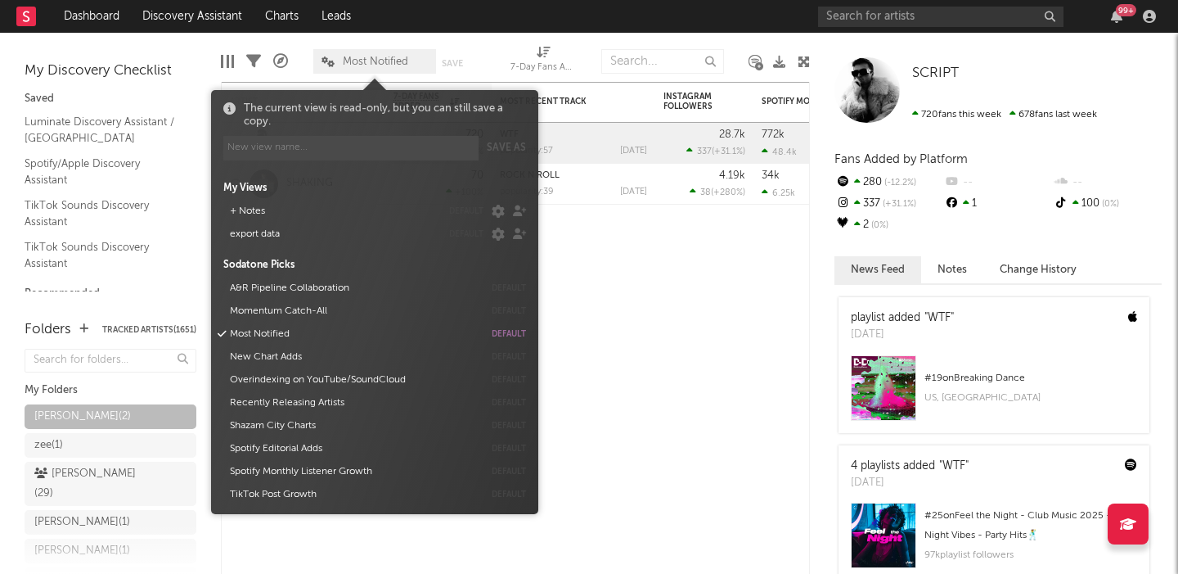
click at [393, 65] on span "Most Notified" at bounding box center [375, 61] width 65 height 11
click at [312, 235] on button "export data" at bounding box center [332, 234] width 217 height 23
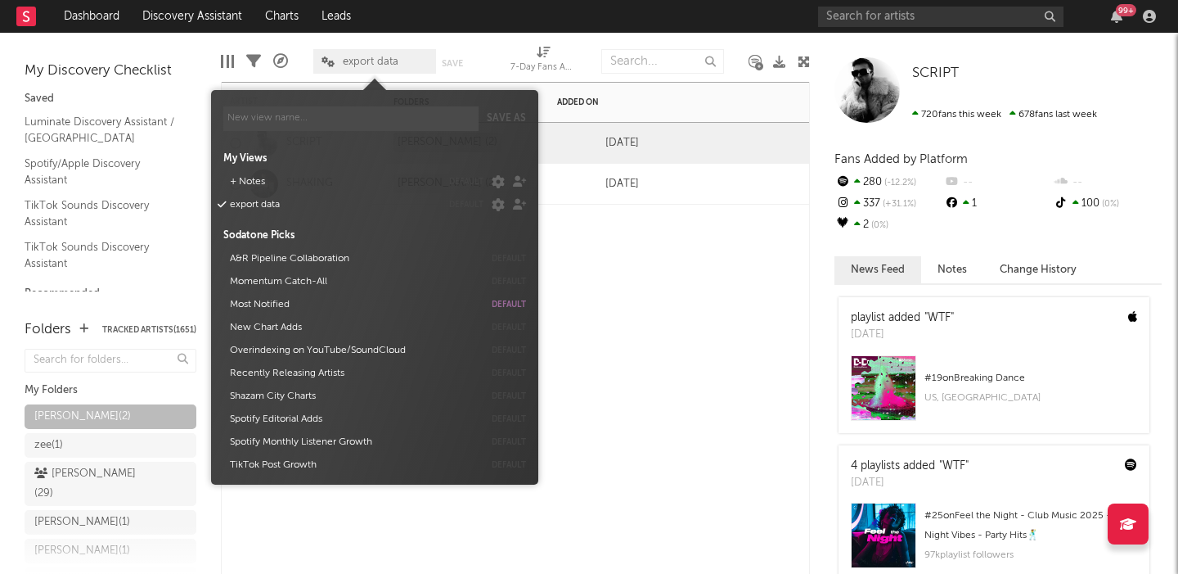
click at [606, 276] on div "Artist Notifications Folders Added On SCRIPT gavin (2) Aug 21, 2025 SHAKING gav…" at bounding box center [515, 328] width 589 height 492
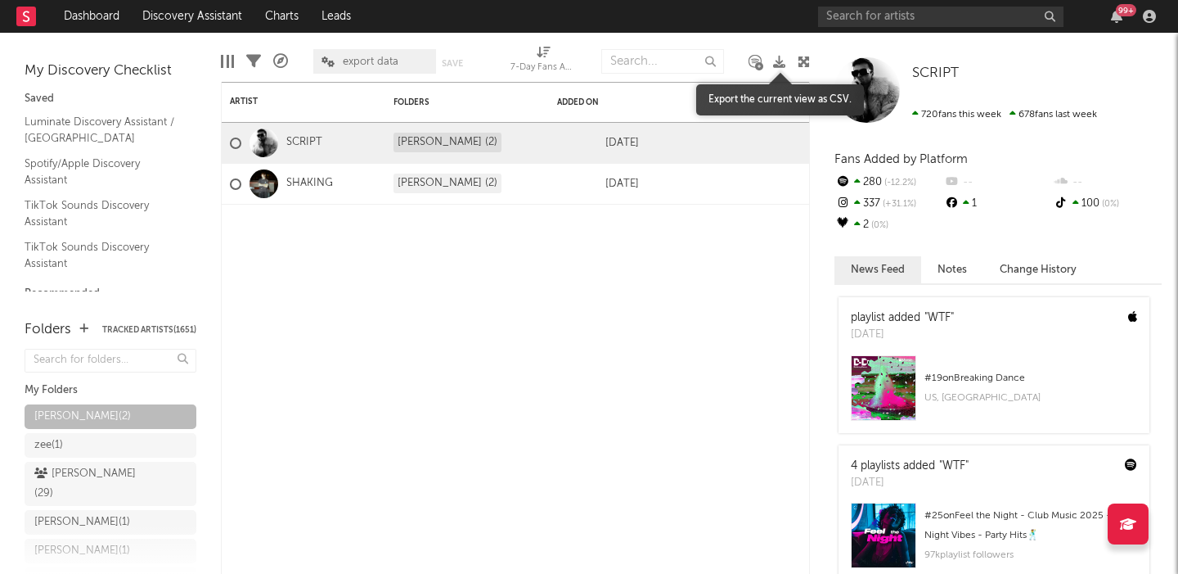
click at [780, 62] on icon at bounding box center [779, 62] width 12 height 12
click at [78, 437] on div "zee ( 1 )" at bounding box center [111, 445] width 172 height 25
click at [70, 444] on div "zee ( 1 )" at bounding box center [93, 445] width 119 height 20
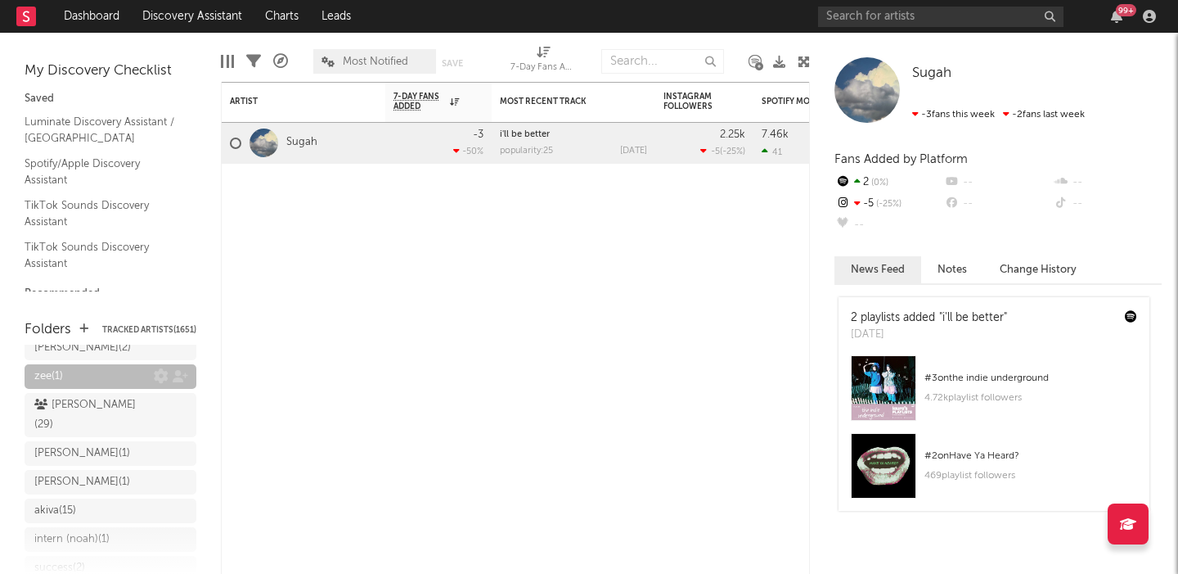
scroll to position [82, 0]
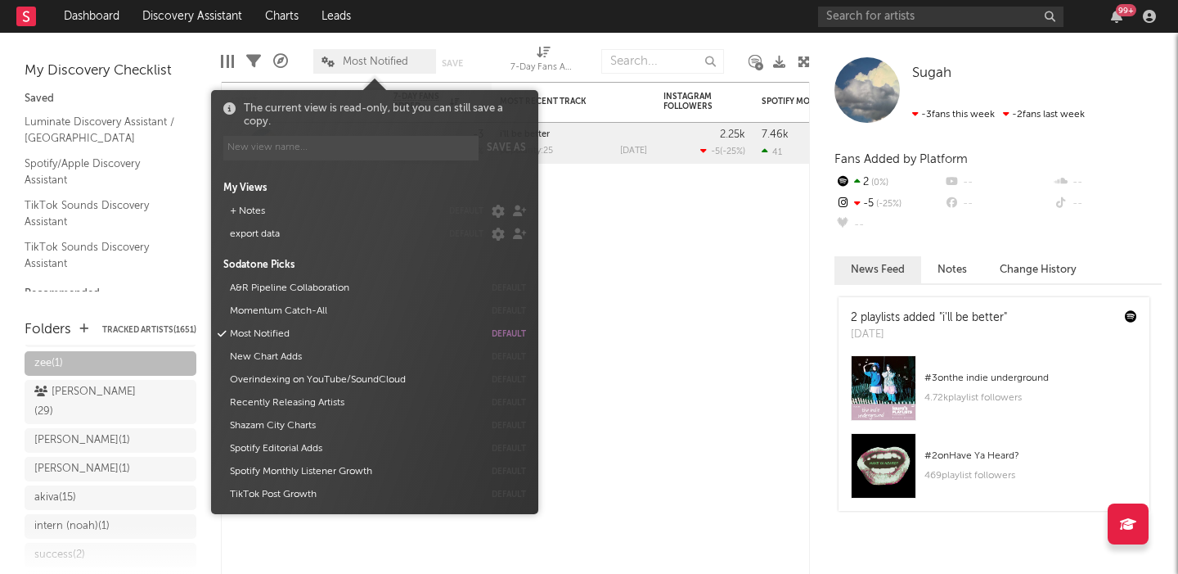
click at [393, 62] on span "Most Notified" at bounding box center [375, 61] width 65 height 11
click at [305, 235] on button "export data" at bounding box center [332, 234] width 217 height 23
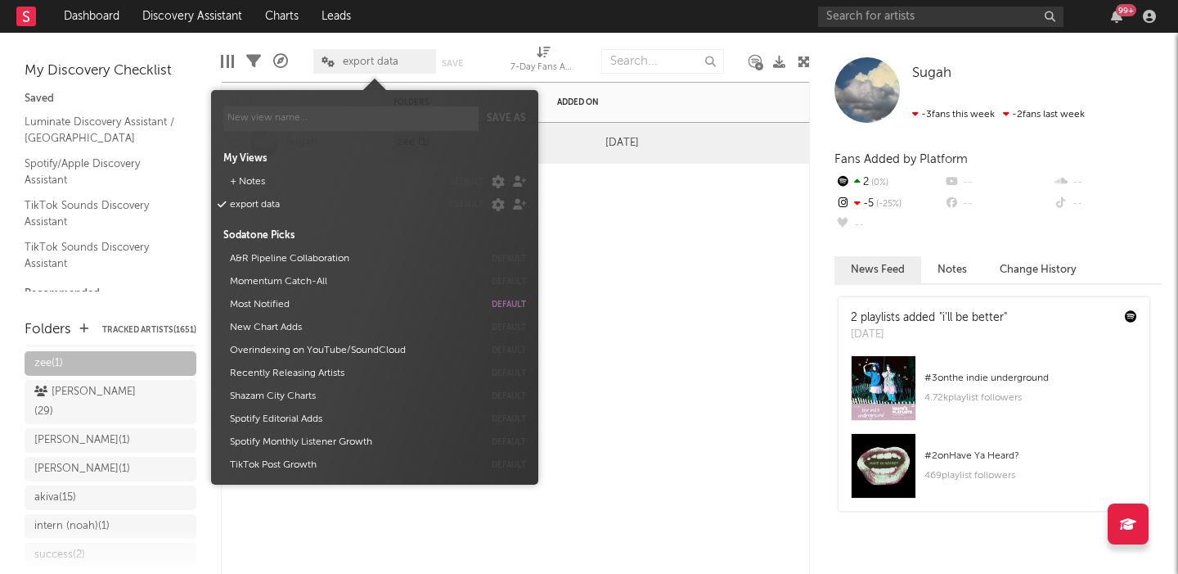
click at [680, 252] on div "Artist Notifications Folders Added On Sugah zee (1) Jul 24, 2025" at bounding box center [515, 328] width 589 height 492
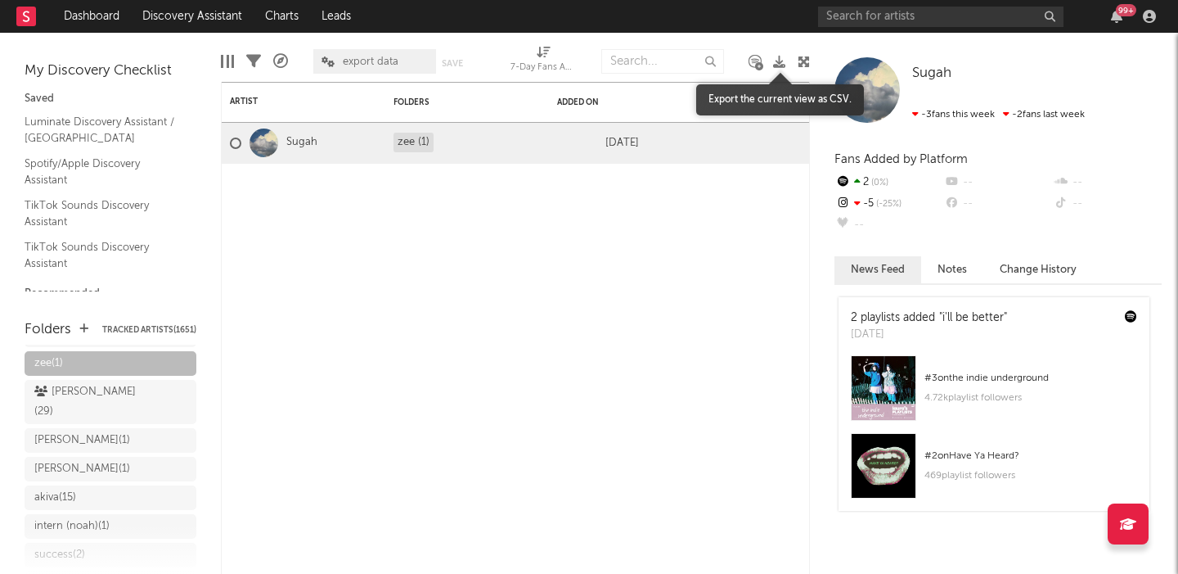
click at [781, 61] on icon at bounding box center [779, 62] width 12 height 12
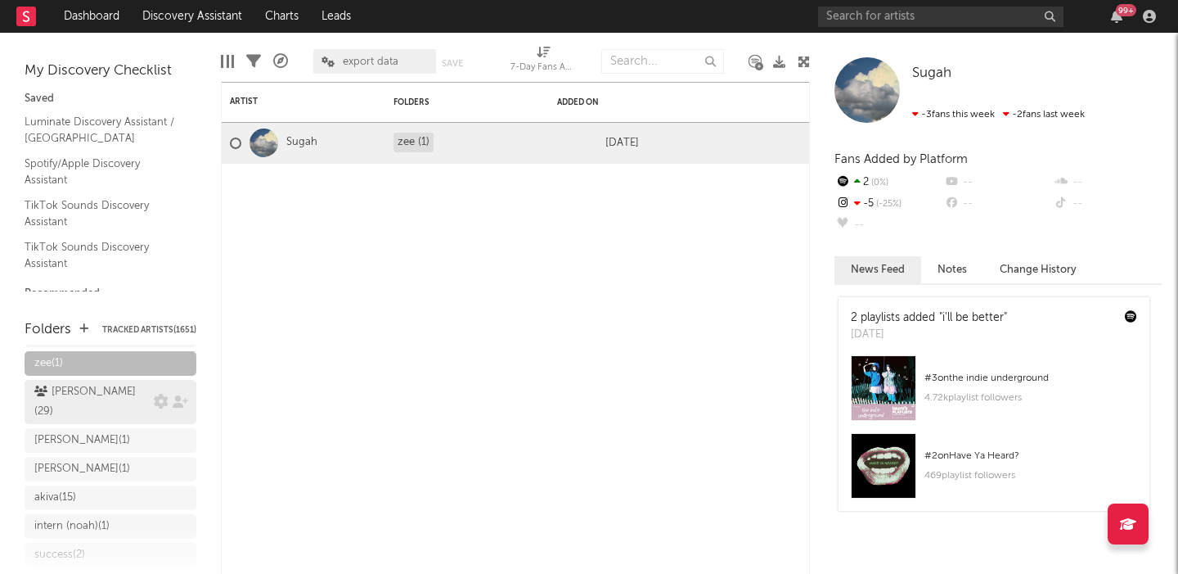
click at [106, 394] on div "jake c ( 29 )" at bounding box center [93, 401] width 119 height 39
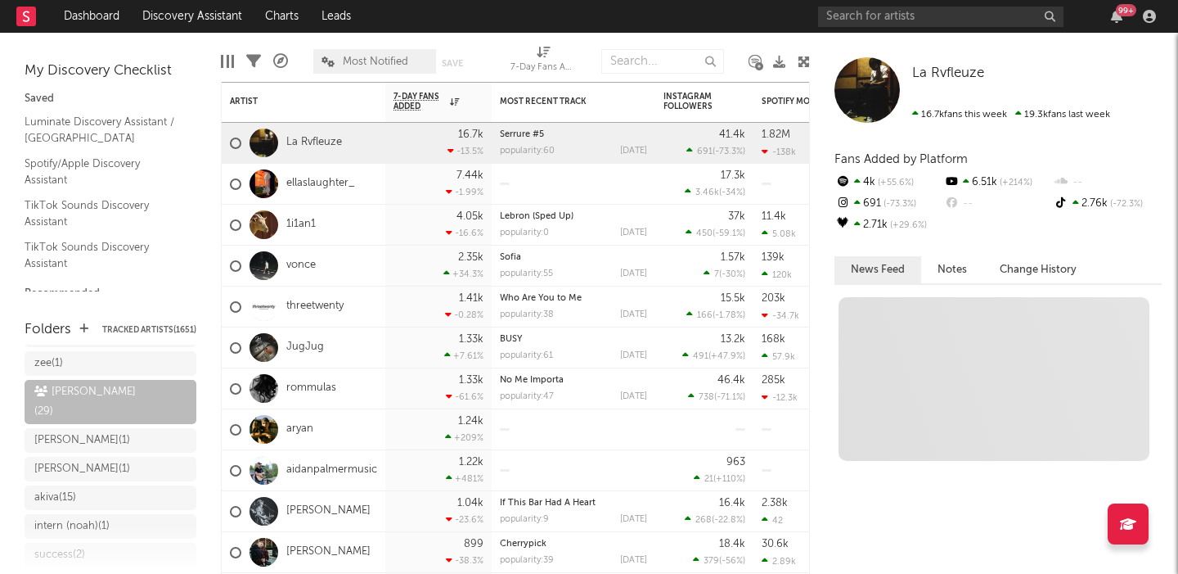
click at [357, 57] on span "Most Notified" at bounding box center [375, 61] width 65 height 11
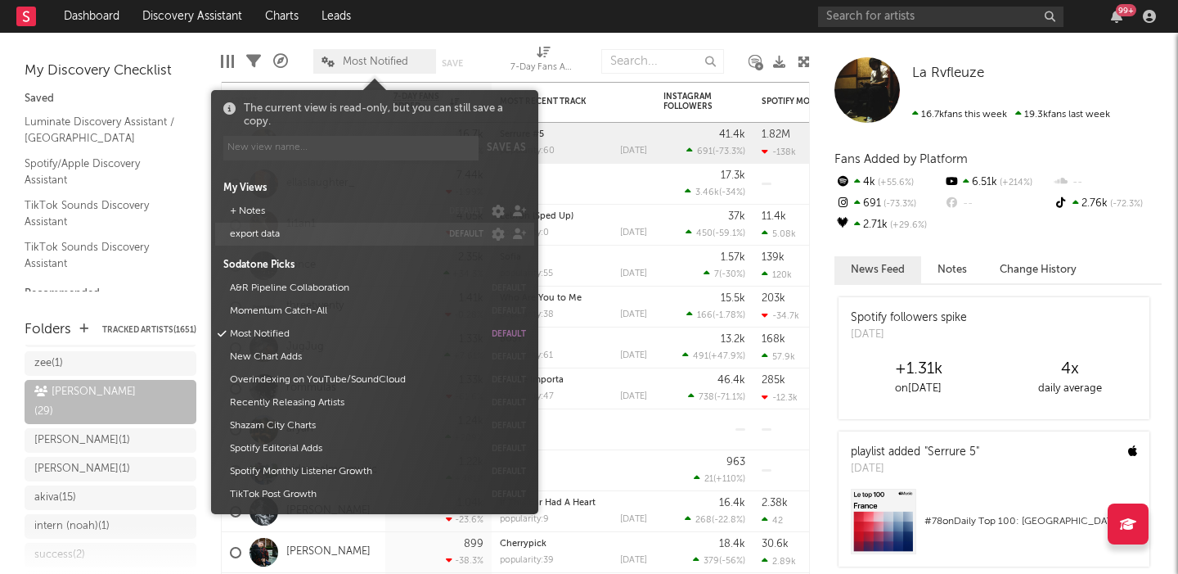
click at [277, 237] on button "export data" at bounding box center [332, 234] width 217 height 23
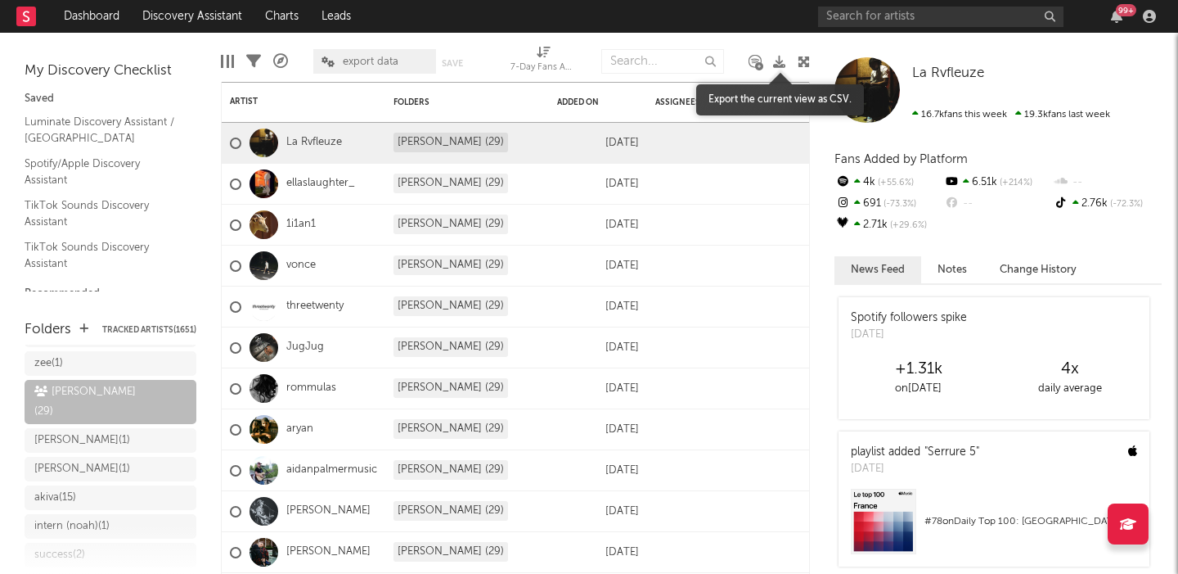
click at [778, 59] on icon at bounding box center [779, 62] width 12 height 12
click at [92, 430] on div "tanner ( 1 )" at bounding box center [93, 440] width 119 height 20
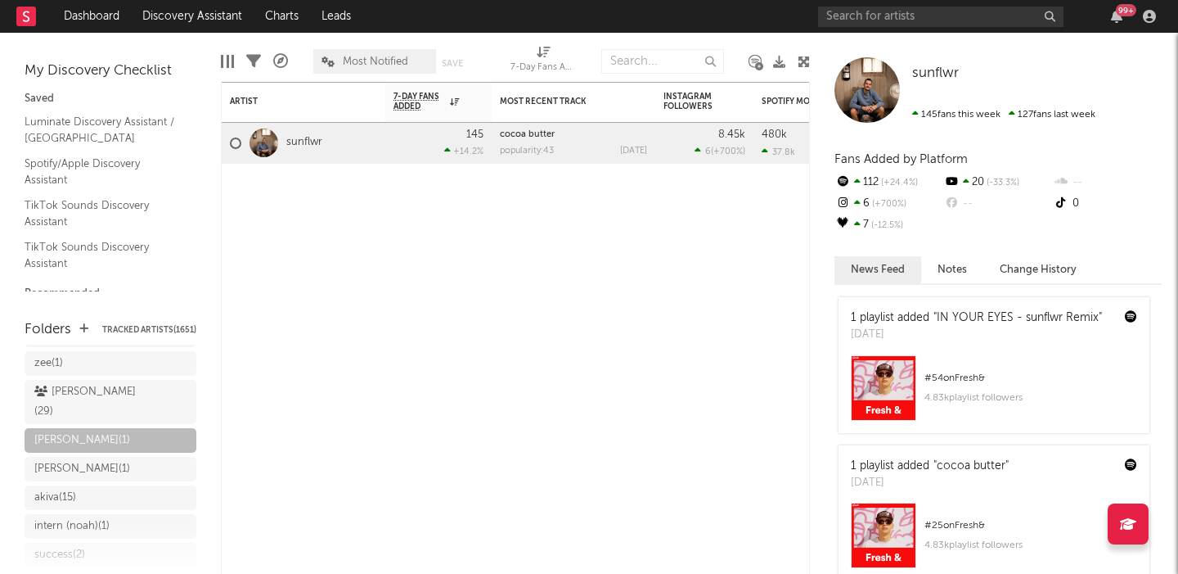
click at [380, 65] on span "Most Notified" at bounding box center [375, 61] width 65 height 11
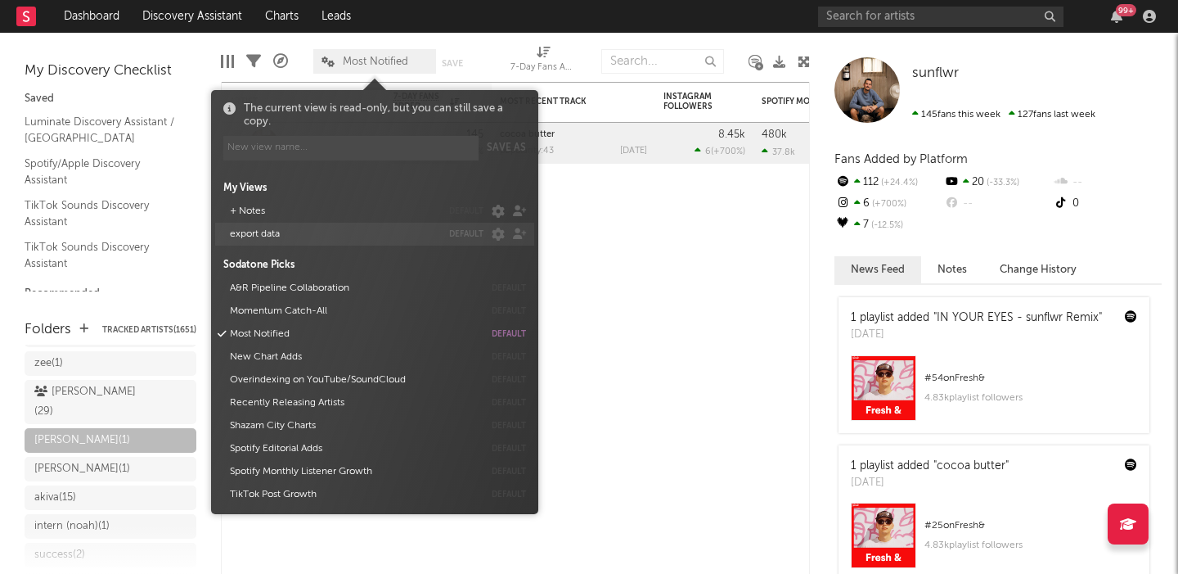
click at [294, 232] on button "export data" at bounding box center [332, 234] width 217 height 23
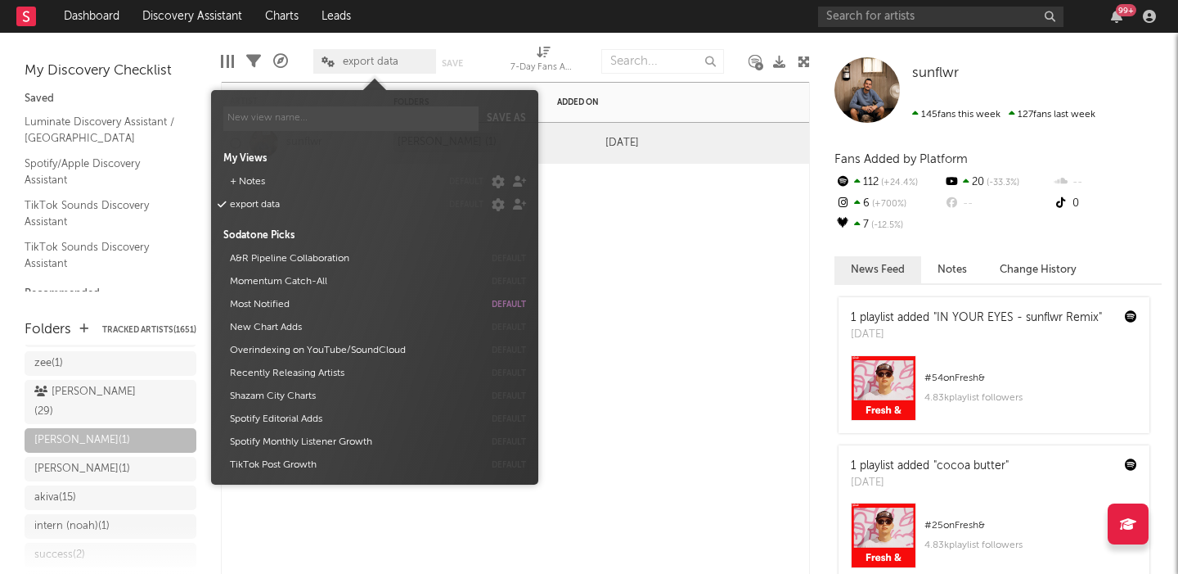
click at [663, 214] on div "Artist Notifications Folders Added On sunflwr tanner (1) Jul 10, 2025" at bounding box center [515, 328] width 589 height 492
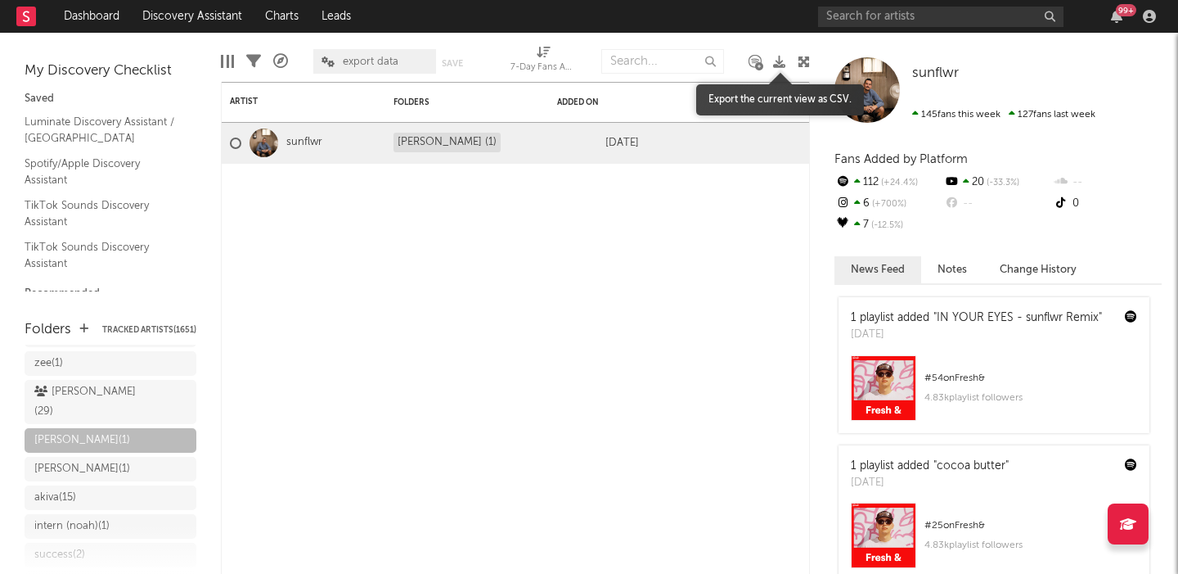
click at [777, 61] on icon at bounding box center [779, 62] width 12 height 12
click at [52, 459] on div "brandon ( 1 )" at bounding box center [82, 469] width 96 height 20
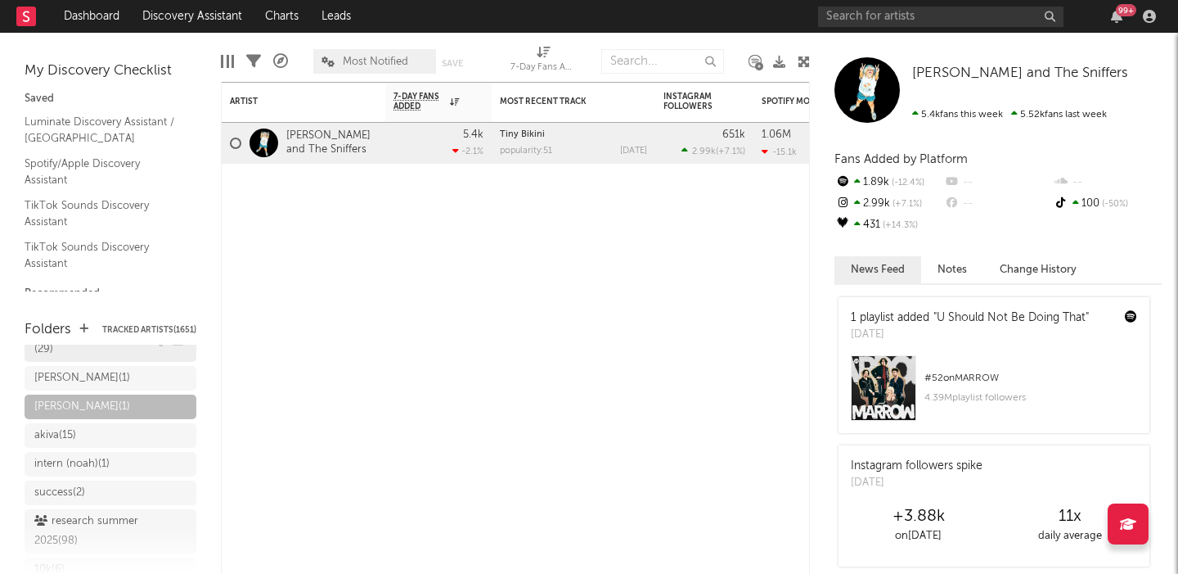
scroll to position [153, 0]
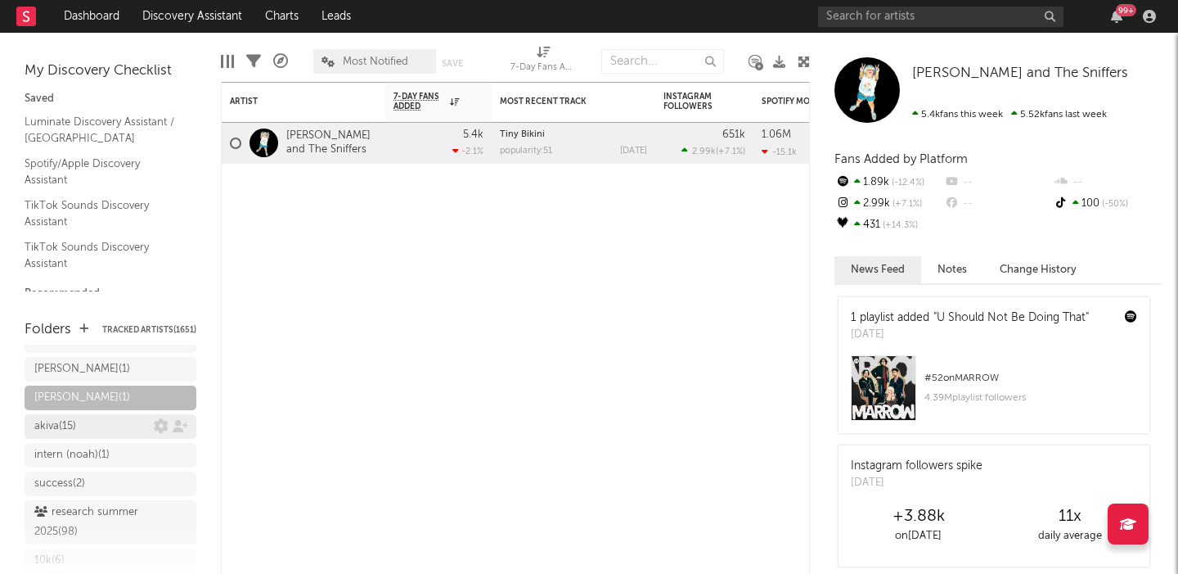
click at [91, 416] on div "akiva ( 15 )" at bounding box center [93, 426] width 119 height 20
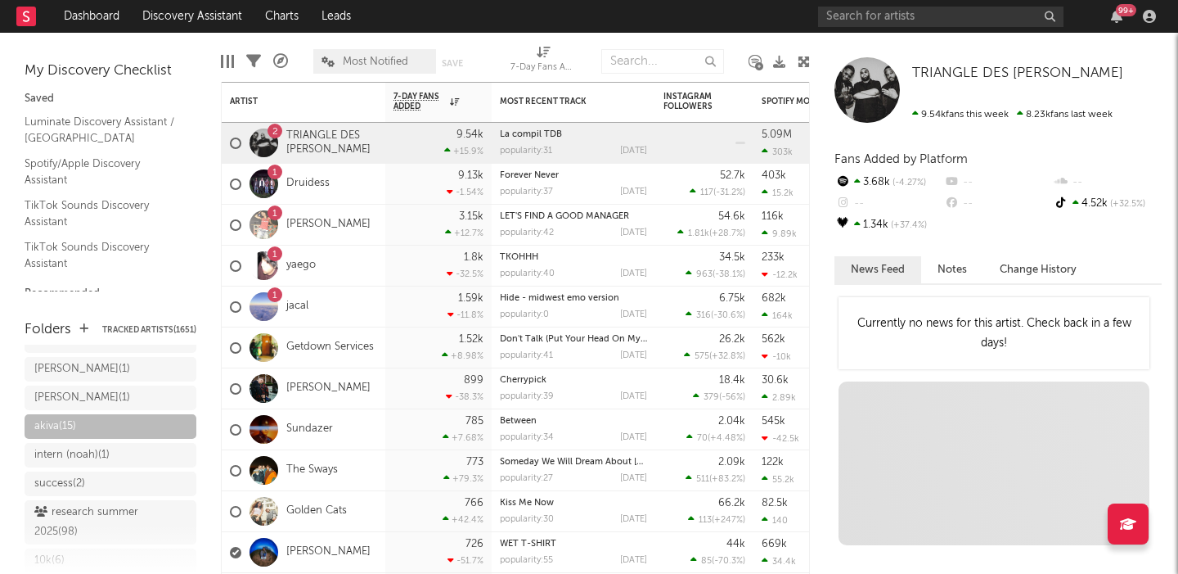
click at [392, 58] on span "Most Notified" at bounding box center [375, 61] width 65 height 11
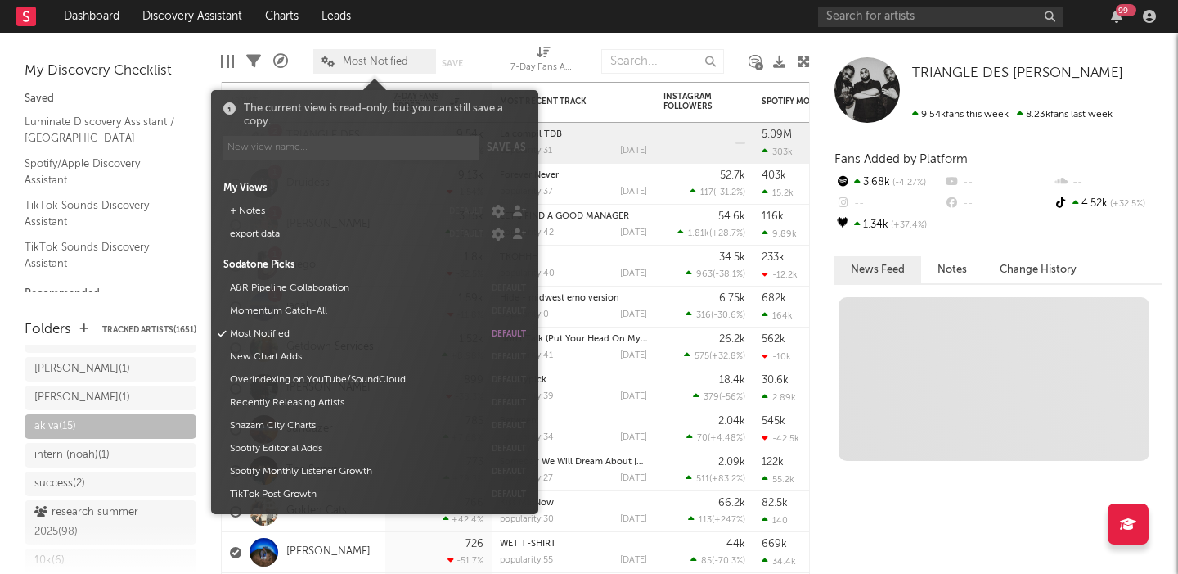
scroll to position [181, 0]
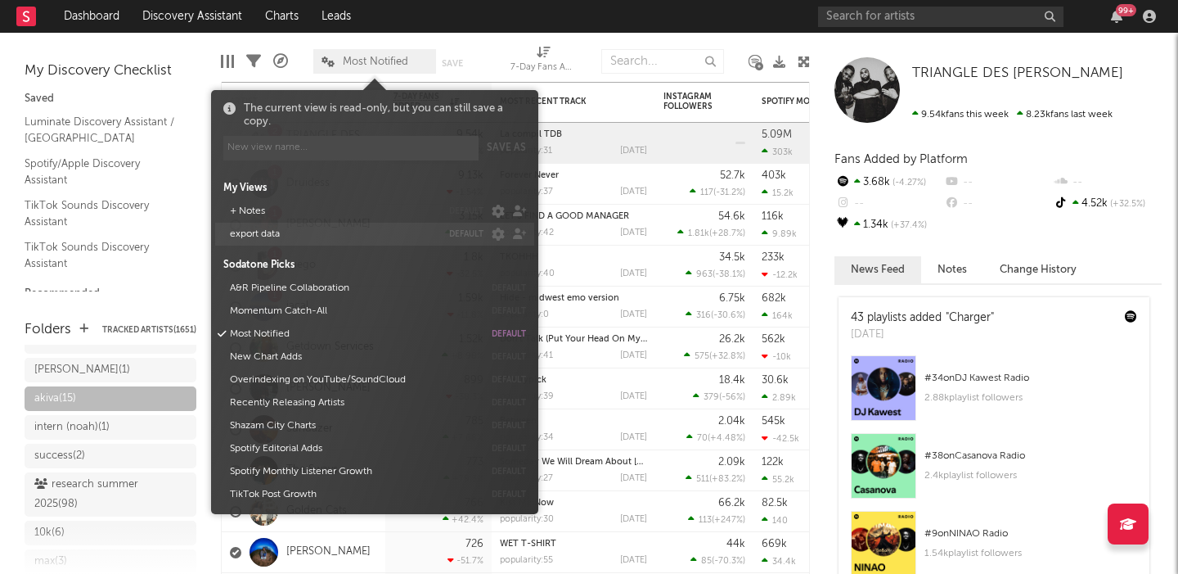
click at [293, 233] on button "export data" at bounding box center [332, 234] width 217 height 23
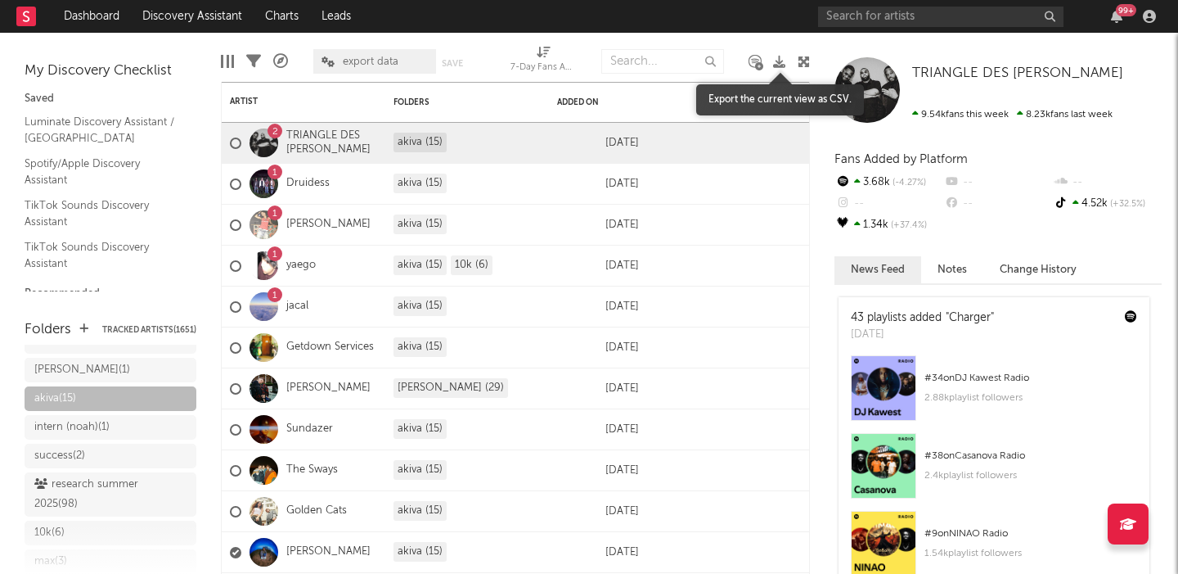
click at [779, 61] on icon at bounding box center [779, 62] width 12 height 12
click at [94, 417] on div "intern (noah) ( 1 )" at bounding box center [71, 427] width 75 height 20
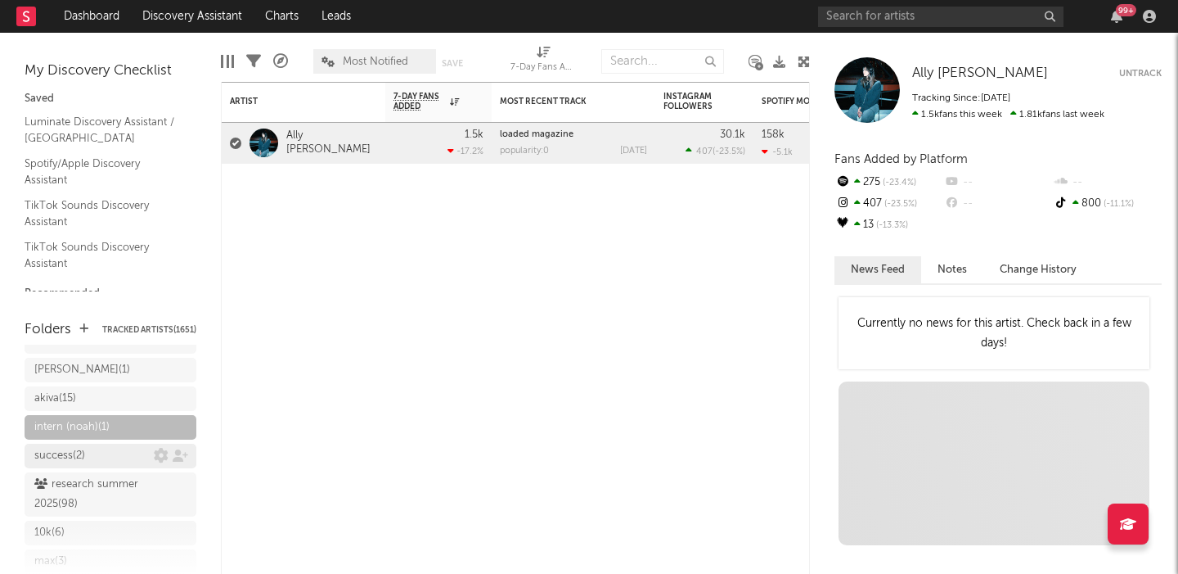
click at [95, 446] on div "success ( 2 )" at bounding box center [93, 456] width 119 height 20
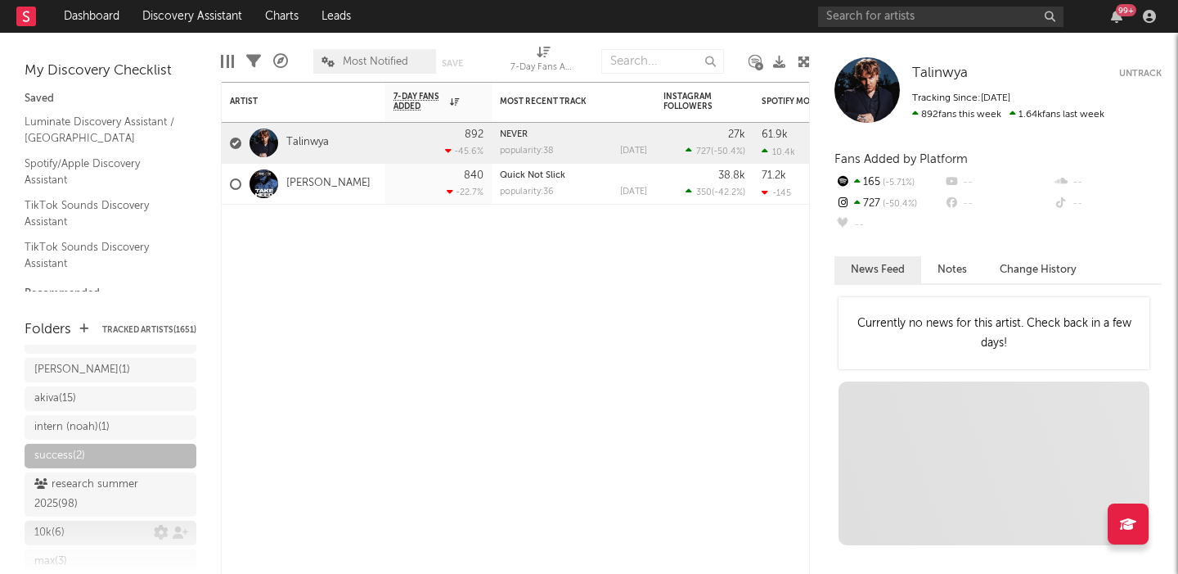
click at [94, 523] on div "10k ( 6 )" at bounding box center [93, 533] width 119 height 20
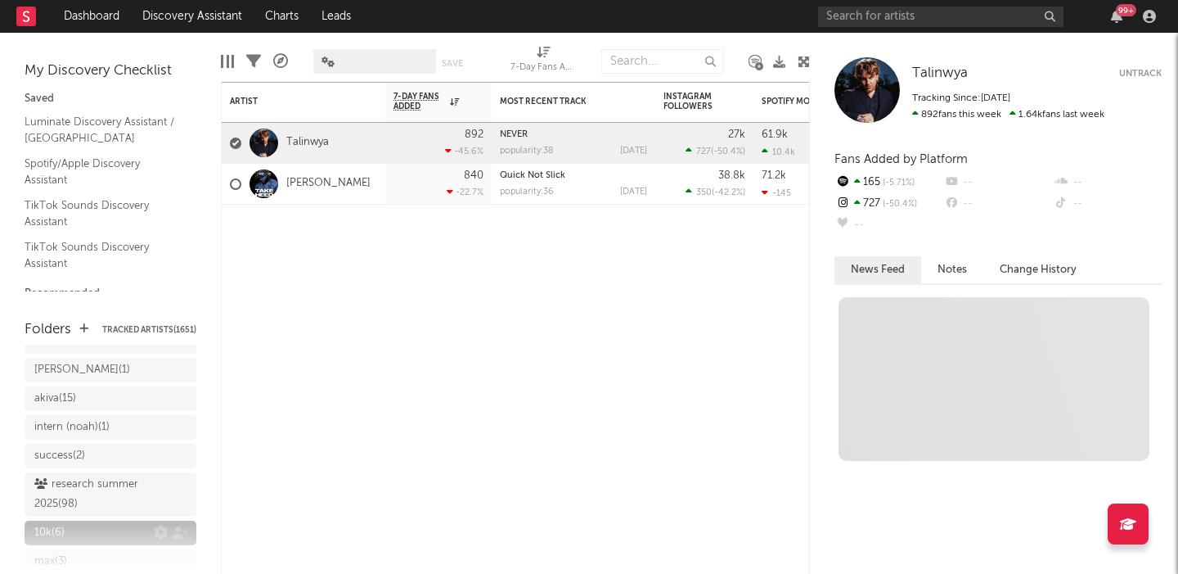
scroll to position [231, 0]
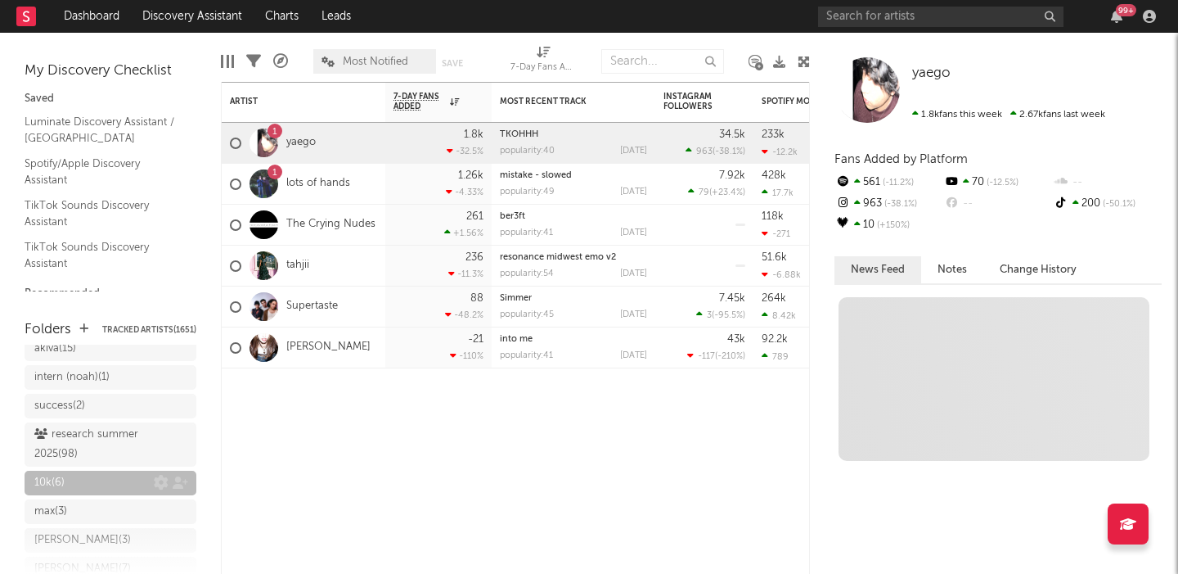
scroll to position [253, 0]
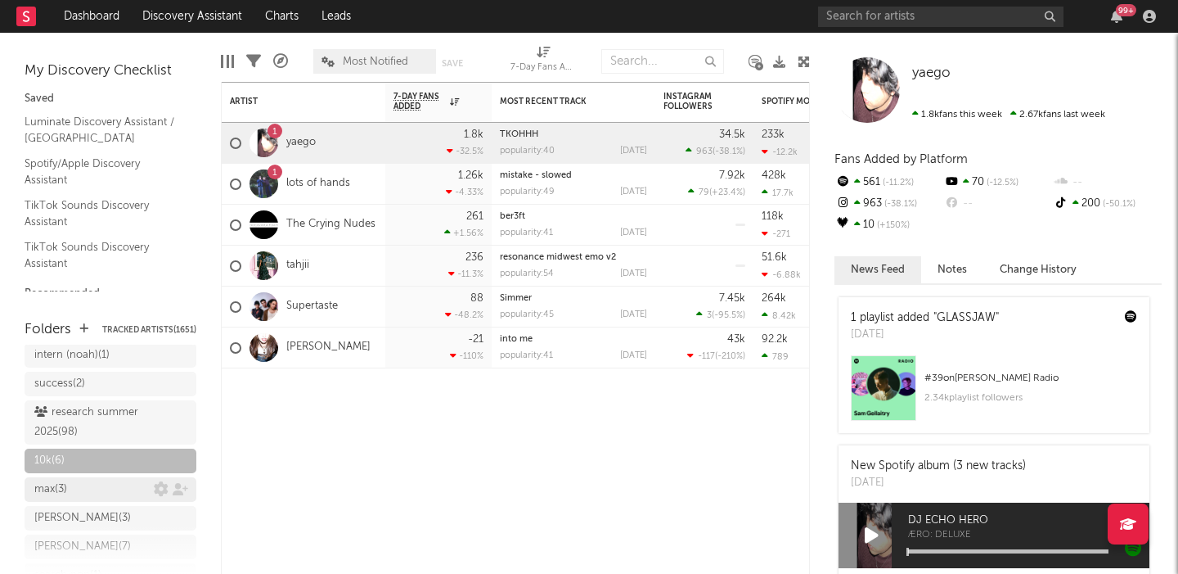
click at [92, 479] on div "max ( 3 )" at bounding box center [93, 489] width 119 height 20
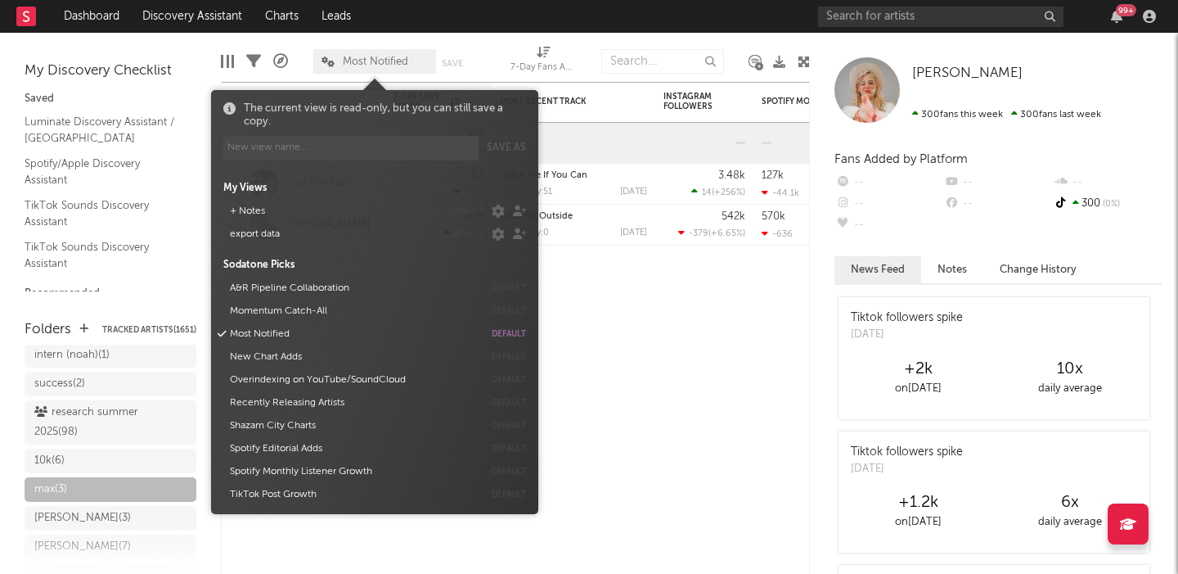
click at [391, 62] on span "Most Notified" at bounding box center [375, 61] width 65 height 11
click at [319, 230] on button "export data" at bounding box center [332, 234] width 217 height 23
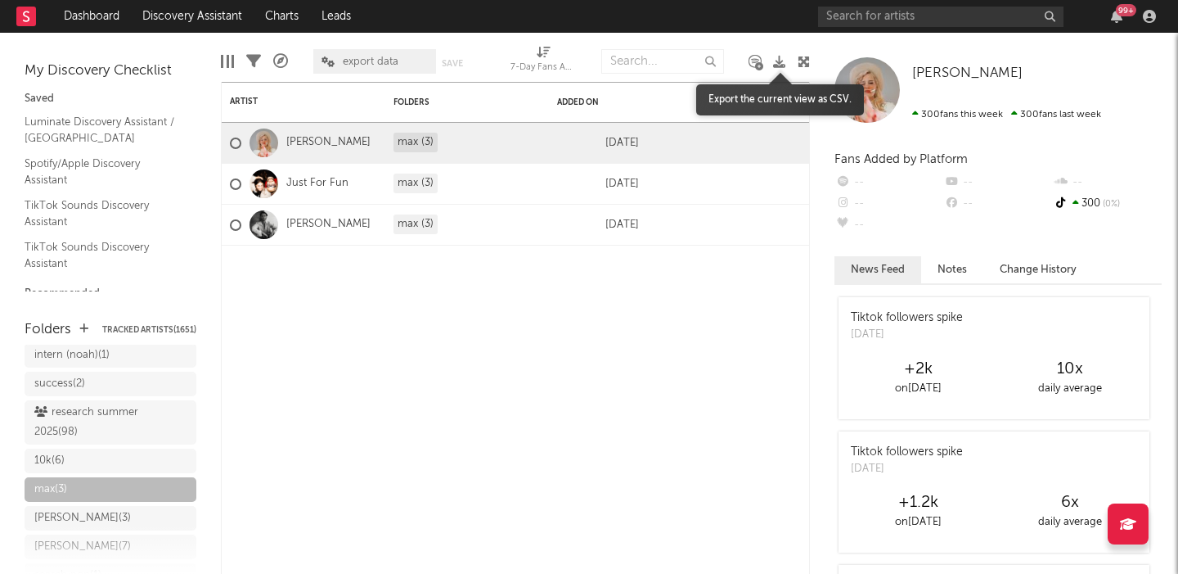
click at [780, 62] on icon at bounding box center [779, 62] width 12 height 12
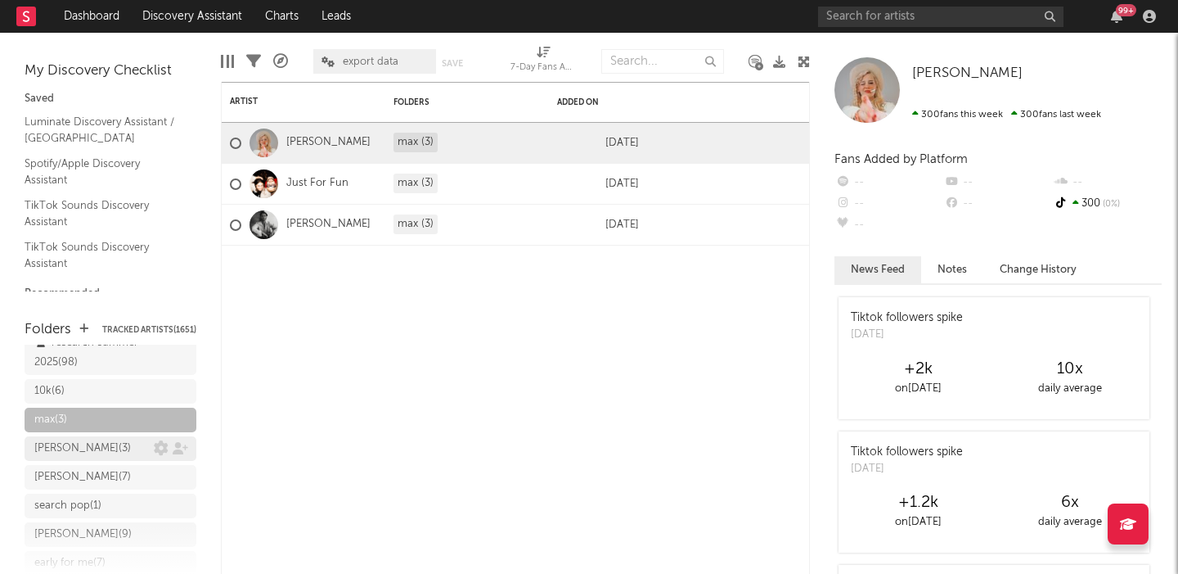
click at [71, 439] on div "charlie ( 3 )" at bounding box center [82, 449] width 97 height 20
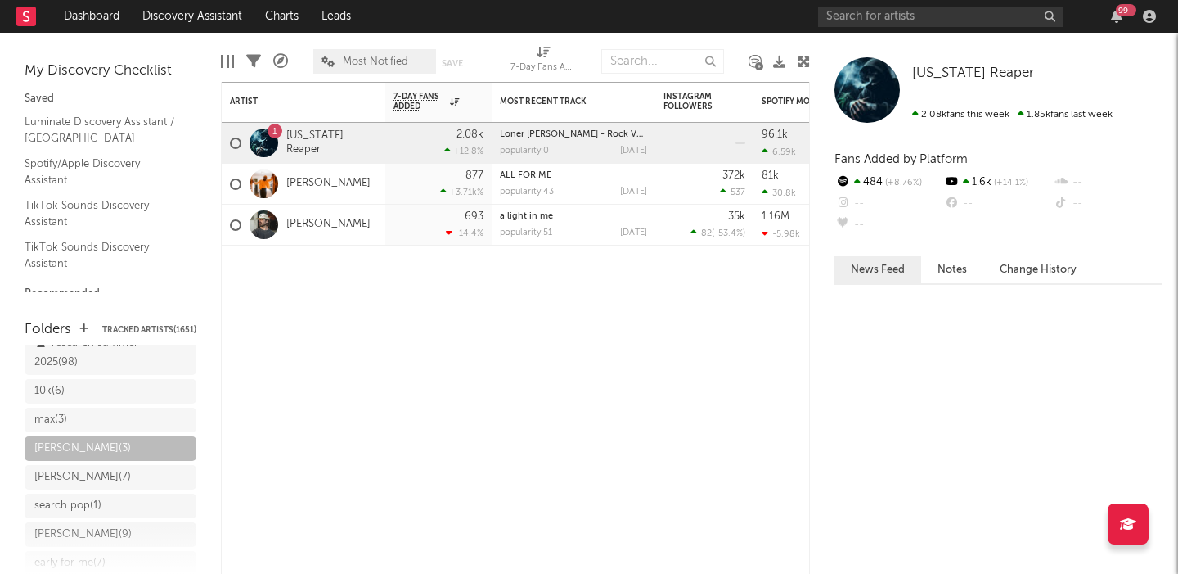
click at [373, 66] on span "Most Notified" at bounding box center [374, 61] width 123 height 25
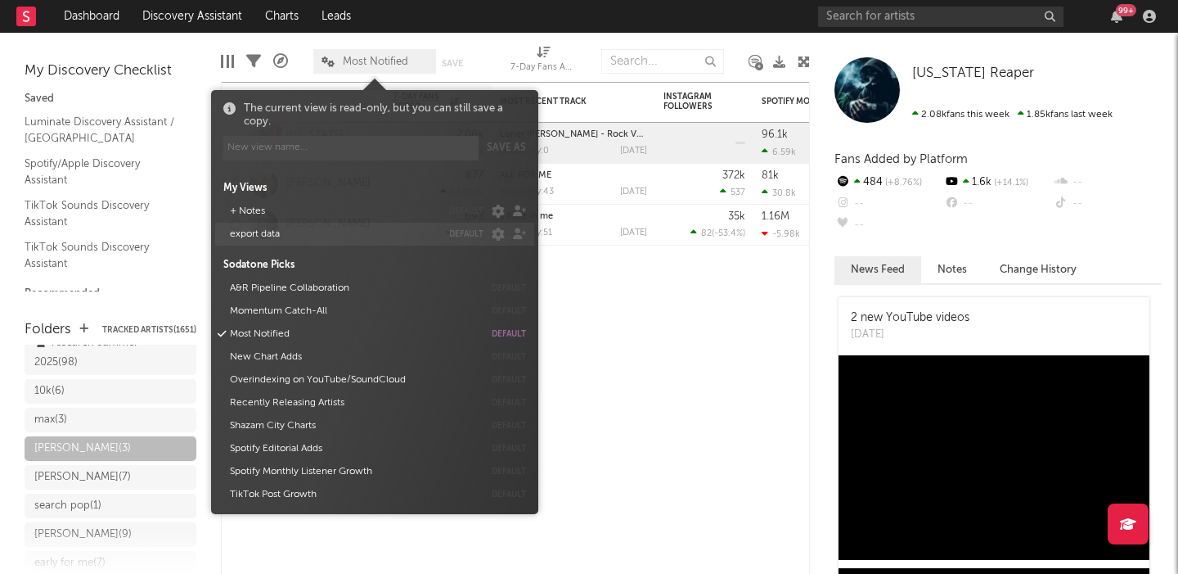
click at [301, 236] on button "export data" at bounding box center [332, 234] width 217 height 23
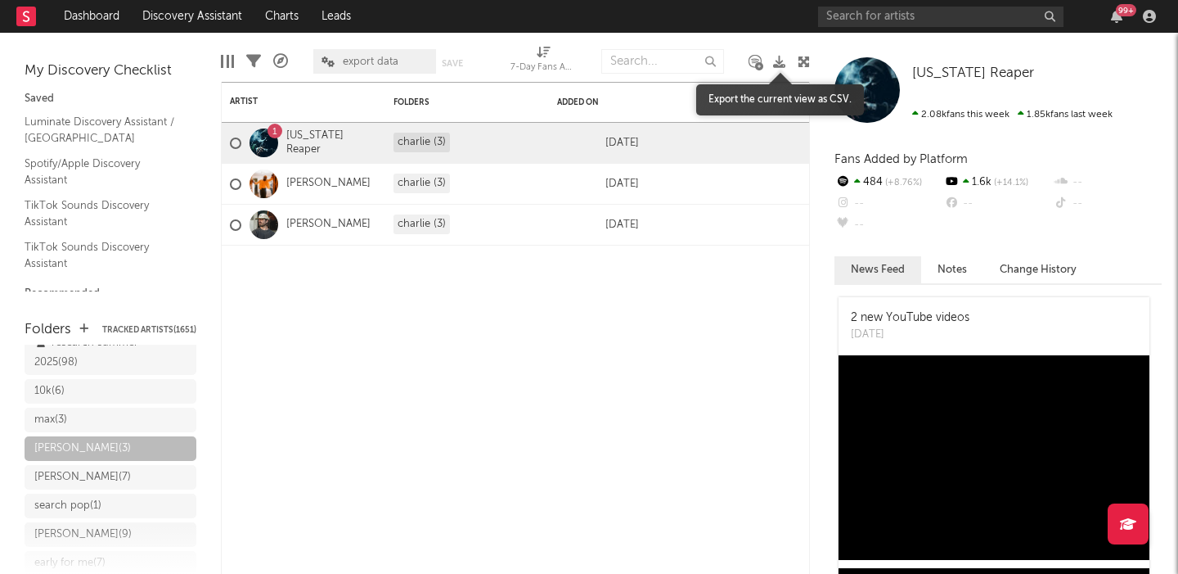
click at [783, 64] on icon at bounding box center [779, 62] width 12 height 12
click at [72, 467] on div "isaac smith ( 7 )" at bounding box center [82, 477] width 97 height 20
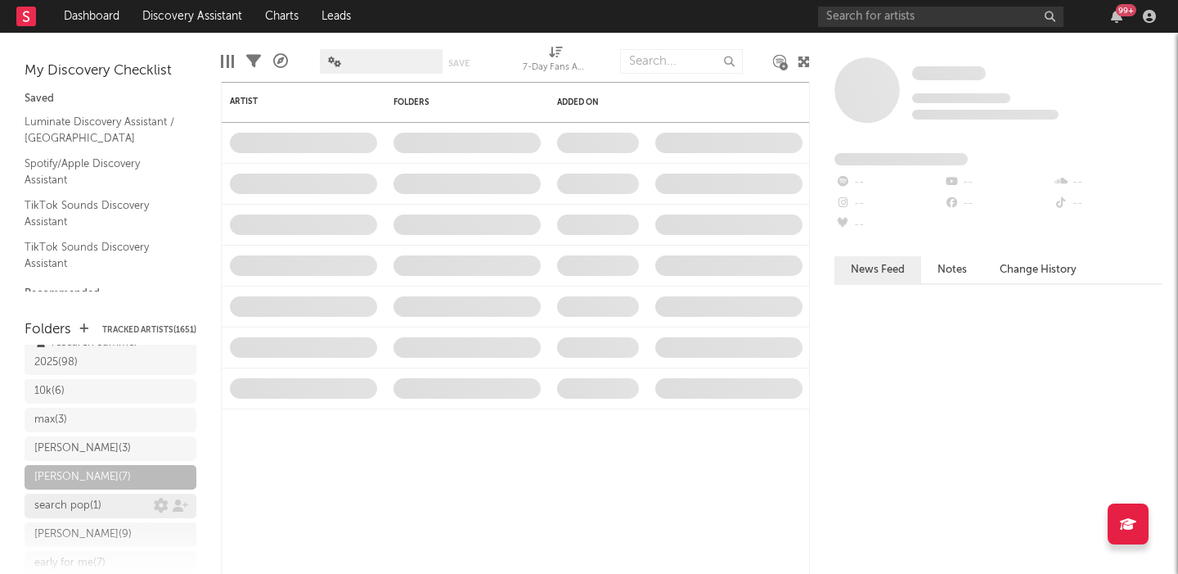
click at [73, 496] on div "search pop ( 1 )" at bounding box center [67, 506] width 67 height 20
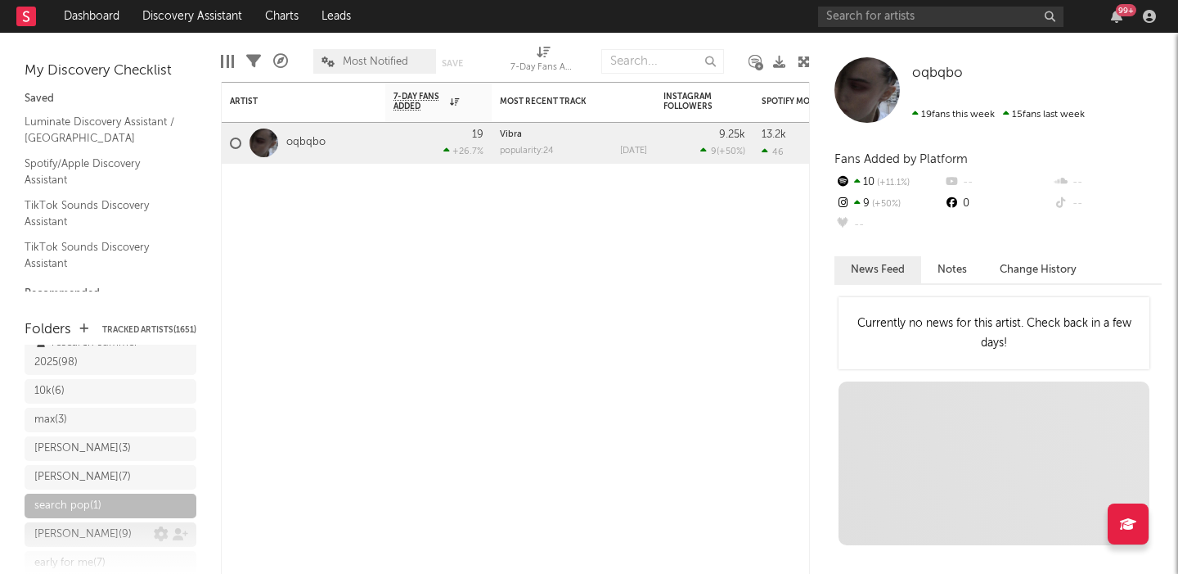
scroll to position [395, 0]
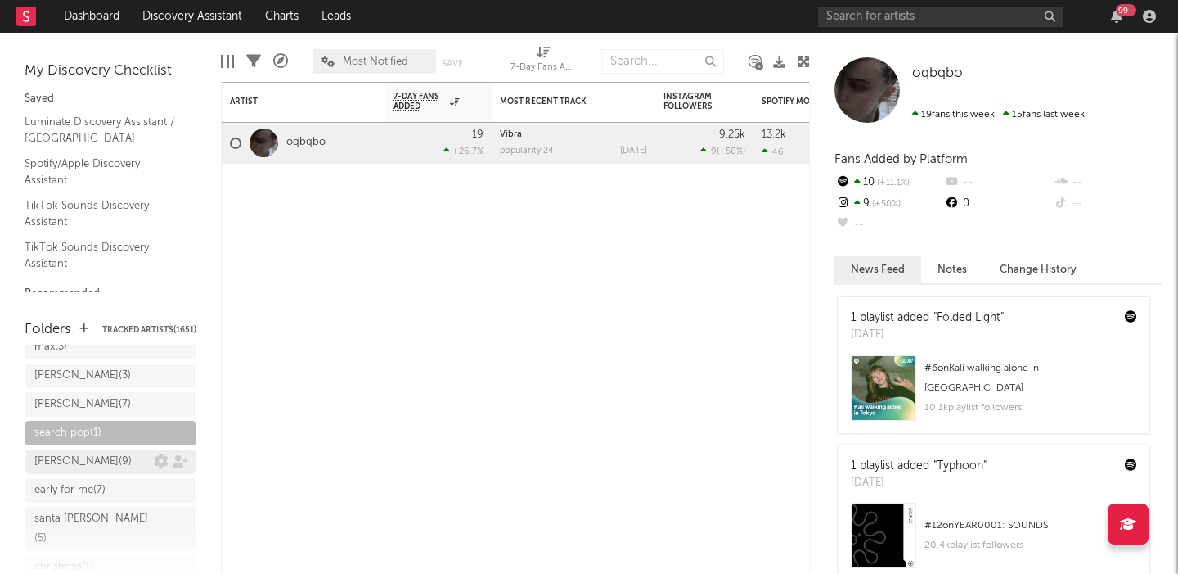
click at [72, 452] on div "joe ( 9 )" at bounding box center [93, 462] width 119 height 20
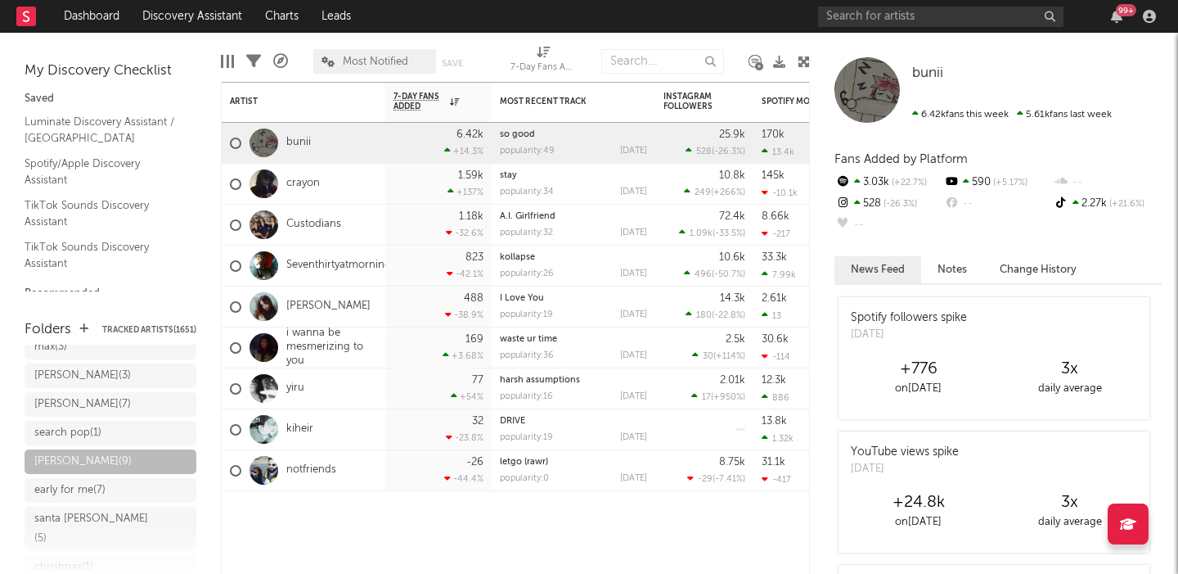
click at [371, 61] on span "Most Notified" at bounding box center [375, 61] width 65 height 11
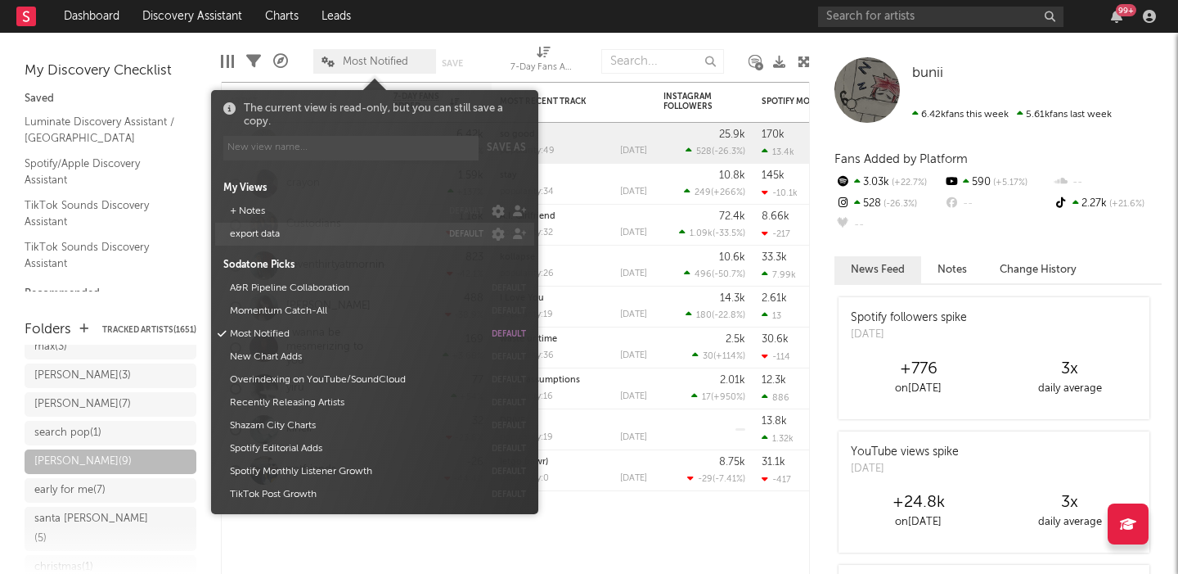
click at [288, 238] on button "export data" at bounding box center [332, 234] width 217 height 23
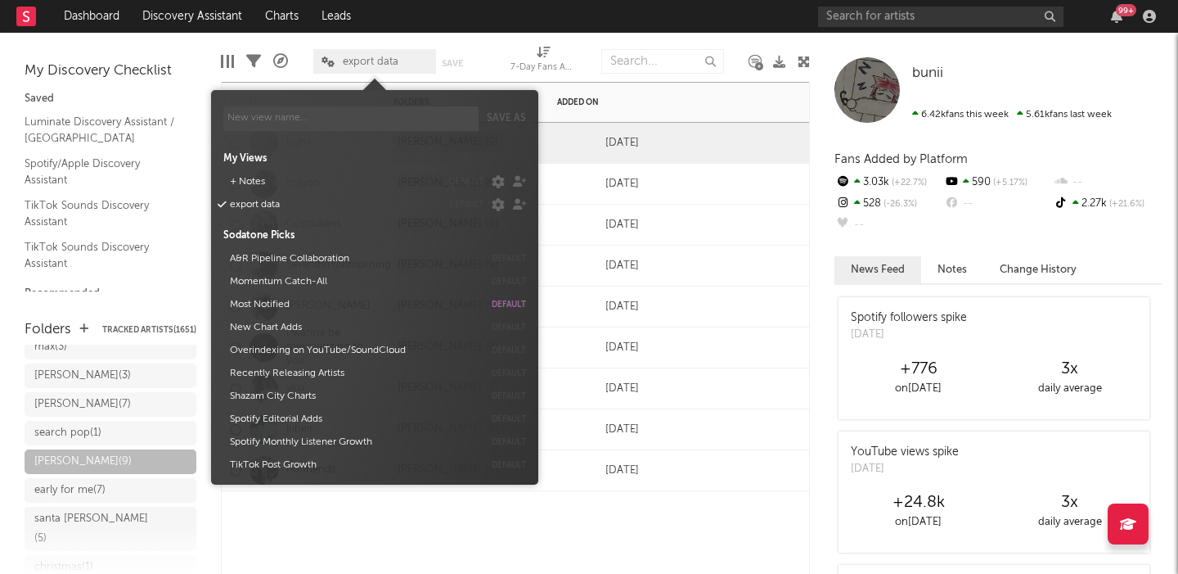
click at [506, 528] on div at bounding box center [467, 515] width 164 height 49
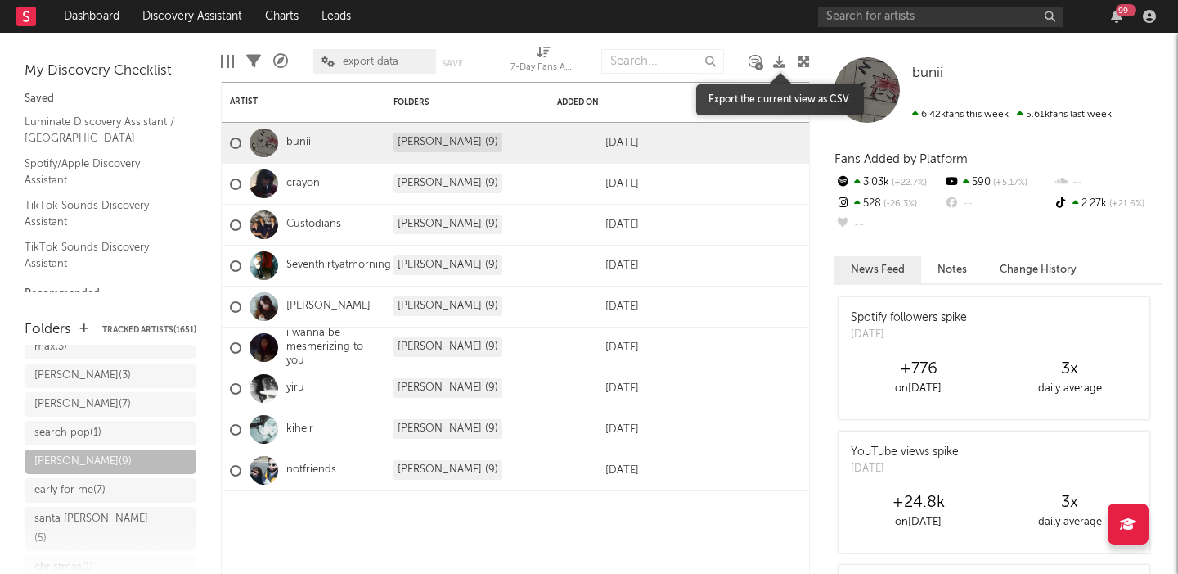
click at [779, 64] on icon at bounding box center [779, 62] width 12 height 12
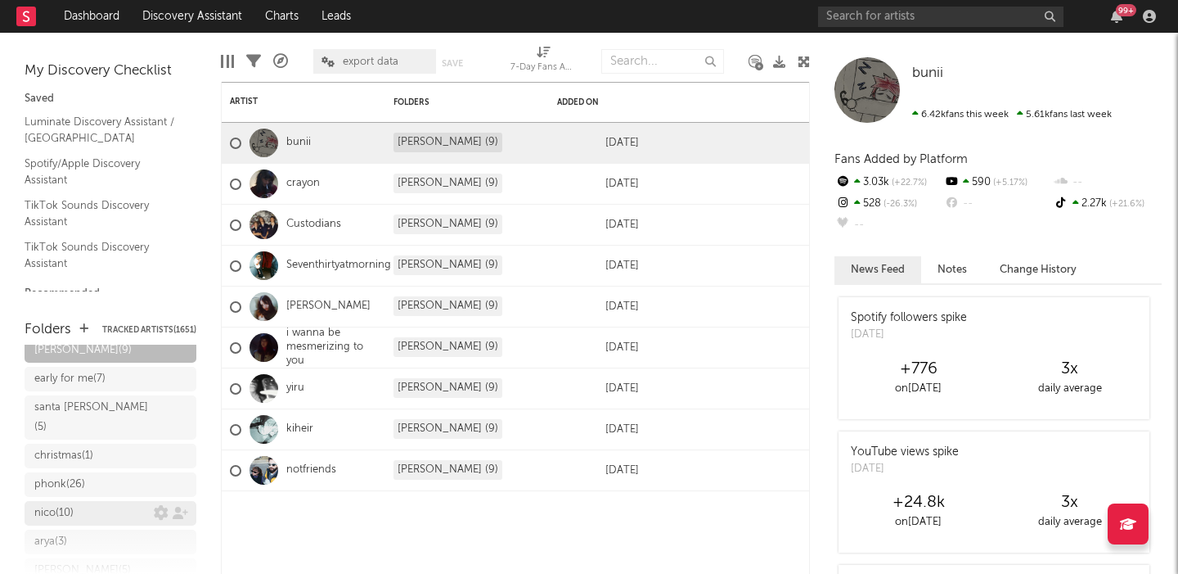
scroll to position [510, 0]
click at [87, 500] on div "nico ( 10 )" at bounding box center [93, 510] width 119 height 20
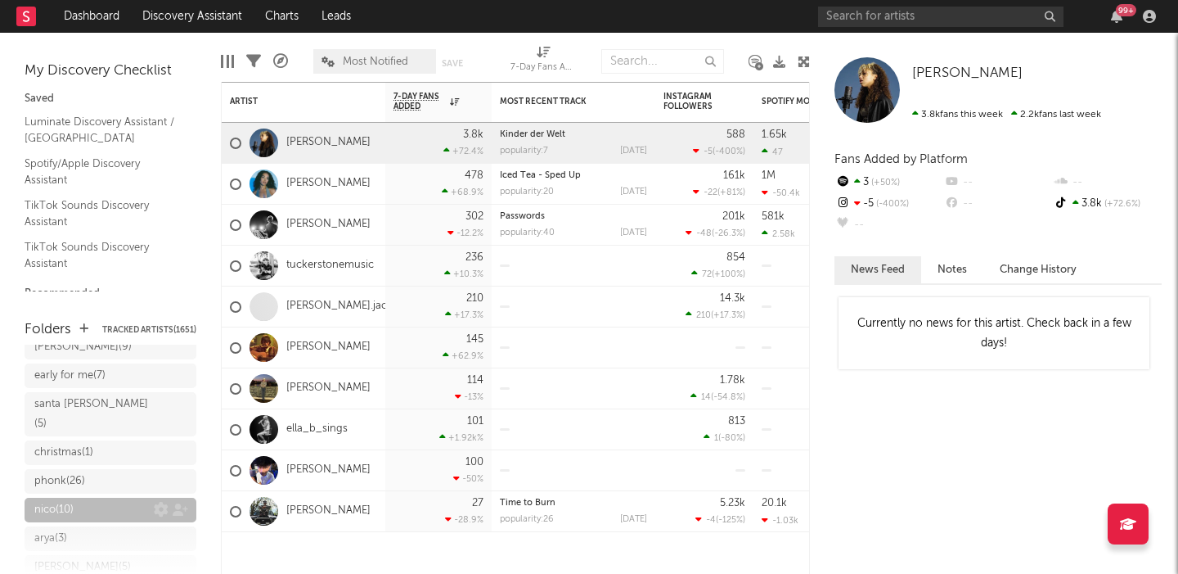
scroll to position [551, 0]
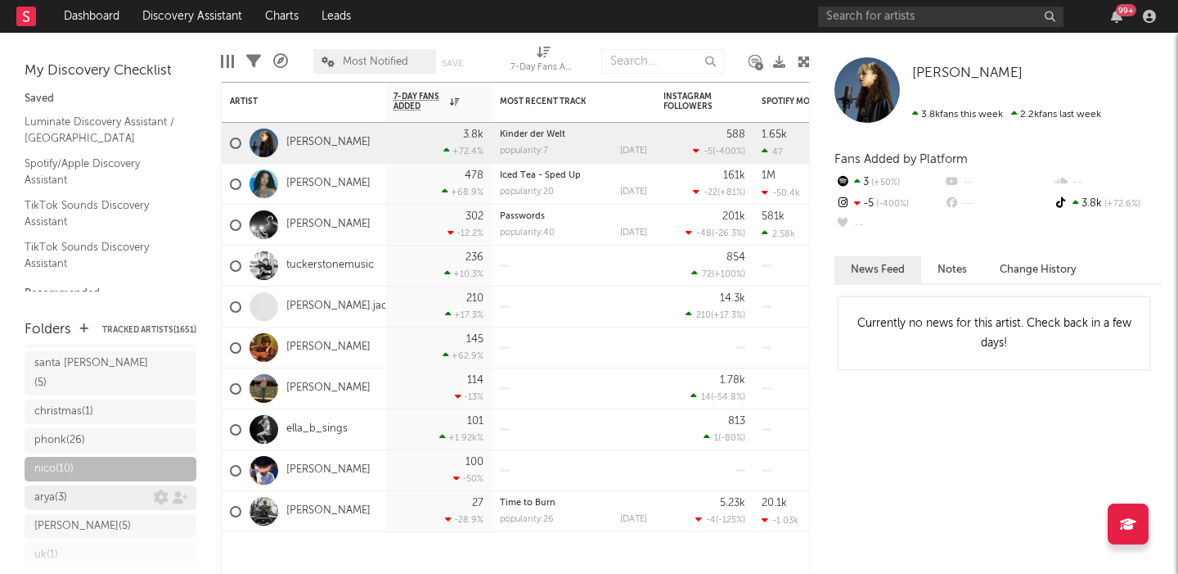
click at [86, 488] on div "arya ( 3 )" at bounding box center [93, 498] width 119 height 20
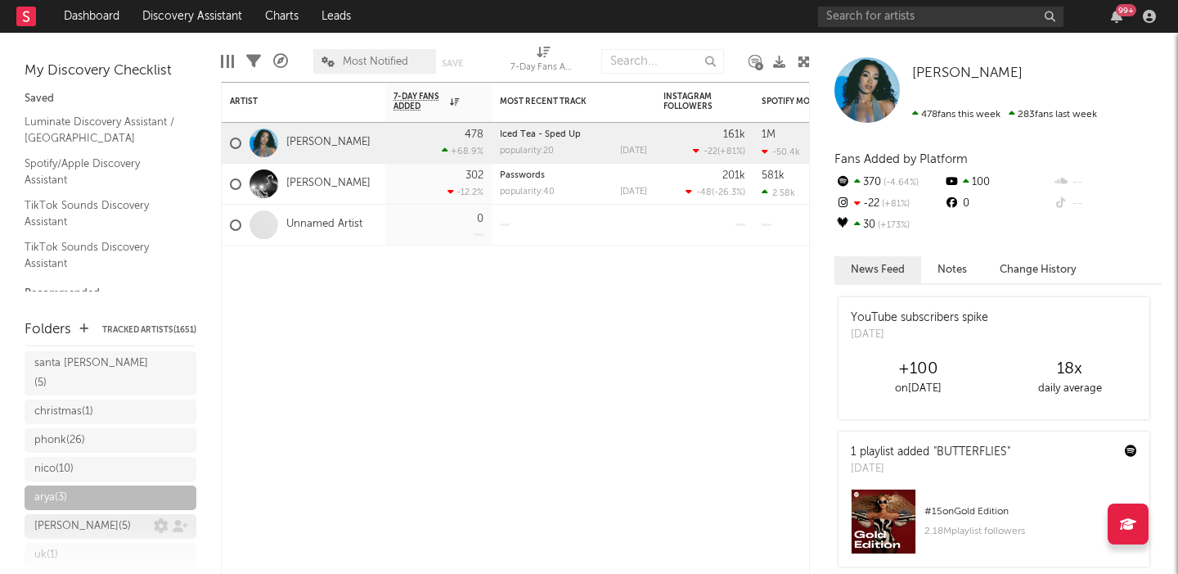
click at [84, 516] on div "benicio ( 5 )" at bounding box center [82, 526] width 97 height 20
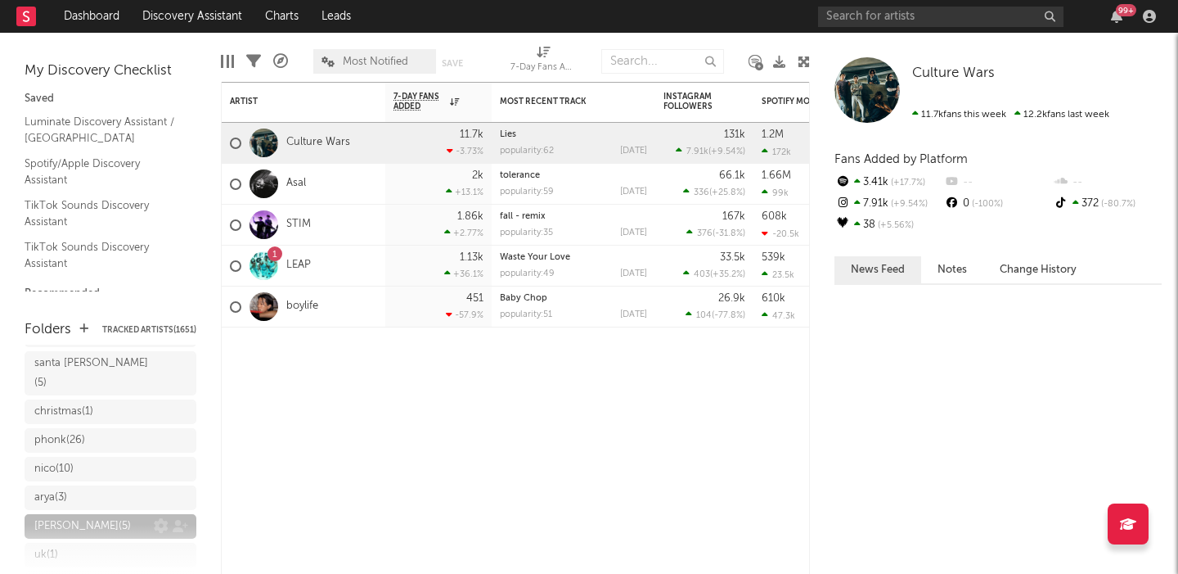
scroll to position [529, 0]
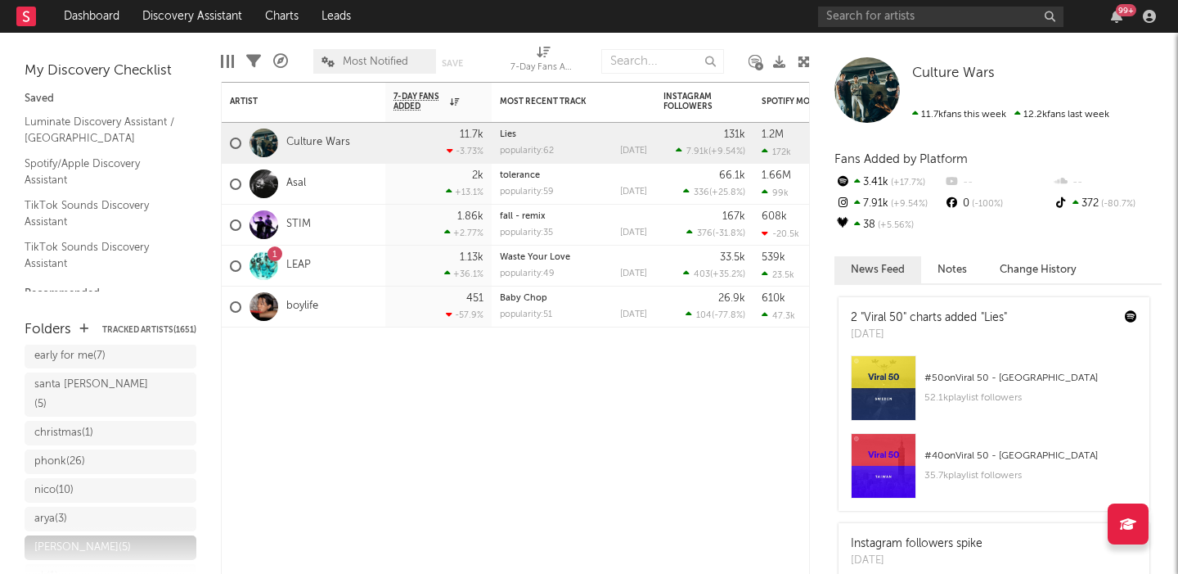
click at [374, 65] on span "Most Notified" at bounding box center [375, 61] width 65 height 11
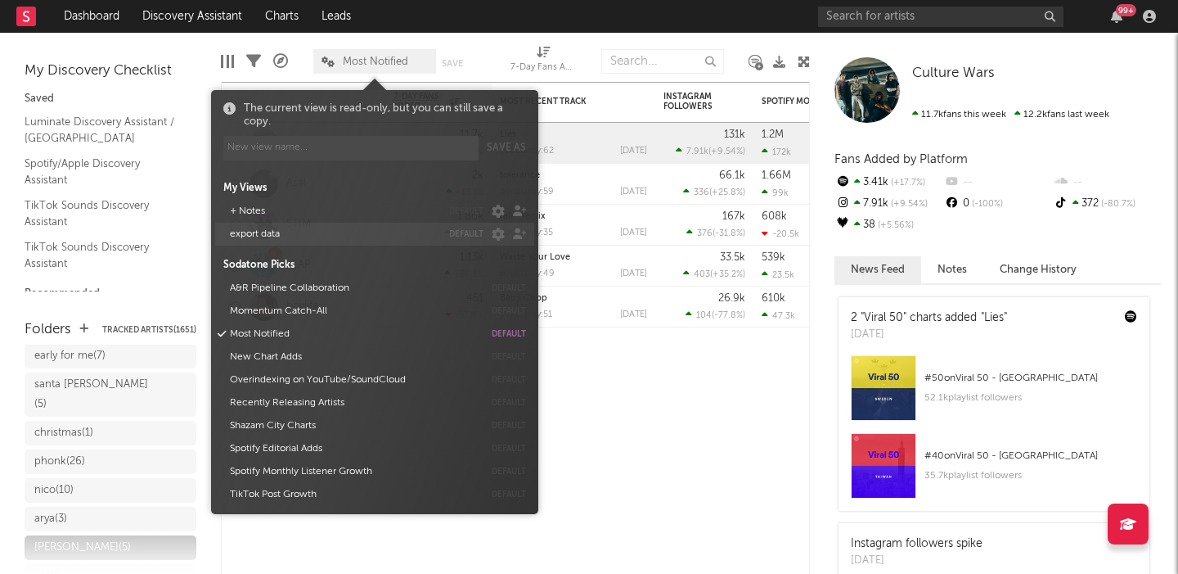
click at [305, 229] on button "export data" at bounding box center [332, 234] width 217 height 23
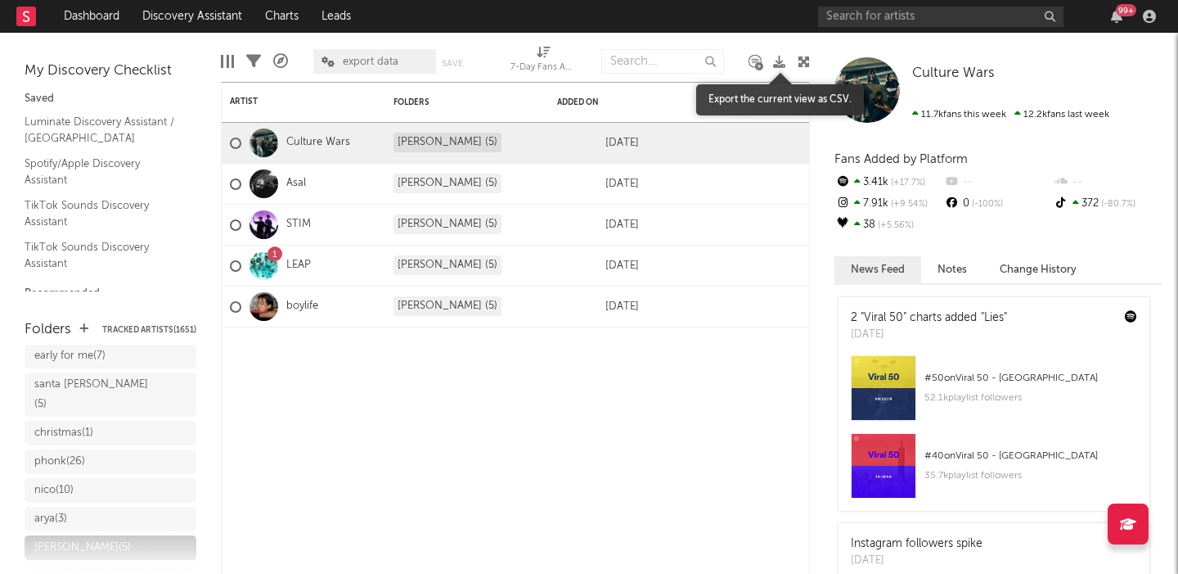
click at [776, 63] on icon at bounding box center [779, 62] width 12 height 12
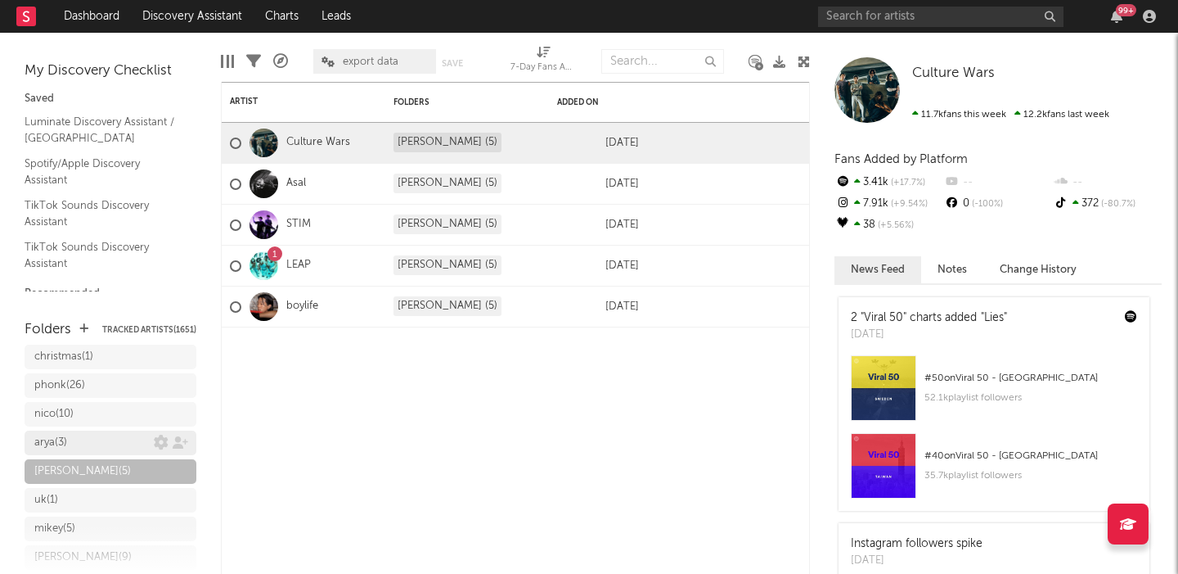
scroll to position [608, 0]
click at [78, 514] on div "mikey ( 5 )" at bounding box center [111, 526] width 172 height 25
click at [70, 516] on div "mikey ( 5 )" at bounding box center [54, 526] width 41 height 20
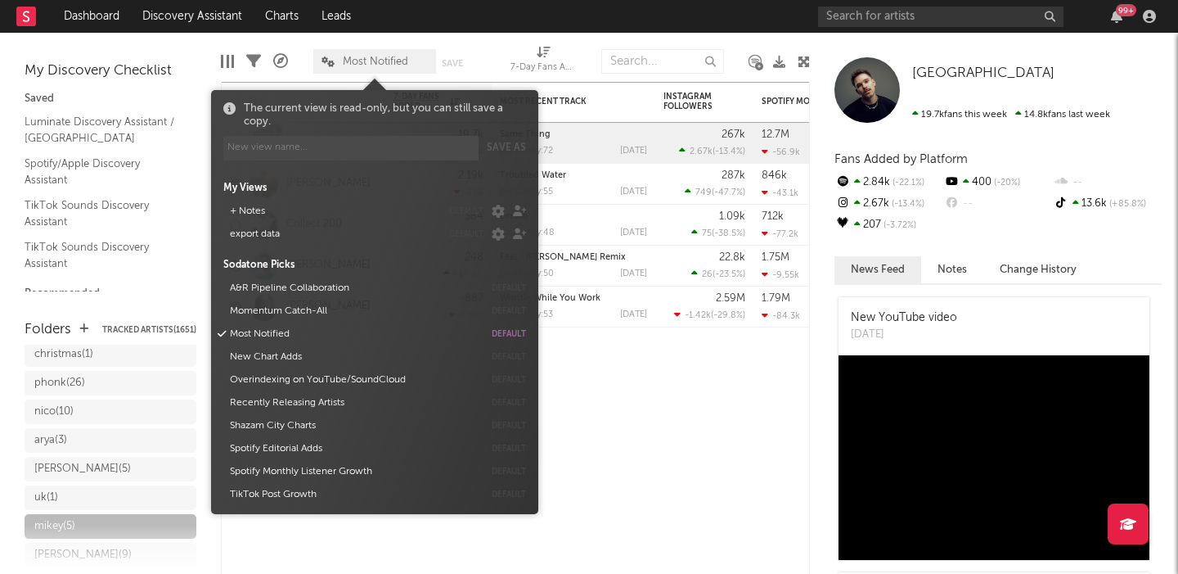
click at [358, 58] on span "Most Notified" at bounding box center [375, 61] width 65 height 11
click at [306, 234] on button "export data" at bounding box center [332, 234] width 217 height 23
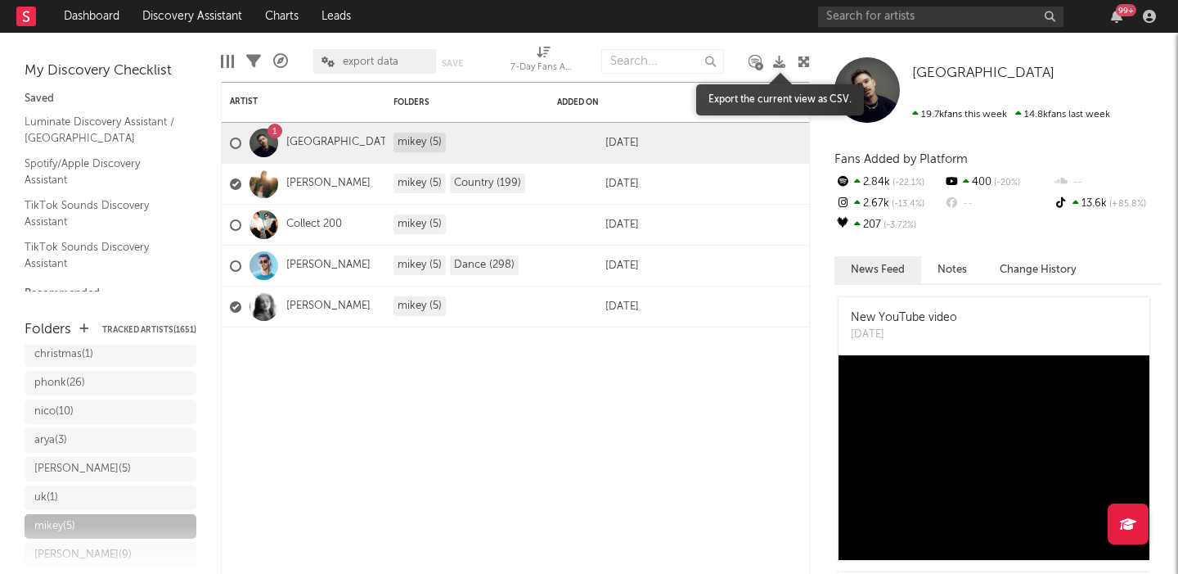
click at [779, 63] on icon at bounding box center [779, 62] width 12 height 12
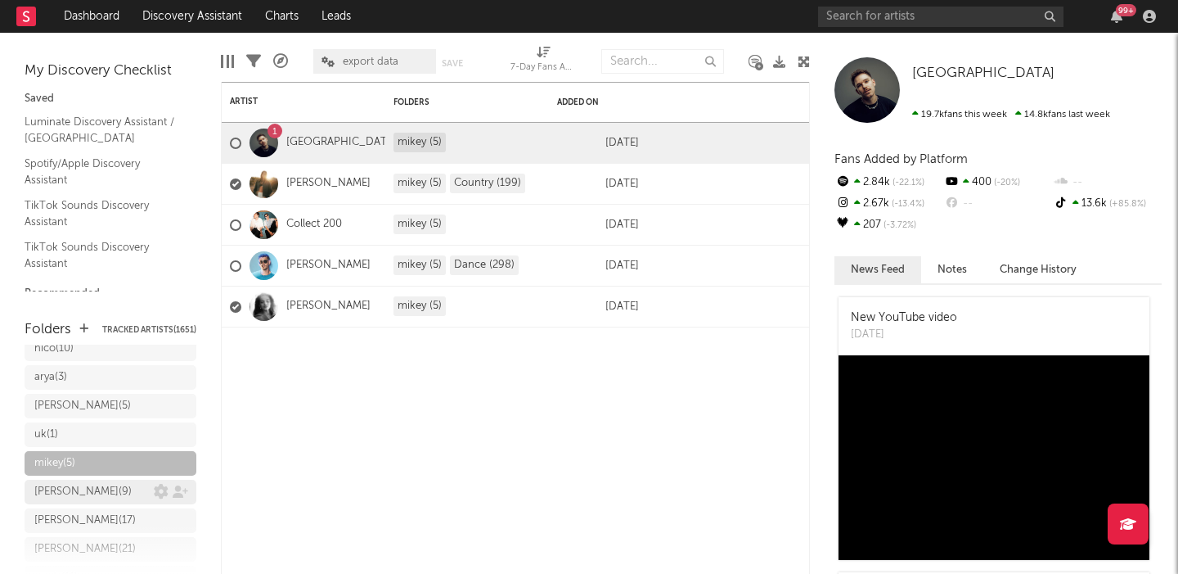
scroll to position [672, 0]
click at [62, 481] on div "cripps ( 9 )" at bounding box center [82, 491] width 97 height 20
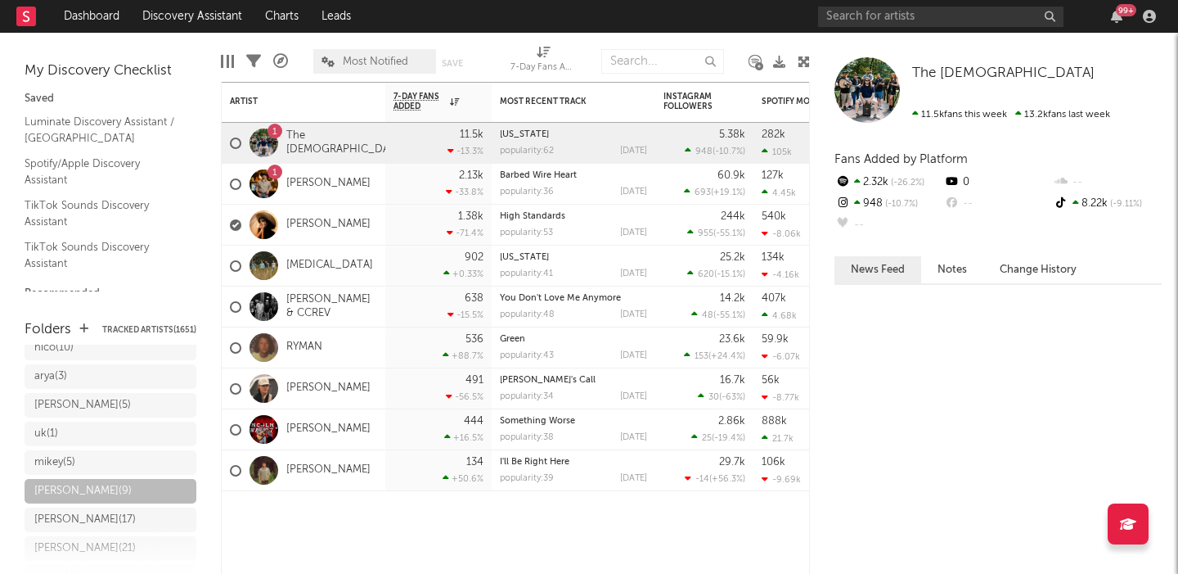
click at [379, 62] on span "Most Notified" at bounding box center [375, 61] width 65 height 11
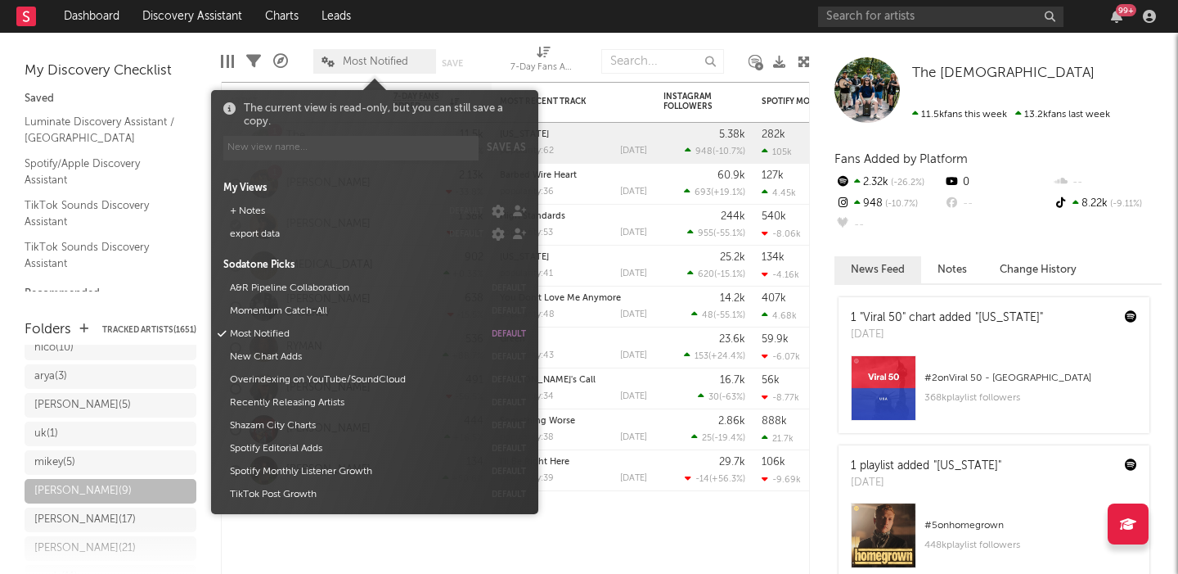
click at [295, 237] on button "export data" at bounding box center [332, 234] width 217 height 23
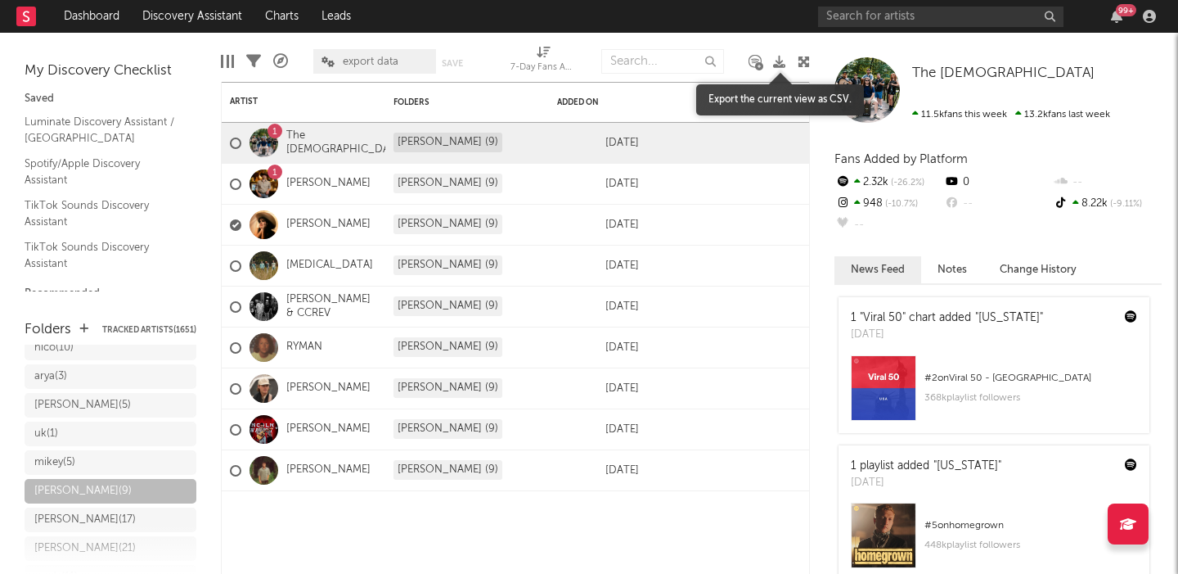
click at [784, 62] on icon at bounding box center [779, 62] width 12 height 12
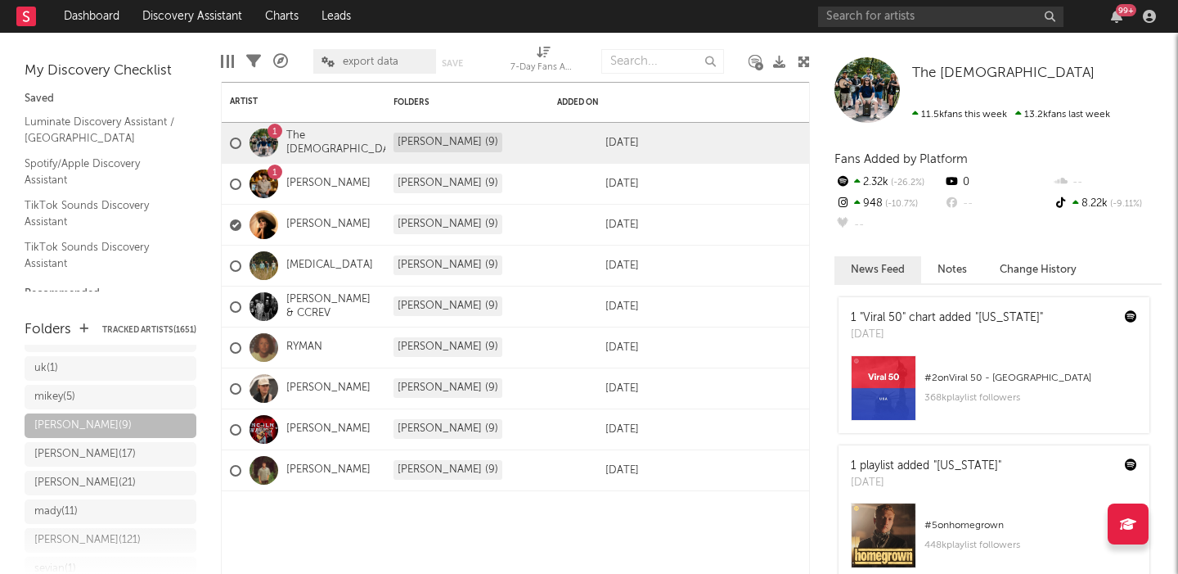
scroll to position [752, 0]
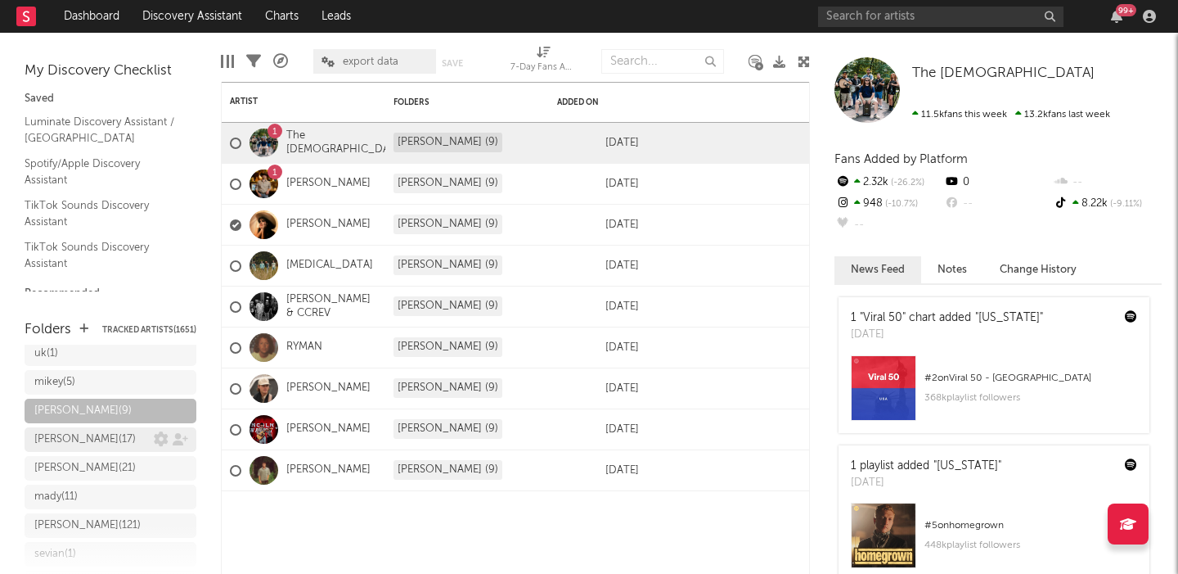
click at [102, 430] on div "kelly ( 17 )" at bounding box center [93, 440] width 119 height 20
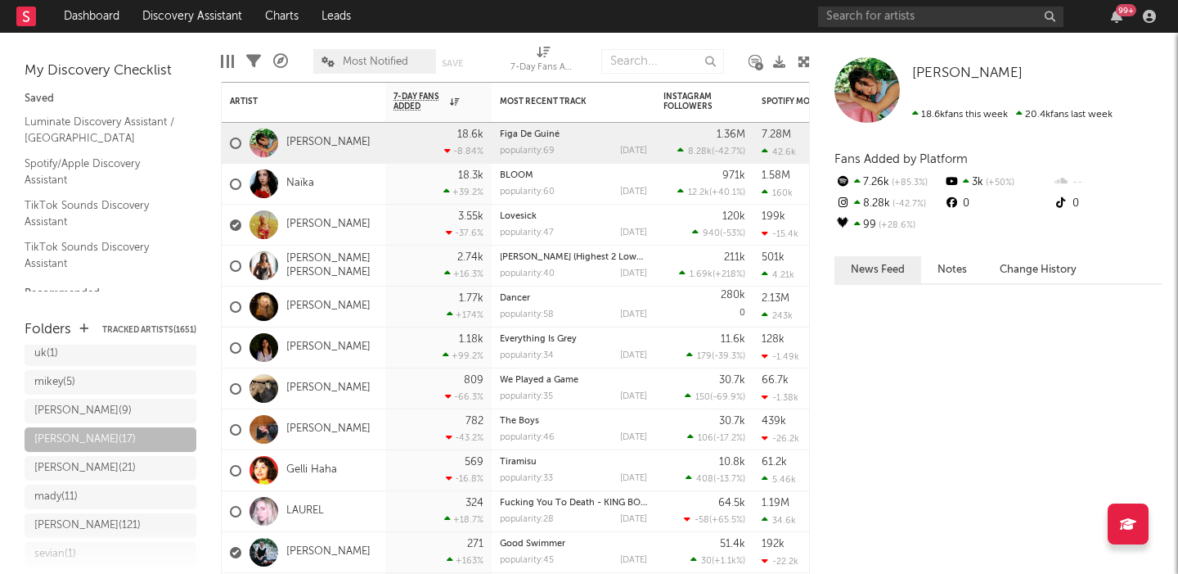
click at [372, 64] on span "Most Notified" at bounding box center [375, 61] width 65 height 11
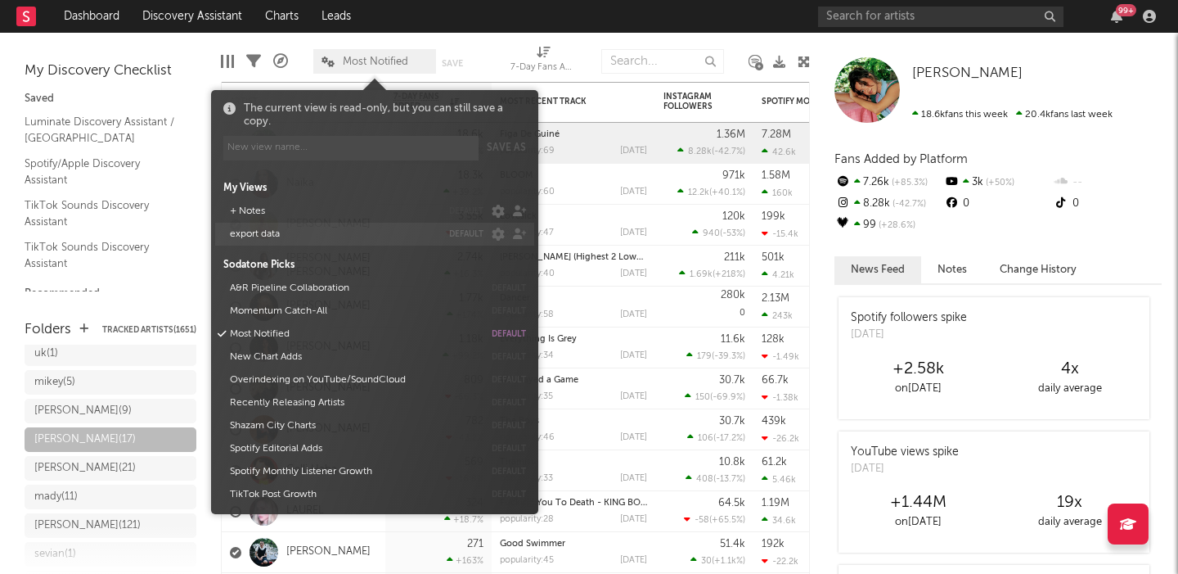
click at [291, 232] on button "export data" at bounding box center [332, 234] width 217 height 23
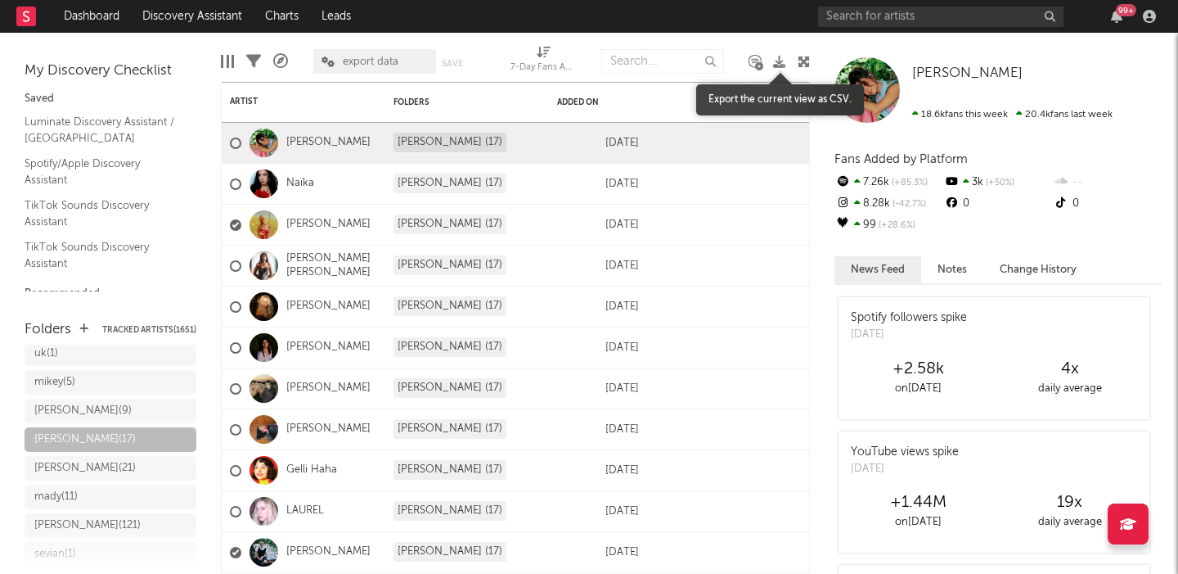
click at [777, 59] on icon at bounding box center [779, 62] width 12 height 12
click at [64, 458] on div "johnny ( 21 )" at bounding box center [84, 468] width 101 height 20
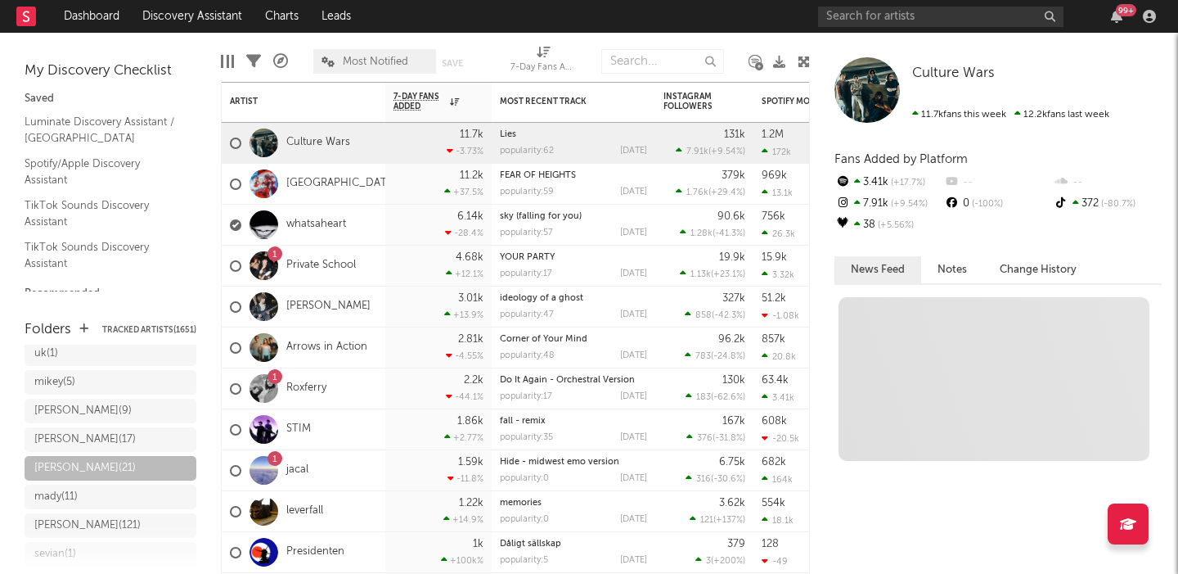
click at [380, 65] on span "Most Notified" at bounding box center [375, 61] width 65 height 11
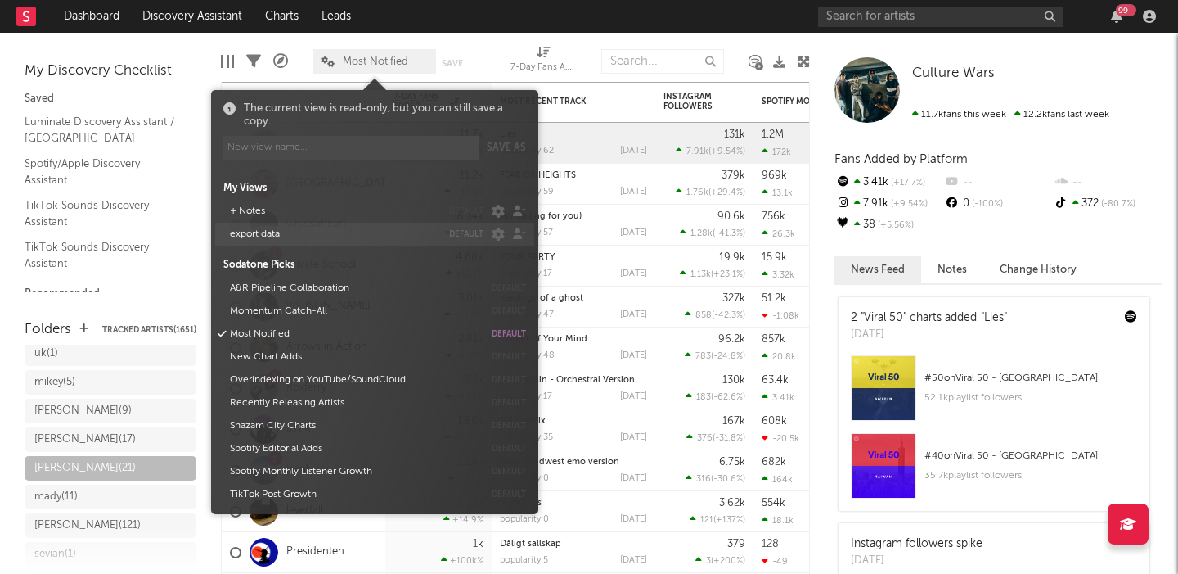
click at [326, 239] on button "export data" at bounding box center [332, 234] width 217 height 23
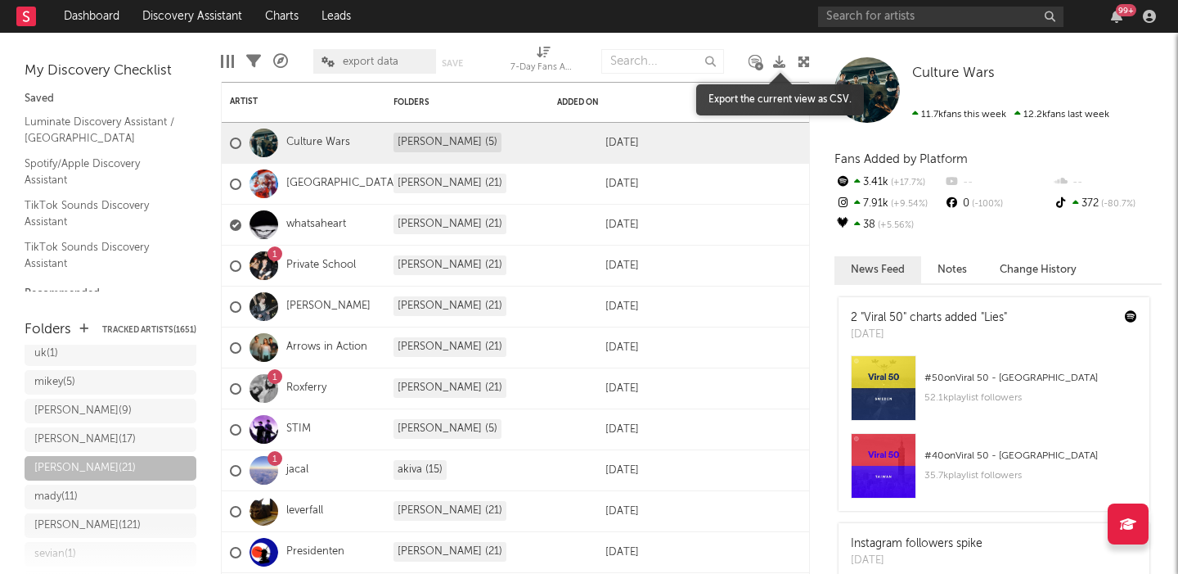
click at [779, 62] on icon at bounding box center [779, 62] width 12 height 12
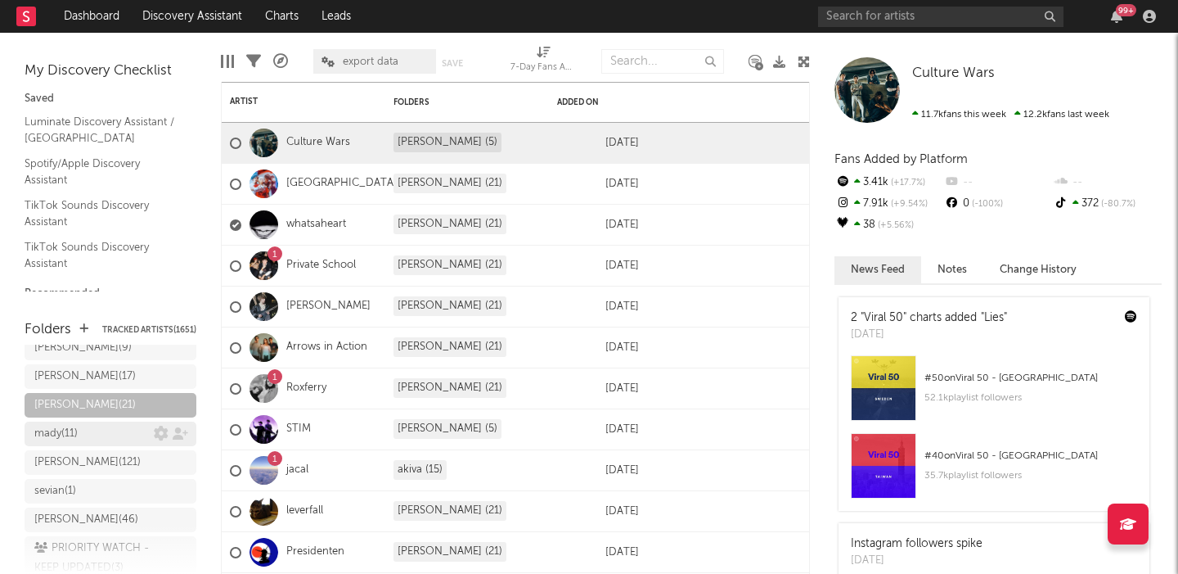
scroll to position [820, 0]
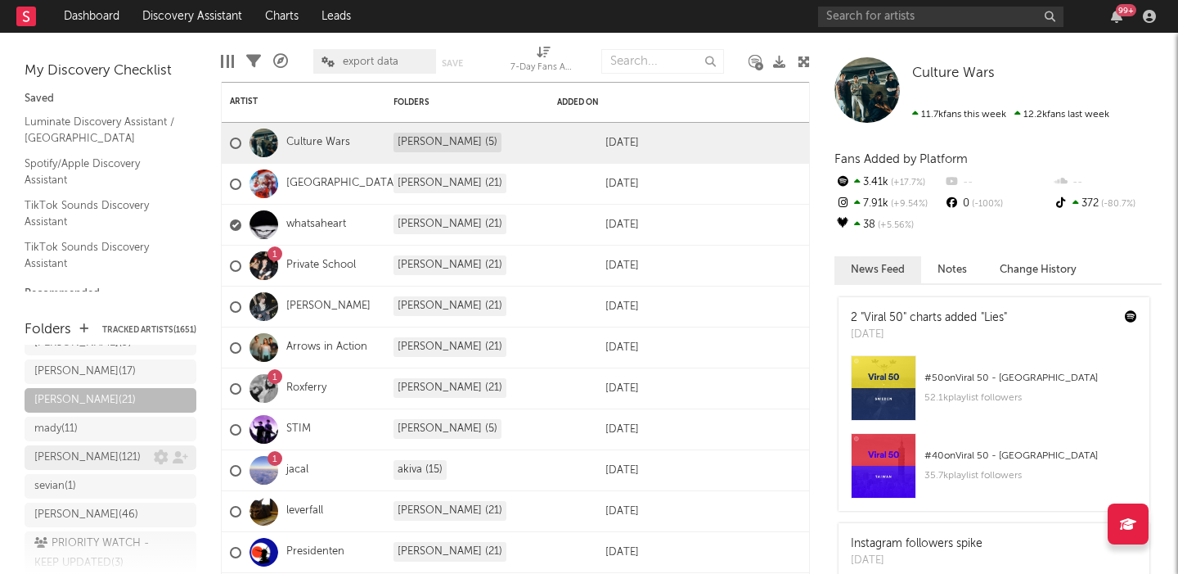
click at [97, 448] on div "carter ( 121 )" at bounding box center [93, 458] width 119 height 20
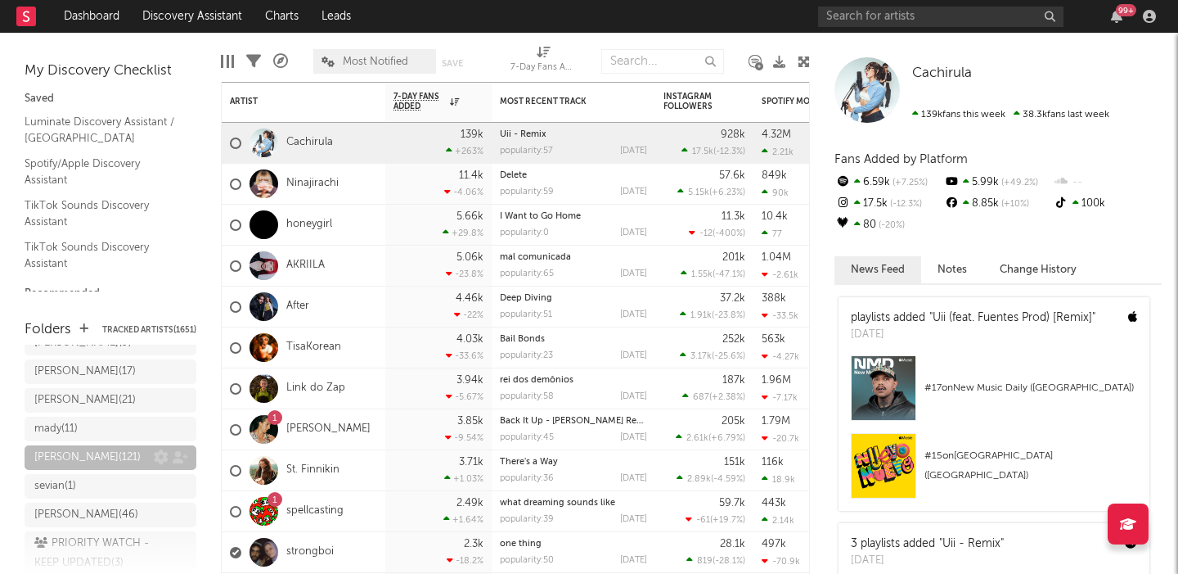
scroll to position [843, 0]
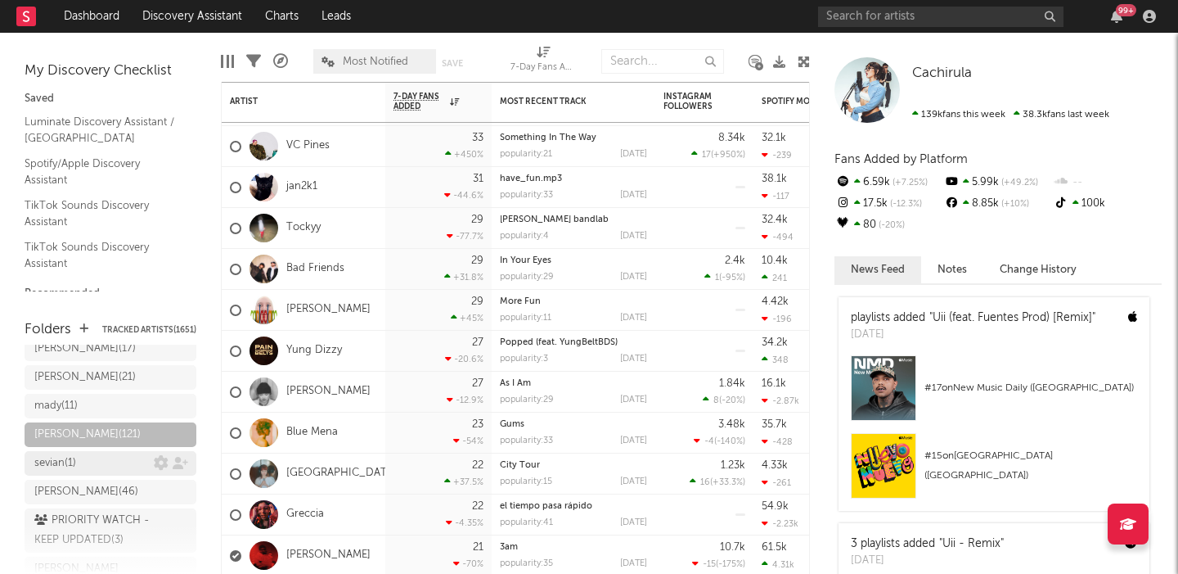
click at [43, 453] on div "sevian ( 1 )" at bounding box center [55, 463] width 42 height 20
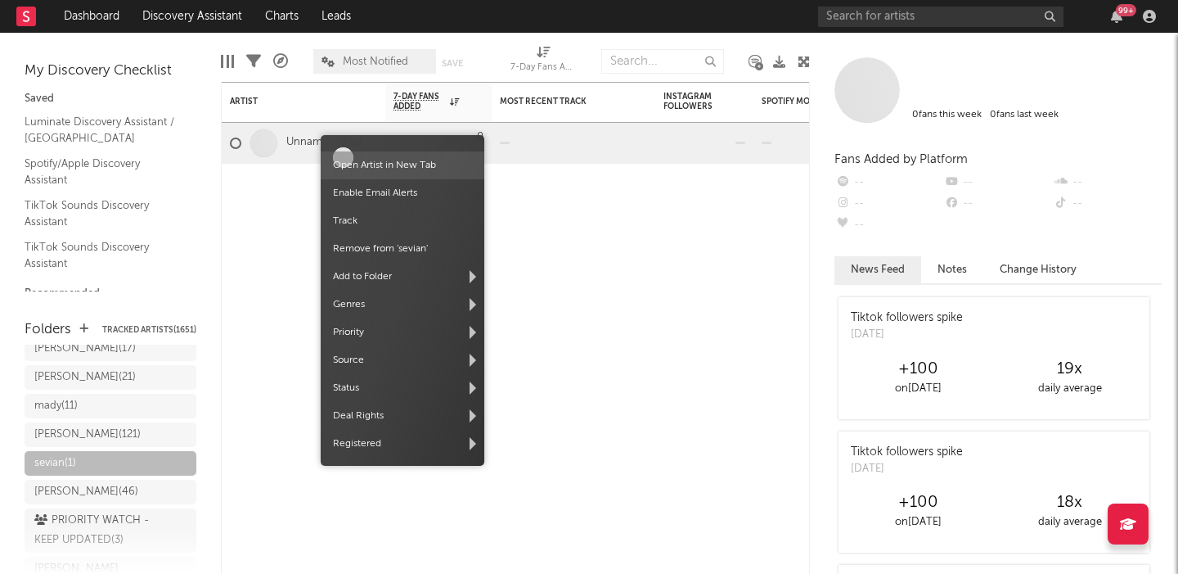
click at [371, 167] on link "Open Artist in New Tab" at bounding box center [384, 165] width 103 height 10
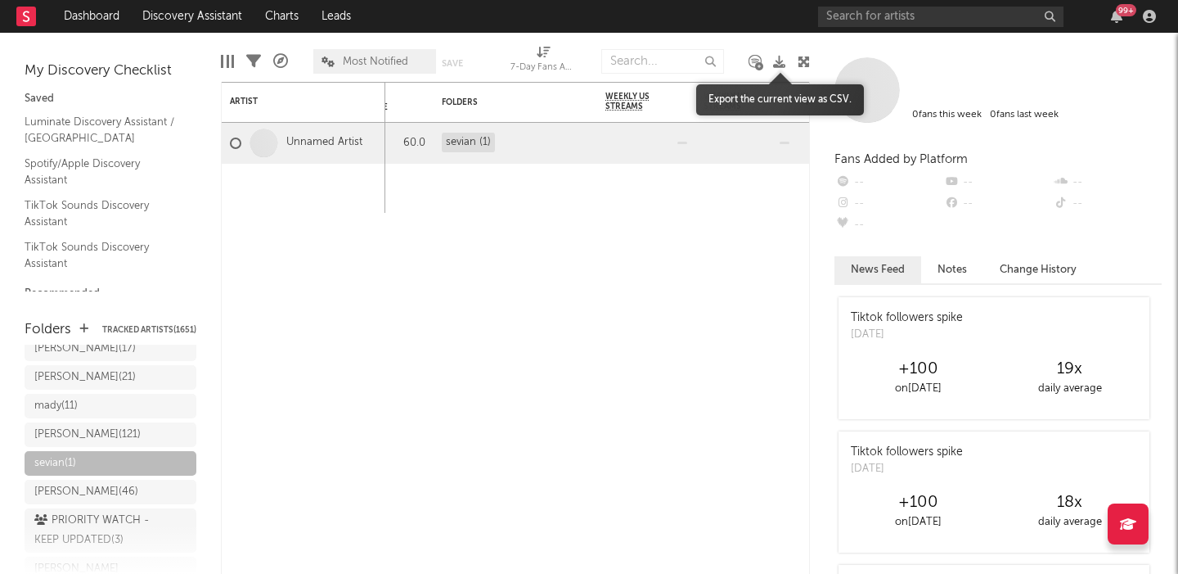
click at [778, 66] on icon at bounding box center [779, 62] width 12 height 12
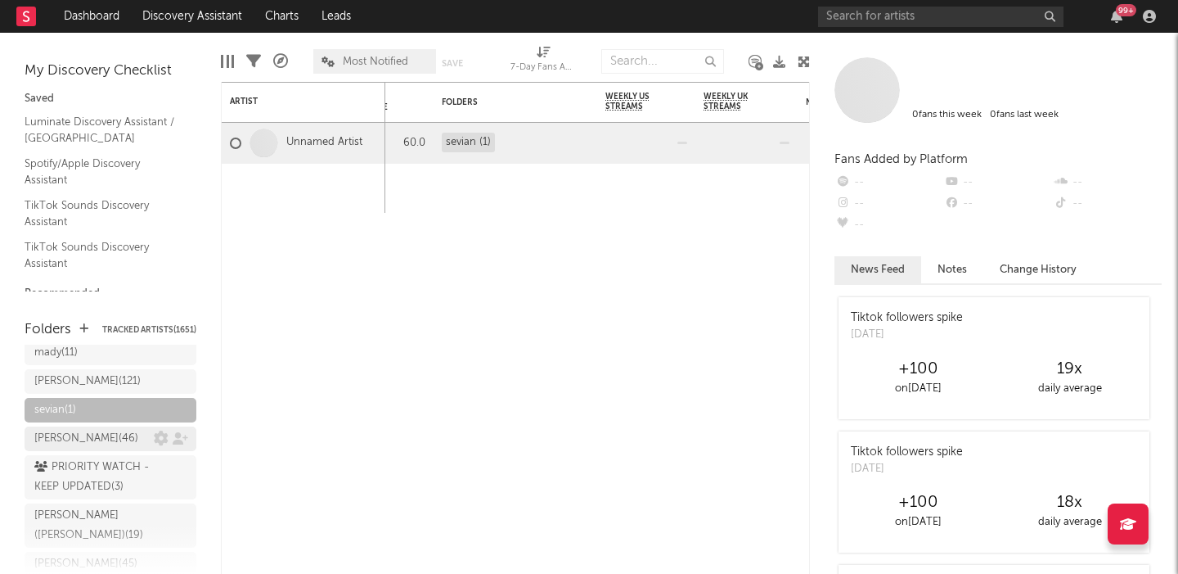
scroll to position [901, 0]
click at [87, 452] on div "PRIORITY WATCH - KEEP UPDATED ( 3 )" at bounding box center [91, 471] width 115 height 39
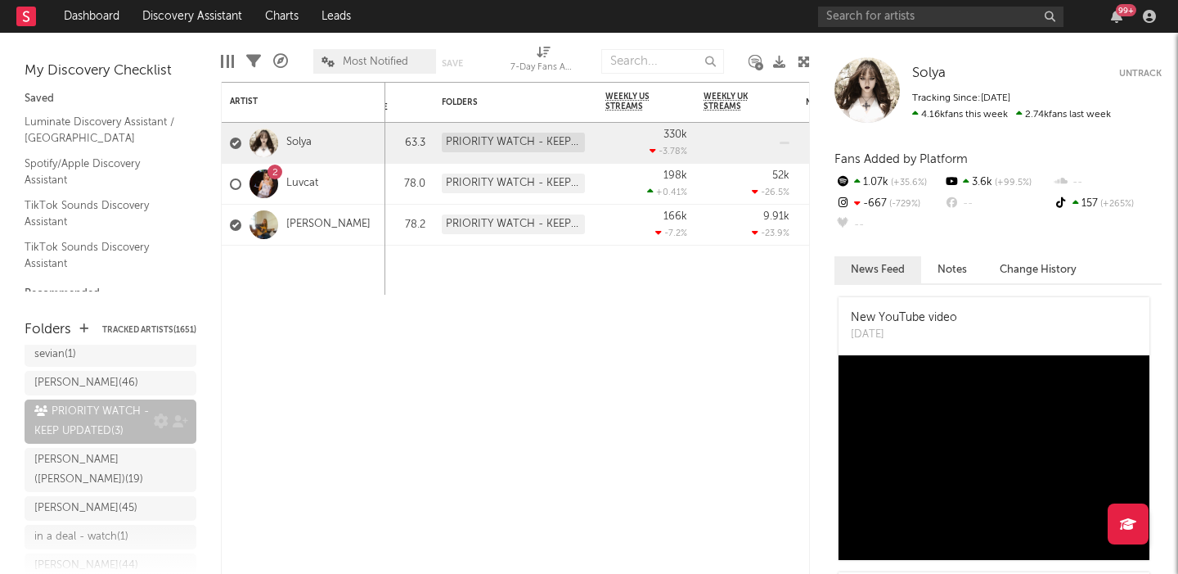
scroll to position [953, 0]
click at [97, 497] on div "cody ( 45 )" at bounding box center [93, 507] width 119 height 20
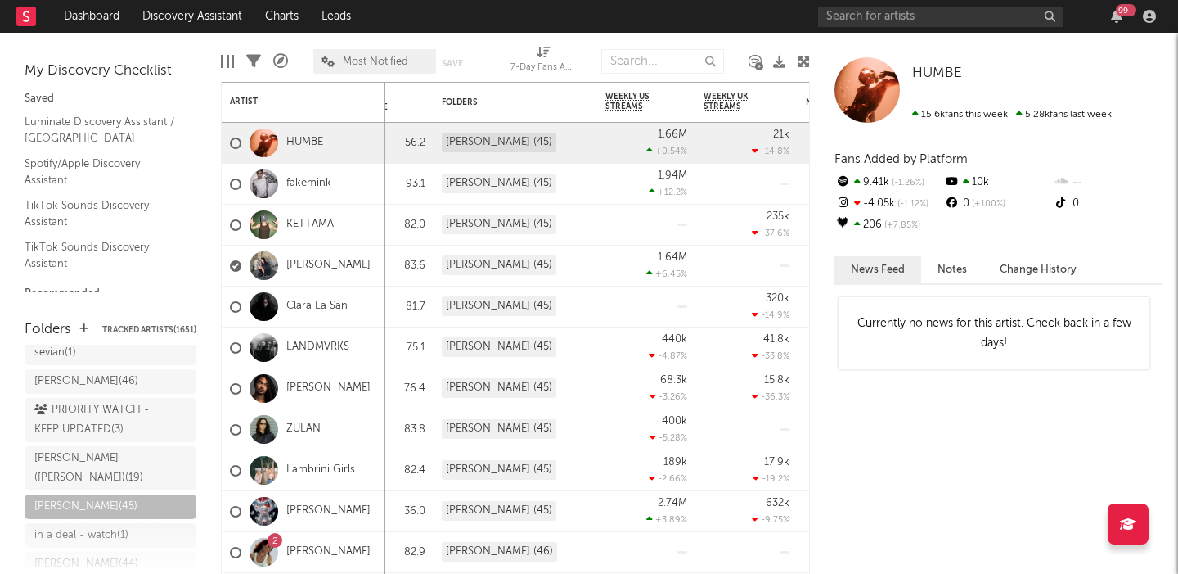
click at [380, 63] on span "Most Notified" at bounding box center [375, 61] width 65 height 11
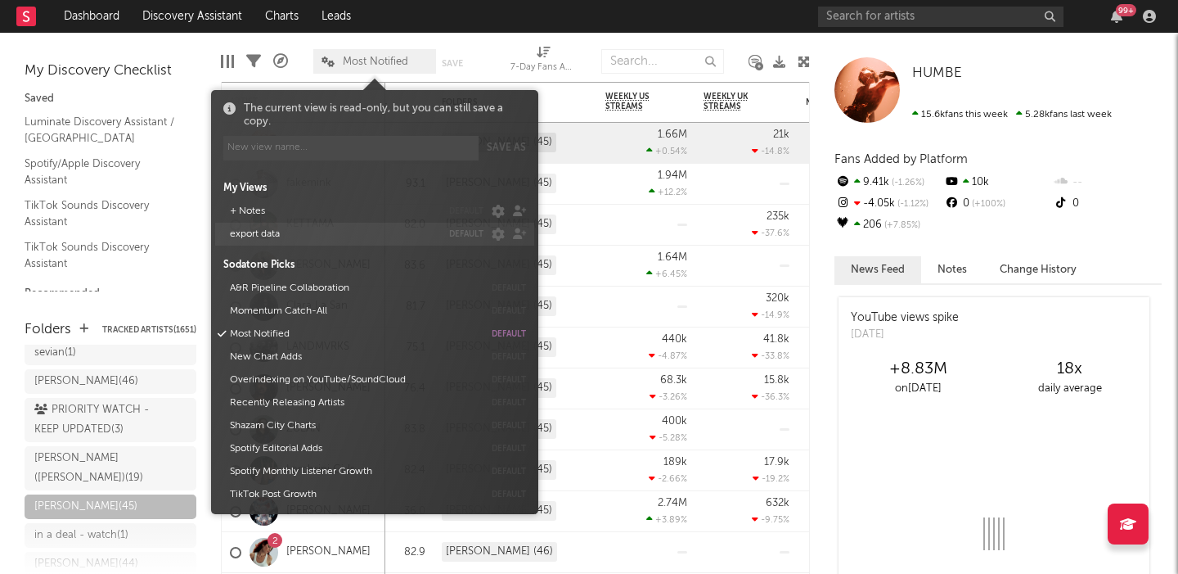
click at [285, 231] on button "export data" at bounding box center [332, 234] width 217 height 23
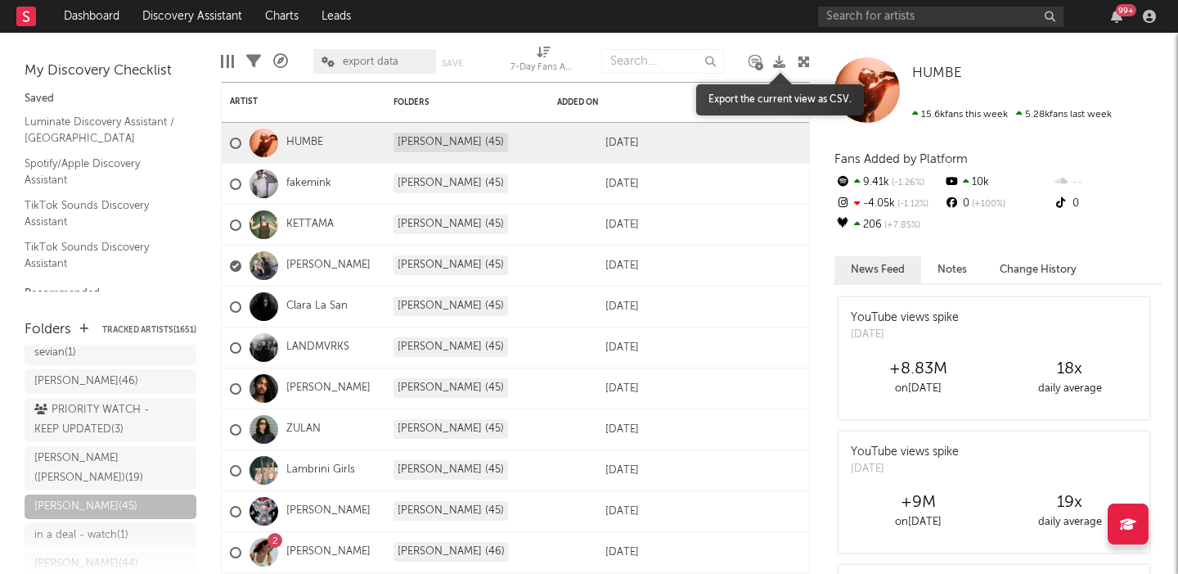
click at [782, 60] on icon at bounding box center [779, 62] width 12 height 12
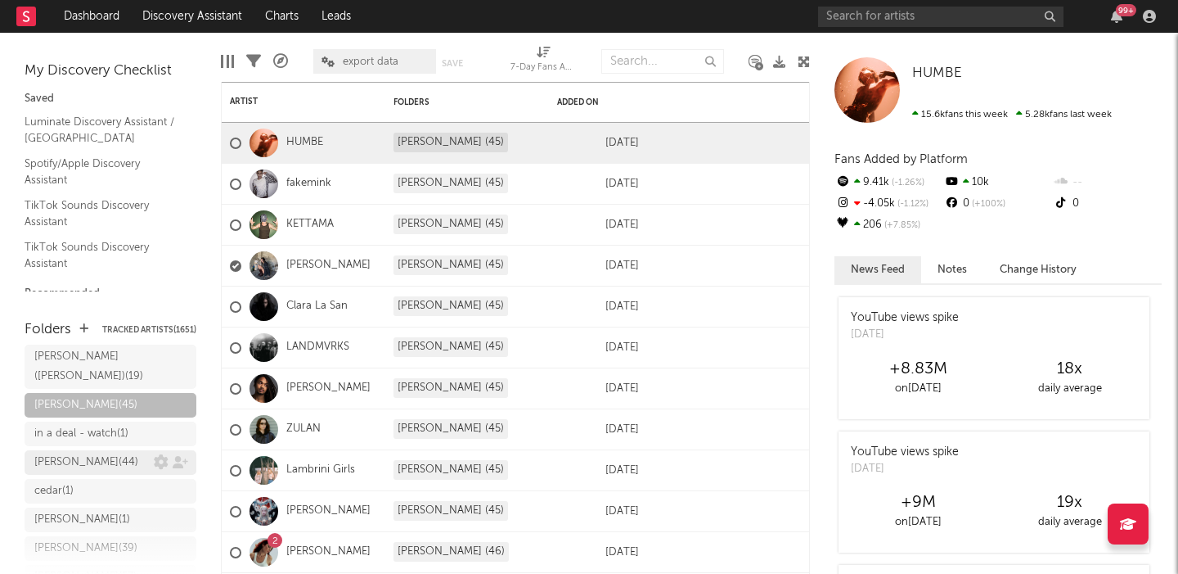
scroll to position [1073, 0]
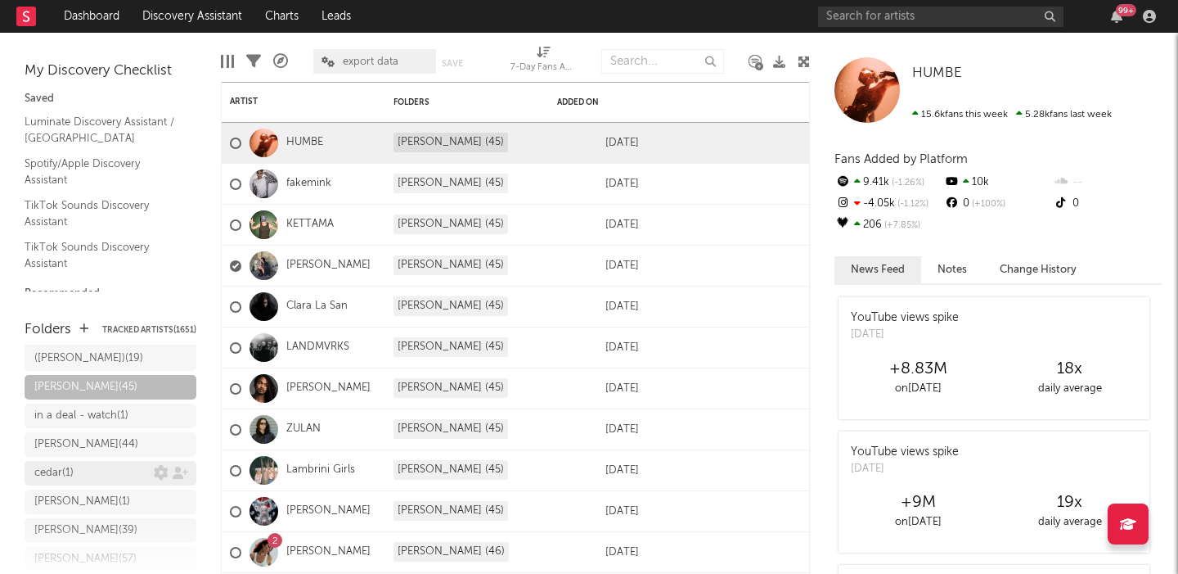
click at [94, 463] on div "cedar ( 1 )" at bounding box center [93, 473] width 119 height 20
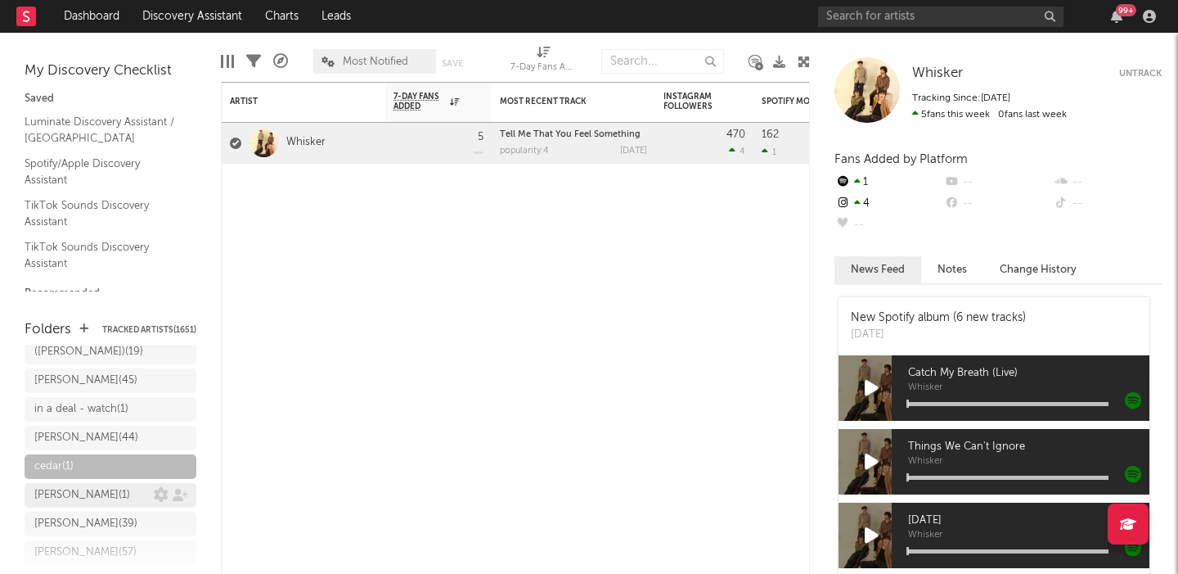
scroll to position [1109, 0]
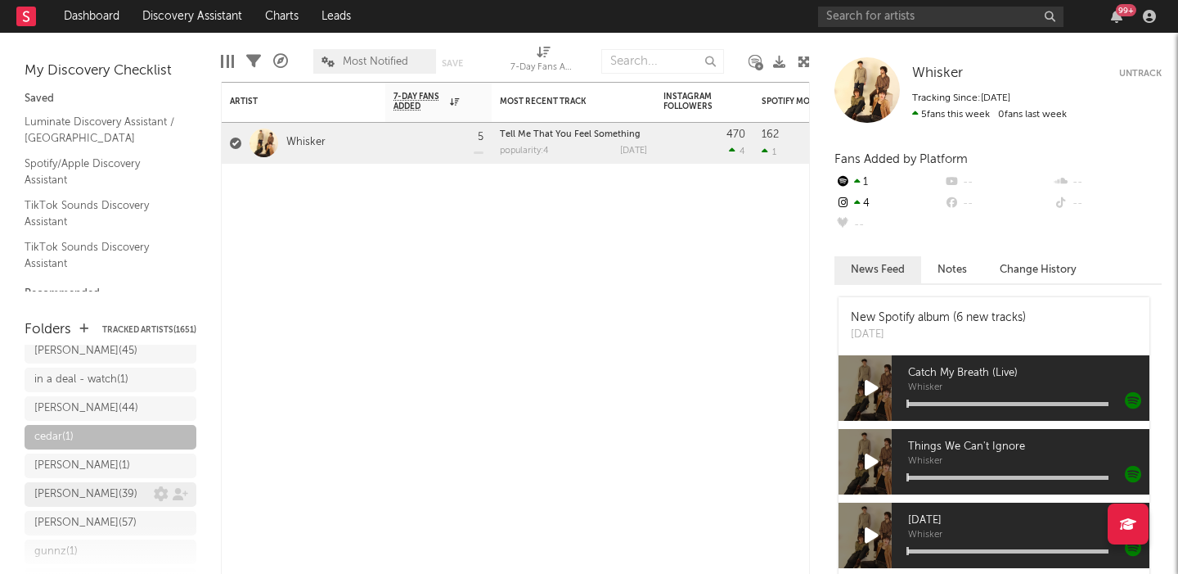
click at [92, 484] on div "willie ( 39 )" at bounding box center [93, 494] width 119 height 20
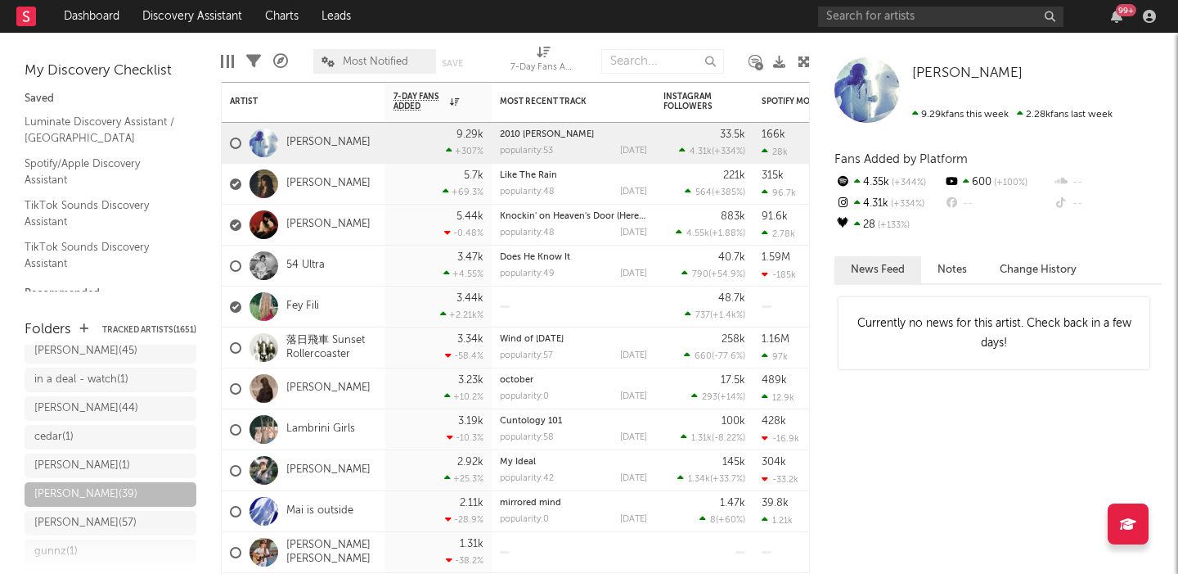
click at [375, 64] on span "Most Notified" at bounding box center [375, 61] width 65 height 11
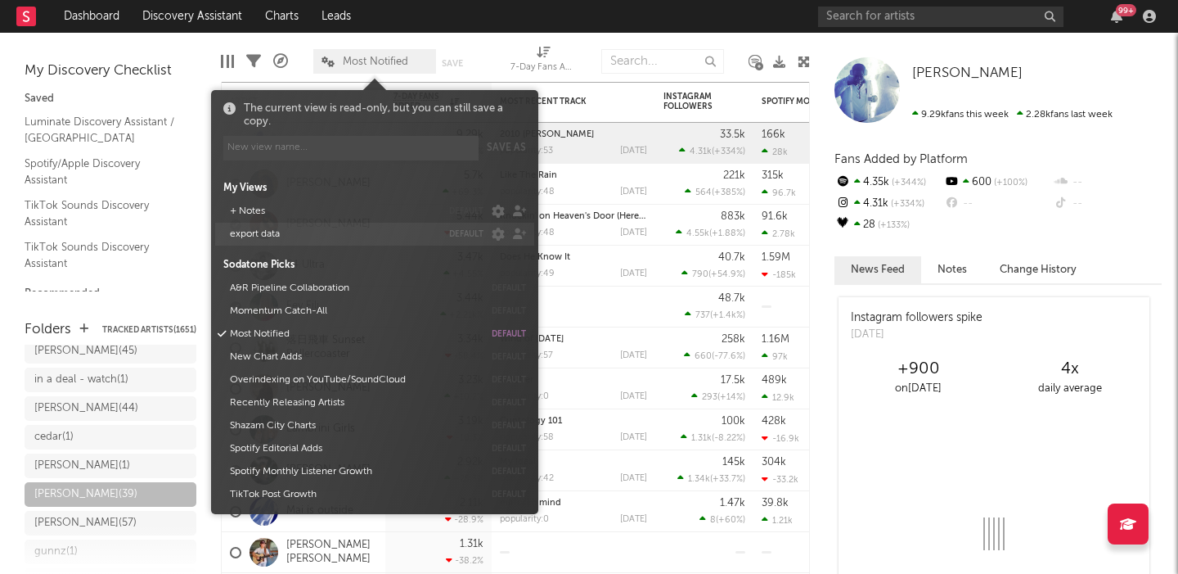
click at [278, 234] on button "export data" at bounding box center [332, 234] width 217 height 23
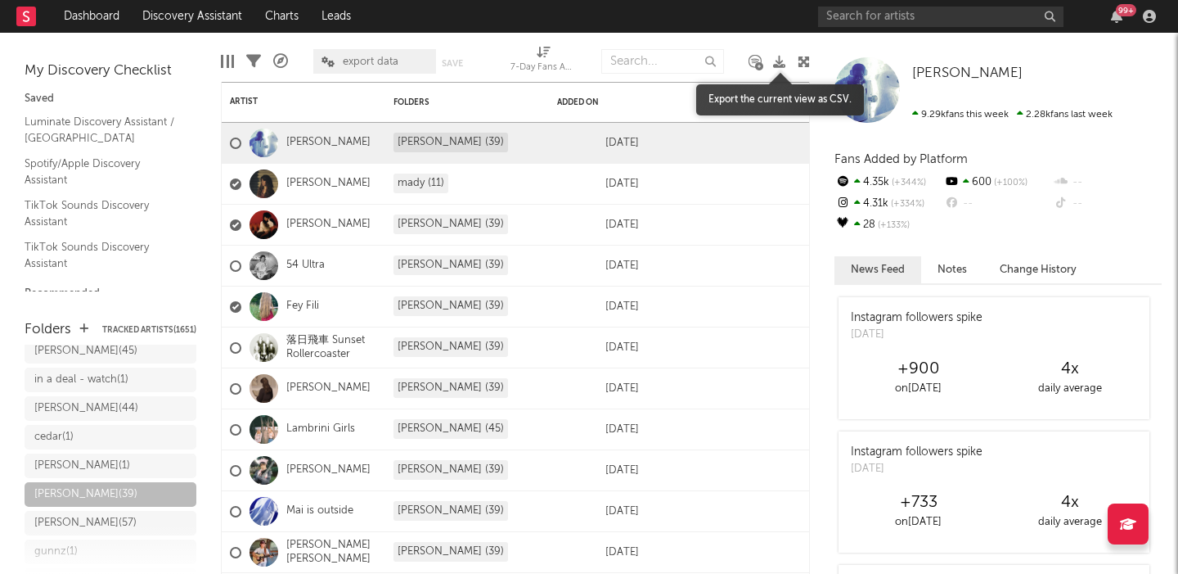
click at [778, 64] on icon at bounding box center [779, 62] width 12 height 12
click at [74, 513] on div "adam g ( 57 )" at bounding box center [85, 523] width 102 height 20
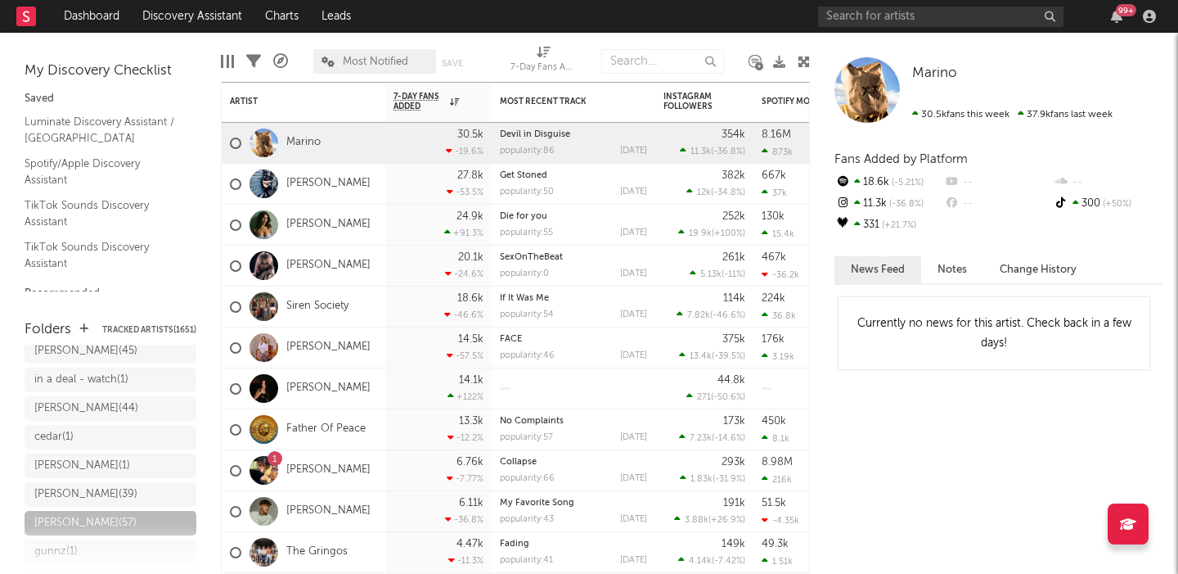
click at [385, 61] on span "Most Notified" at bounding box center [375, 61] width 65 height 11
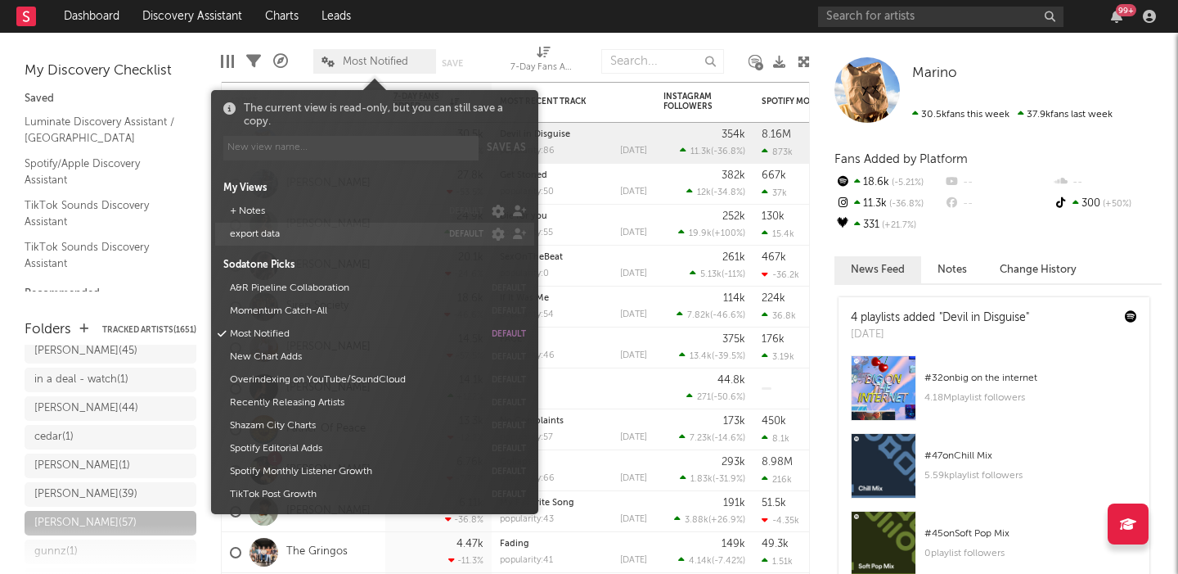
scroll to position [1146, 0]
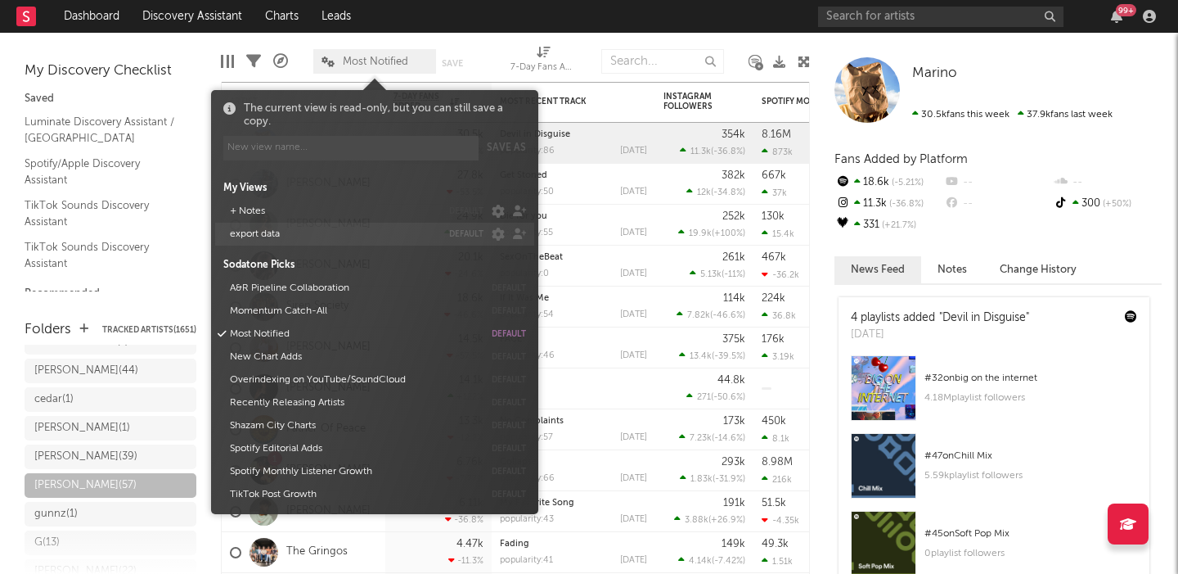
click at [312, 236] on button "export data" at bounding box center [332, 234] width 217 height 23
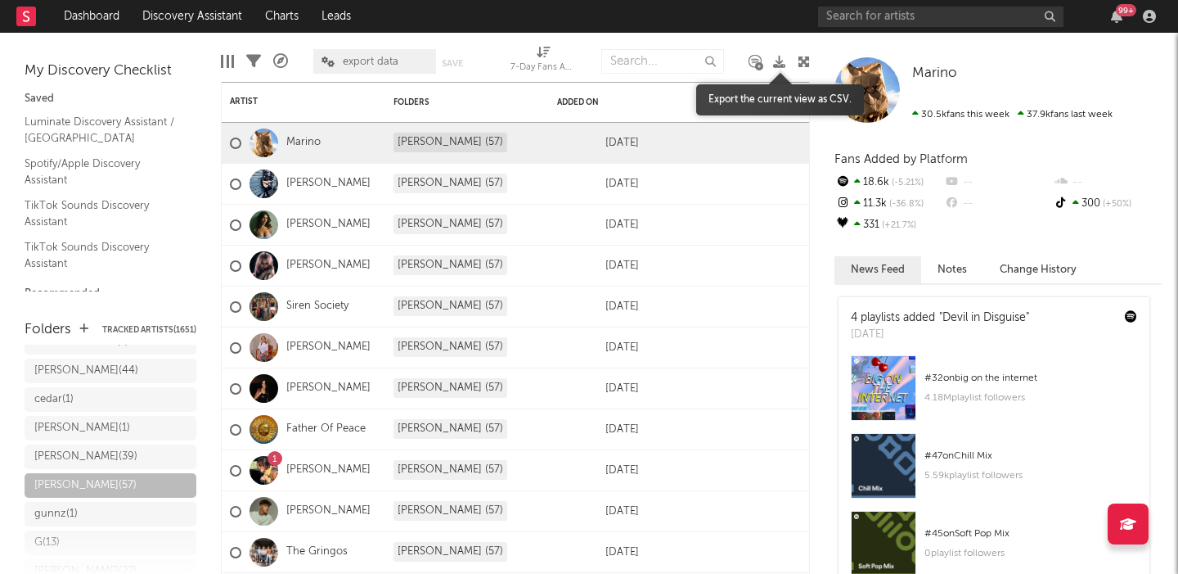
click at [781, 61] on icon at bounding box center [779, 62] width 12 height 12
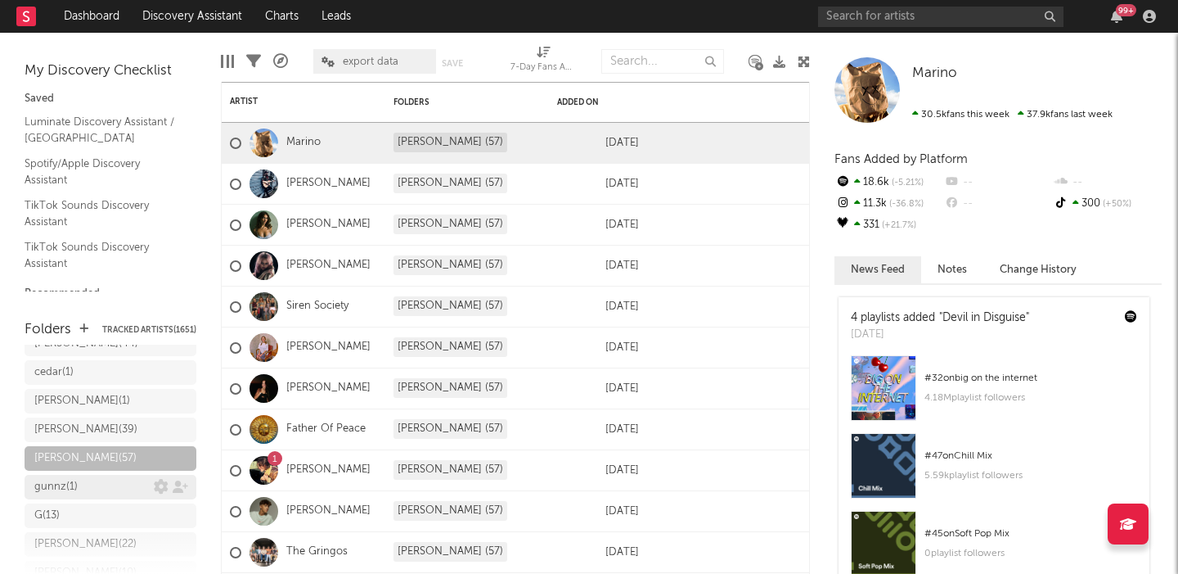
scroll to position [1176, 0]
click at [82, 503] on div "G ( 13 )" at bounding box center [93, 513] width 119 height 20
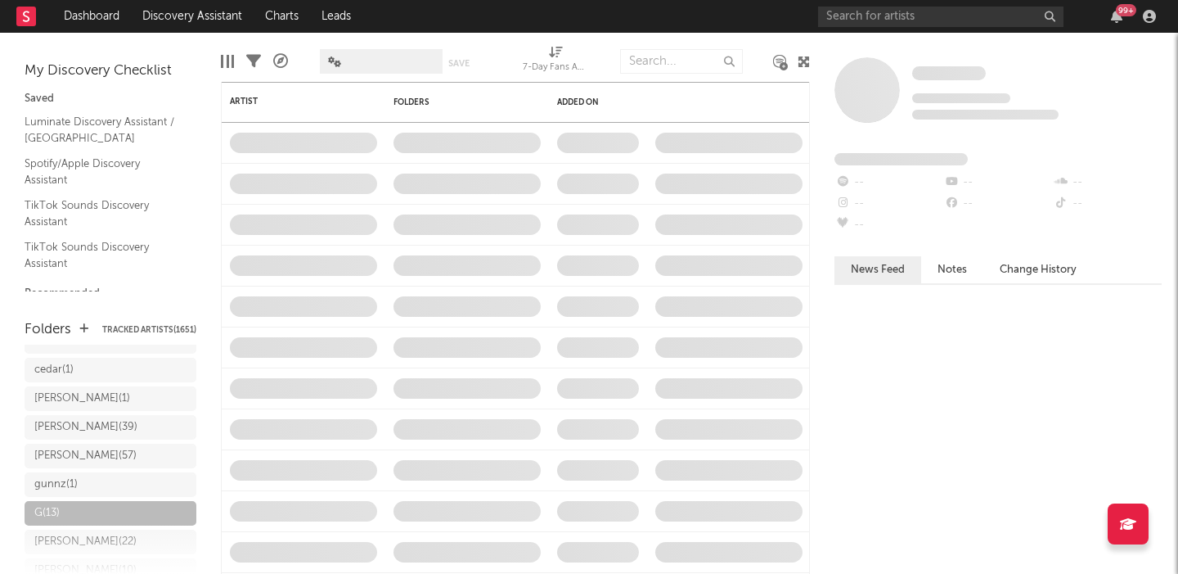
click at [349, 61] on span at bounding box center [349, 61] width 0 height 0
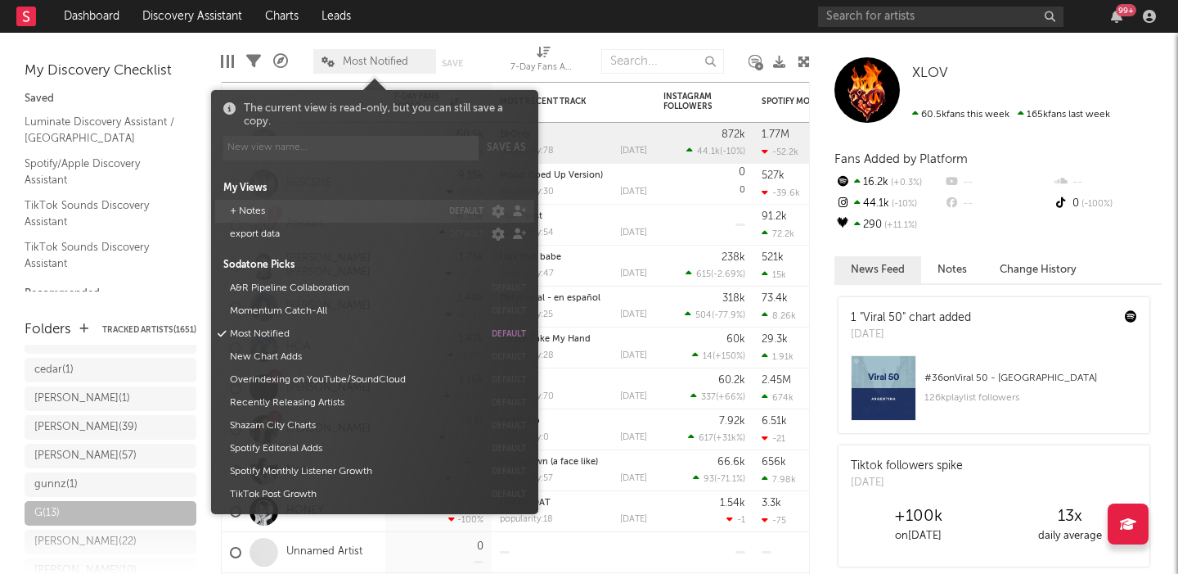
click at [288, 236] on button "export data" at bounding box center [332, 234] width 217 height 23
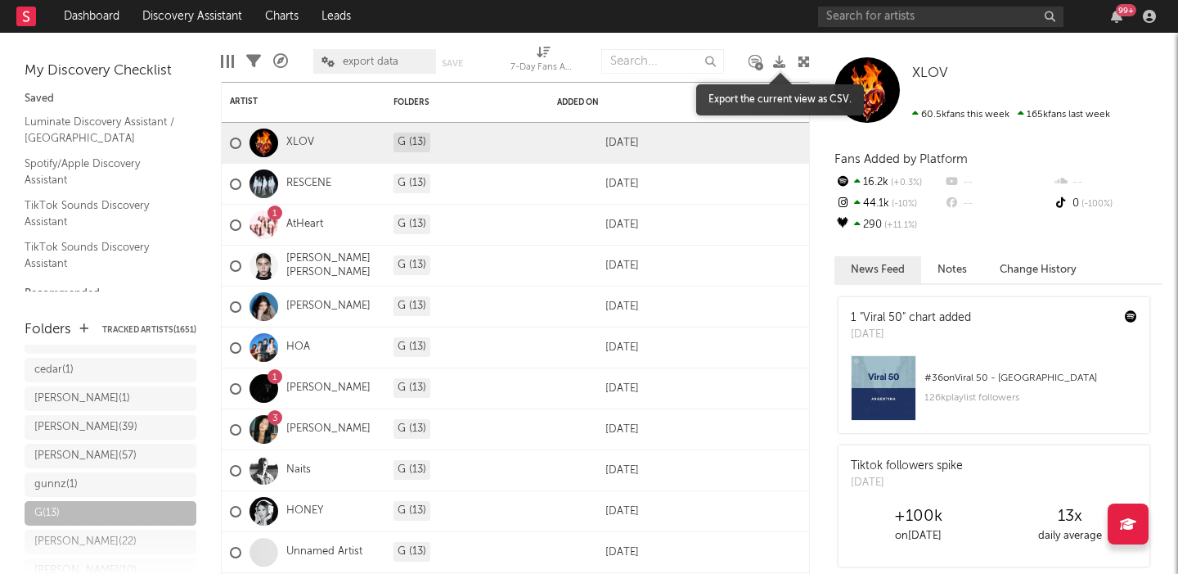
click at [781, 62] on icon at bounding box center [779, 62] width 12 height 12
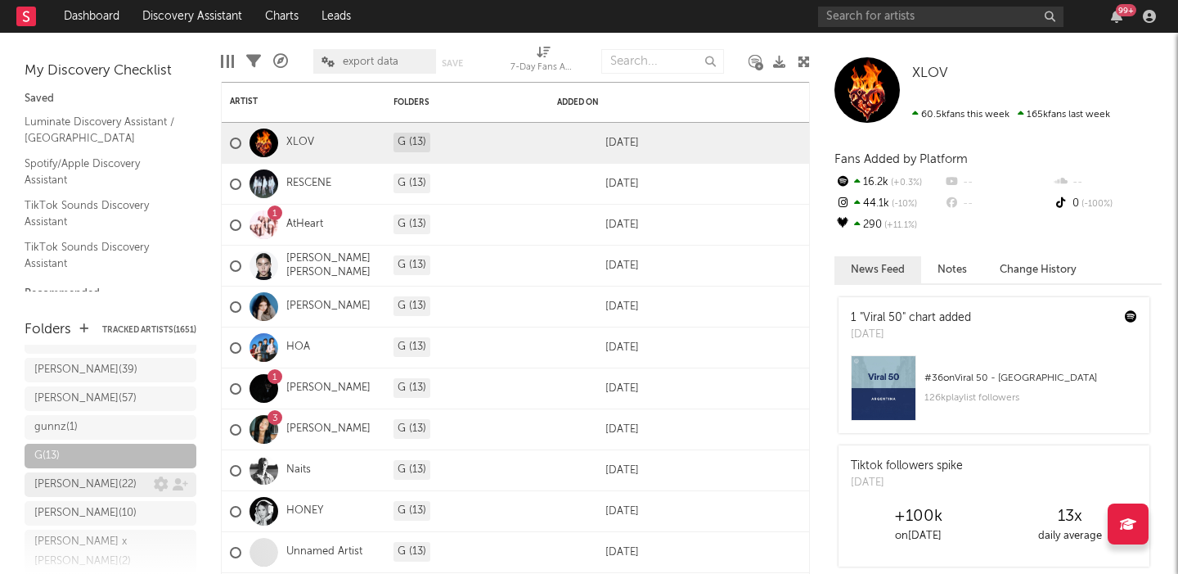
click at [87, 475] on div "sam ( 22 )" at bounding box center [93, 485] width 119 height 20
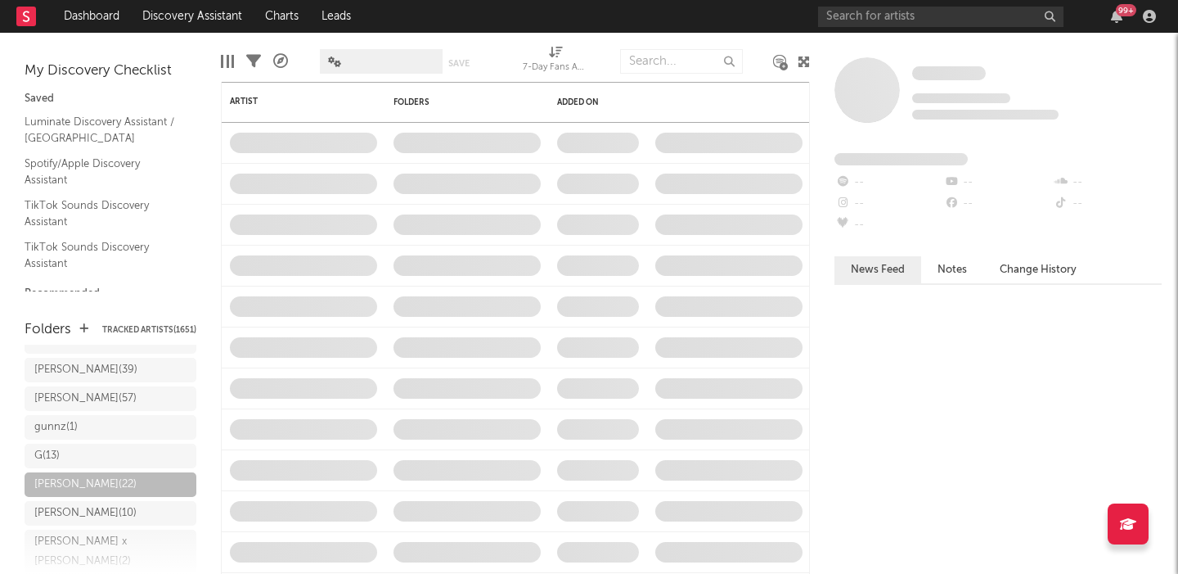
click at [349, 61] on span at bounding box center [349, 61] width 0 height 0
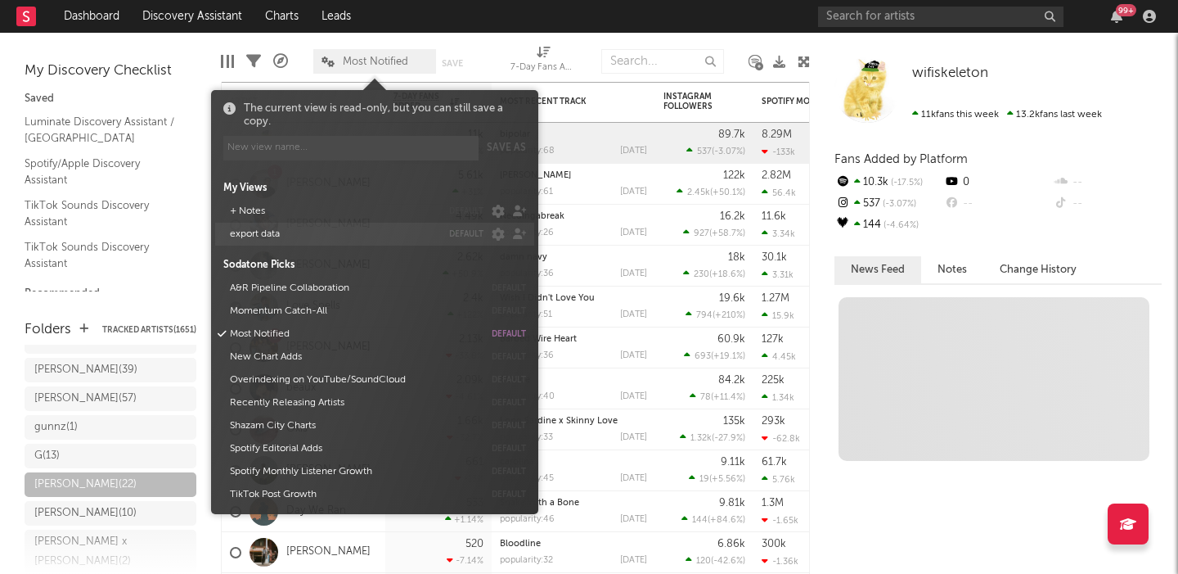
click at [295, 231] on button "export data" at bounding box center [332, 234] width 217 height 23
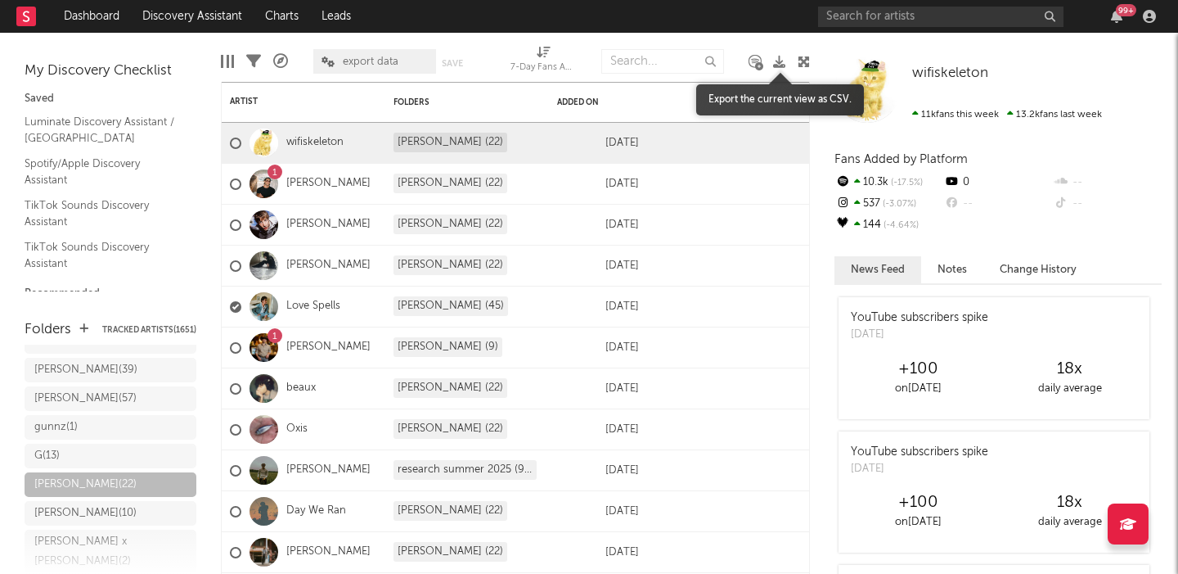
click at [779, 62] on icon at bounding box center [779, 62] width 12 height 12
click at [88, 503] on div "jeff ( 10 )" at bounding box center [93, 513] width 119 height 20
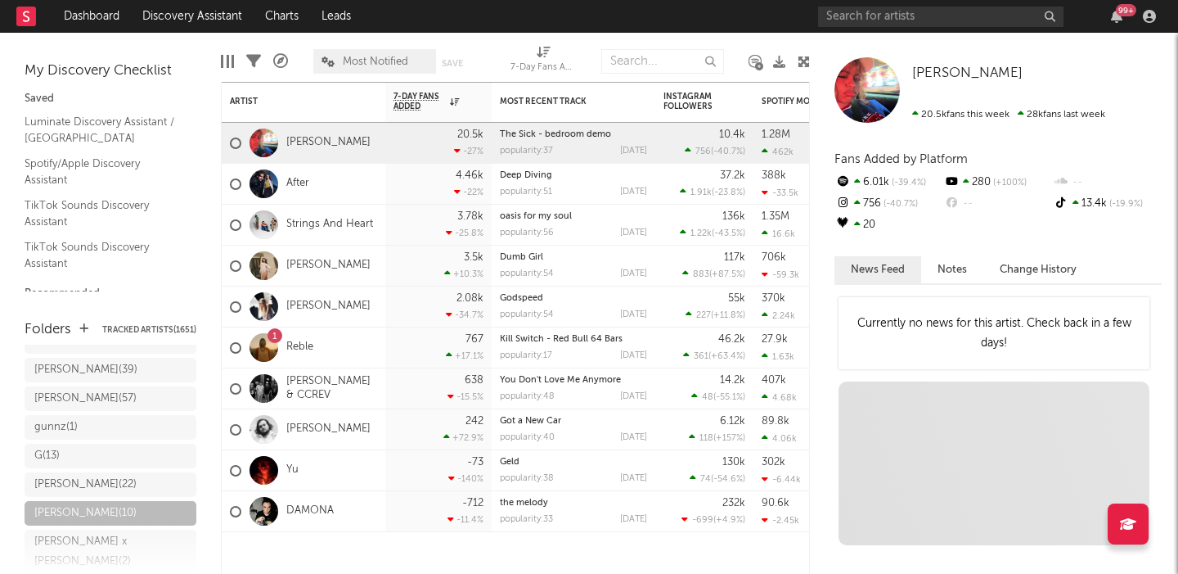
click at [373, 67] on span "Most Notified" at bounding box center [374, 61] width 123 height 25
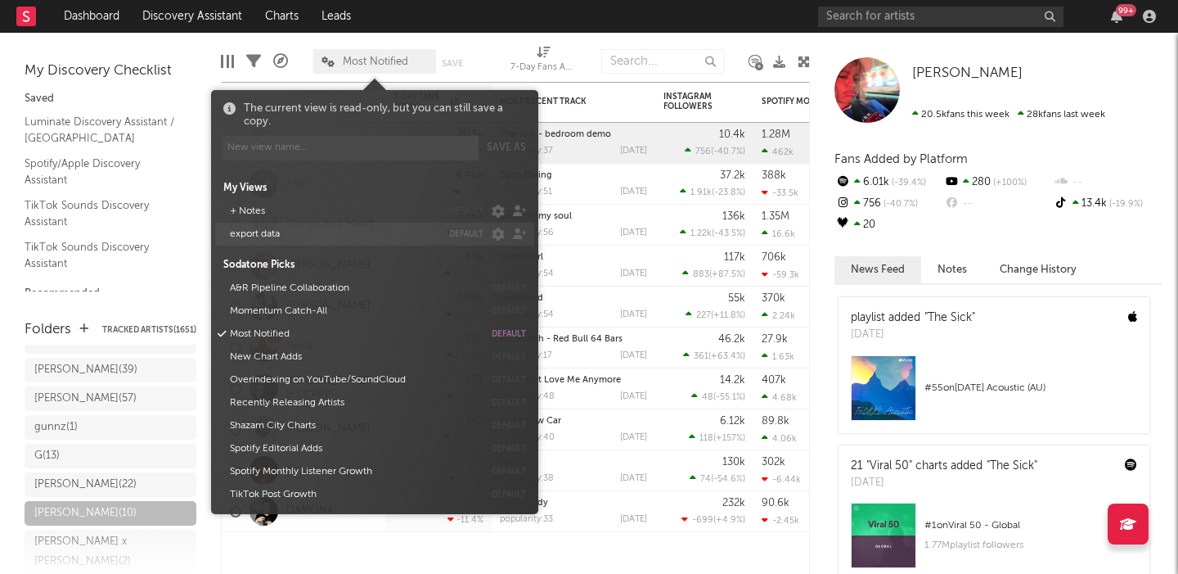
click at [282, 232] on button "export data" at bounding box center [332, 234] width 217 height 23
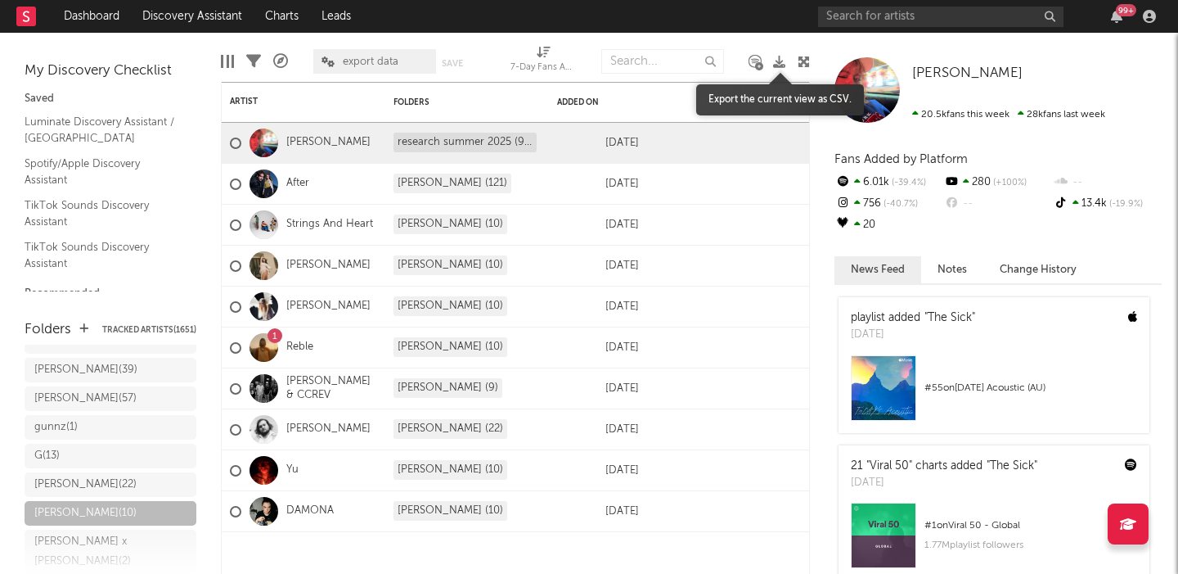
click at [778, 64] on icon at bounding box center [779, 62] width 12 height 12
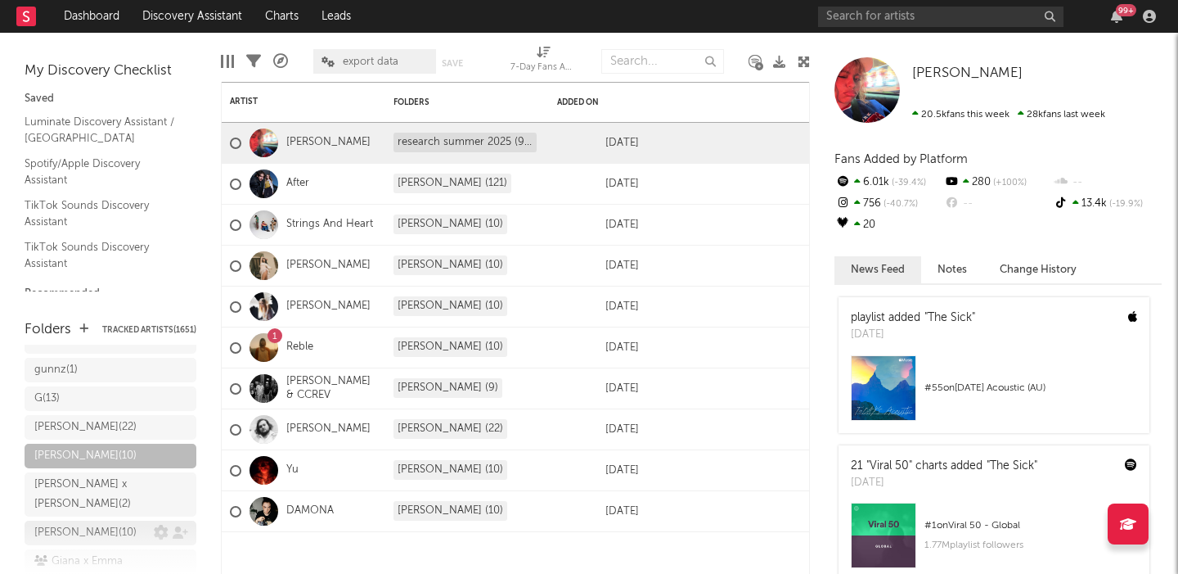
click at [93, 523] on div "chloe ( 10 )" at bounding box center [93, 533] width 119 height 20
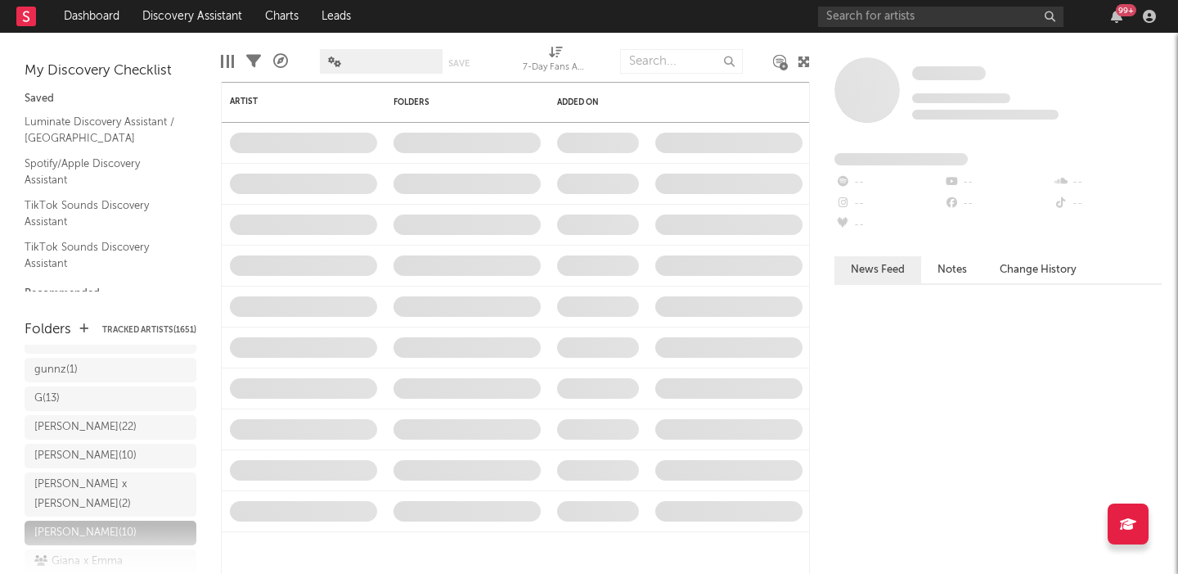
click at [349, 61] on span at bounding box center [349, 61] width 0 height 0
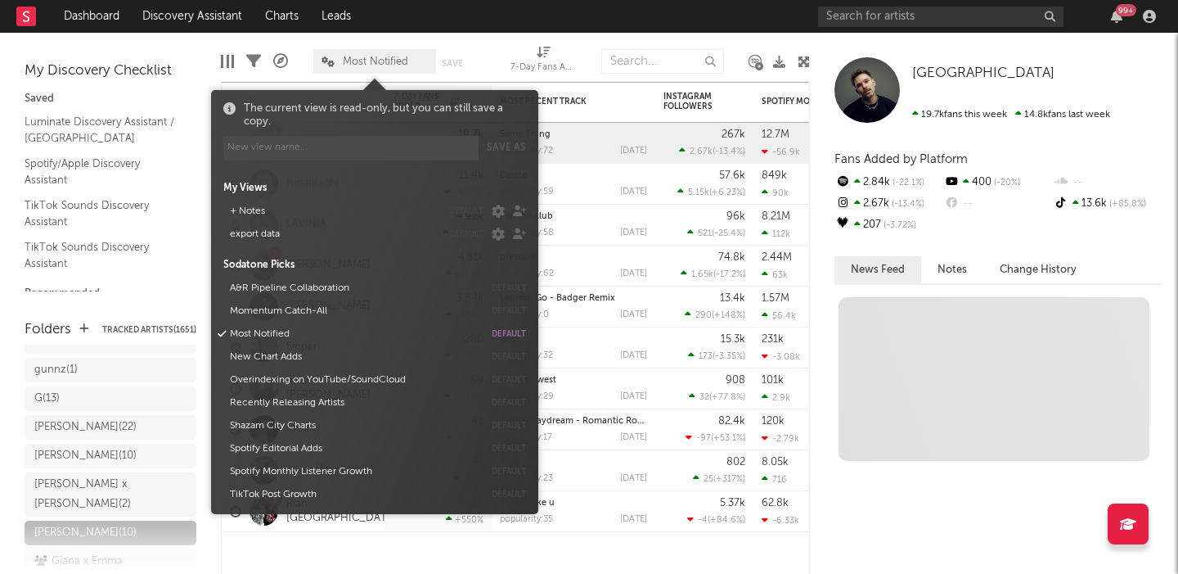
click at [301, 236] on button "export data" at bounding box center [332, 234] width 217 height 23
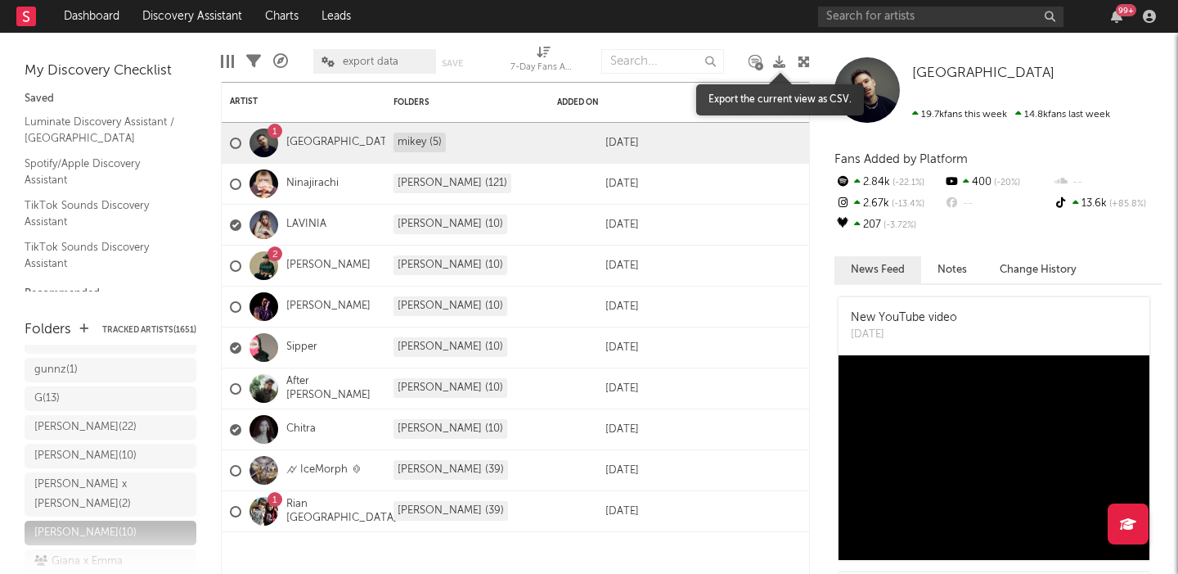
click at [781, 63] on icon at bounding box center [779, 62] width 12 height 12
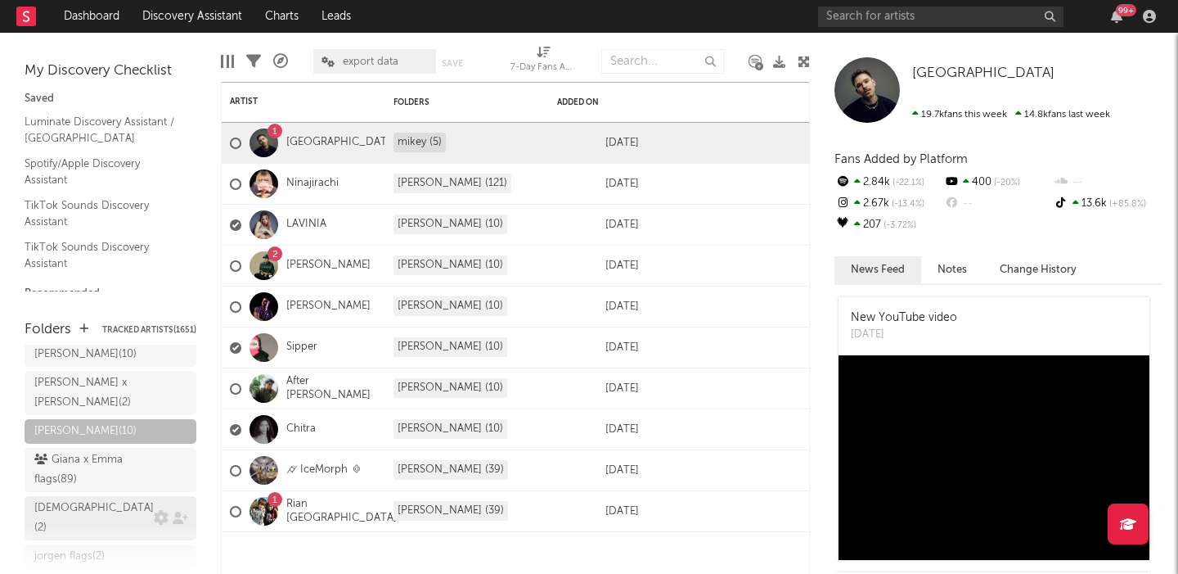
scroll to position [1393, 0]
click at [98, 449] on div "Giana x Emma flags ( 89 )" at bounding box center [91, 468] width 115 height 39
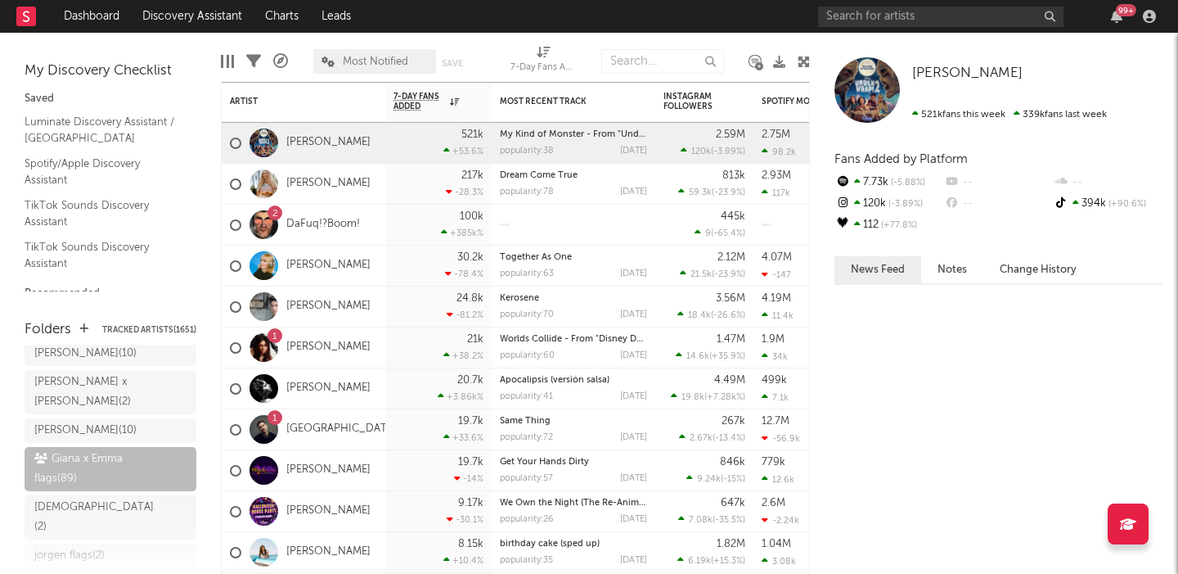
click at [371, 63] on span "Most Notified" at bounding box center [375, 61] width 65 height 11
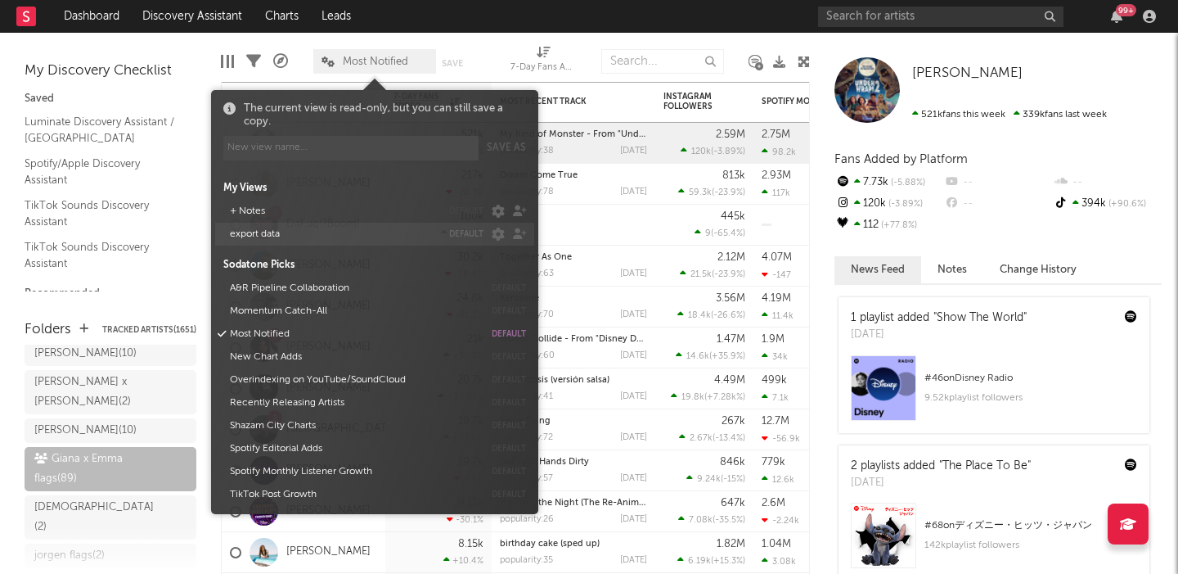
click at [307, 234] on button "export data" at bounding box center [332, 234] width 217 height 23
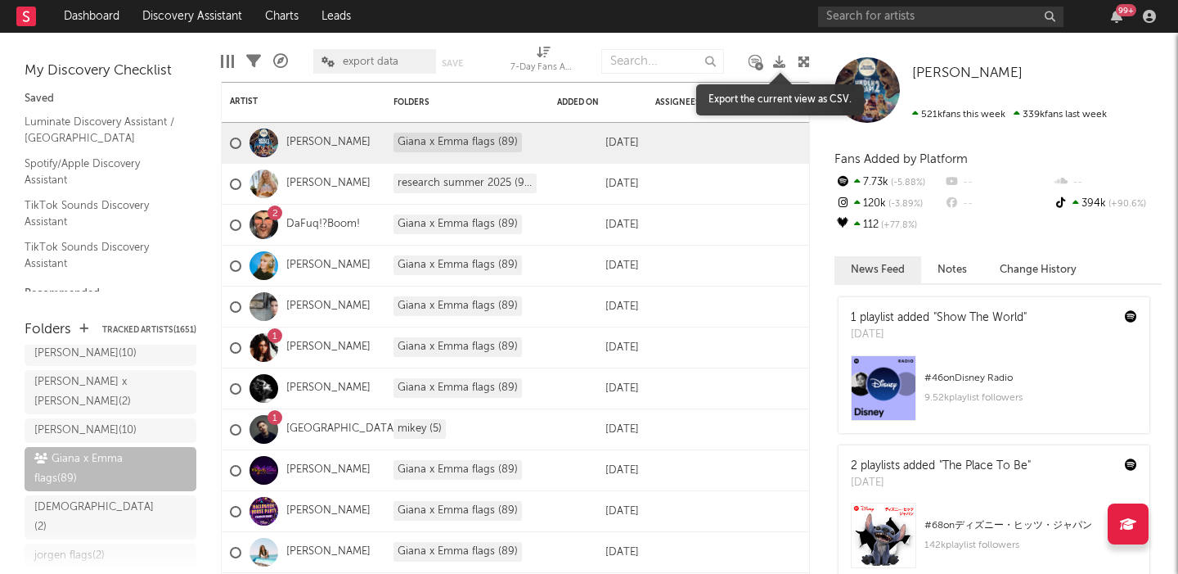
click at [779, 59] on icon at bounding box center [779, 62] width 12 height 12
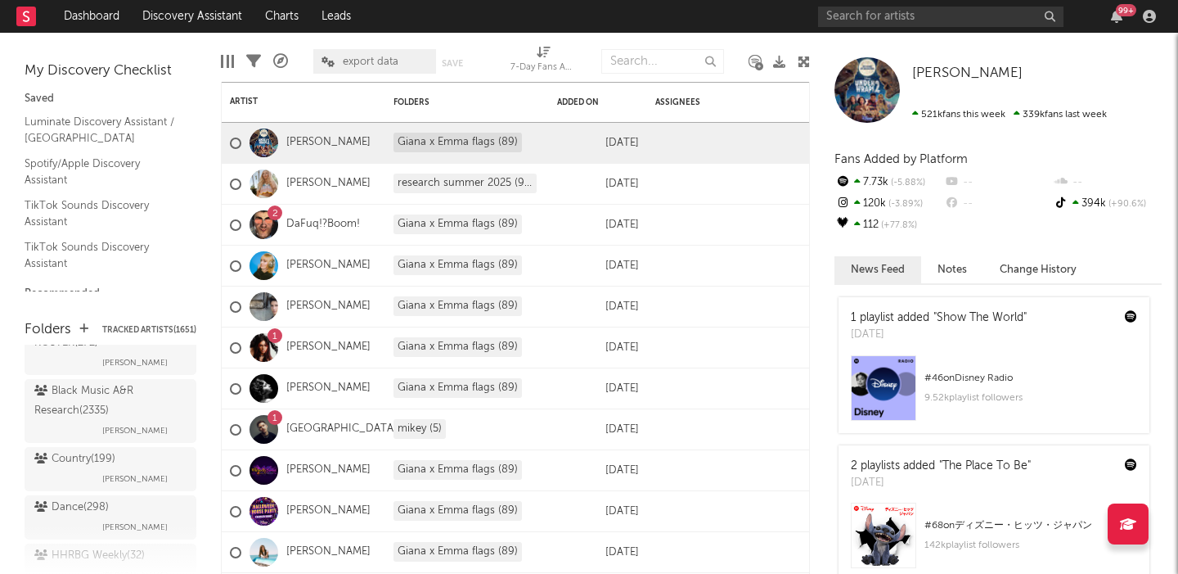
scroll to position [2540, 0]
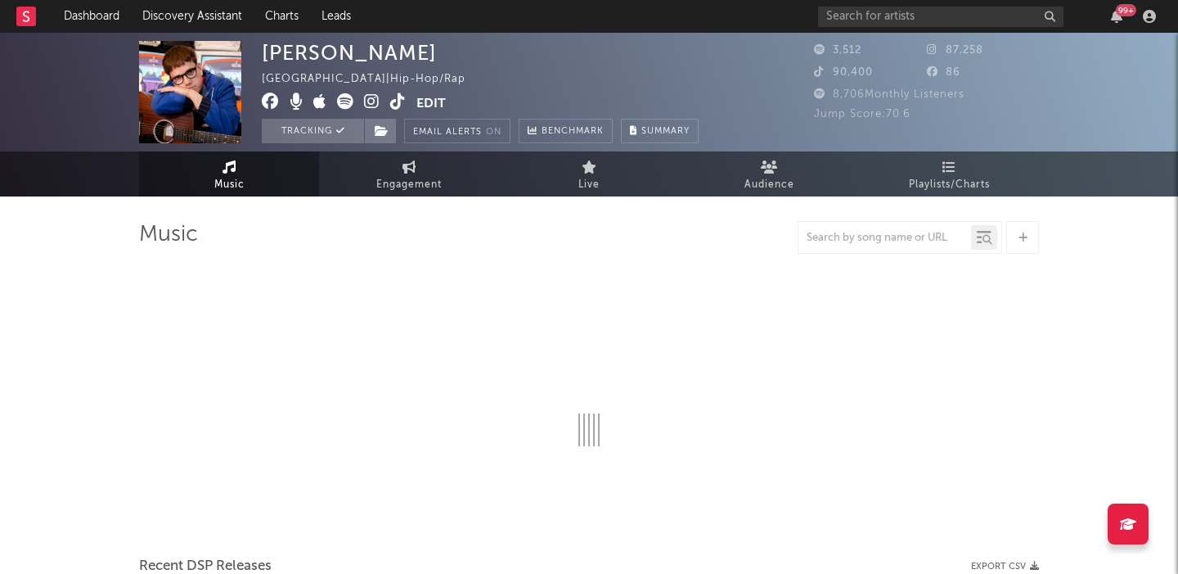
select select "1w"
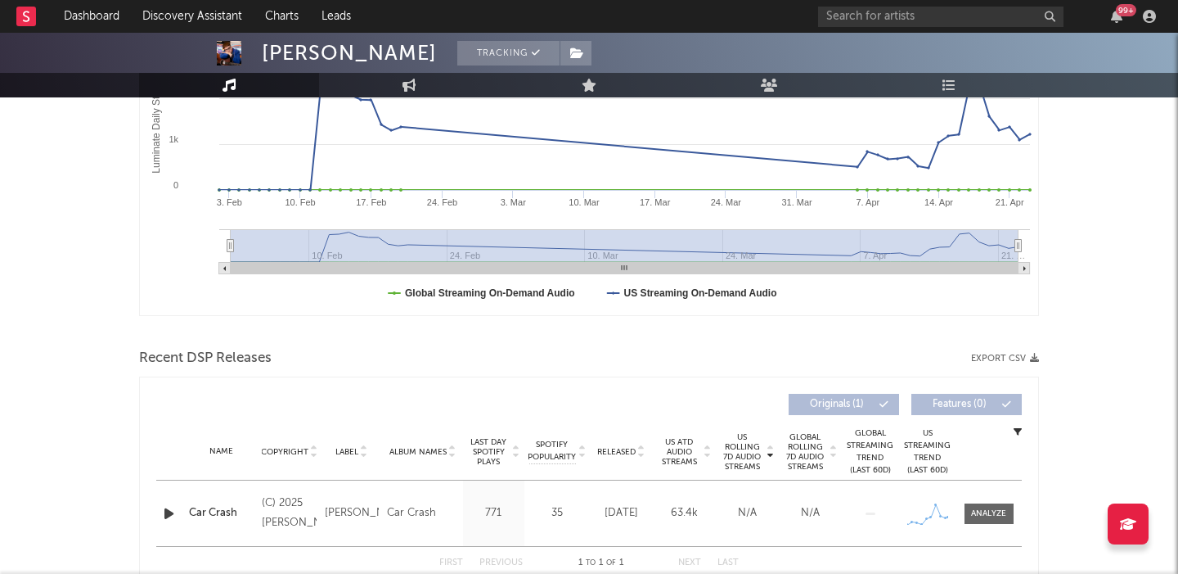
scroll to position [533, 0]
